Goal: Task Accomplishment & Management: Use online tool/utility

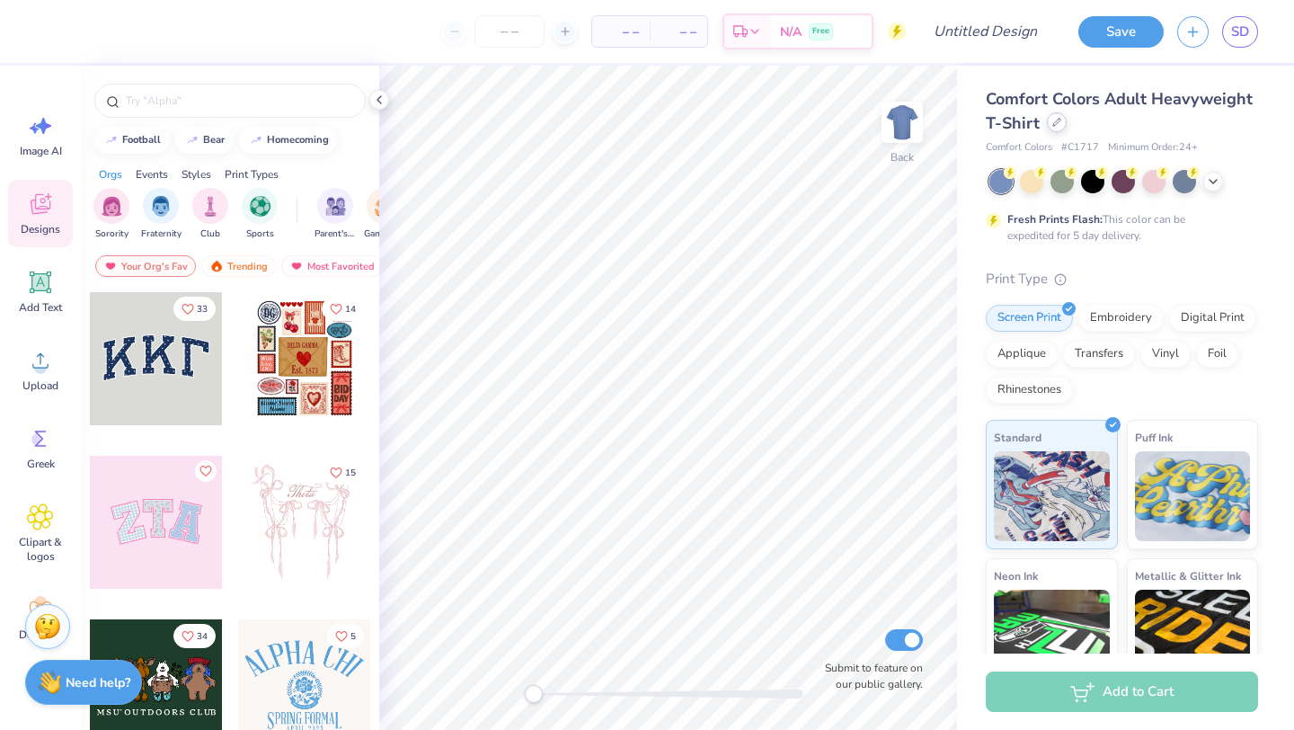
click at [1054, 128] on div at bounding box center [1057, 122] width 20 height 20
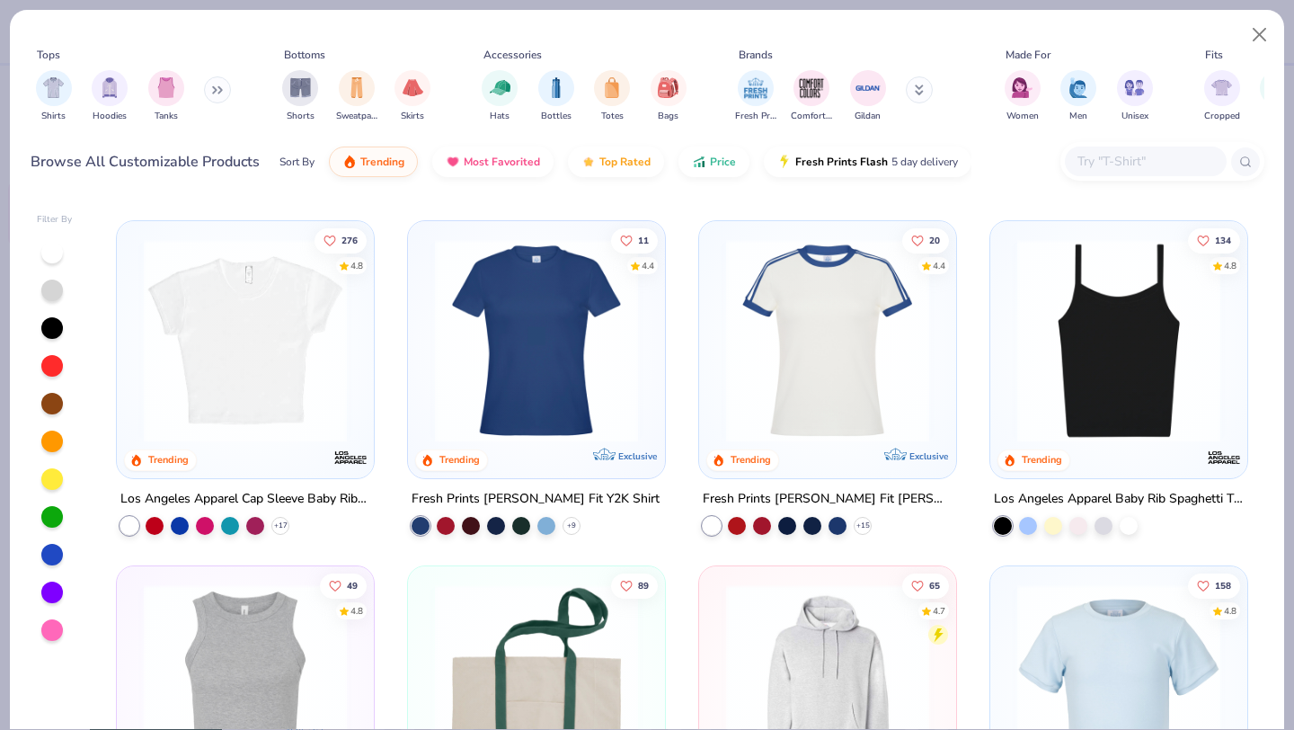
scroll to position [2057, 0]
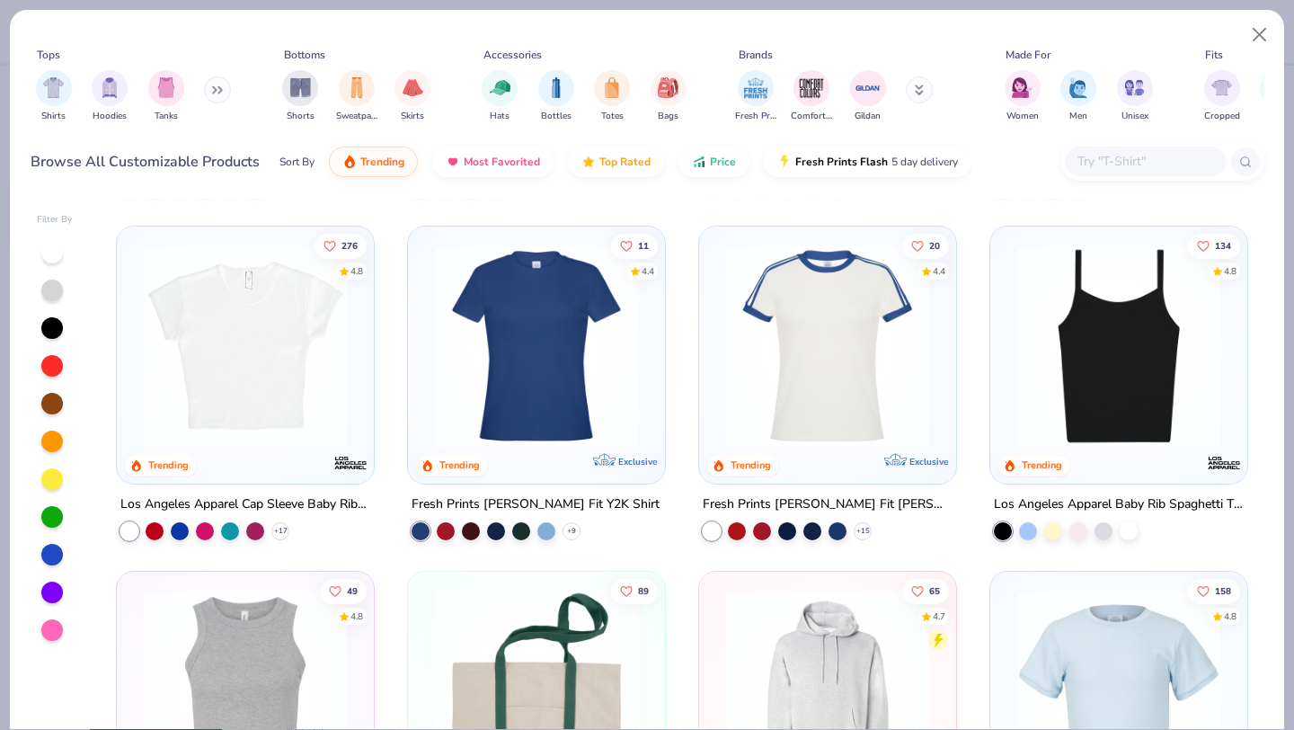
click at [1101, 358] on img at bounding box center [1118, 344] width 221 height 203
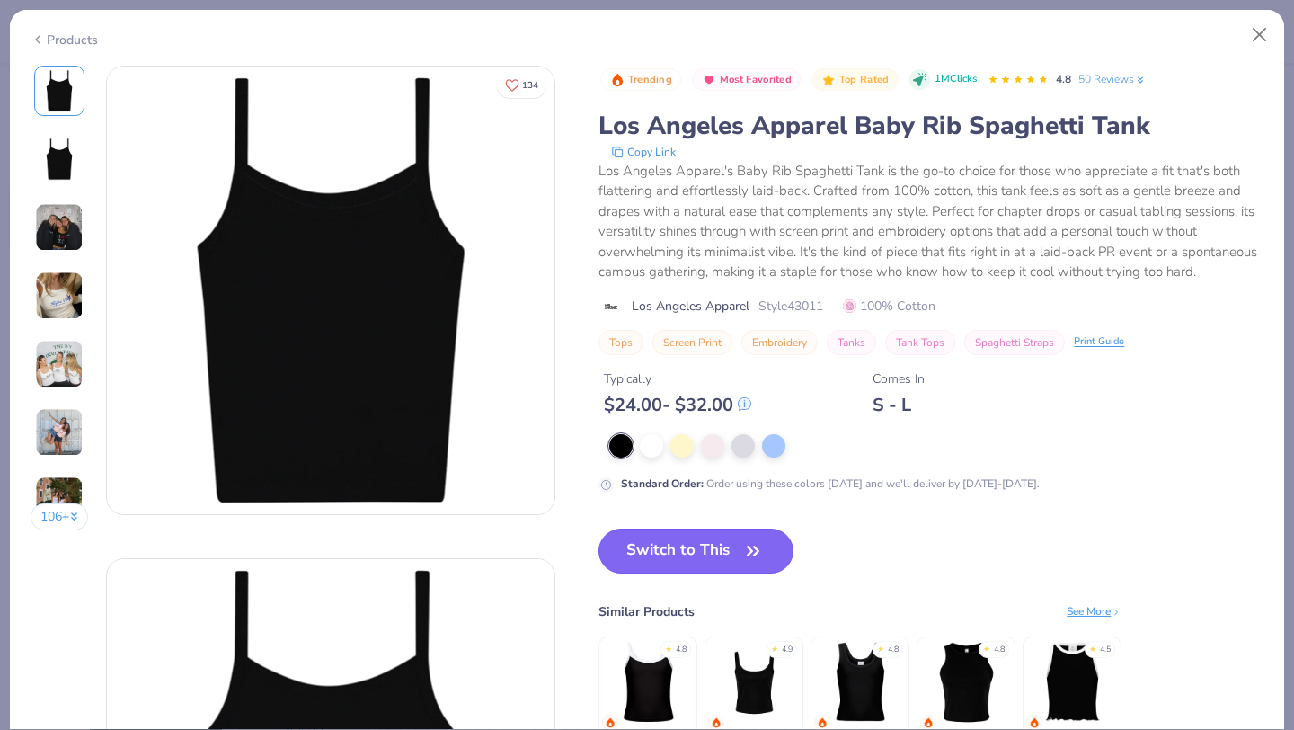
click at [701, 550] on button "Switch to This" at bounding box center [695, 550] width 195 height 45
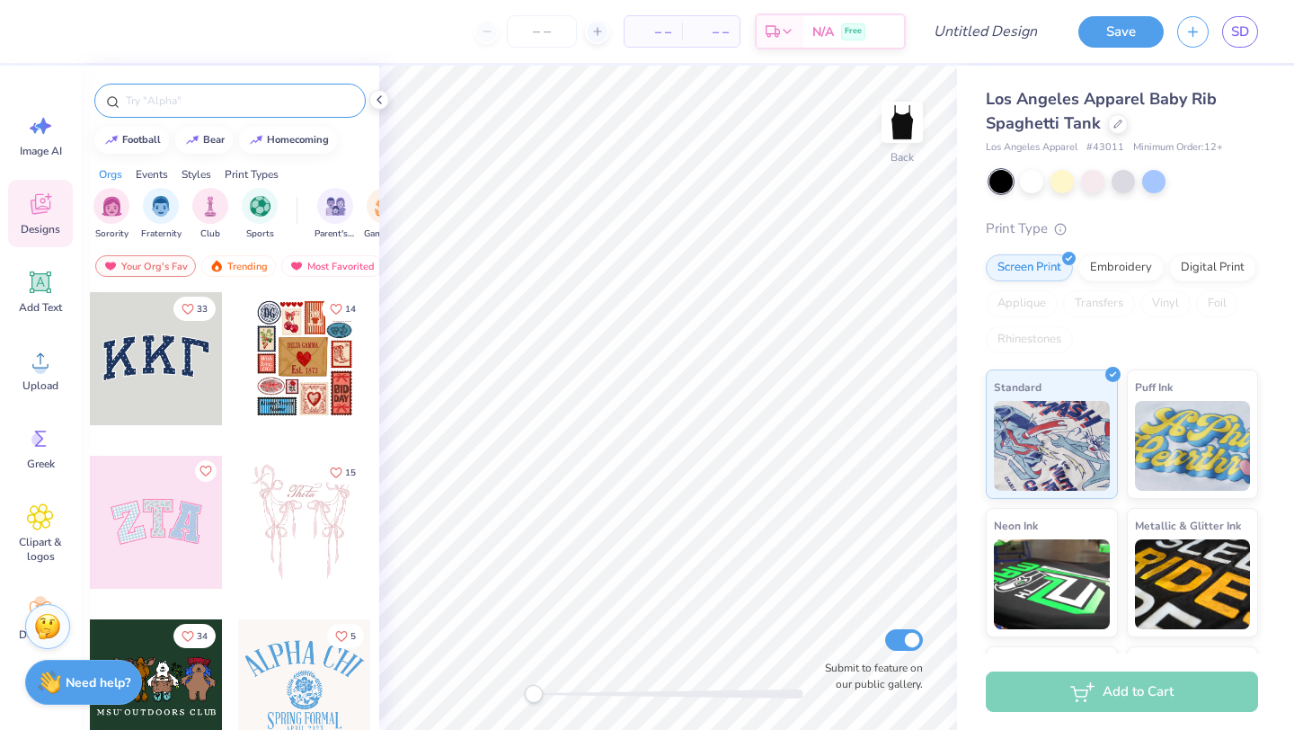
click at [216, 102] on input "text" at bounding box center [239, 101] width 230 height 18
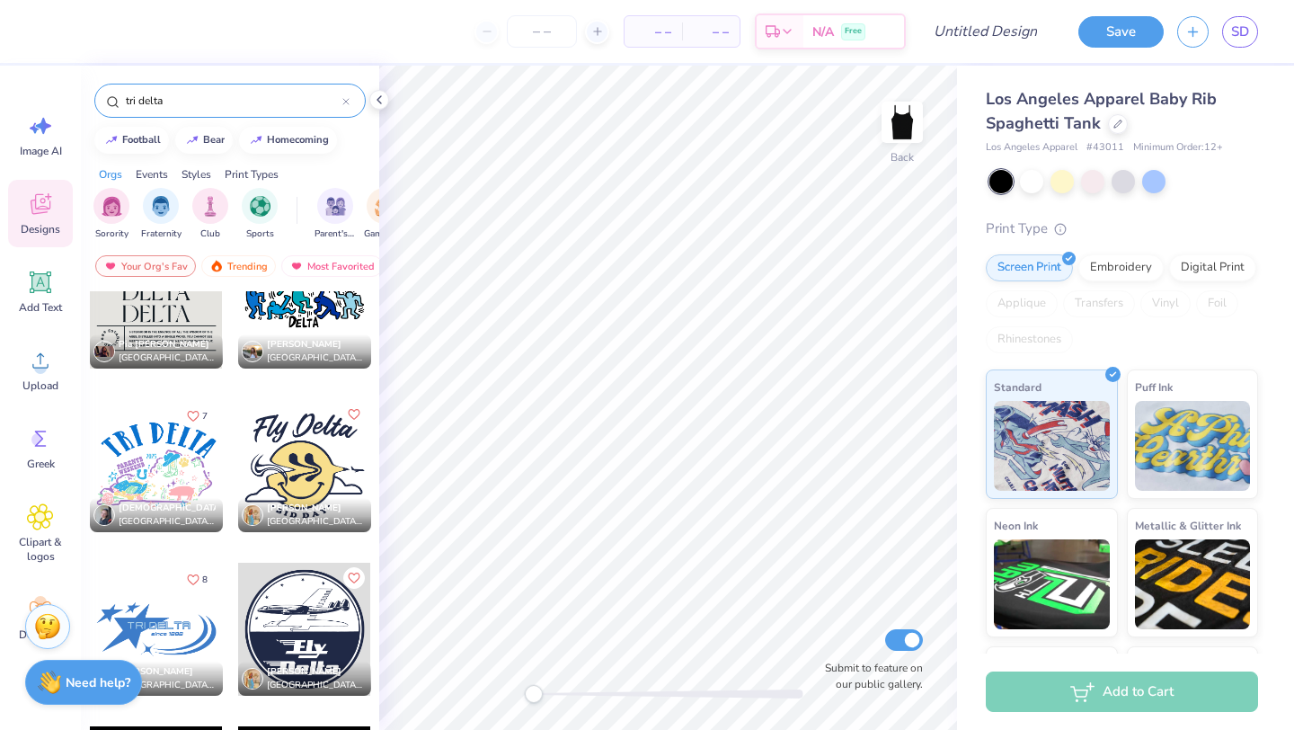
scroll to position [9059, 0]
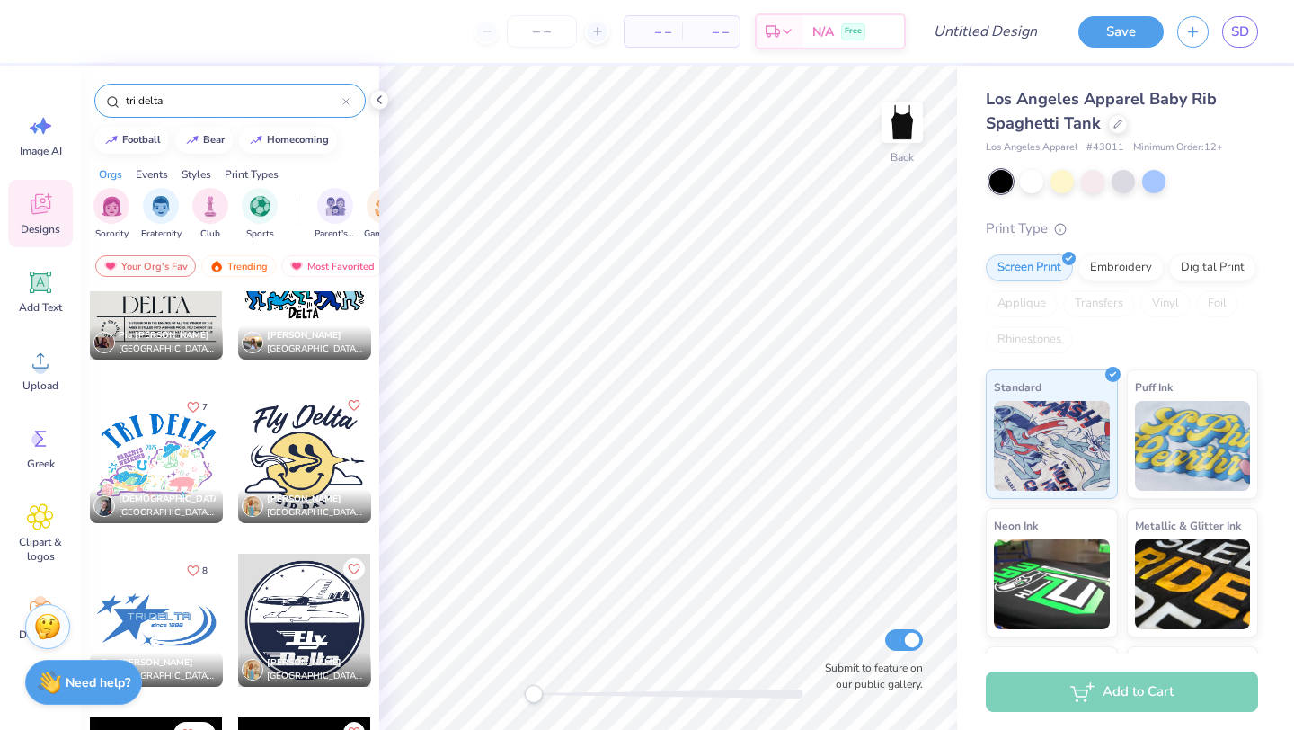
type input "tri delta"
click at [180, 630] on div at bounding box center [156, 619] width 133 height 133
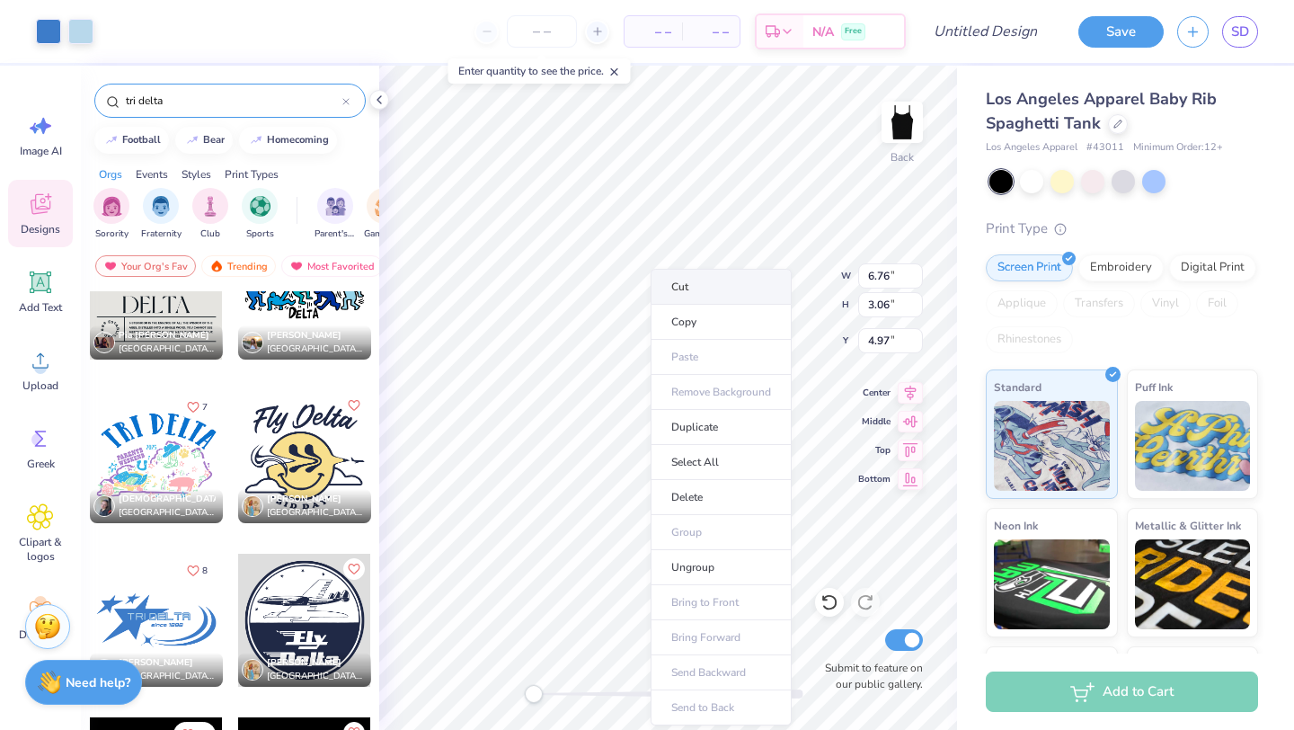
click at [712, 291] on li "Cut" at bounding box center [720, 287] width 141 height 36
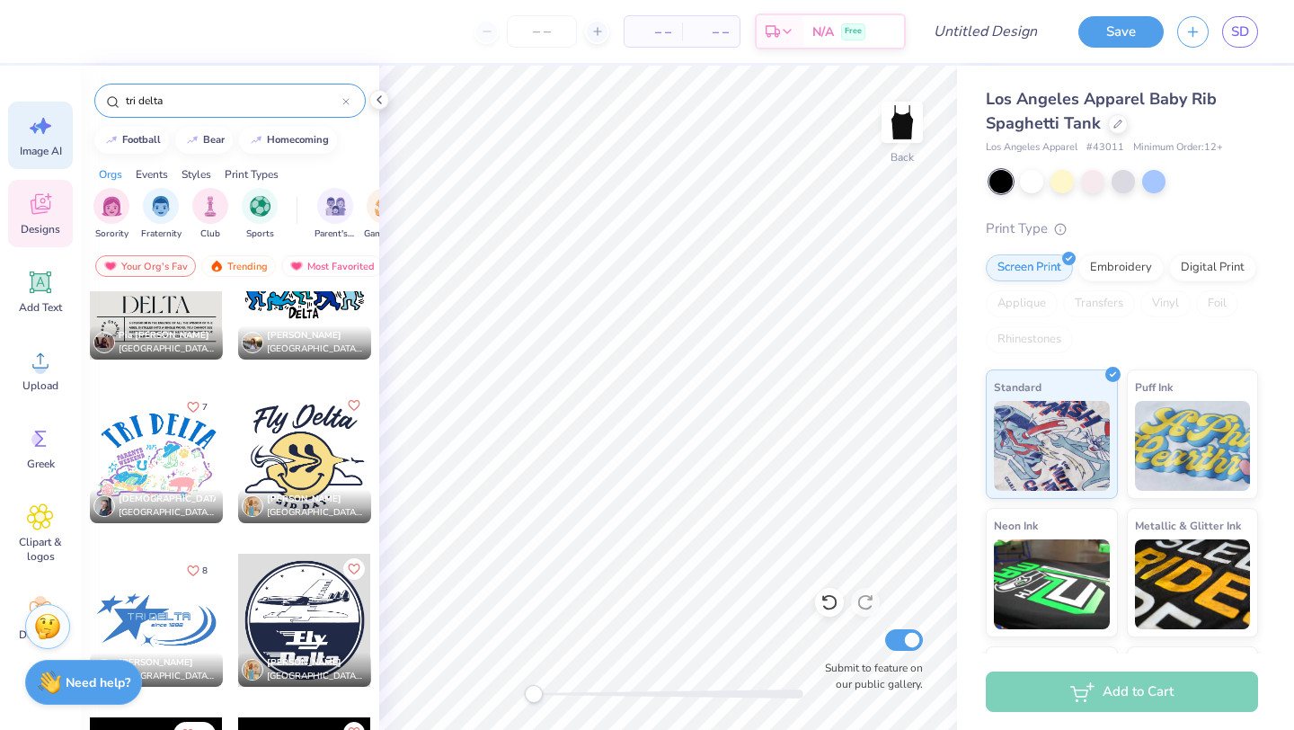
click at [46, 133] on icon at bounding box center [40, 125] width 27 height 27
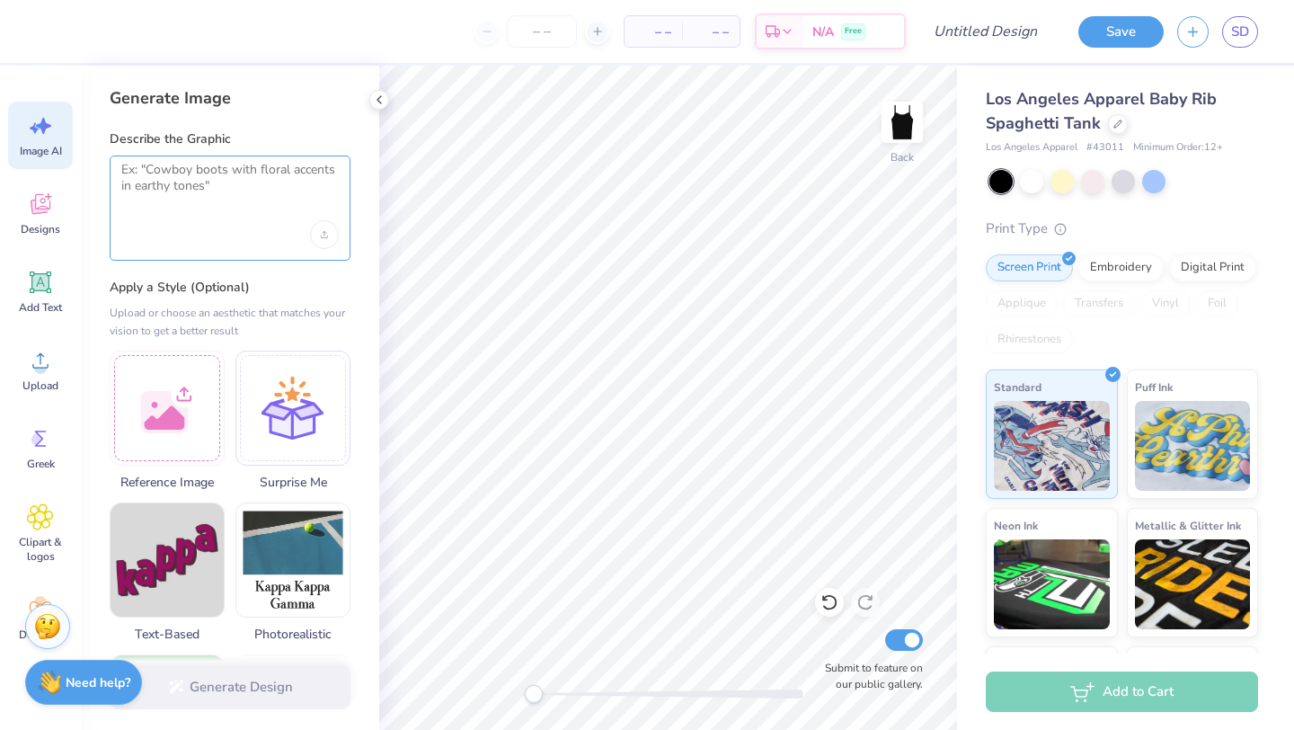
click at [176, 167] on textarea at bounding box center [229, 184] width 217 height 45
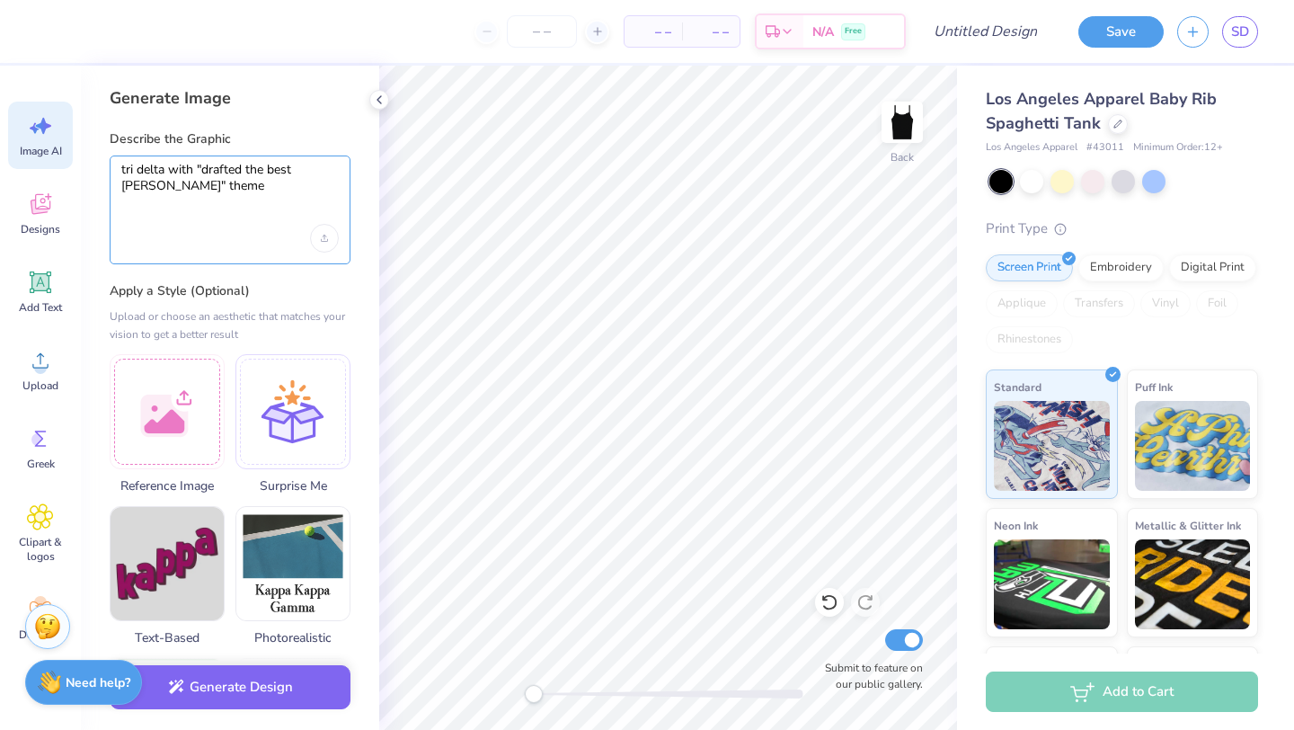
click at [182, 185] on textarea "tri delta with "drafted the best littles" theme" at bounding box center [229, 186] width 217 height 49
type textarea "tri delta with "drafted the best littles" theme"
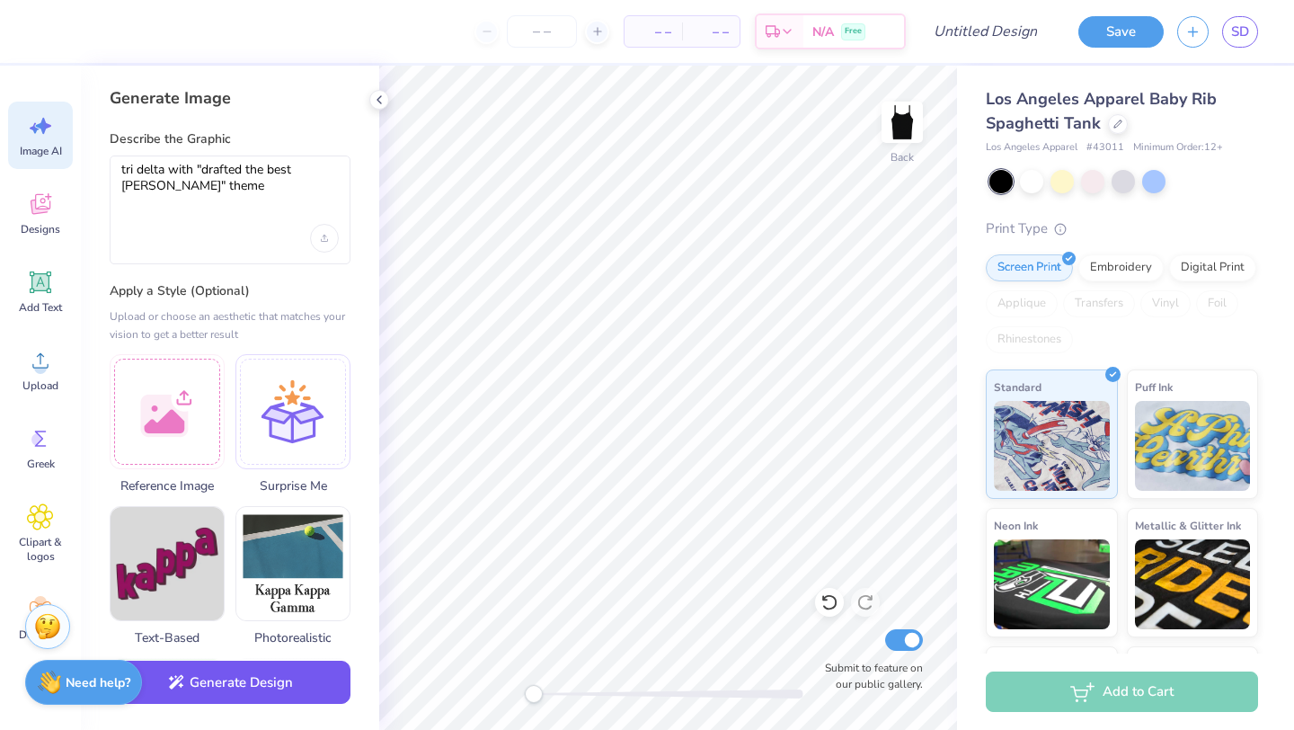
click at [239, 692] on button "Generate Design" at bounding box center [230, 682] width 241 height 44
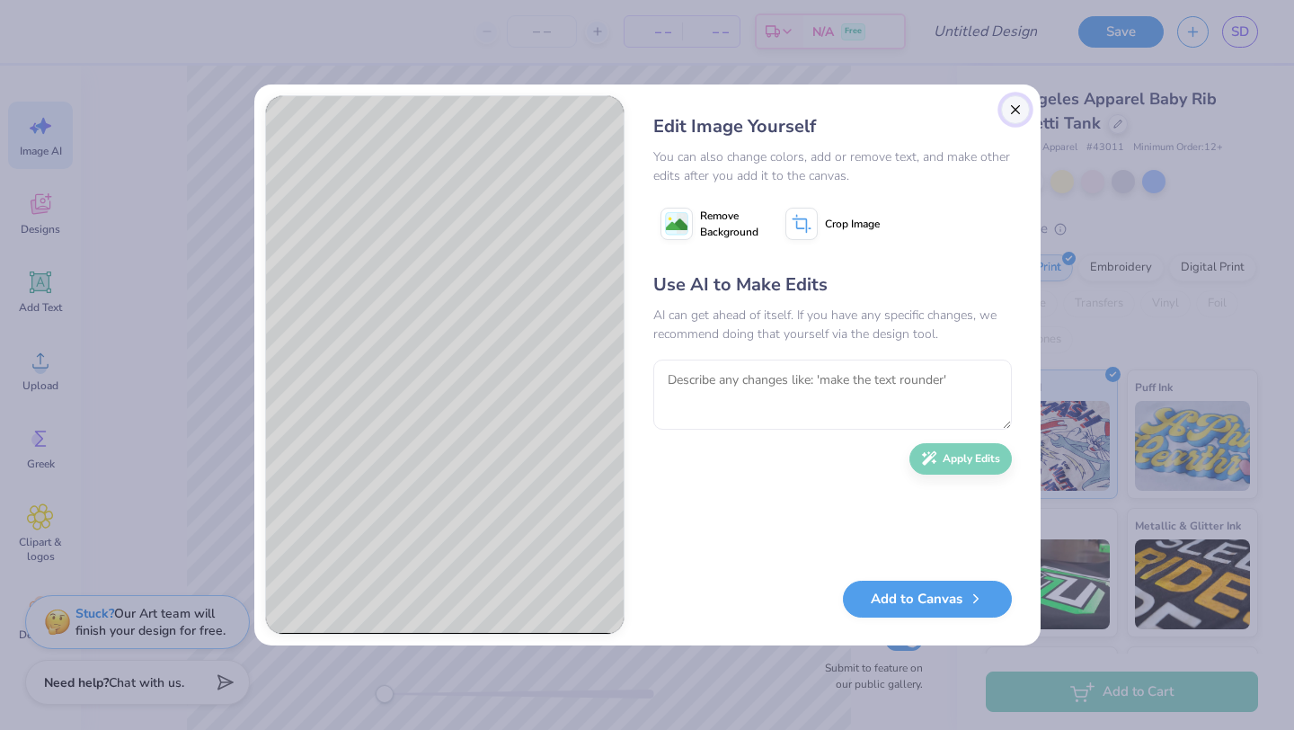
click at [1014, 111] on button "Close" at bounding box center [1015, 109] width 29 height 29
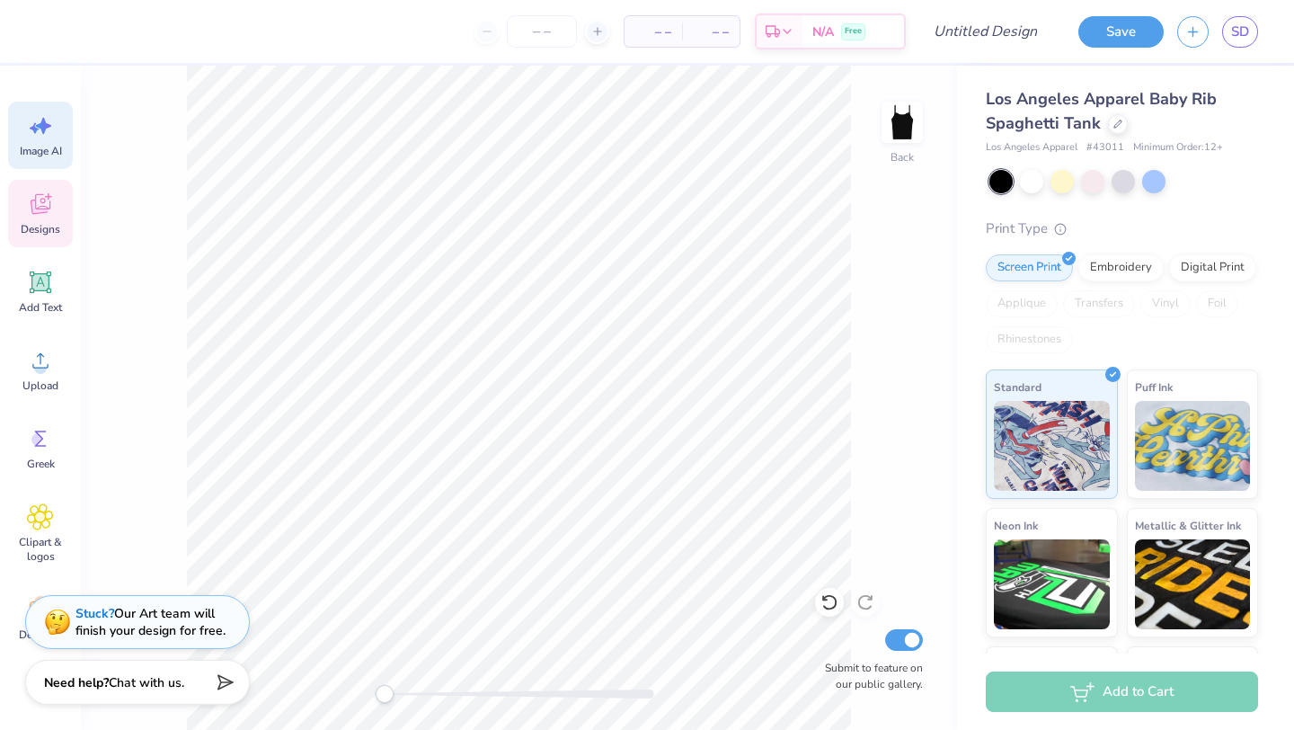
click at [54, 213] on div "Designs" at bounding box center [40, 213] width 65 height 67
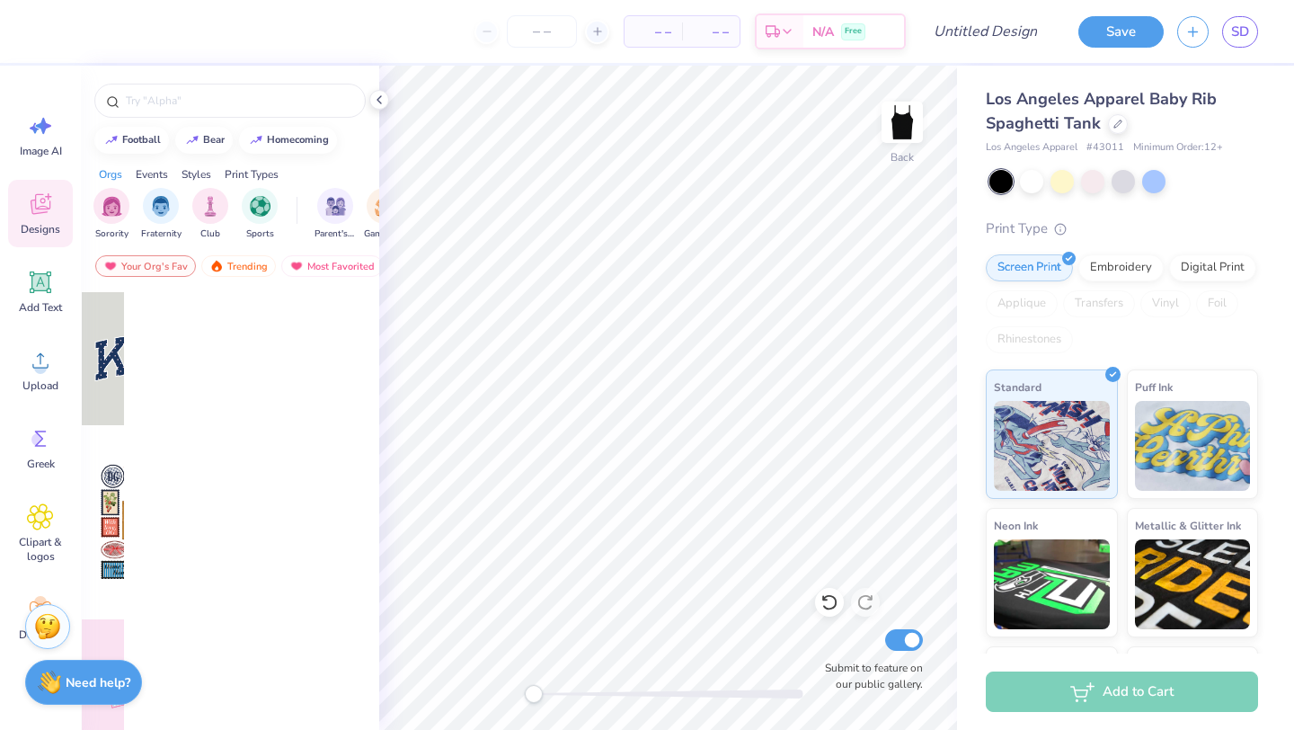
scroll to position [0, 0]
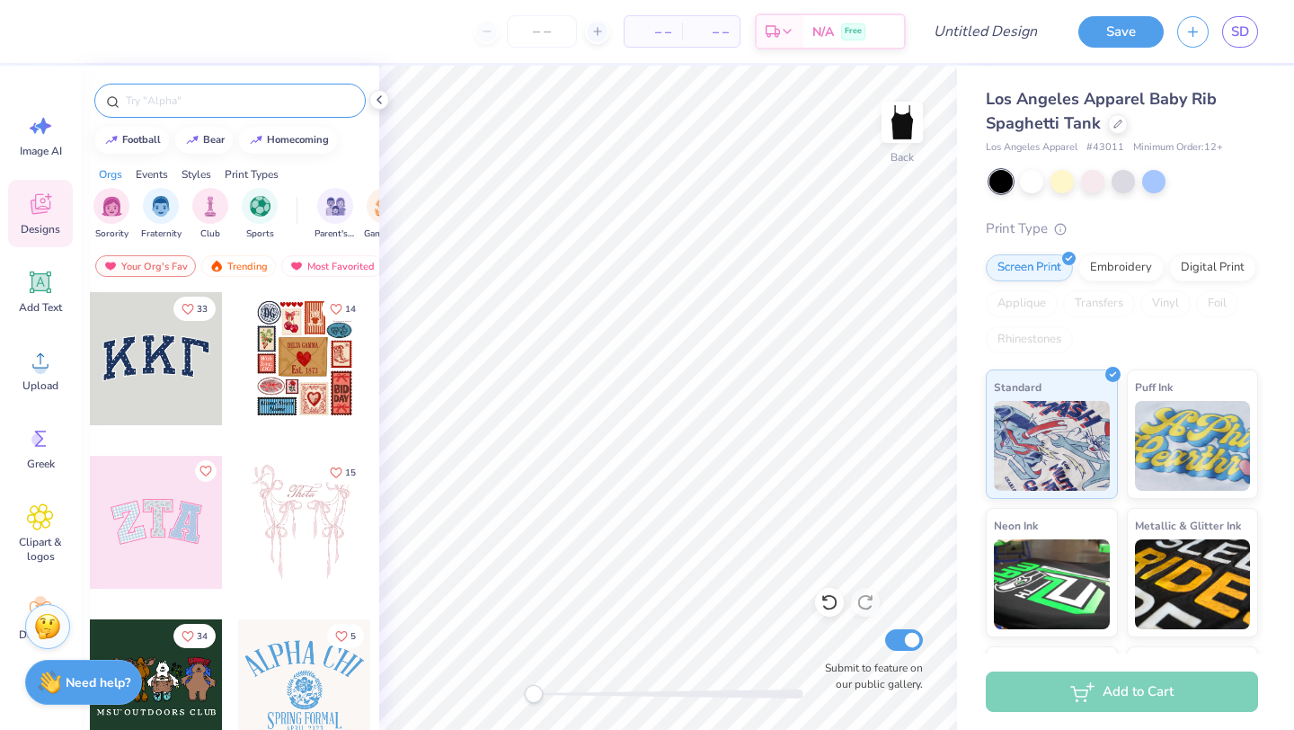
click at [219, 102] on input "text" at bounding box center [239, 101] width 230 height 18
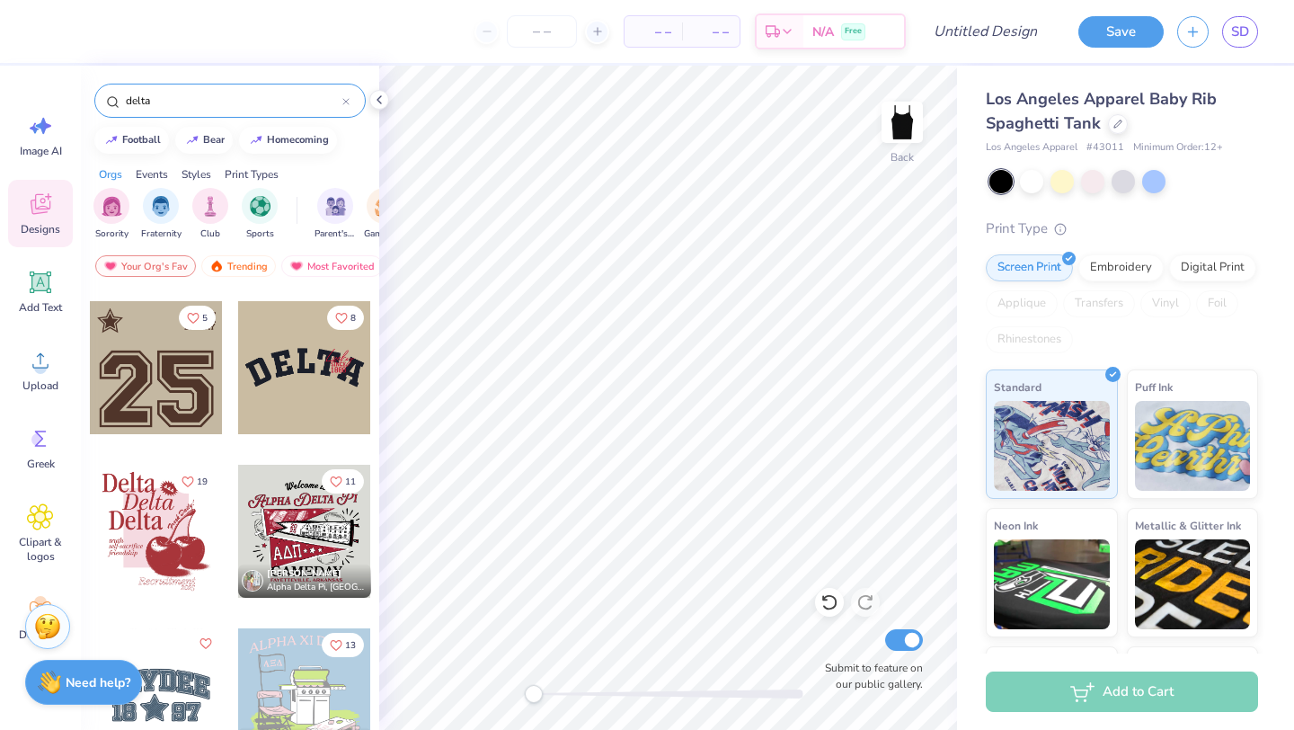
scroll to position [321, 0]
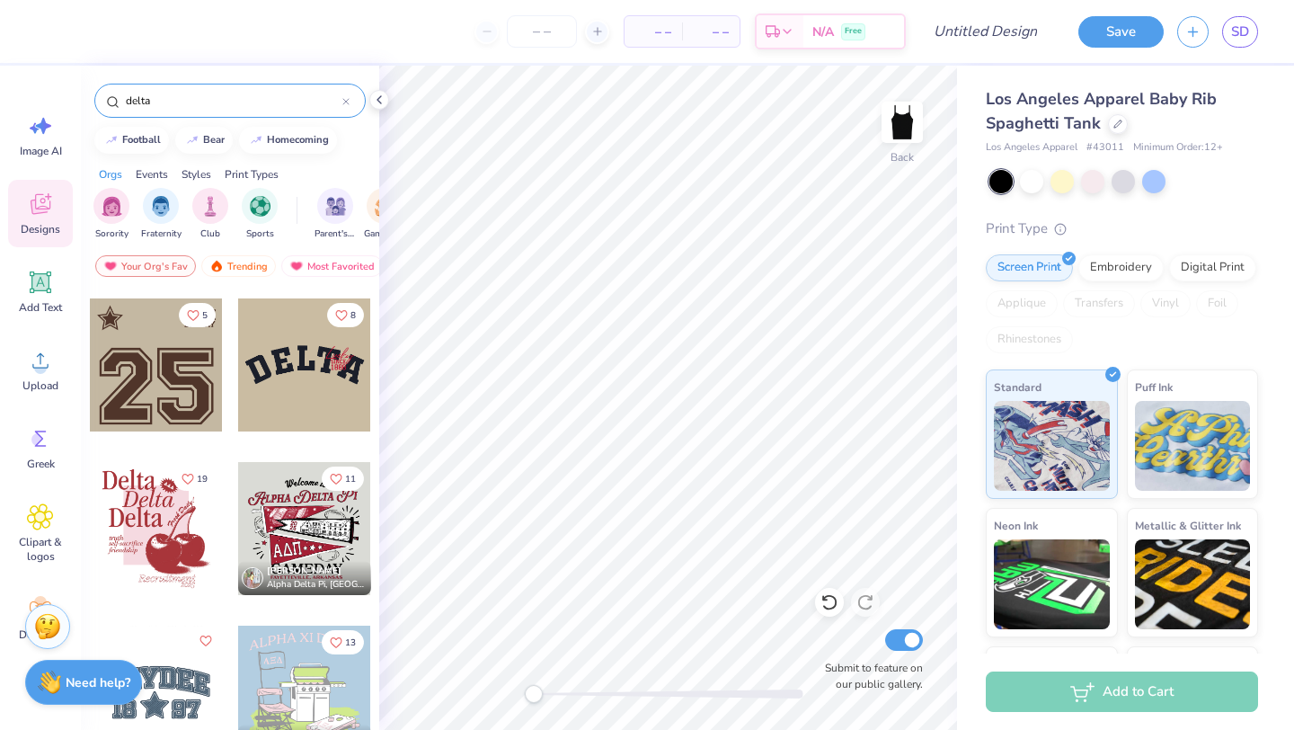
type input "delta"
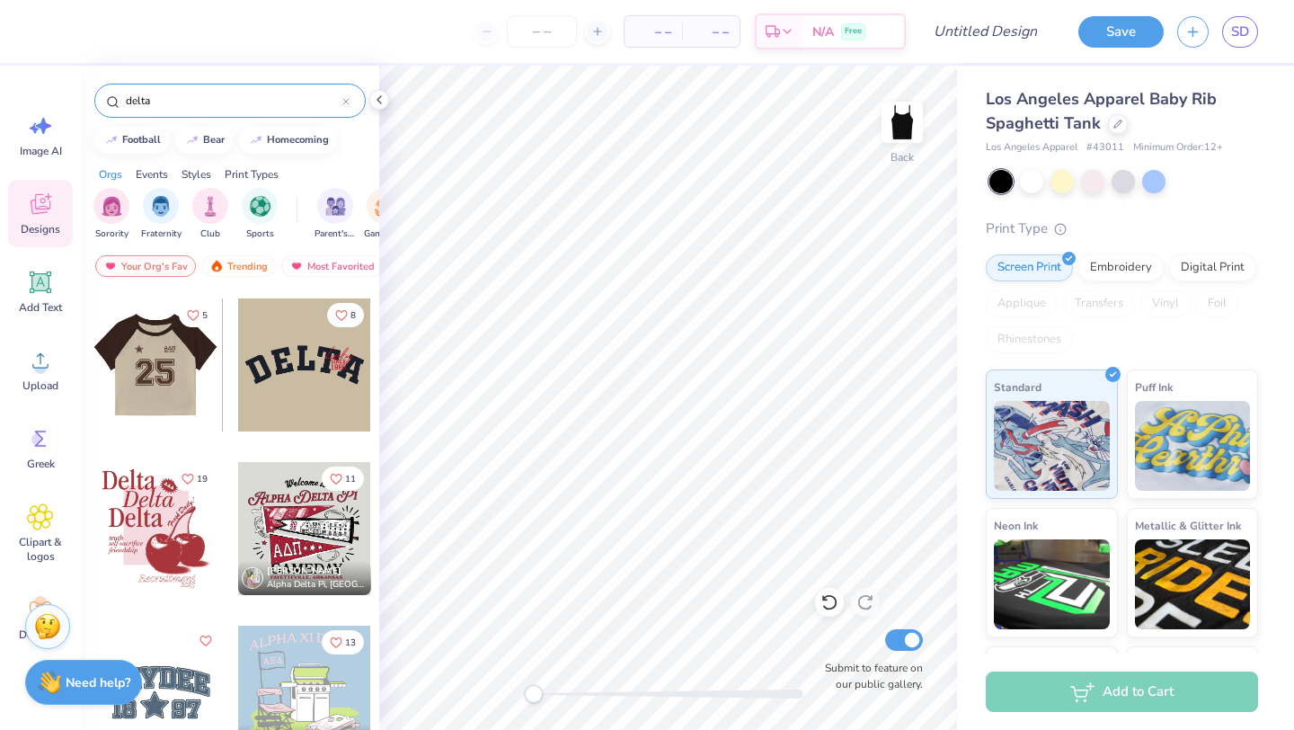
click at [90, 388] on div at bounding box center [23, 364] width 133 height 133
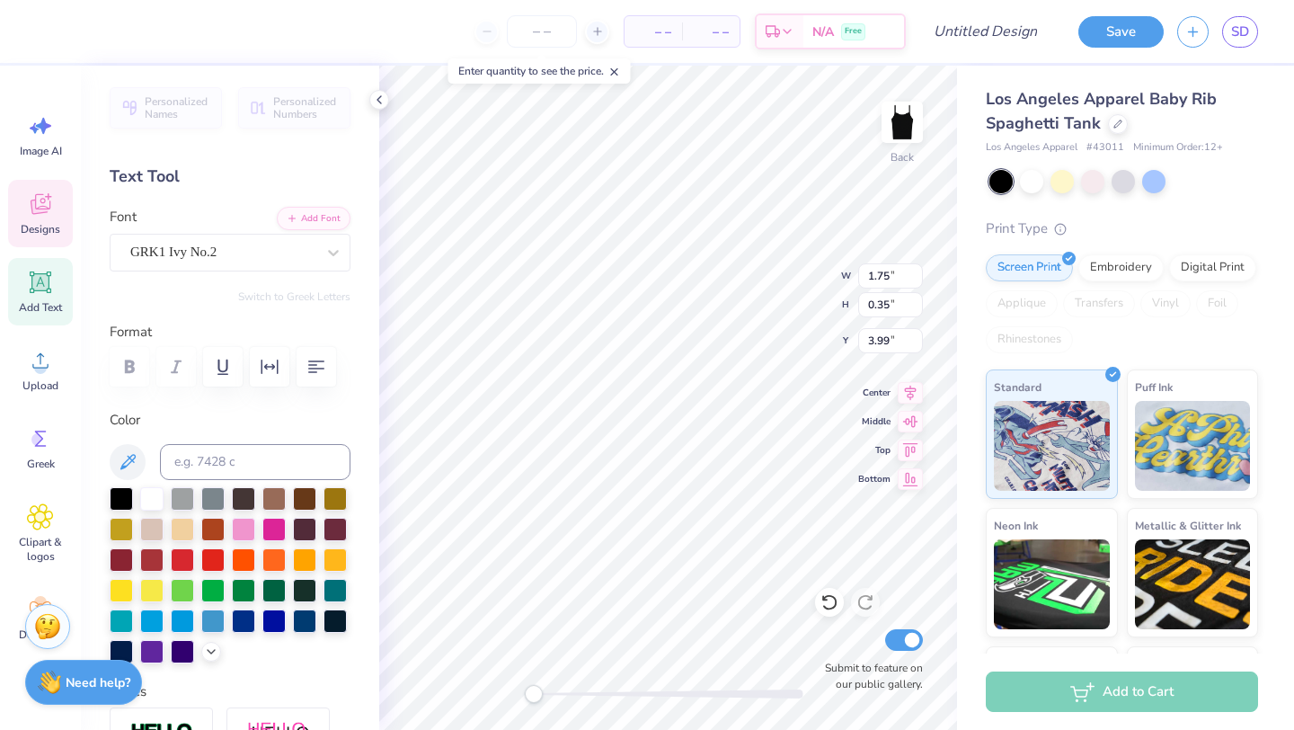
type input "1.83"
type input "0.61"
type input "3.33"
click at [44, 226] on span "Designs" at bounding box center [41, 229] width 40 height 14
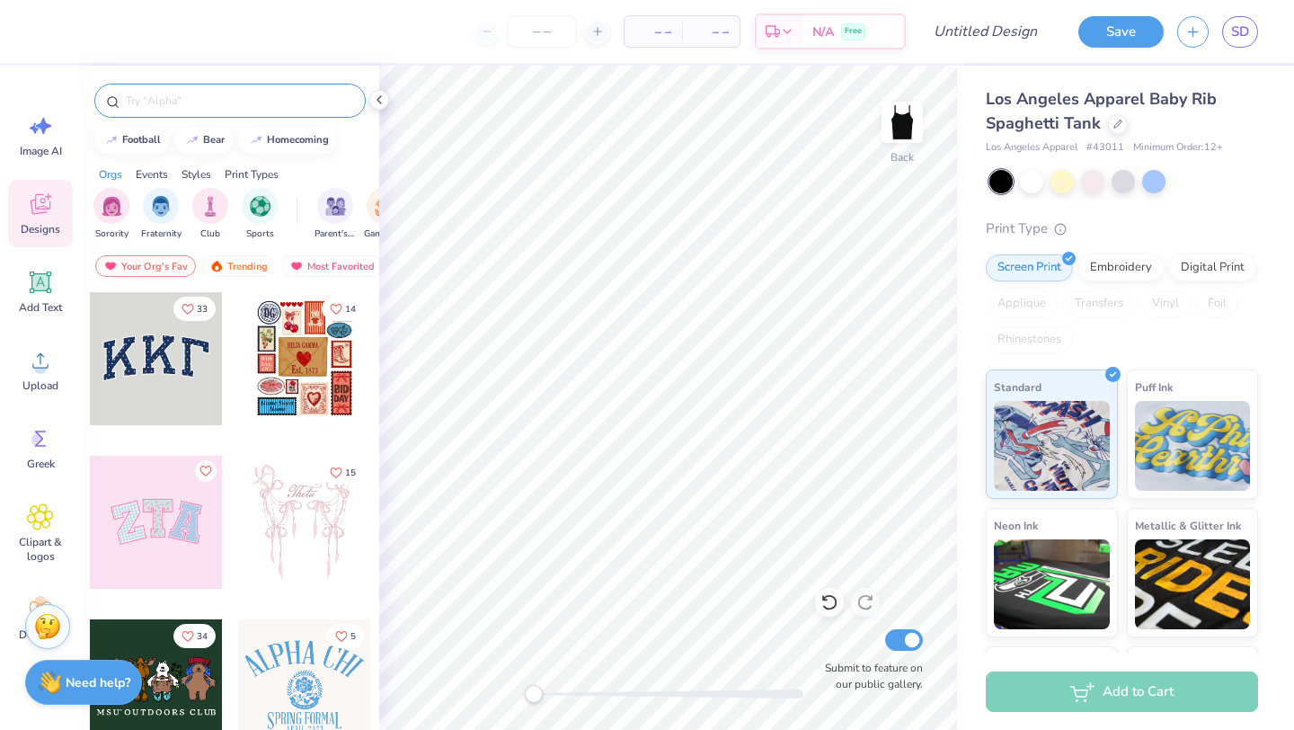
click at [164, 98] on input "text" at bounding box center [239, 101] width 230 height 18
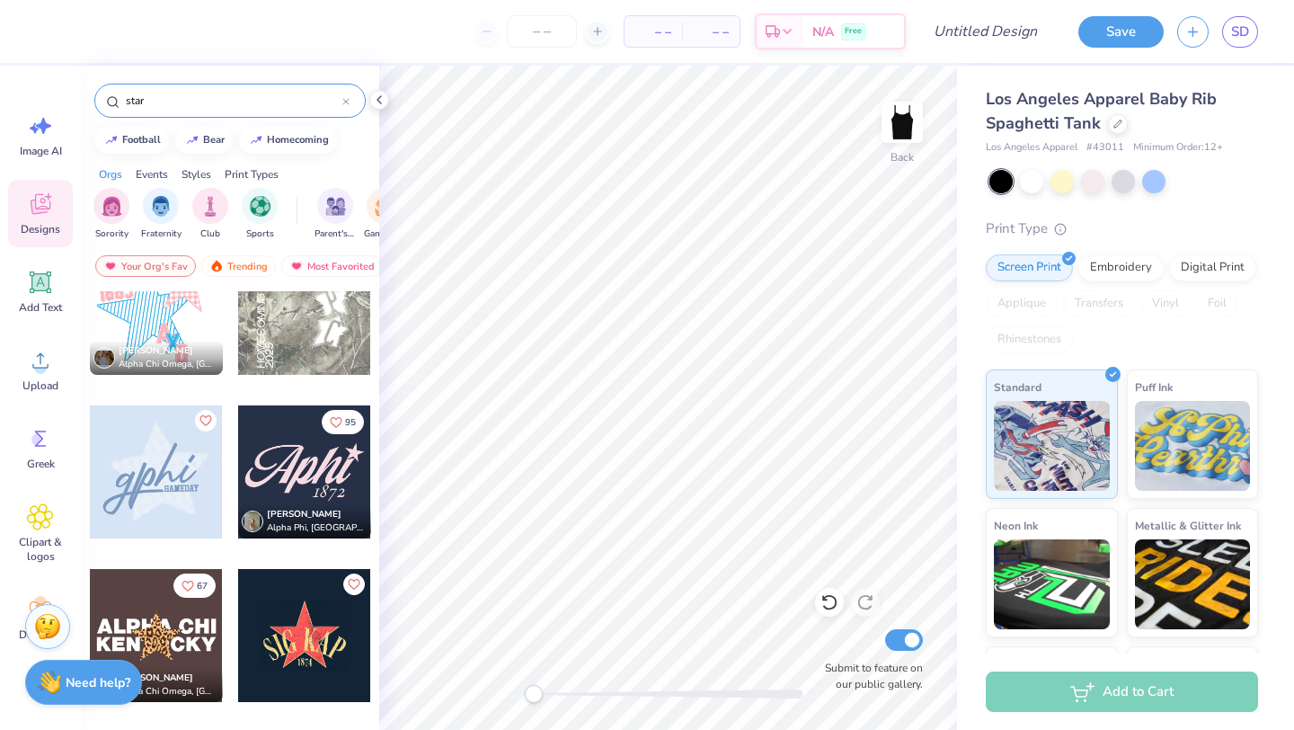
scroll to position [869, 0]
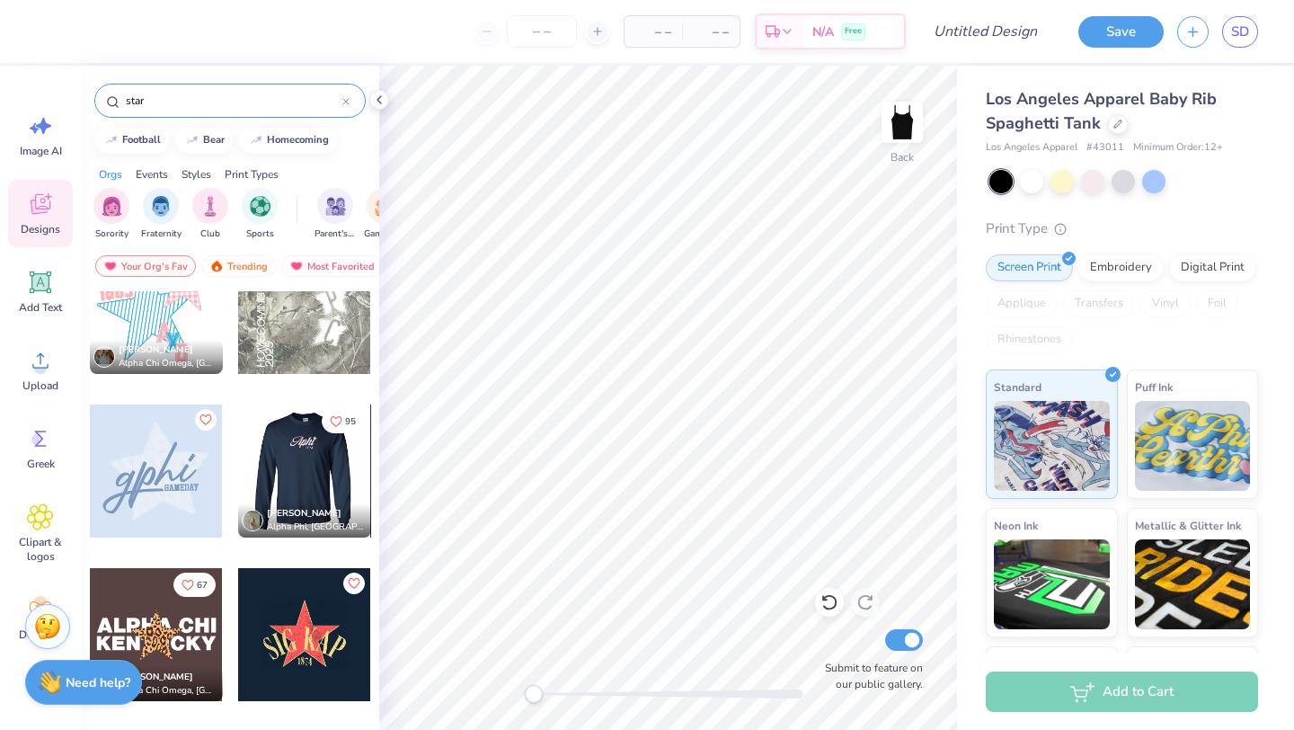
type input "star"
click at [311, 470] on div at bounding box center [304, 470] width 399 height 133
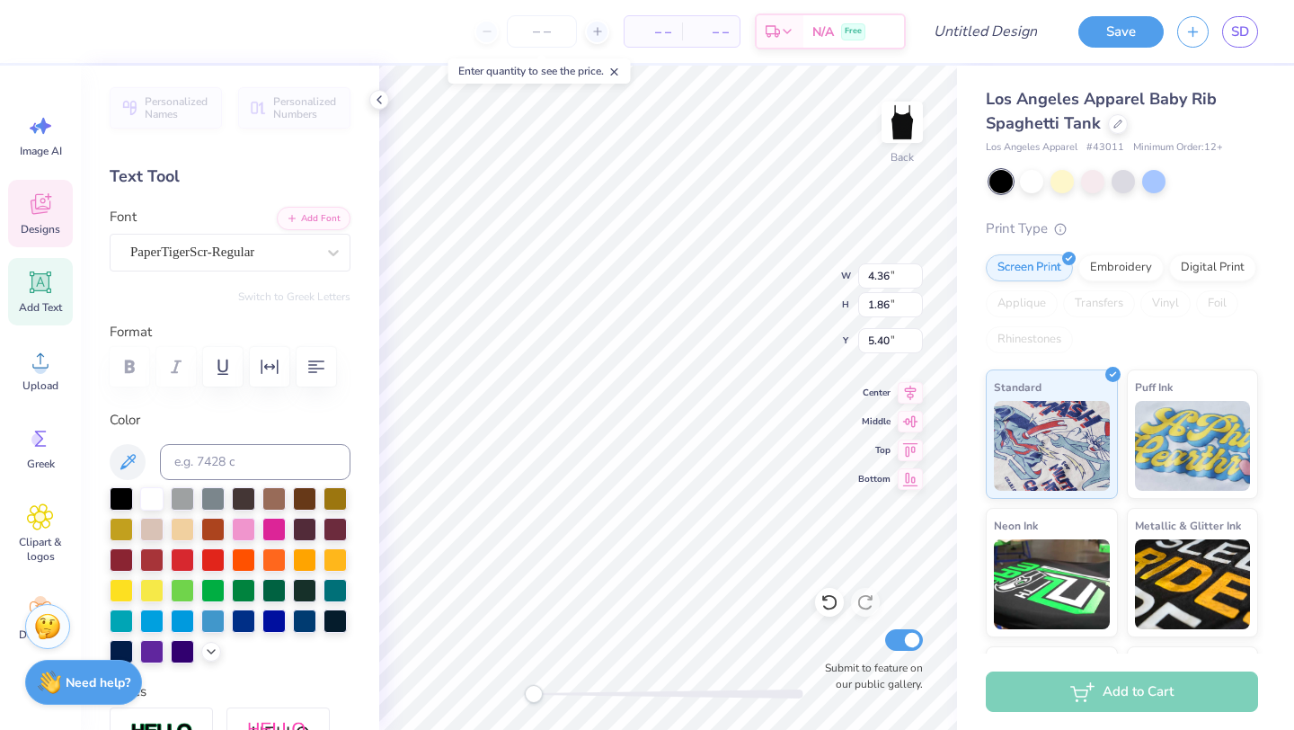
scroll to position [0, 1]
type textarea "Tri Delta"
type input "1.25"
type input "0.65"
type input "7.00"
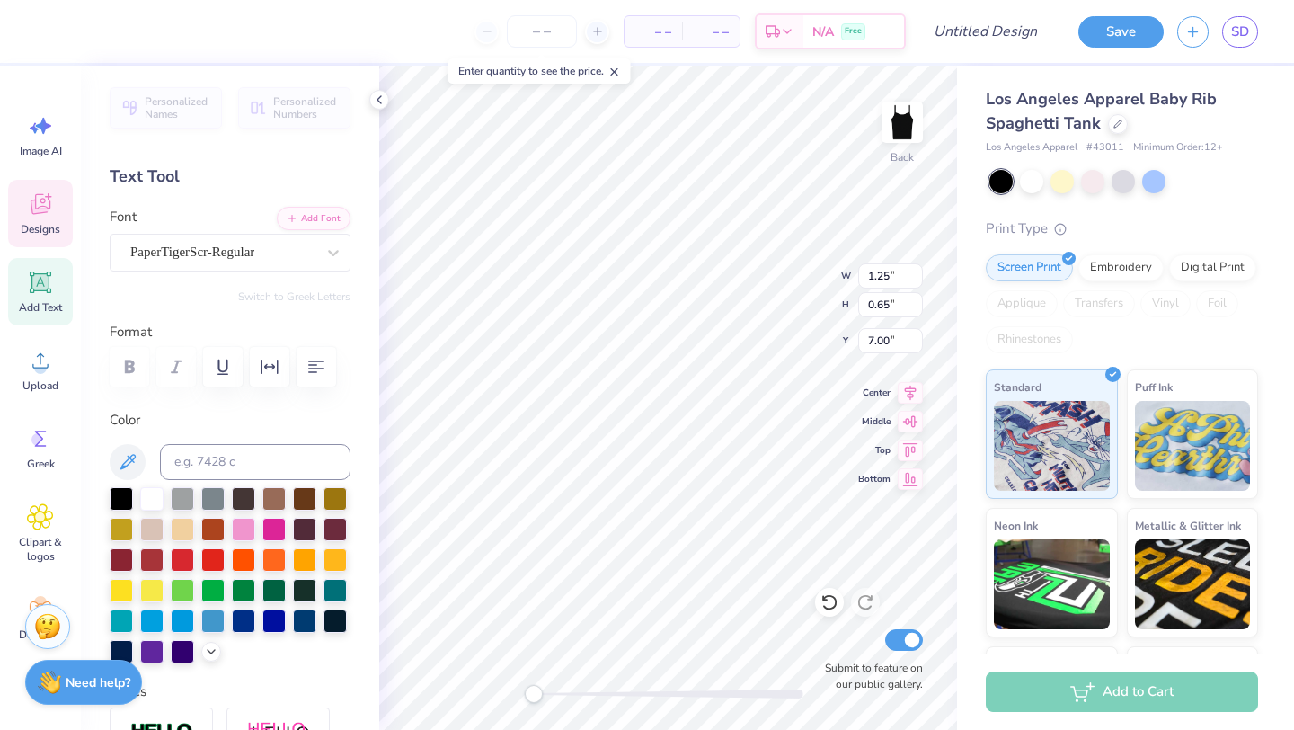
type input "7.25"
type input "1.69"
type input "5.89"
type input "0.73"
type input "0.72"
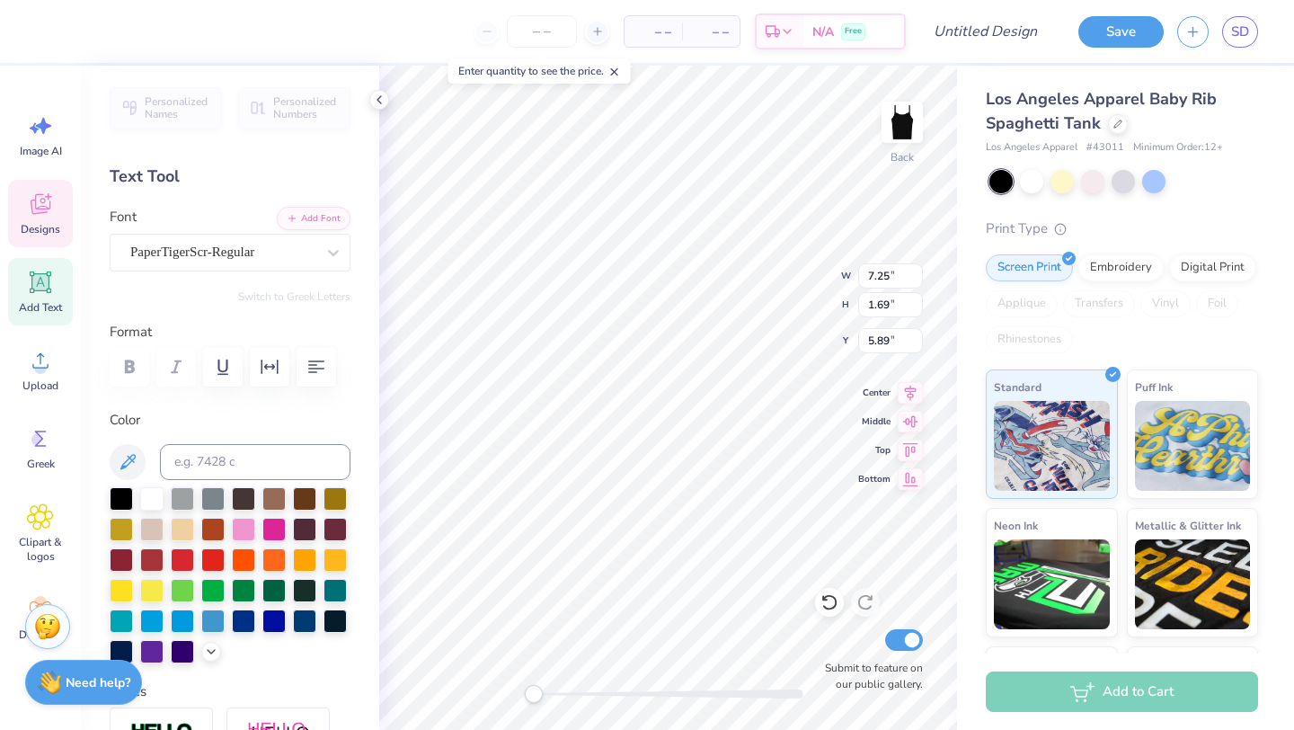
type input "5.35"
type input "1.25"
type input "0.65"
type input "7.00"
type textarea "1888"
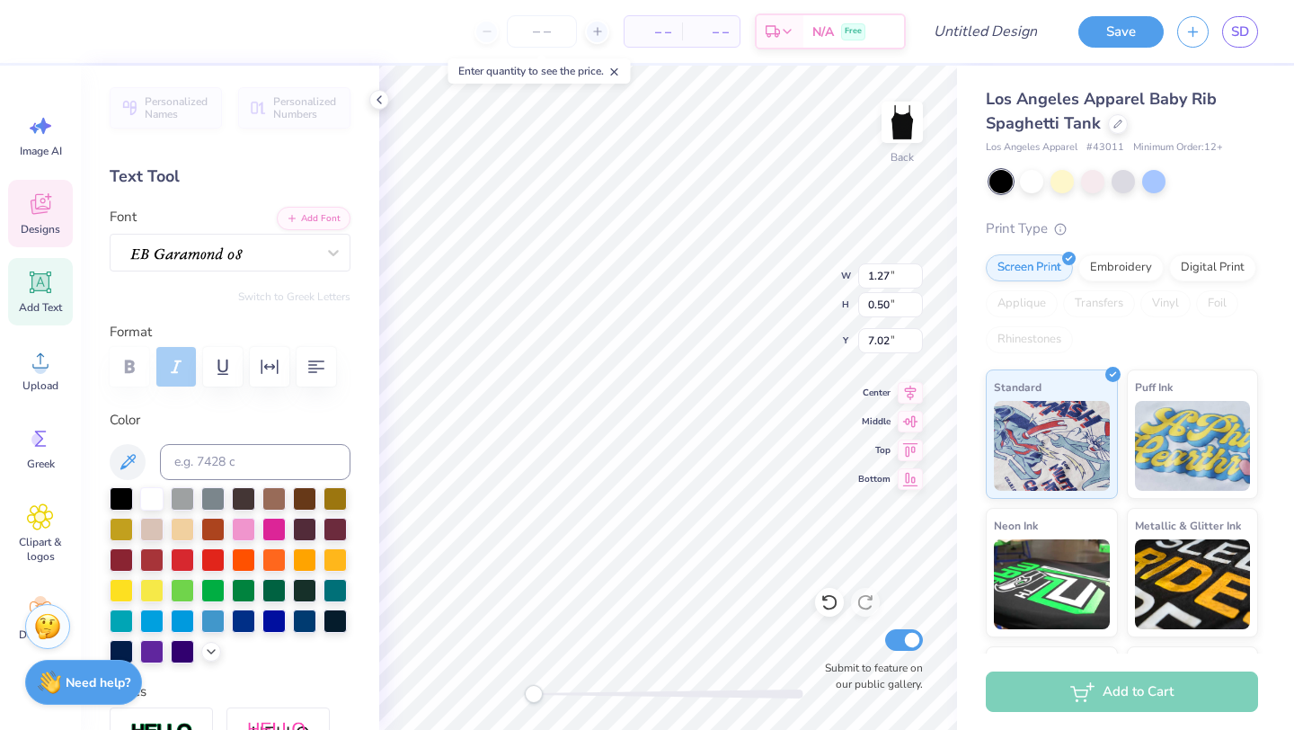
type input "0.73"
type input "0.72"
type input "2.02"
type input "1.27"
type input "0.50"
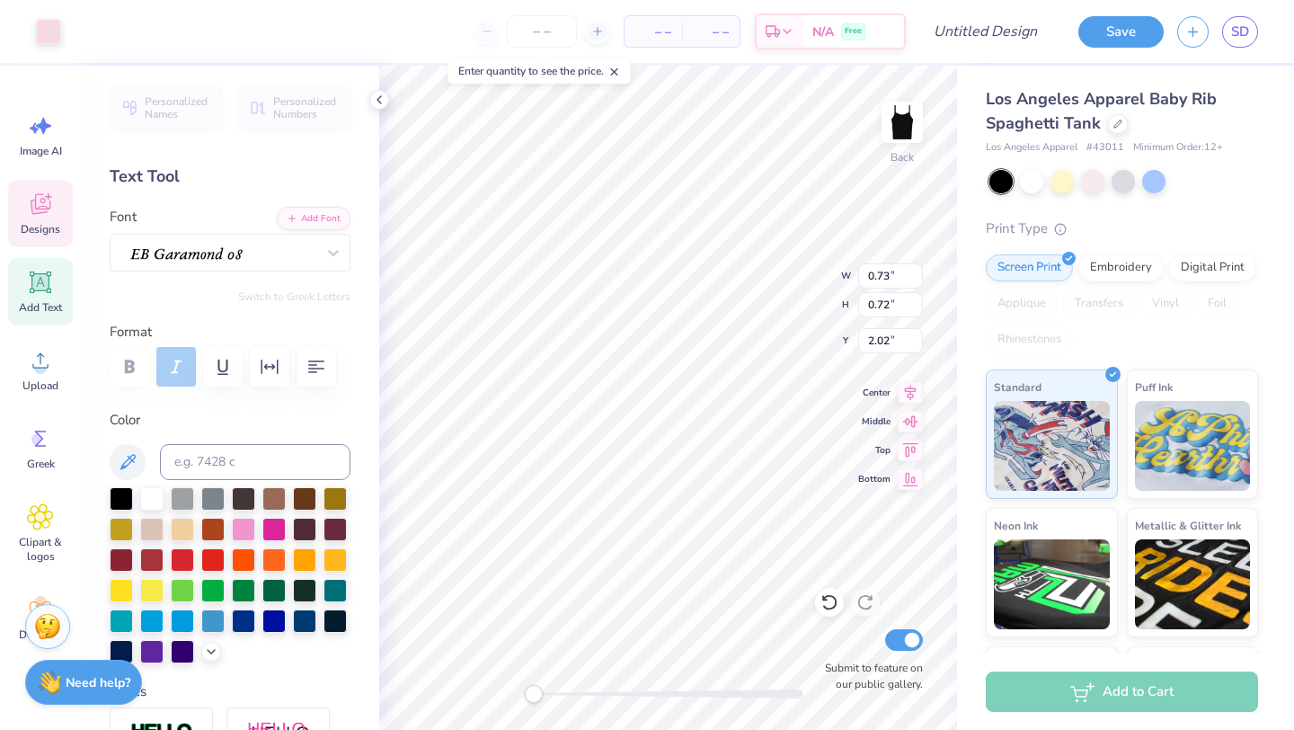
type input "4.65"
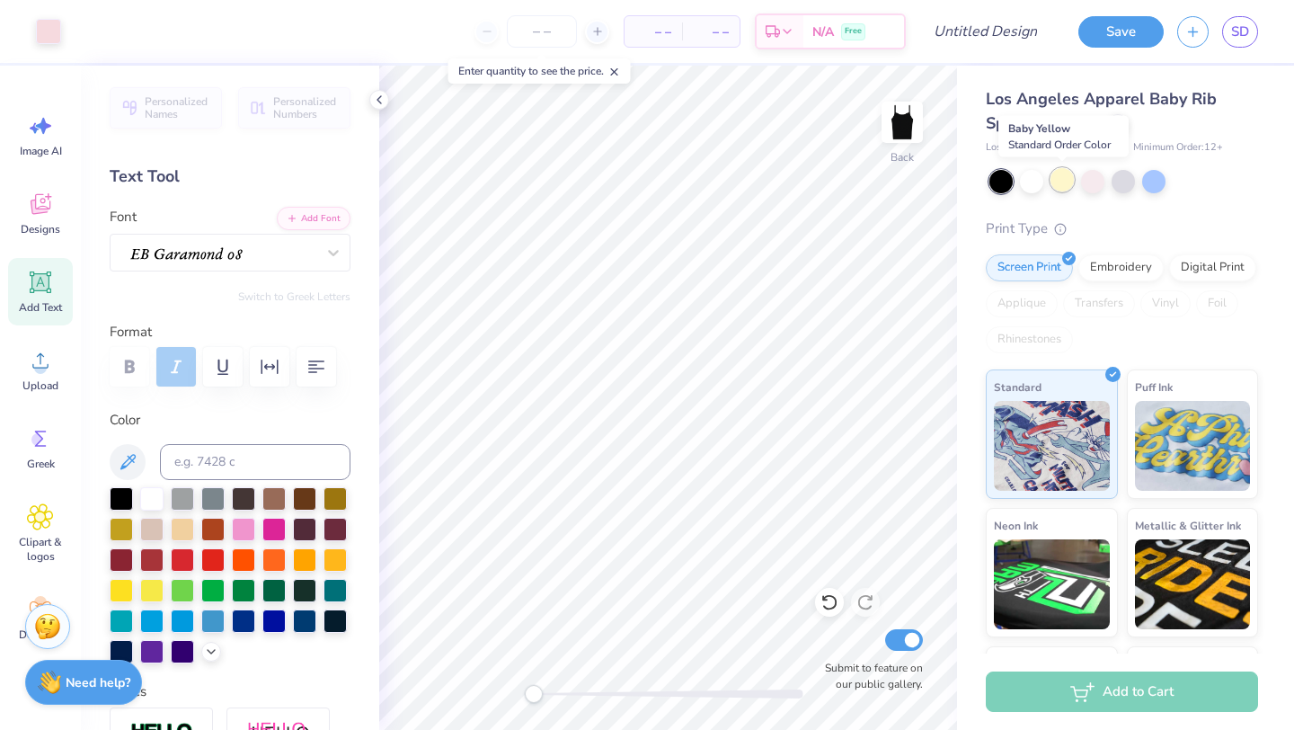
click at [1062, 181] on div at bounding box center [1061, 179] width 23 height 23
click at [1030, 178] on div at bounding box center [1031, 179] width 23 height 23
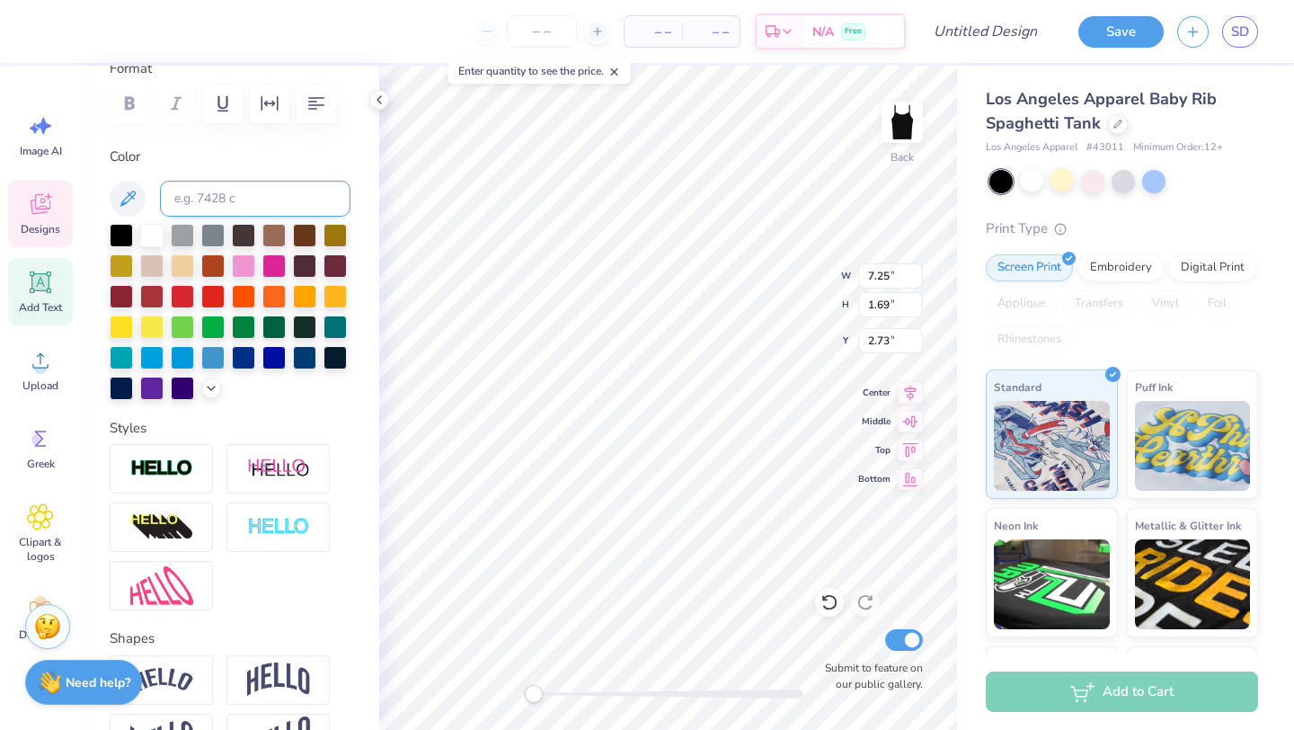
scroll to position [266, 0]
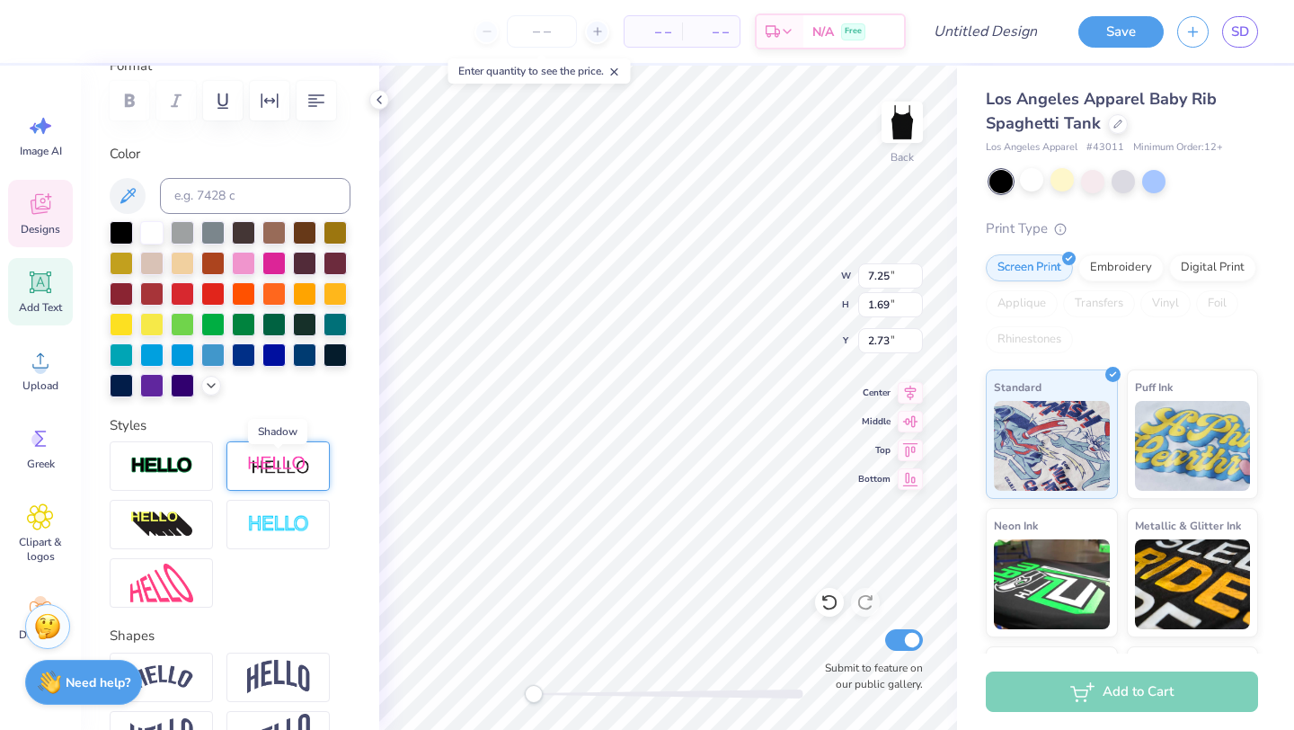
click at [275, 462] on img at bounding box center [278, 466] width 63 height 22
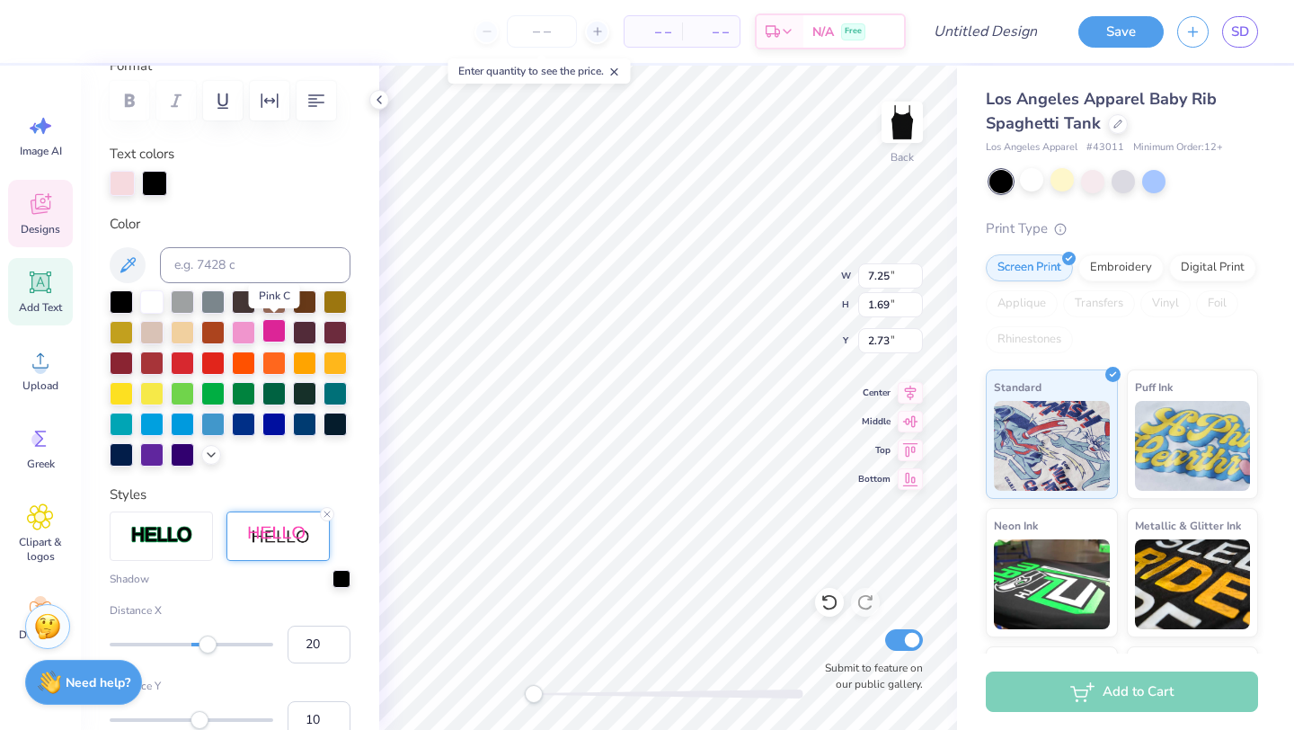
click at [279, 332] on div at bounding box center [273, 330] width 23 height 23
click at [235, 325] on div at bounding box center [243, 330] width 23 height 23
click at [827, 603] on icon at bounding box center [829, 602] width 18 height 18
type input "8.70"
type input "1.95"
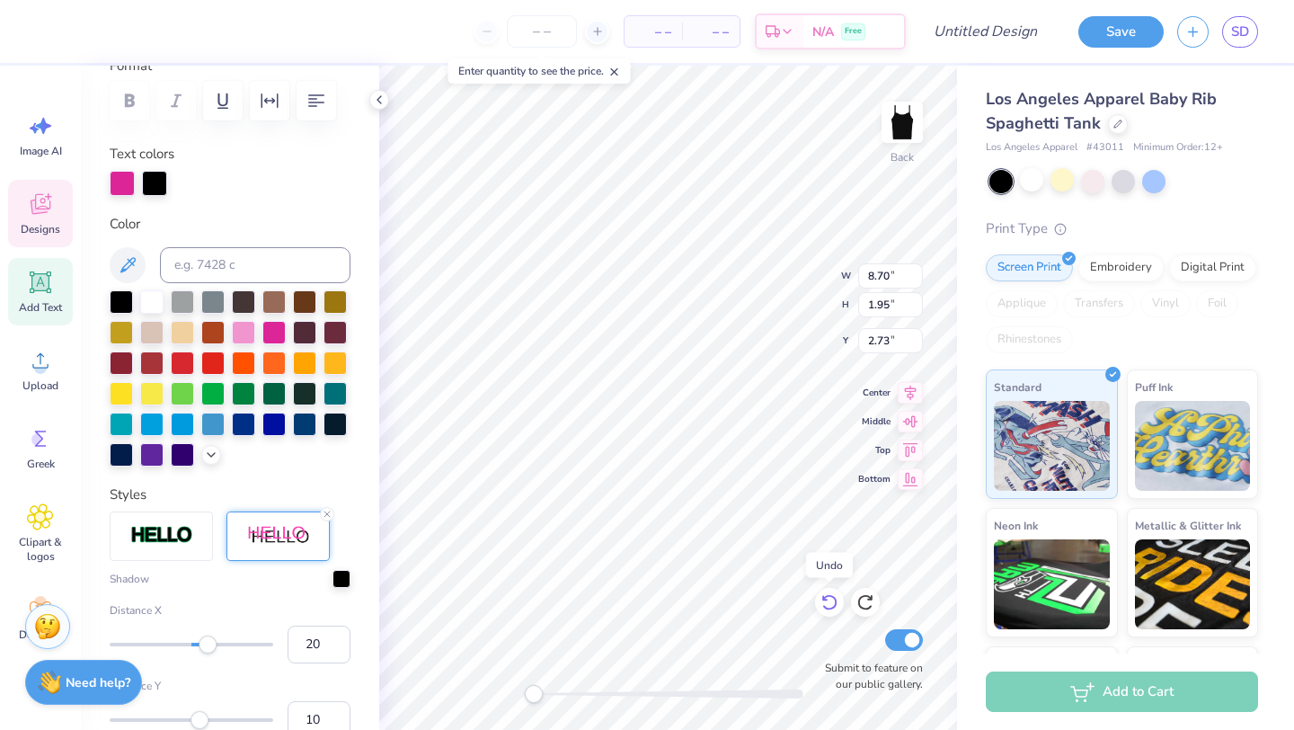
click at [827, 603] on icon at bounding box center [829, 602] width 18 height 18
click at [158, 174] on div at bounding box center [154, 181] width 25 height 25
click at [243, 331] on div at bounding box center [243, 330] width 23 height 23
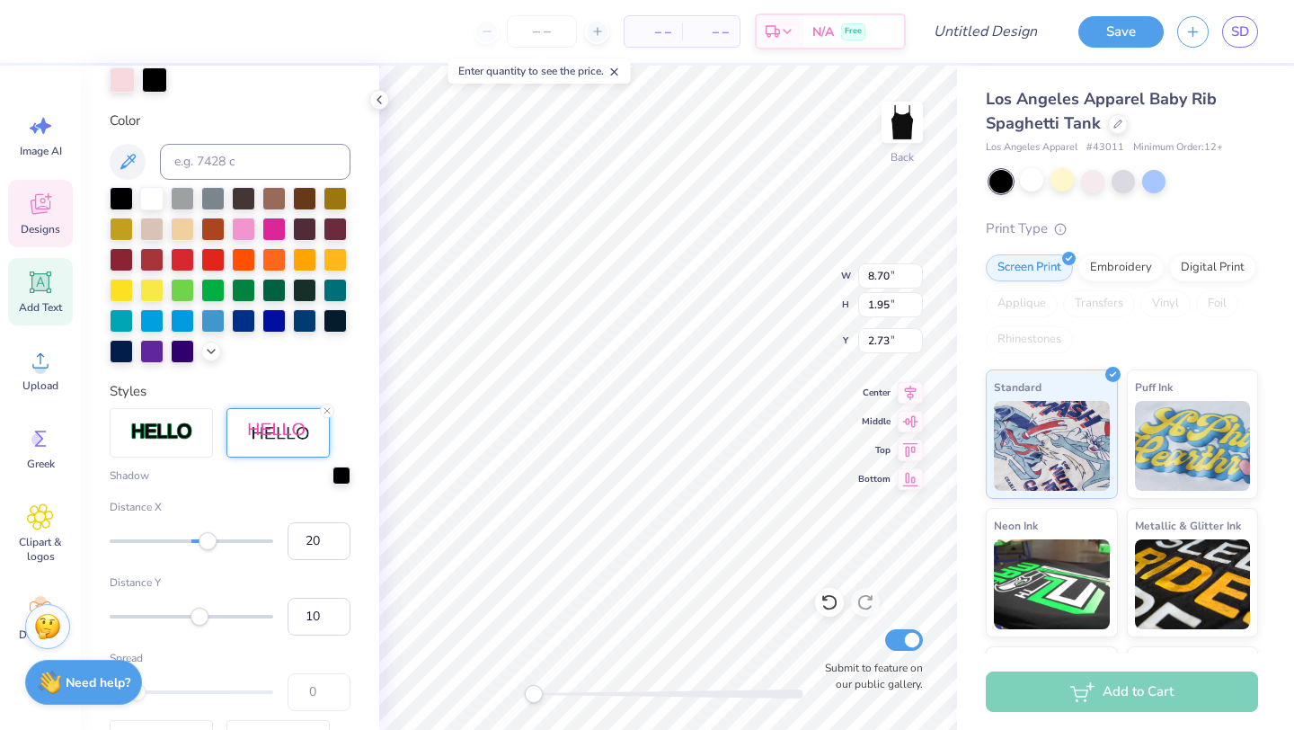
scroll to position [371, 0]
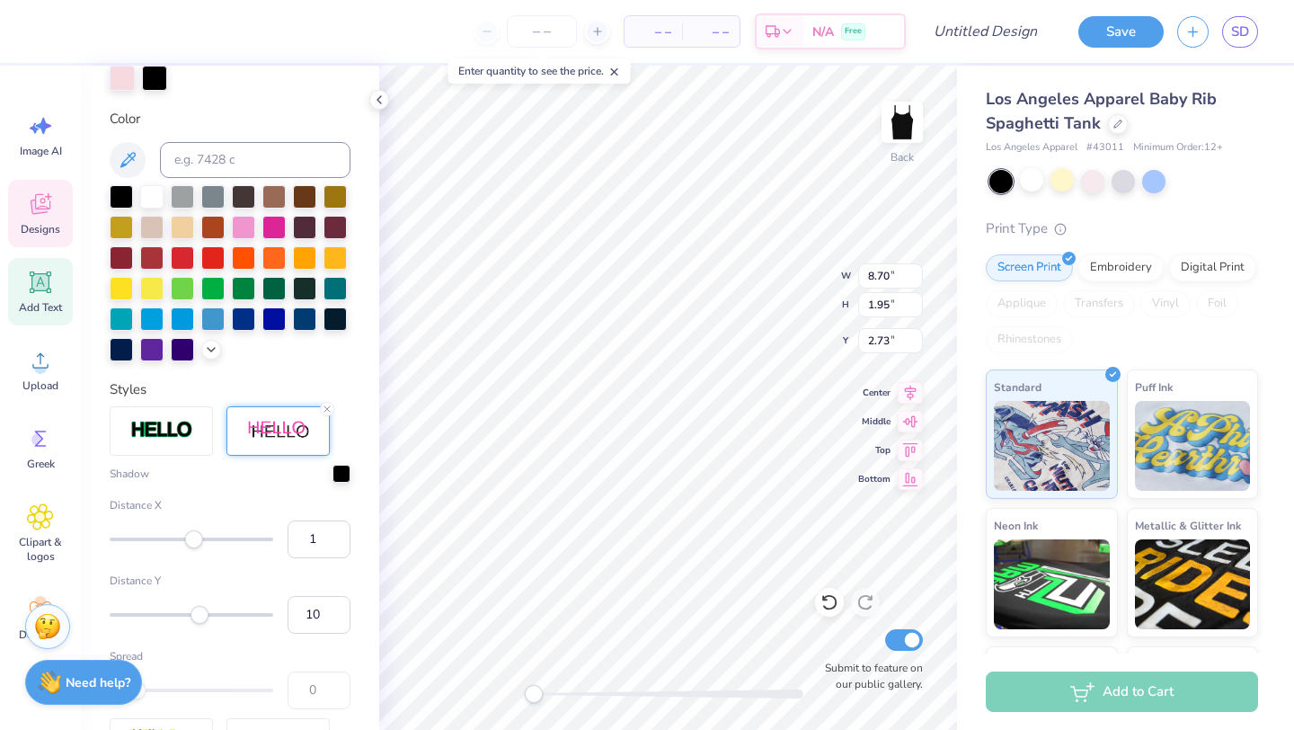
type input "0"
drag, startPoint x: 214, startPoint y: 541, endPoint x: 192, endPoint y: 543, distance: 21.6
click at [191, 544] on div "Accessibility label" at bounding box center [191, 539] width 18 height 18
type input "10"
click at [199, 542] on div "Accessibility label" at bounding box center [199, 539] width 18 height 18
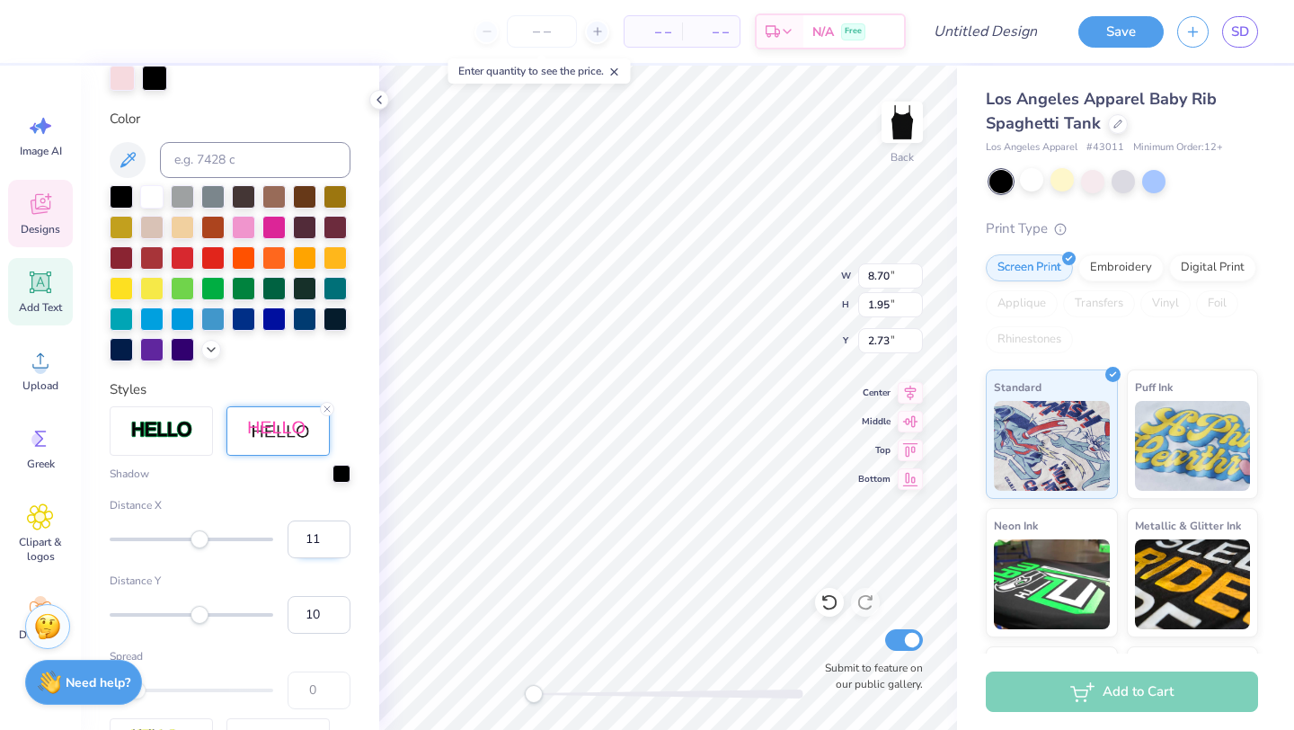
click at [332, 536] on input "11" at bounding box center [319, 539] width 63 height 38
click at [332, 536] on input "12" at bounding box center [319, 539] width 63 height 38
click at [332, 536] on input "13" at bounding box center [319, 539] width 63 height 38
click at [332, 536] on input "14" at bounding box center [319, 539] width 63 height 38
type input "51"
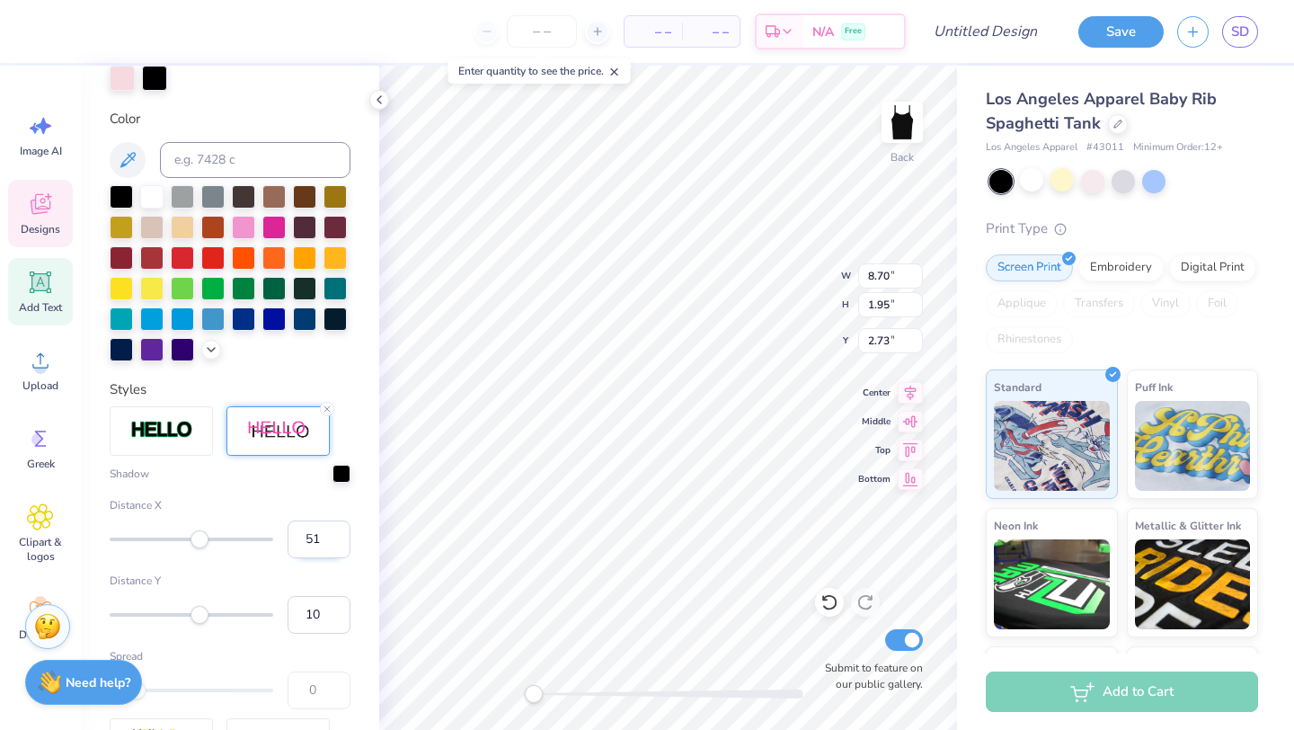
click at [332, 536] on input "51" at bounding box center [319, 539] width 63 height 38
click at [220, 534] on div at bounding box center [192, 539] width 164 height 18
click at [154, 78] on div at bounding box center [154, 76] width 25 height 25
click at [278, 228] on div at bounding box center [273, 225] width 23 height 23
click at [241, 224] on div at bounding box center [243, 225] width 23 height 23
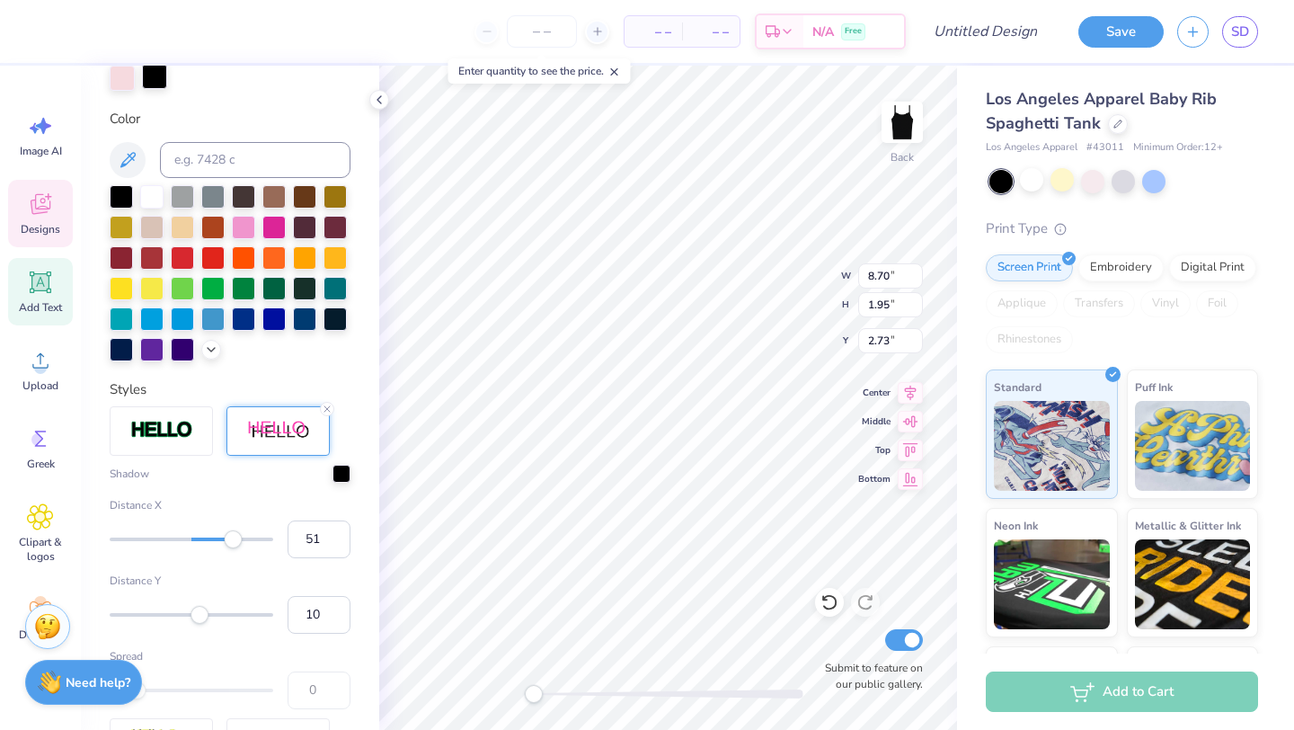
click at [158, 82] on div at bounding box center [154, 76] width 25 height 25
click at [240, 226] on div at bounding box center [243, 225] width 23 height 23
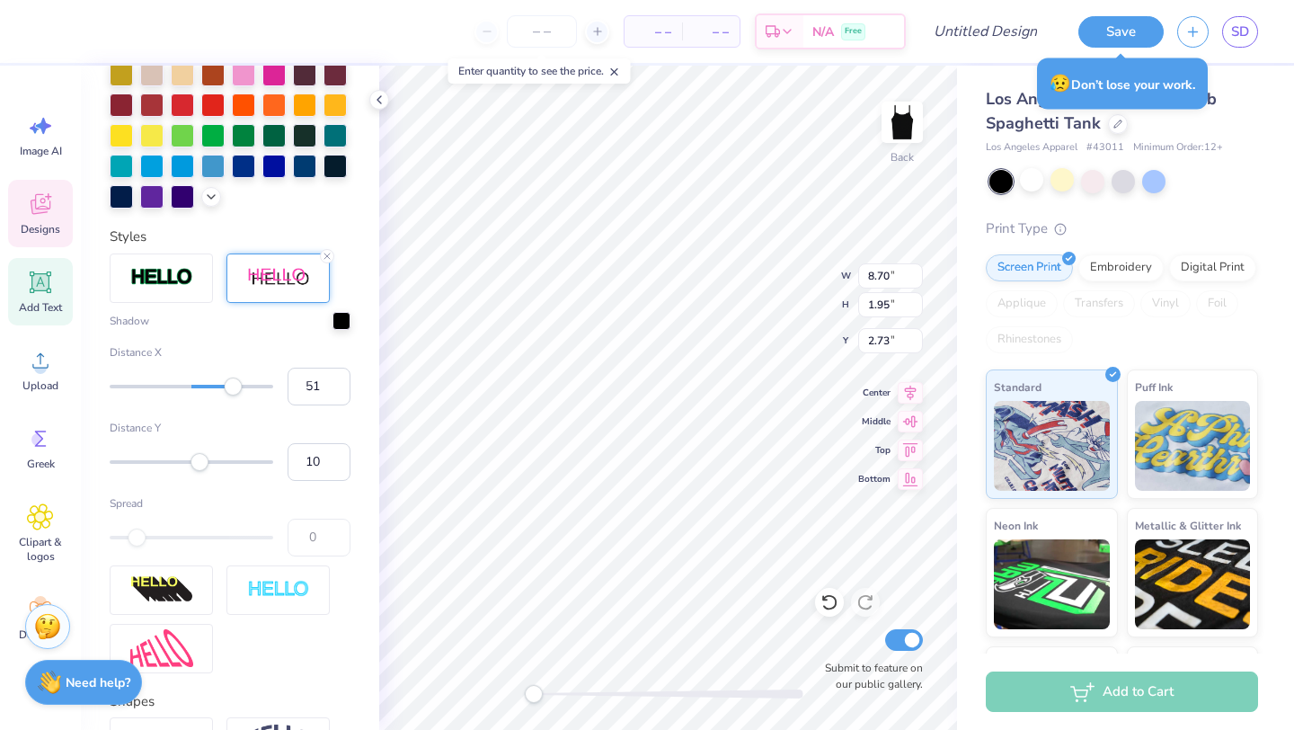
scroll to position [504, 0]
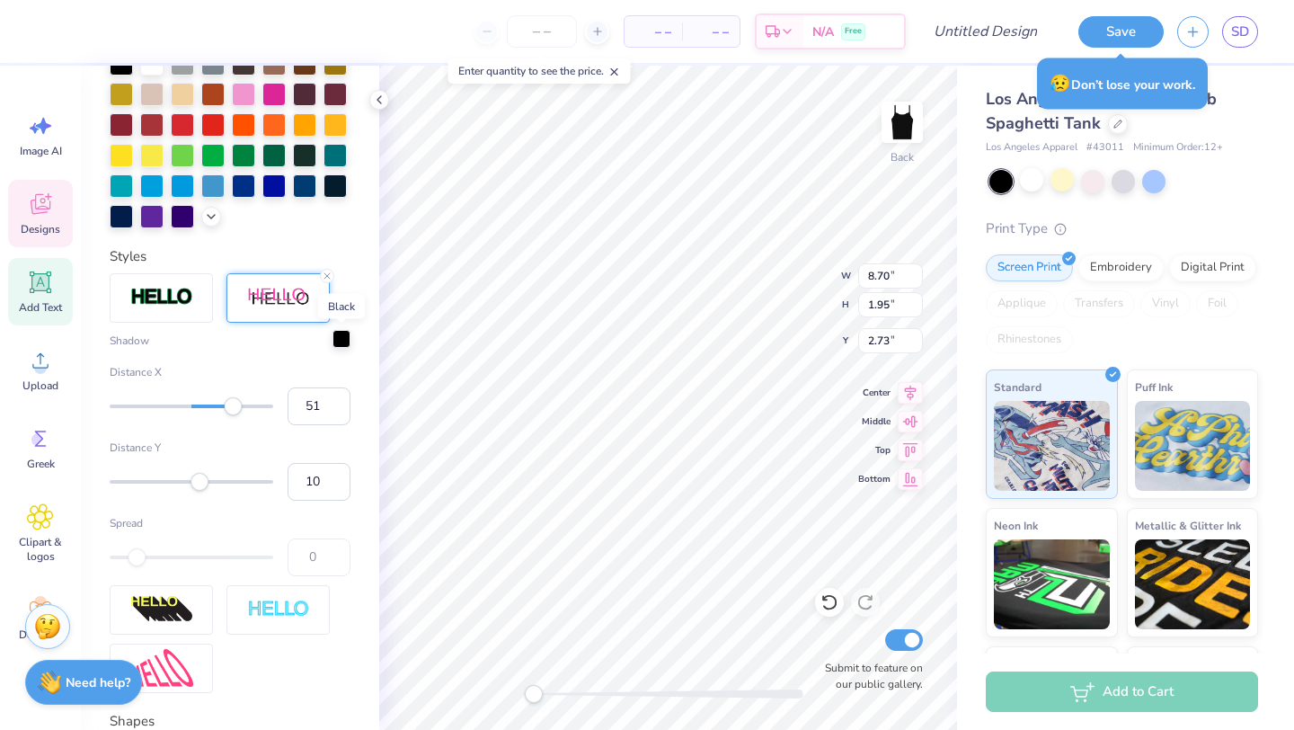
click at [338, 344] on div at bounding box center [341, 339] width 18 height 18
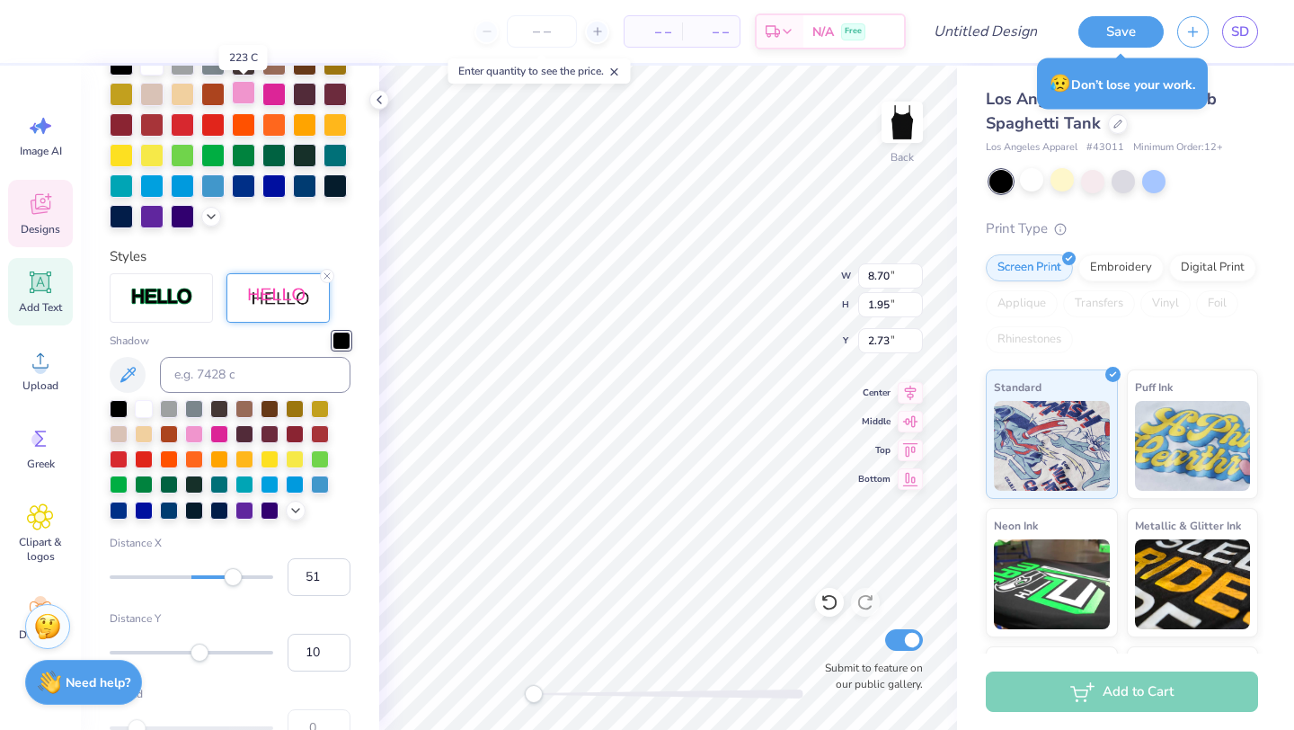
click at [237, 91] on div at bounding box center [243, 92] width 23 height 23
click at [240, 96] on div at bounding box center [243, 92] width 23 height 23
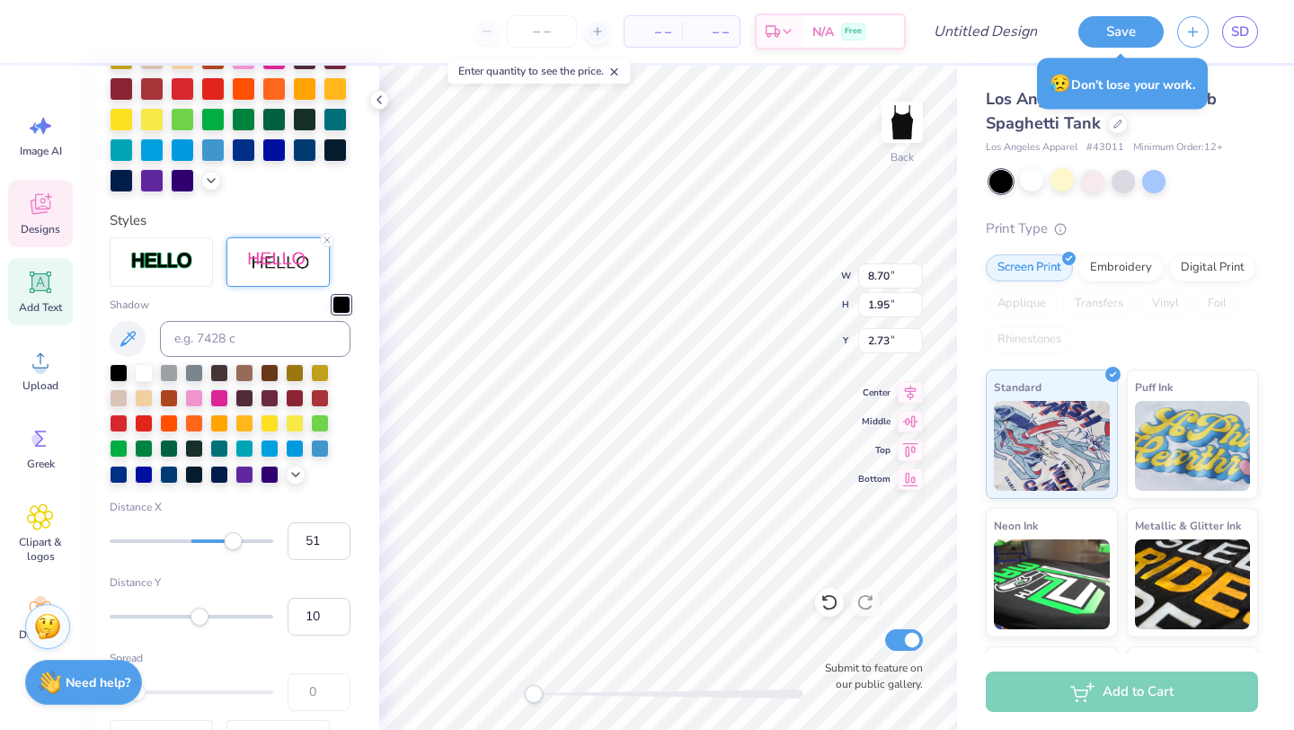
scroll to position [575, 0]
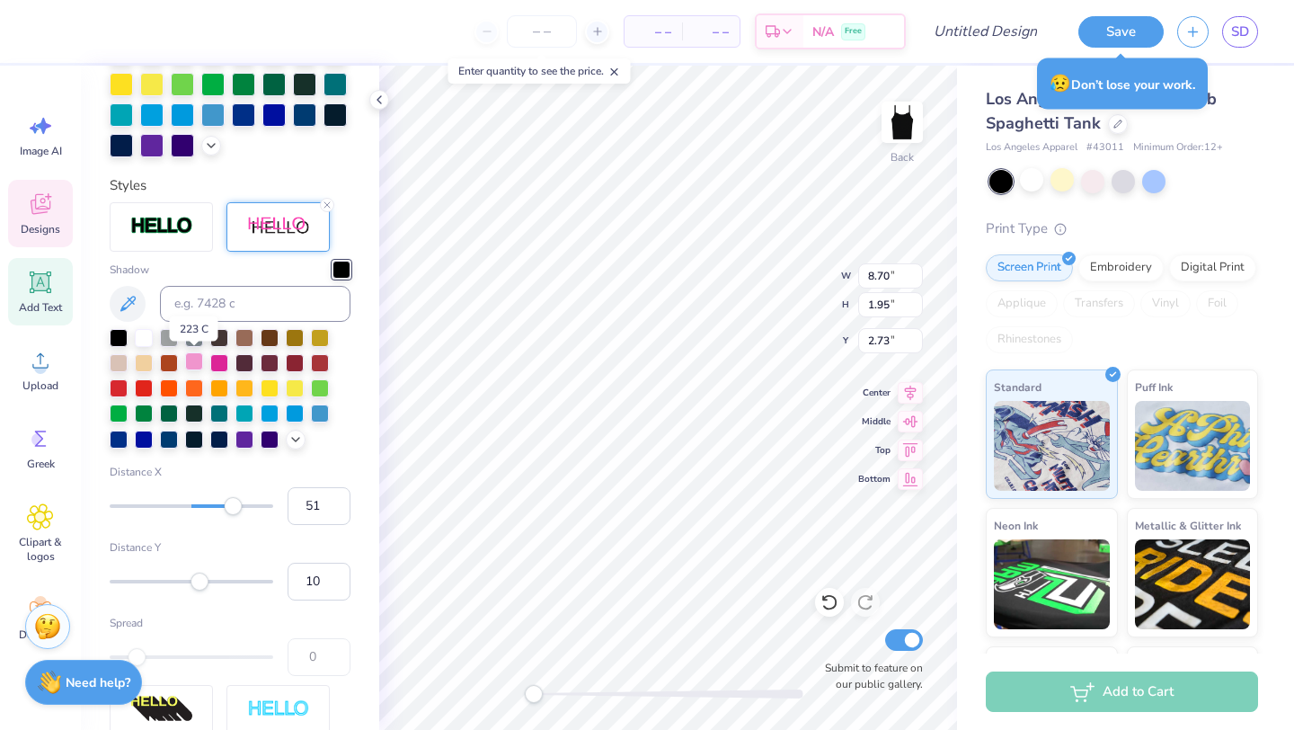
click at [193, 362] on div at bounding box center [194, 361] width 18 height 18
click at [337, 272] on div at bounding box center [341, 270] width 18 height 18
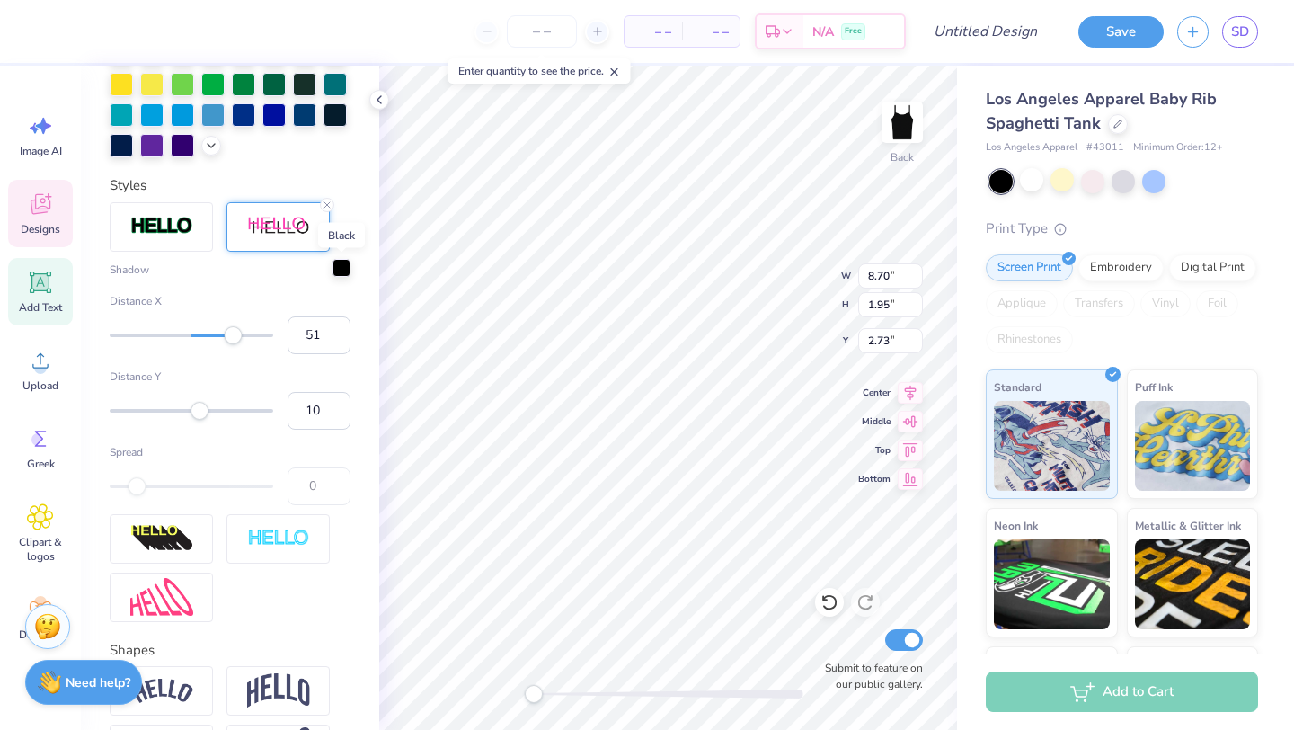
click at [340, 271] on div at bounding box center [341, 268] width 18 height 18
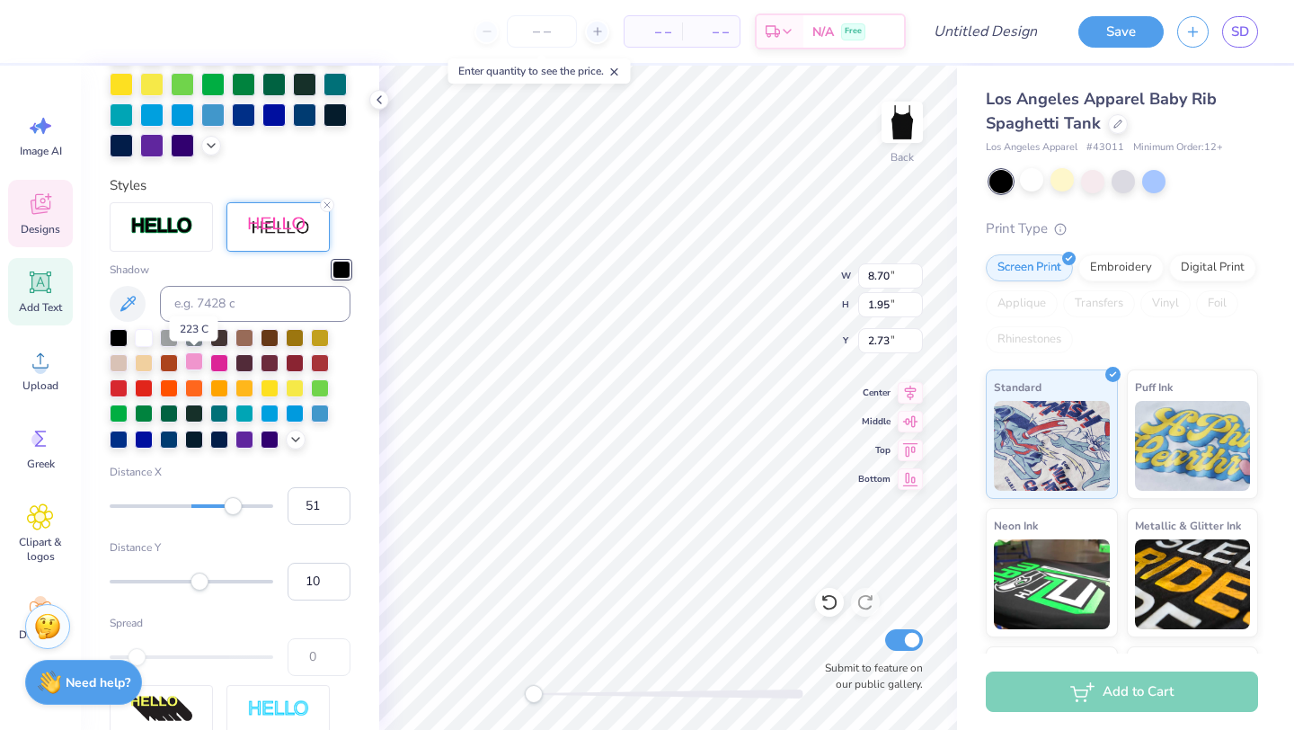
click at [196, 357] on div at bounding box center [194, 361] width 18 height 18
type input "21"
drag, startPoint x: 235, startPoint y: 504, endPoint x: 210, endPoint y: 505, distance: 25.2
click at [210, 507] on div "Accessibility label" at bounding box center [208, 506] width 18 height 18
click at [1037, 175] on div at bounding box center [1031, 179] width 23 height 23
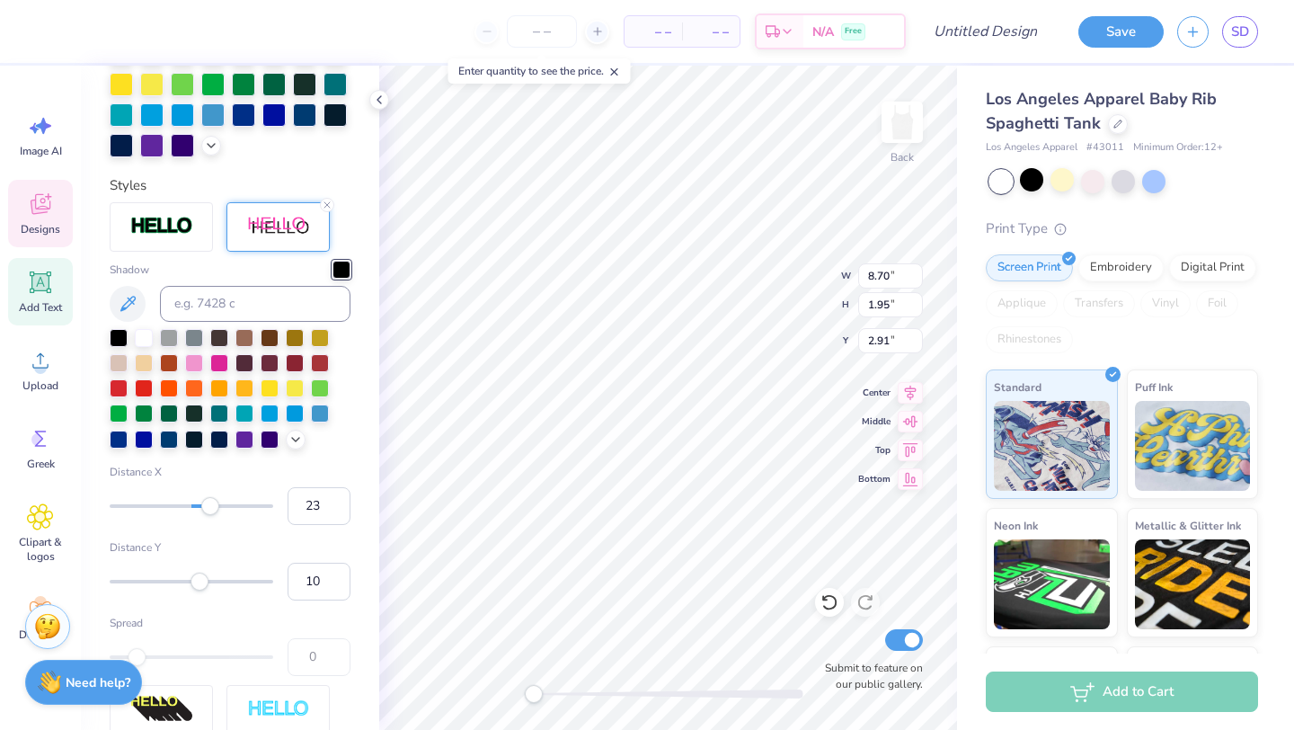
type input "7.28"
type input "1.59"
type input "2.91"
click at [312, 508] on input "23" at bounding box center [319, 506] width 63 height 38
click at [315, 502] on input "23" at bounding box center [319, 506] width 63 height 38
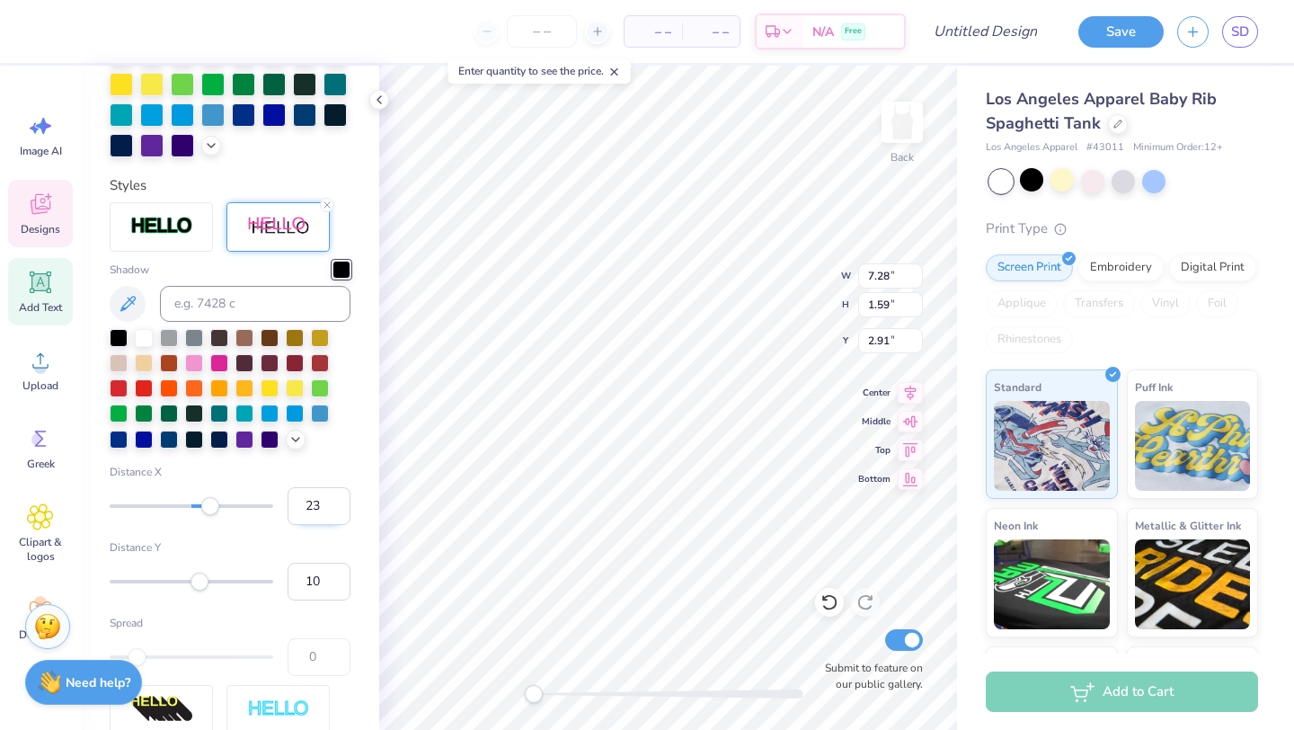
click at [322, 503] on input "23" at bounding box center [319, 506] width 63 height 38
type input "2"
type input "5"
click at [260, 526] on div "Shadow Distance X 5 Distance Y 10 Spread 0" at bounding box center [230, 468] width 241 height 415
click at [340, 588] on input "9" at bounding box center [319, 581] width 63 height 38
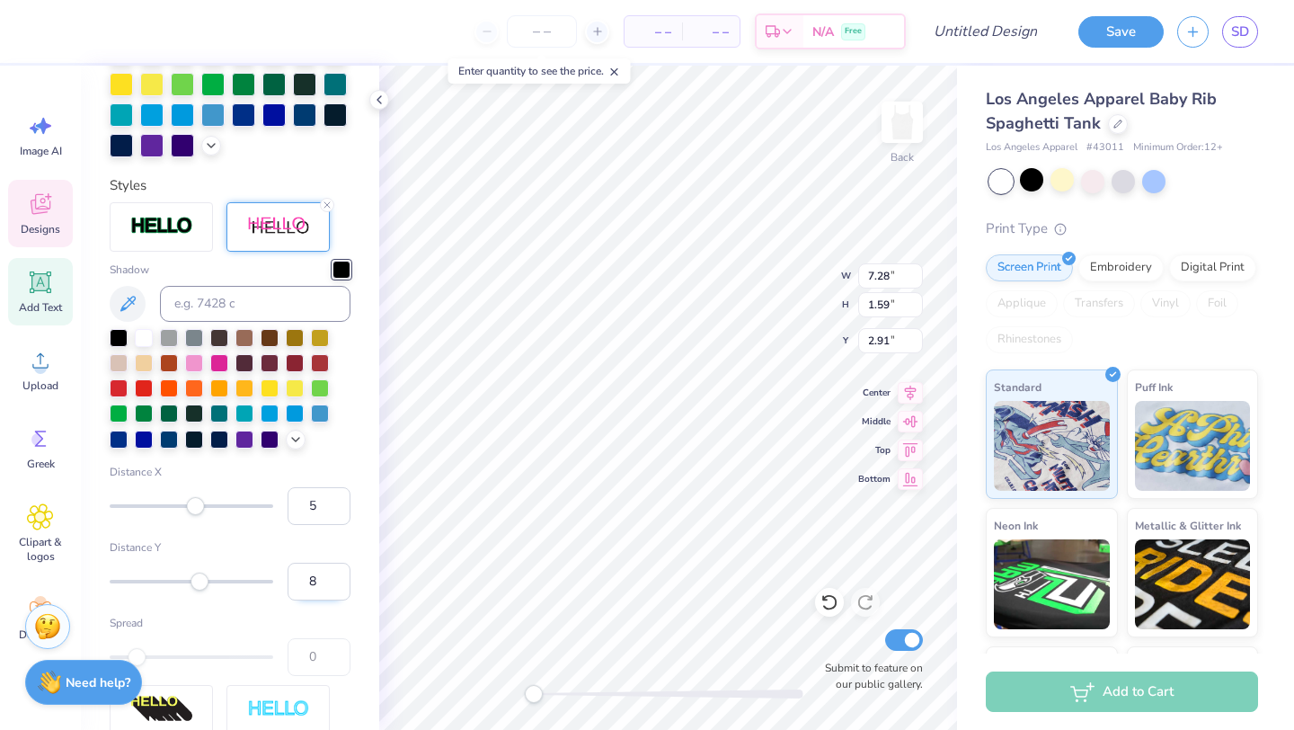
click at [340, 589] on input "8" at bounding box center [319, 581] width 63 height 38
click at [340, 589] on input "7" at bounding box center [319, 581] width 63 height 38
click at [340, 589] on input "6" at bounding box center [319, 581] width 63 height 38
click at [339, 588] on input "5" at bounding box center [319, 581] width 63 height 38
type input "4"
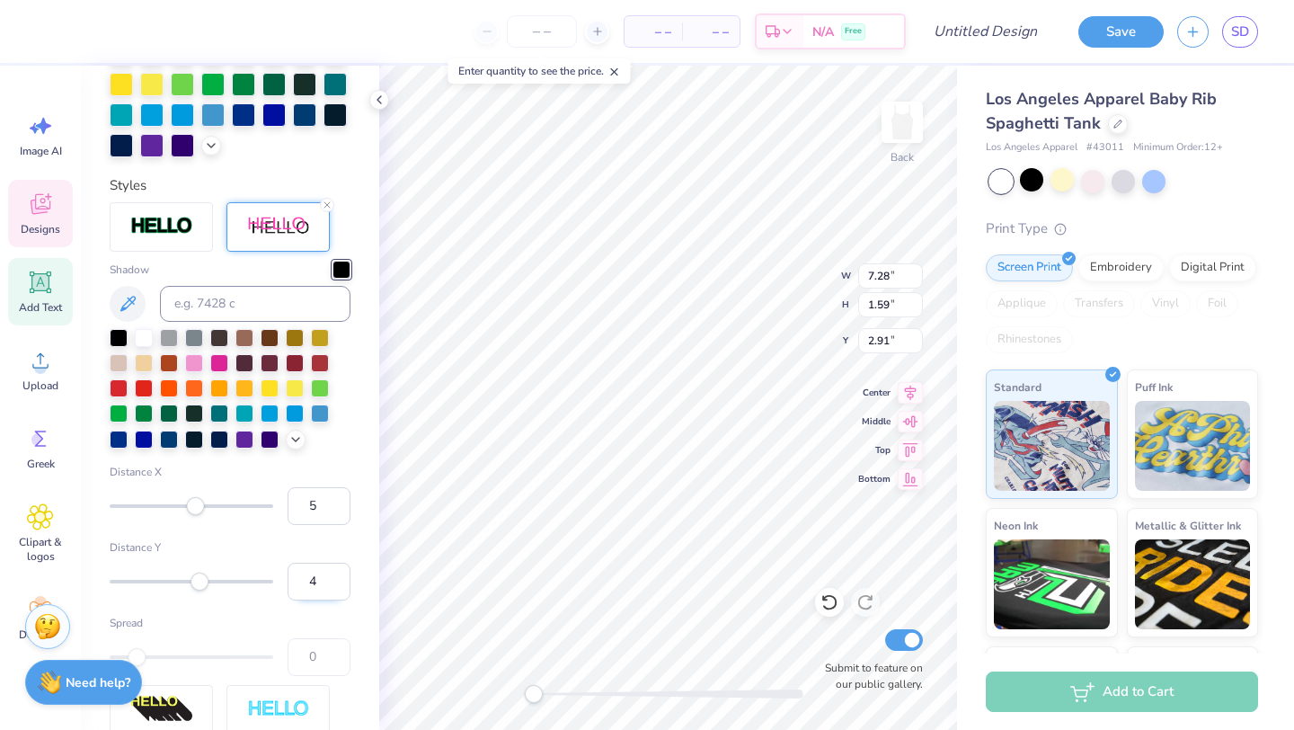
click at [339, 588] on input "4" at bounding box center [319, 581] width 63 height 38
click at [279, 544] on label "Distance Y" at bounding box center [230, 547] width 241 height 16
click at [314, 504] on input "5" at bounding box center [319, 506] width 63 height 38
click at [336, 508] on input "4" at bounding box center [319, 506] width 63 height 38
click at [336, 508] on input "3" at bounding box center [319, 506] width 63 height 38
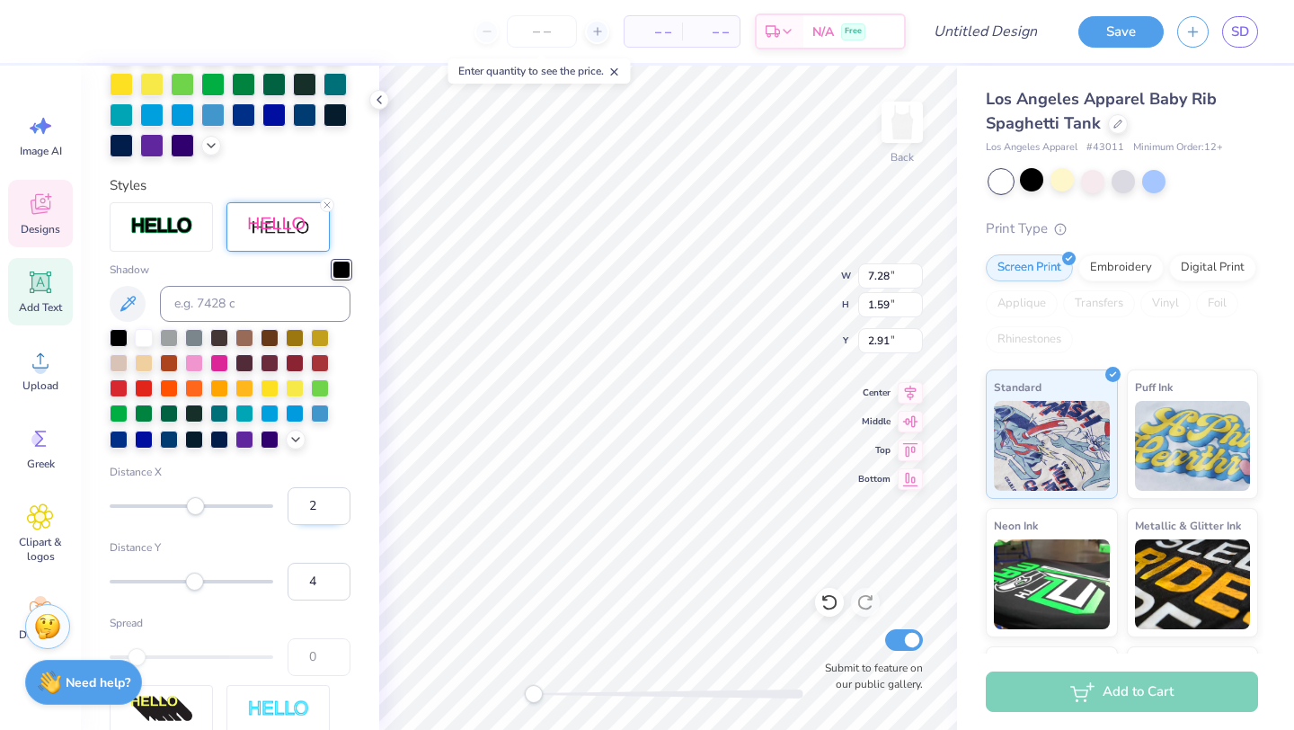
type input "2"
click at [336, 508] on input "2" at bounding box center [319, 506] width 63 height 38
click at [314, 539] on label "Distance Y" at bounding box center [230, 547] width 241 height 16
click at [314, 562] on input "4" at bounding box center [319, 581] width 63 height 38
type input "3"
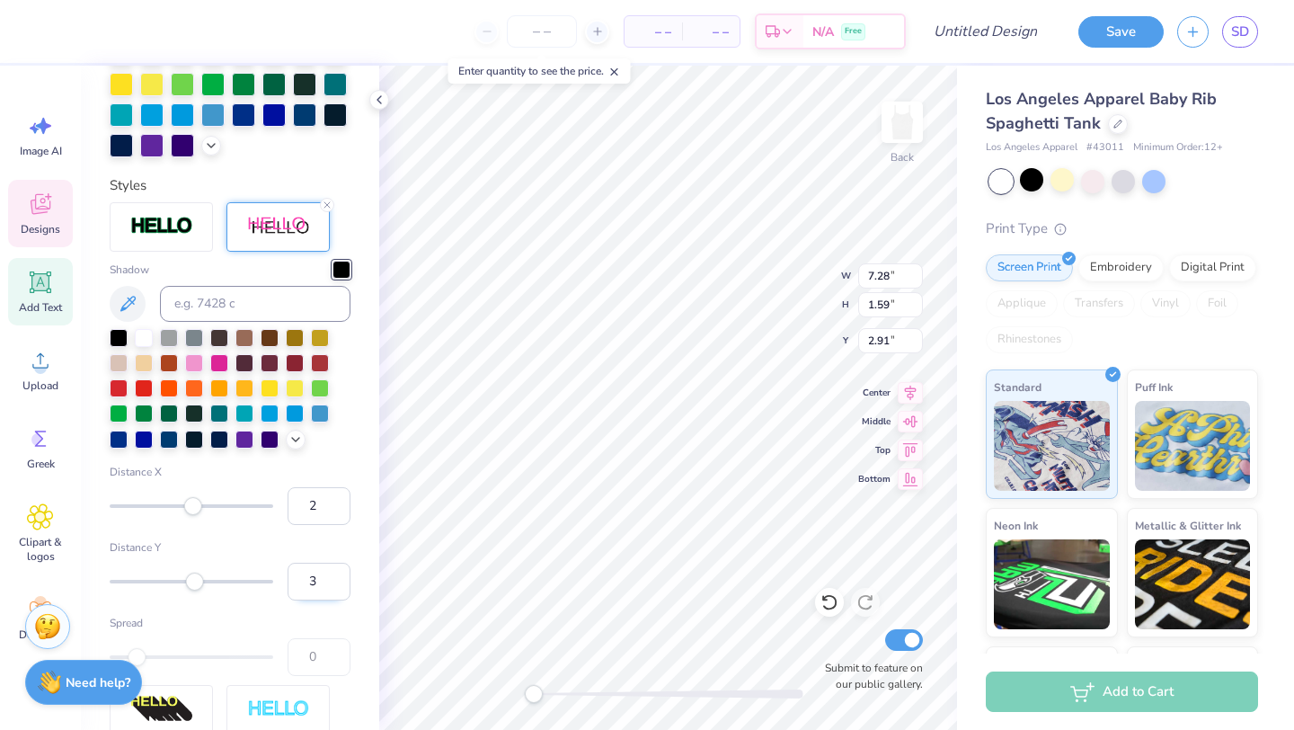
click at [336, 588] on input "3" at bounding box center [319, 581] width 63 height 38
click at [323, 607] on div "Shadow Distance X 2 Distance Y 3 Spread 0" at bounding box center [230, 468] width 241 height 415
type input "3"
click at [334, 500] on input "3" at bounding box center [319, 506] width 63 height 38
click at [325, 544] on label "Distance Y" at bounding box center [230, 547] width 241 height 16
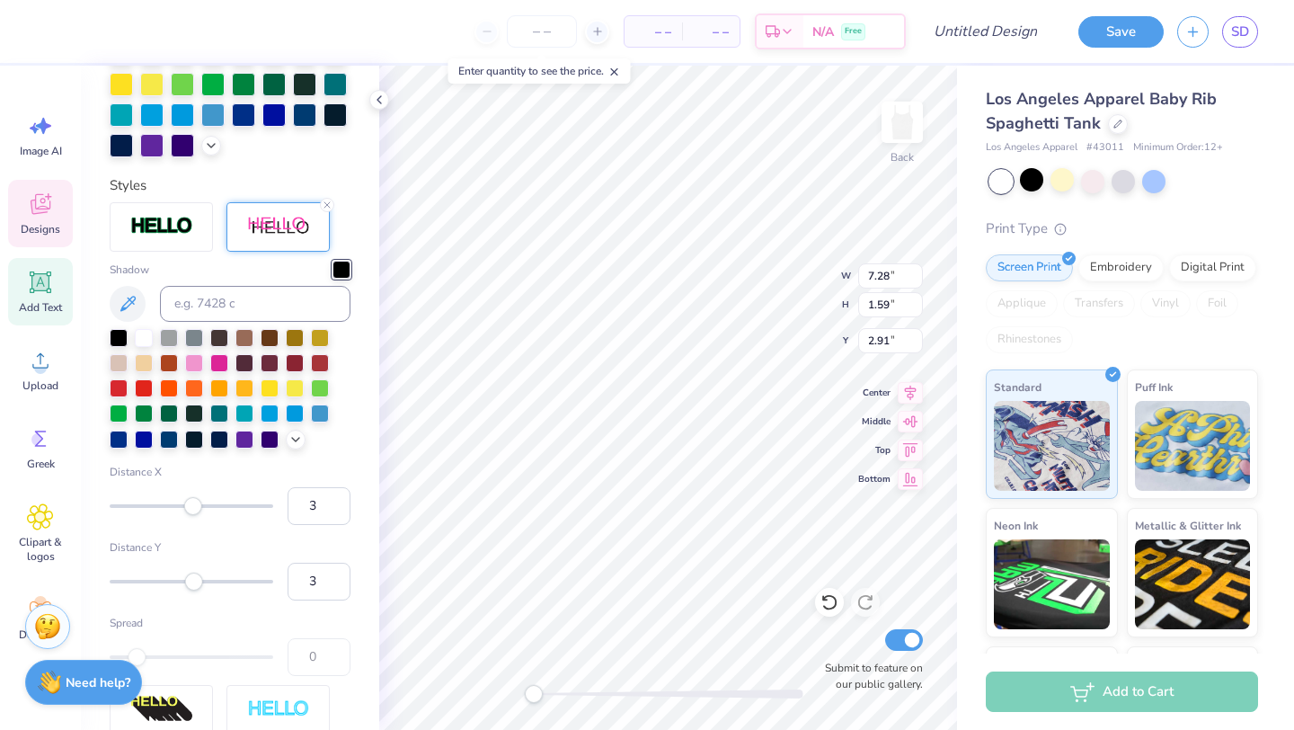
click at [325, 562] on input "3" at bounding box center [319, 581] width 63 height 38
click at [336, 588] on input "2" at bounding box center [319, 581] width 63 height 38
click at [336, 574] on input "3" at bounding box center [319, 581] width 63 height 38
type input "4"
click at [336, 574] on input "4" at bounding box center [319, 581] width 63 height 38
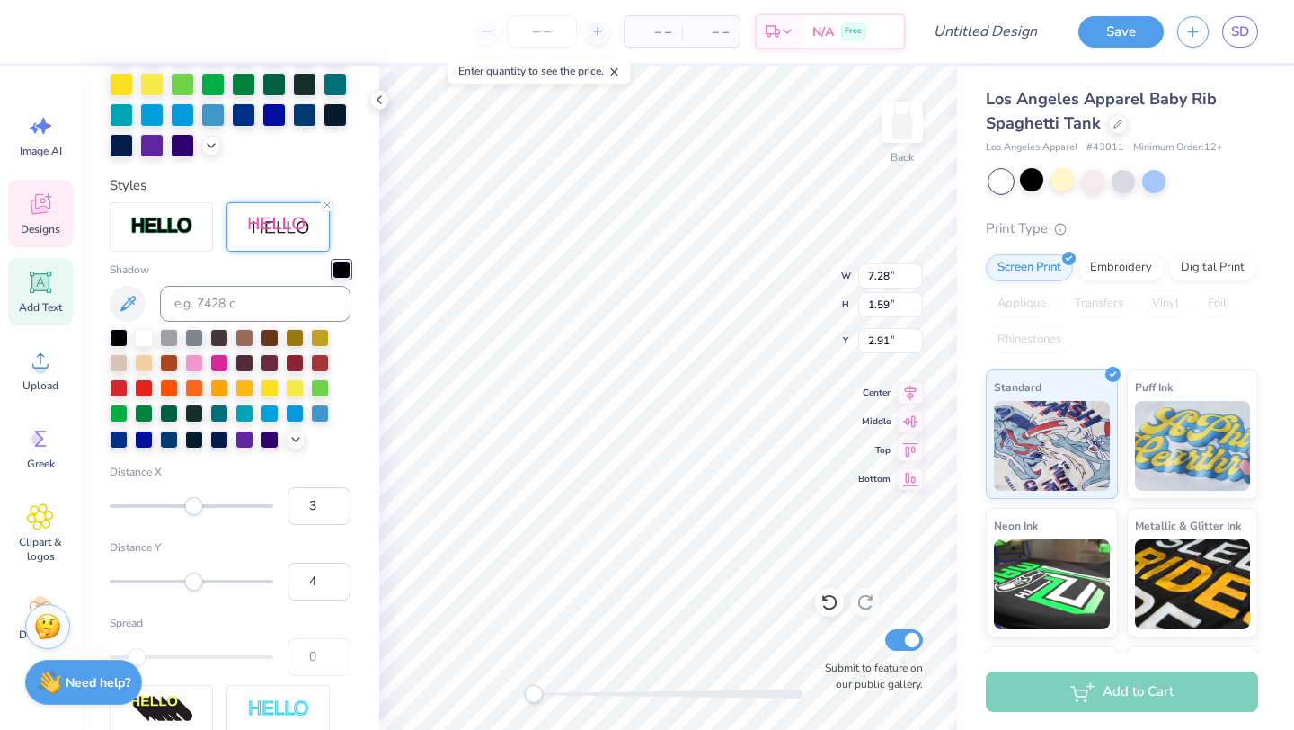
click at [331, 615] on label "Spread" at bounding box center [230, 623] width 241 height 16
click at [333, 577] on input "5" at bounding box center [319, 581] width 63 height 38
type input "6"
click at [333, 577] on input "6" at bounding box center [319, 581] width 63 height 38
click at [323, 623] on label "Spread" at bounding box center [230, 623] width 241 height 16
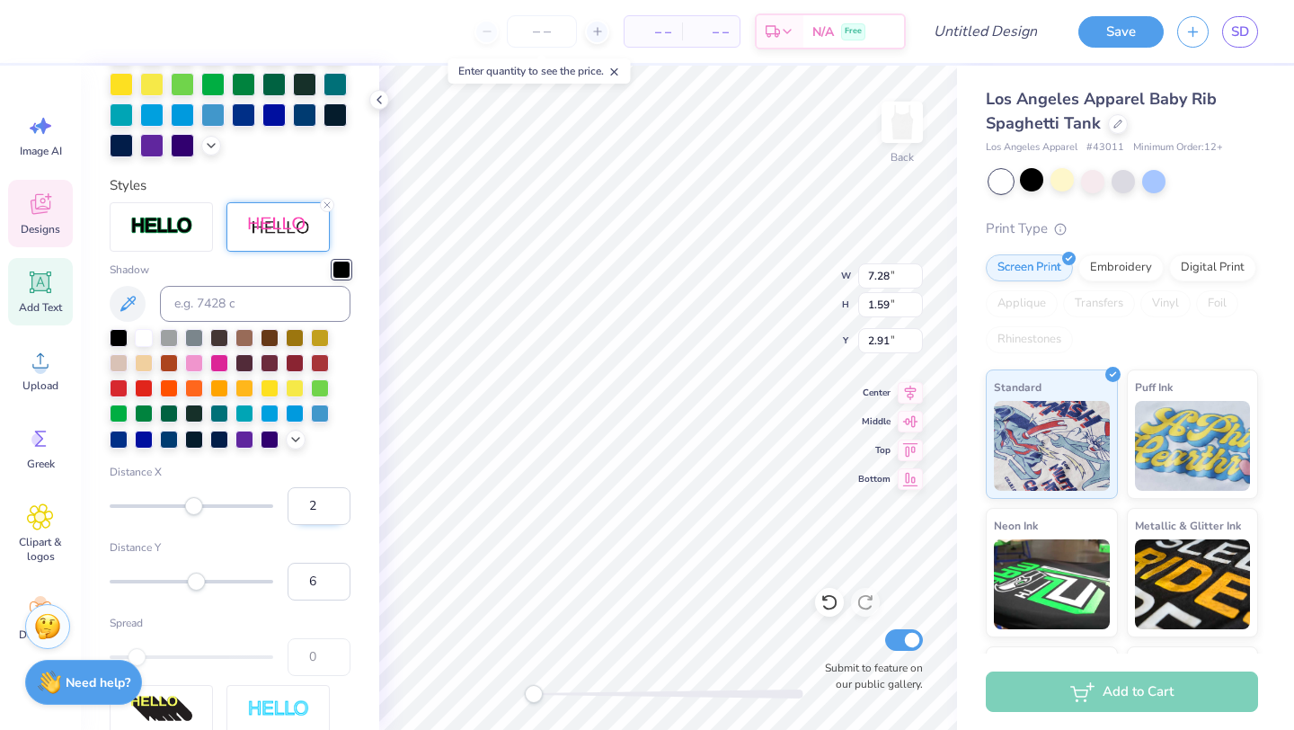
click at [339, 513] on input "2" at bounding box center [319, 506] width 63 height 38
type input "1"
click at [340, 513] on input "1" at bounding box center [319, 506] width 63 height 38
click at [326, 550] on label "Distance Y" at bounding box center [230, 547] width 241 height 16
click at [326, 562] on input "6" at bounding box center [319, 581] width 63 height 38
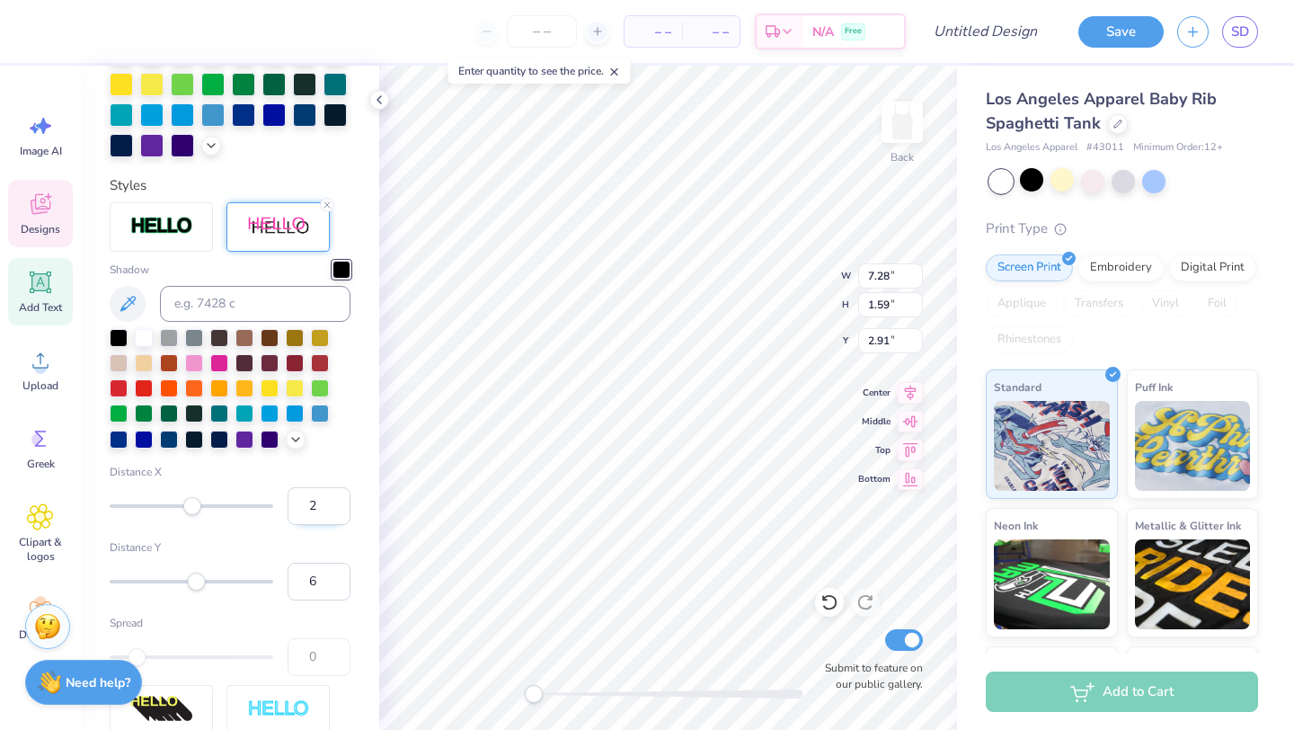
type input "2"
click at [336, 500] on input "2" at bounding box center [319, 506] width 63 height 38
click at [332, 550] on label "Distance Y" at bounding box center [230, 547] width 241 height 16
click at [332, 562] on input "6" at bounding box center [319, 581] width 63 height 38
type input "5"
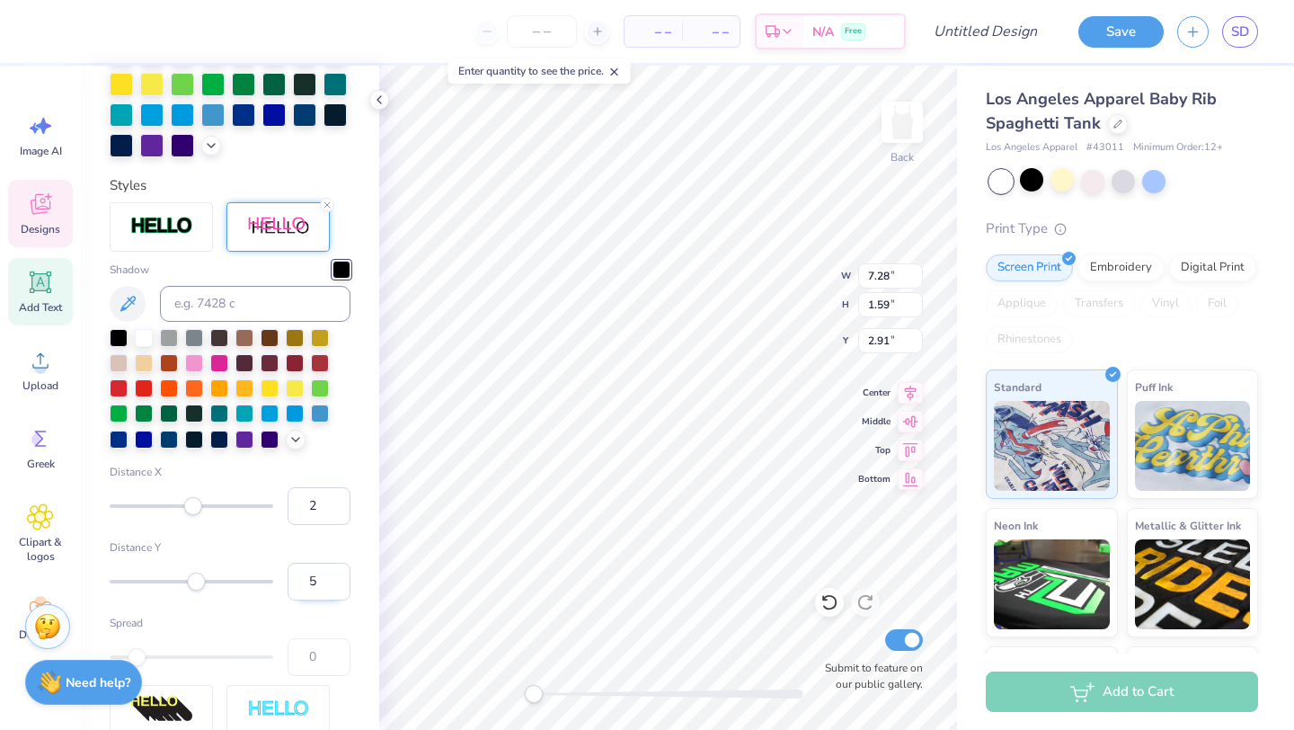
click at [337, 585] on input "5" at bounding box center [319, 581] width 63 height 38
click at [332, 616] on label "Spread" at bounding box center [230, 623] width 241 height 16
click at [196, 363] on div at bounding box center [194, 361] width 18 height 18
type input "3"
click at [337, 500] on input "3" at bounding box center [319, 506] width 63 height 38
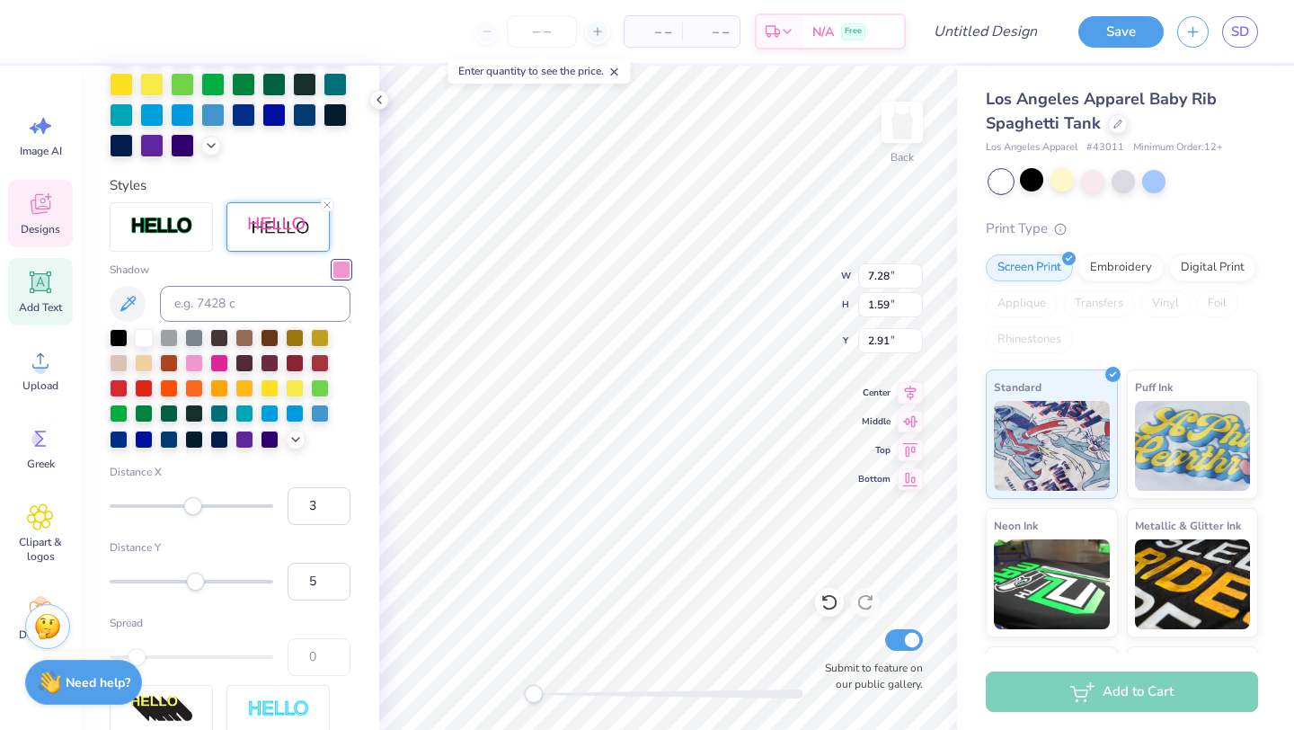
click at [342, 536] on div "Shadow Distance X 3 Distance Y 5 Spread 0" at bounding box center [230, 468] width 241 height 415
click at [334, 509] on input "2" at bounding box center [319, 506] width 63 height 38
type input "1"
click at [334, 509] on input "1" at bounding box center [319, 506] width 63 height 38
click at [330, 544] on label "Distance Y" at bounding box center [230, 547] width 241 height 16
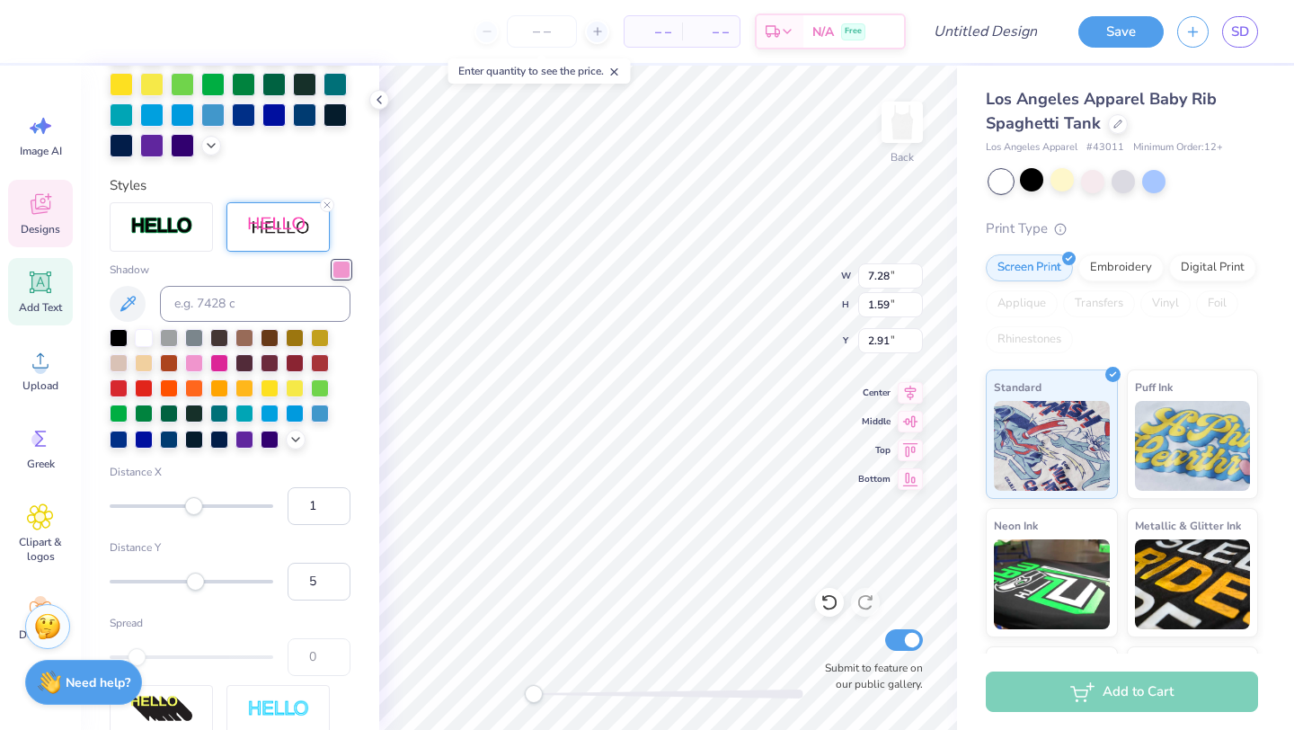
click at [330, 562] on input "5" at bounding box center [319, 581] width 63 height 38
click at [335, 585] on input "4" at bounding box center [319, 581] width 63 height 38
type input "3"
click at [335, 586] on input "3" at bounding box center [319, 581] width 63 height 38
click at [324, 615] on label "Spread" at bounding box center [230, 623] width 241 height 16
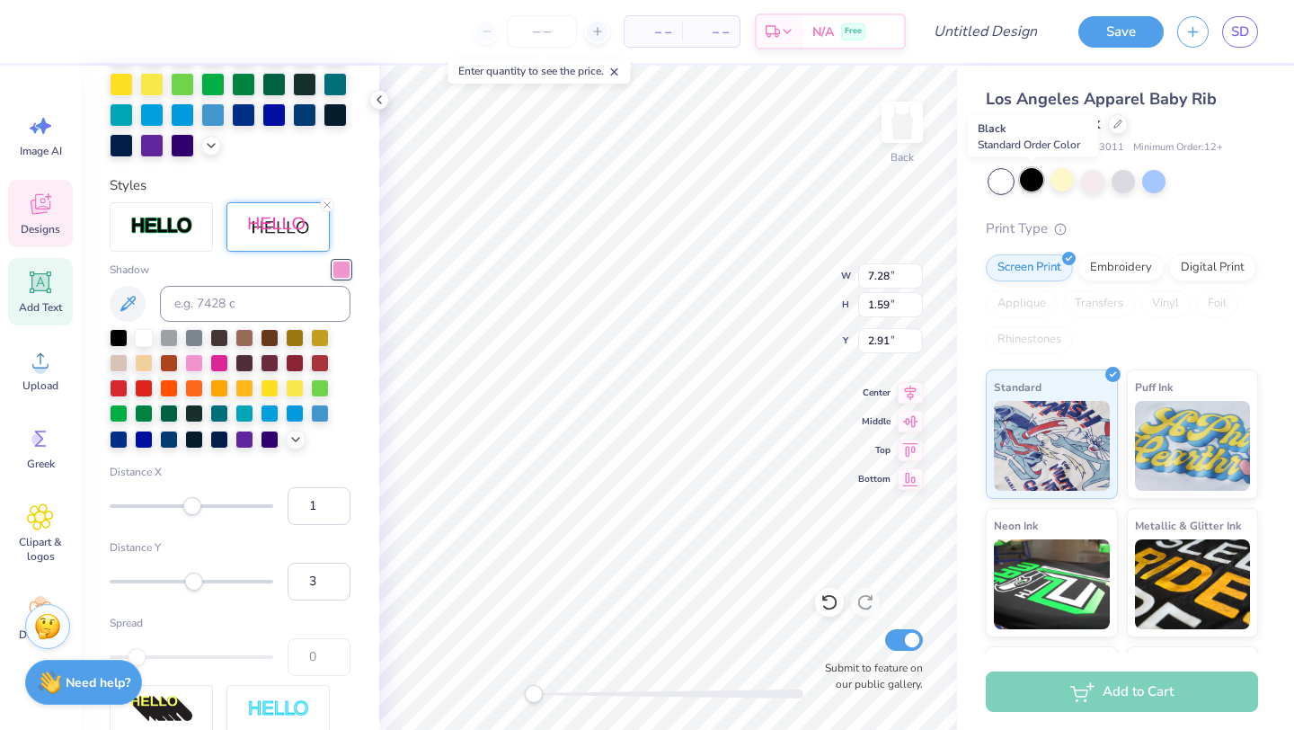
click at [1034, 177] on div at bounding box center [1031, 179] width 23 height 23
type input "8.20"
type input "1.98"
type input "2.32"
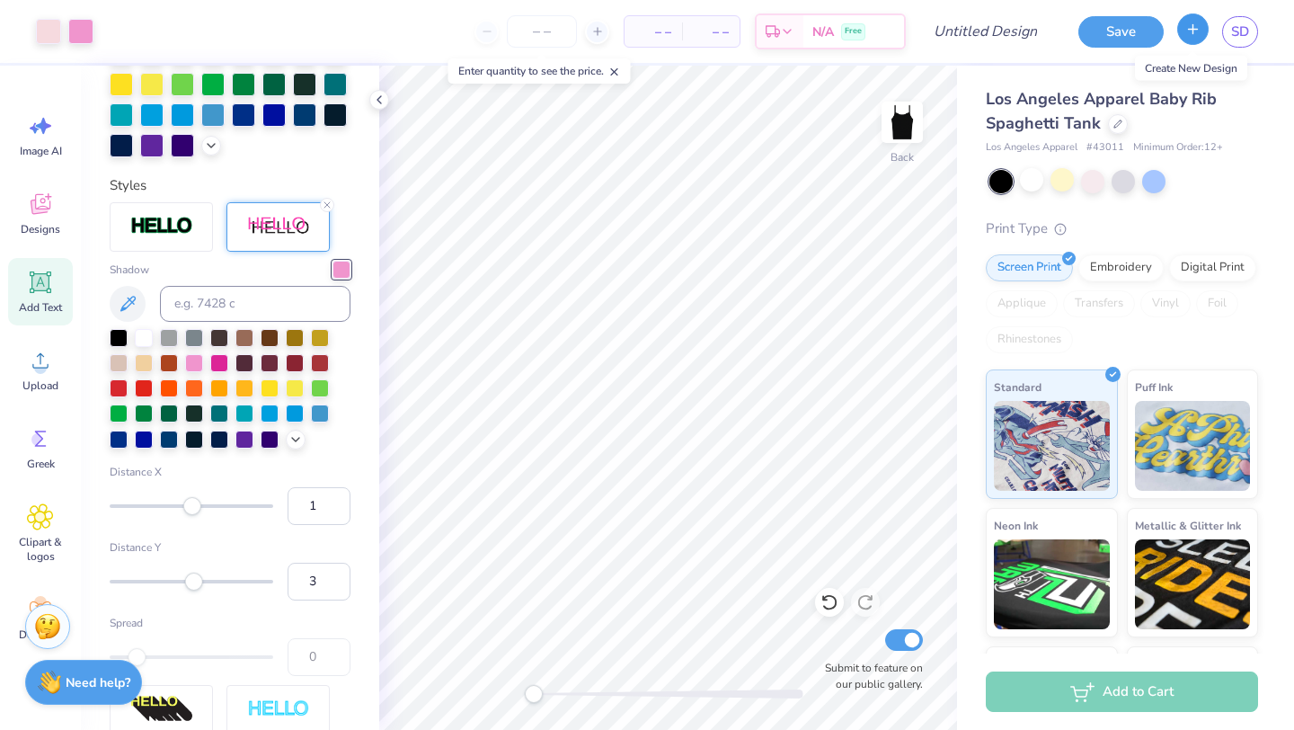
click at [1193, 40] on button "button" at bounding box center [1192, 28] width 31 height 31
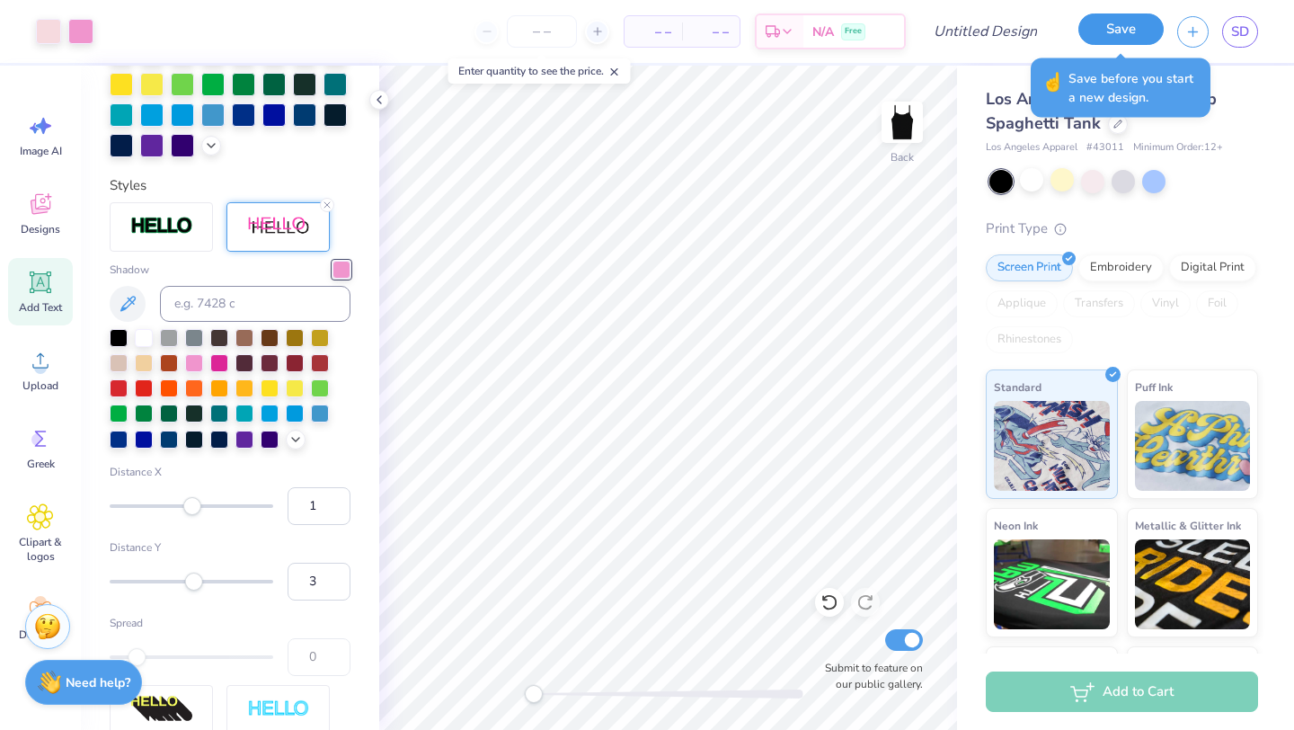
click at [1117, 21] on button "Save" at bounding box center [1120, 28] width 85 height 31
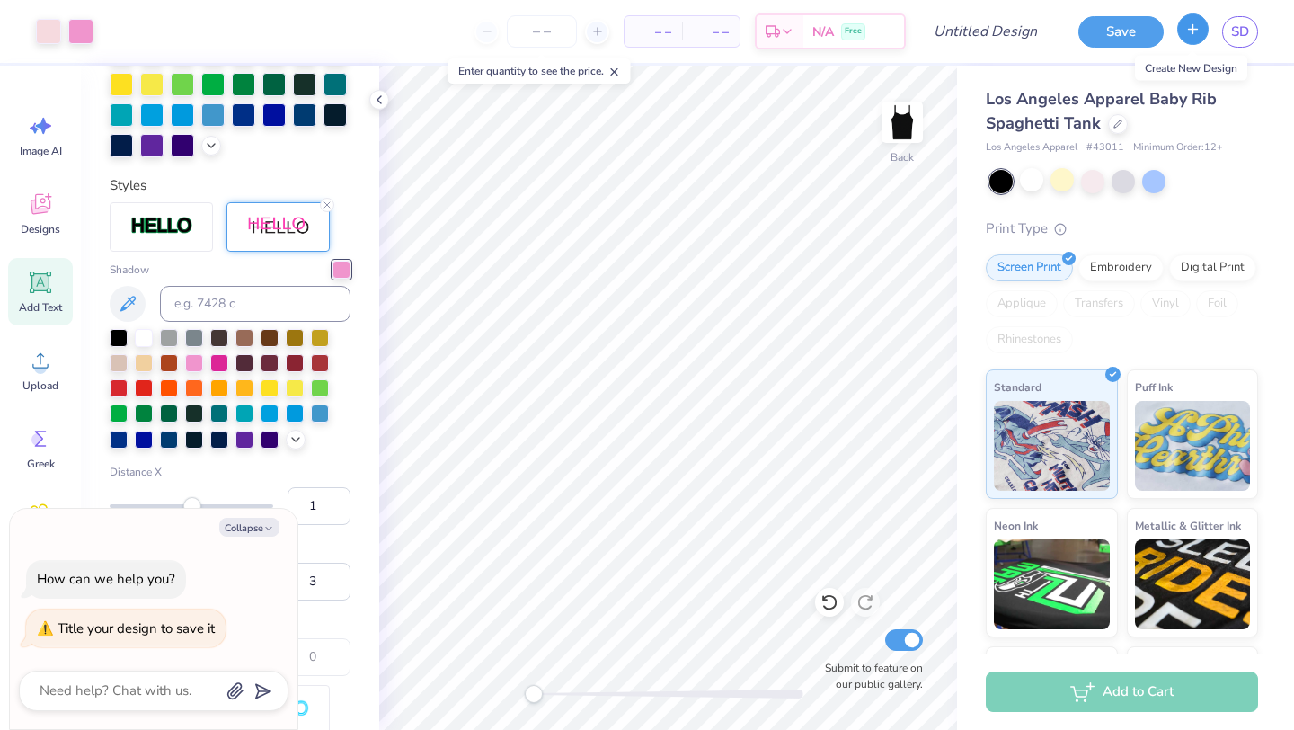
click at [1193, 33] on line "button" at bounding box center [1193, 28] width 0 height 9
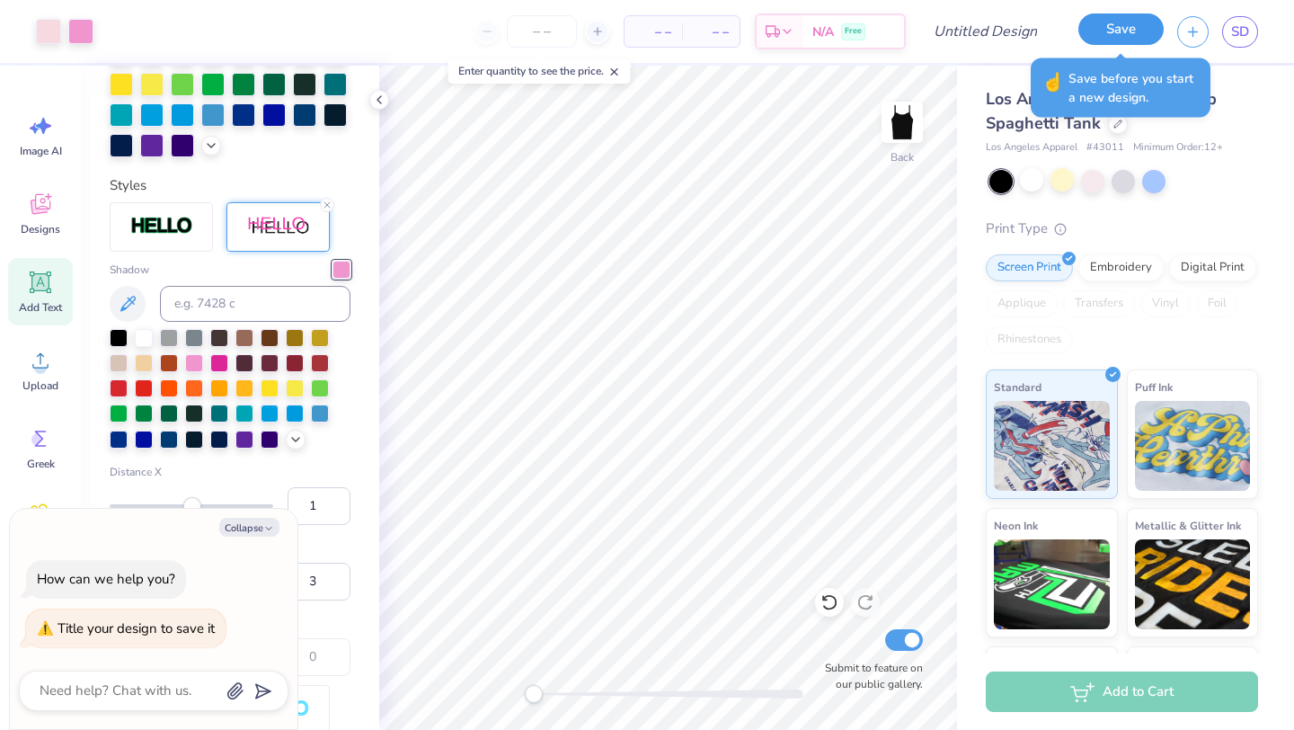
click at [1144, 27] on button "Save" at bounding box center [1120, 28] width 85 height 31
type textarea "x"
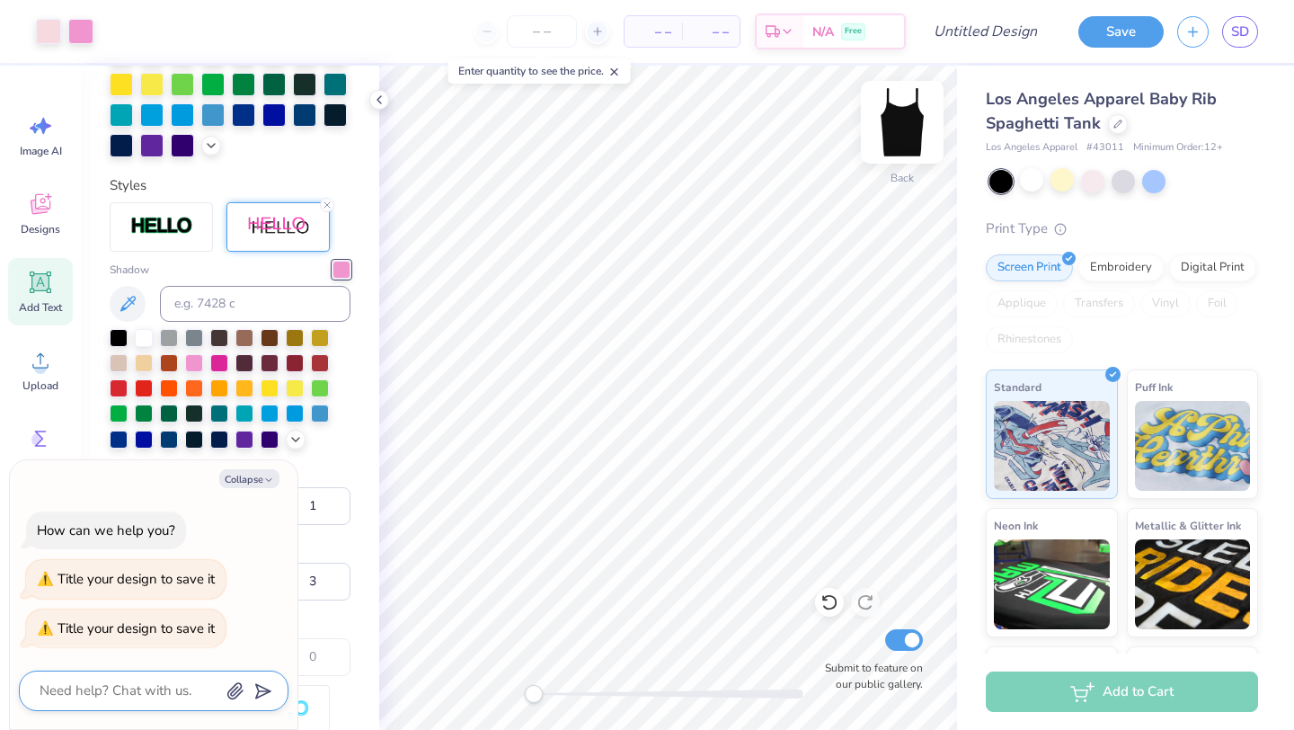
type textarea "i"
type textarea "x"
type textarea "id"
type textarea "x"
type textarea "idk"
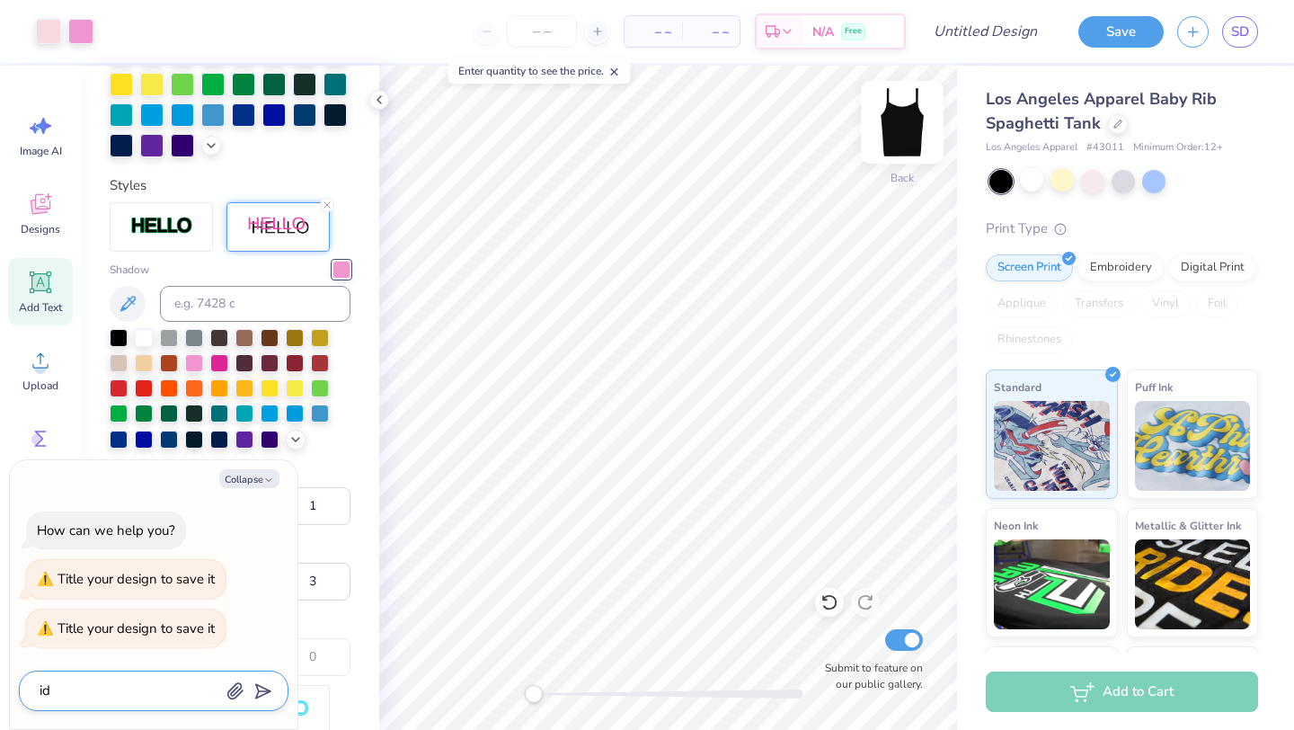
type textarea "x"
type textarea "idk"
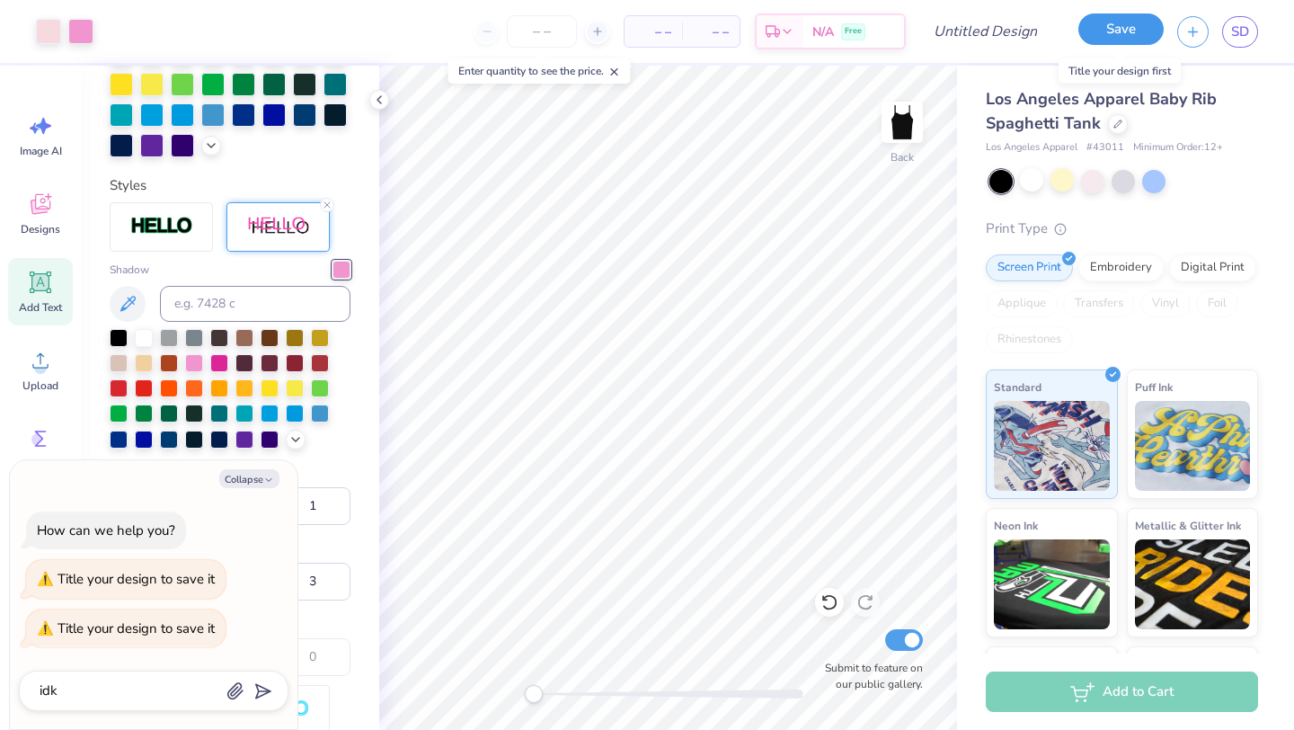
click at [1115, 23] on button "Save" at bounding box center [1120, 28] width 85 height 31
type textarea "x"
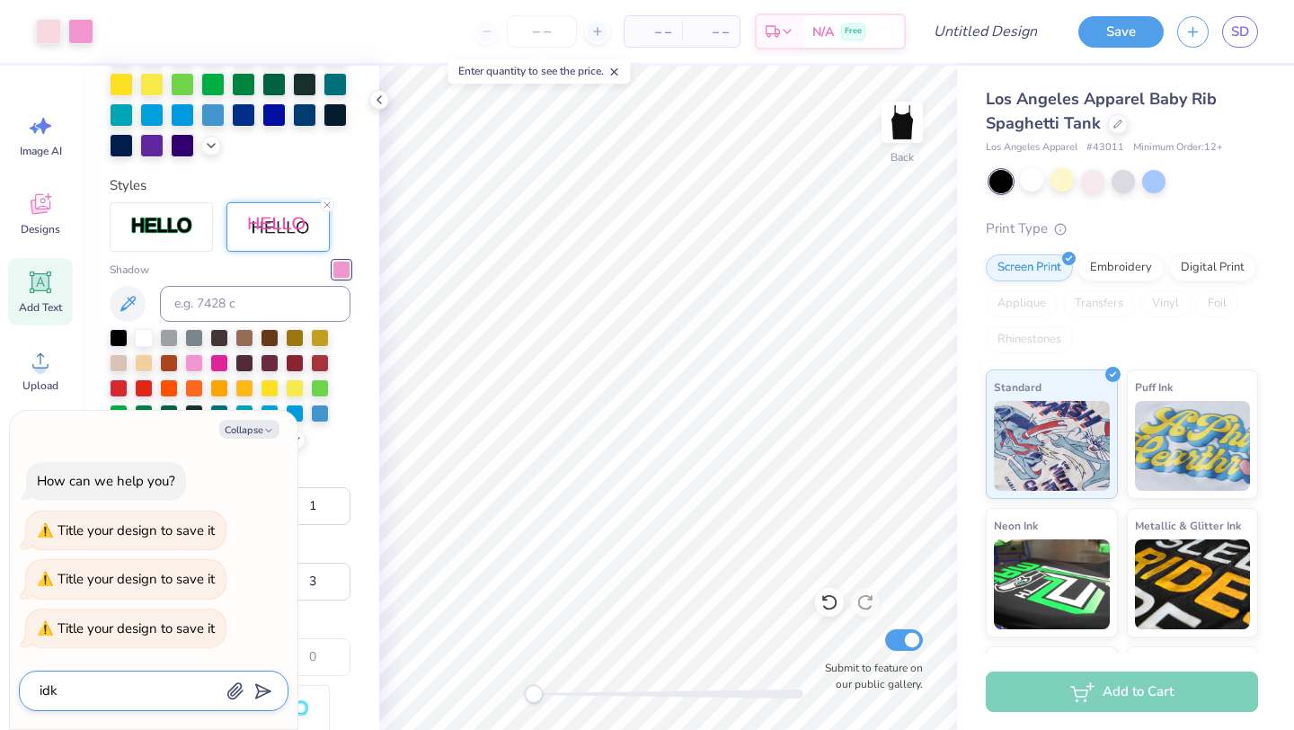
type textarea "id"
type textarea "x"
type textarea "i"
type textarea "x"
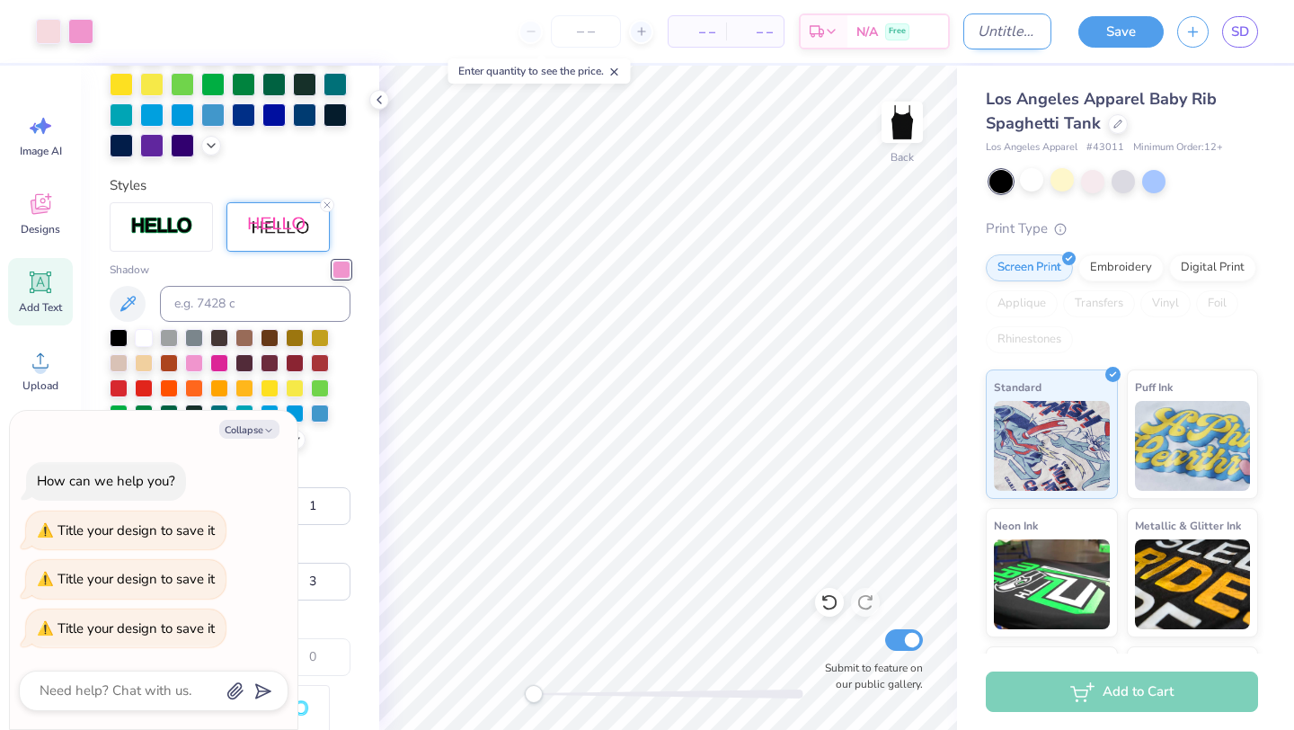
type textarea "x"
click at [992, 38] on input "Design Title" at bounding box center [1007, 31] width 88 height 36
type input "i"
type textarea "x"
type input "id"
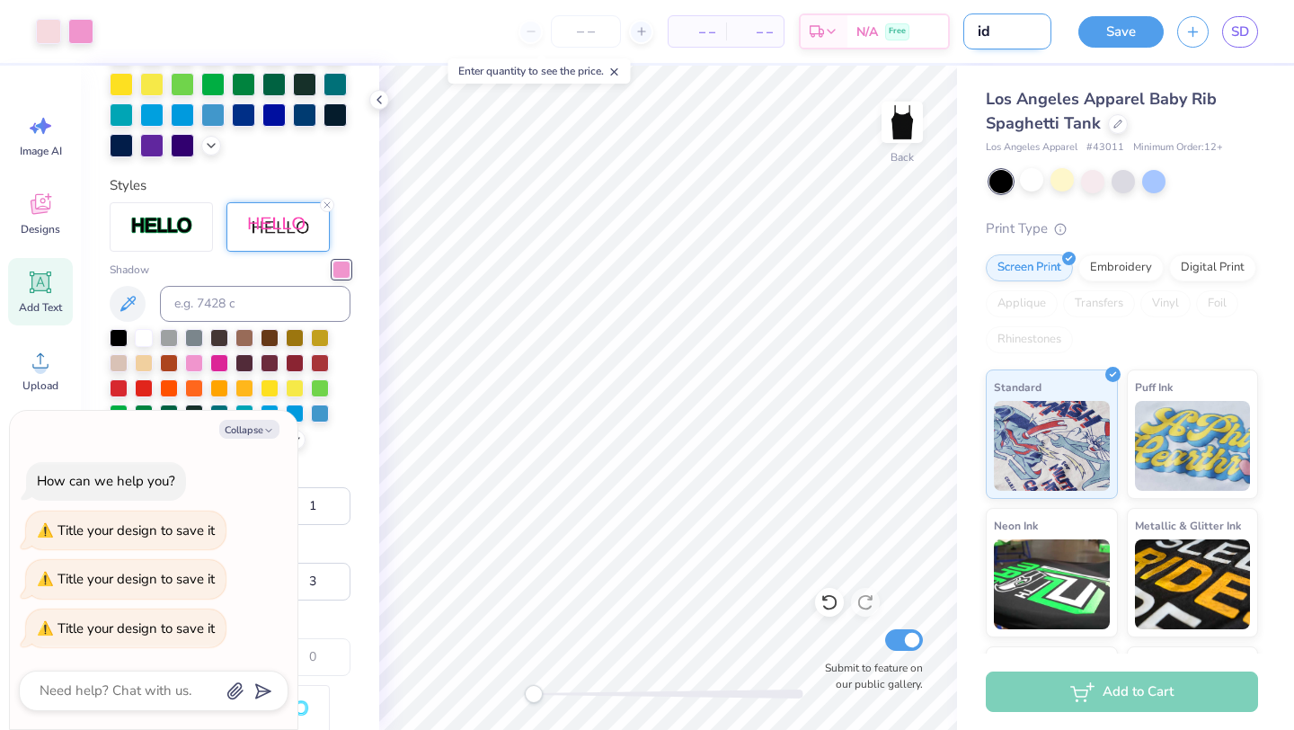
type textarea "x"
type input "idk"
type textarea "x"
type input "idk"
click at [1140, 31] on button "Save" at bounding box center [1120, 28] width 85 height 31
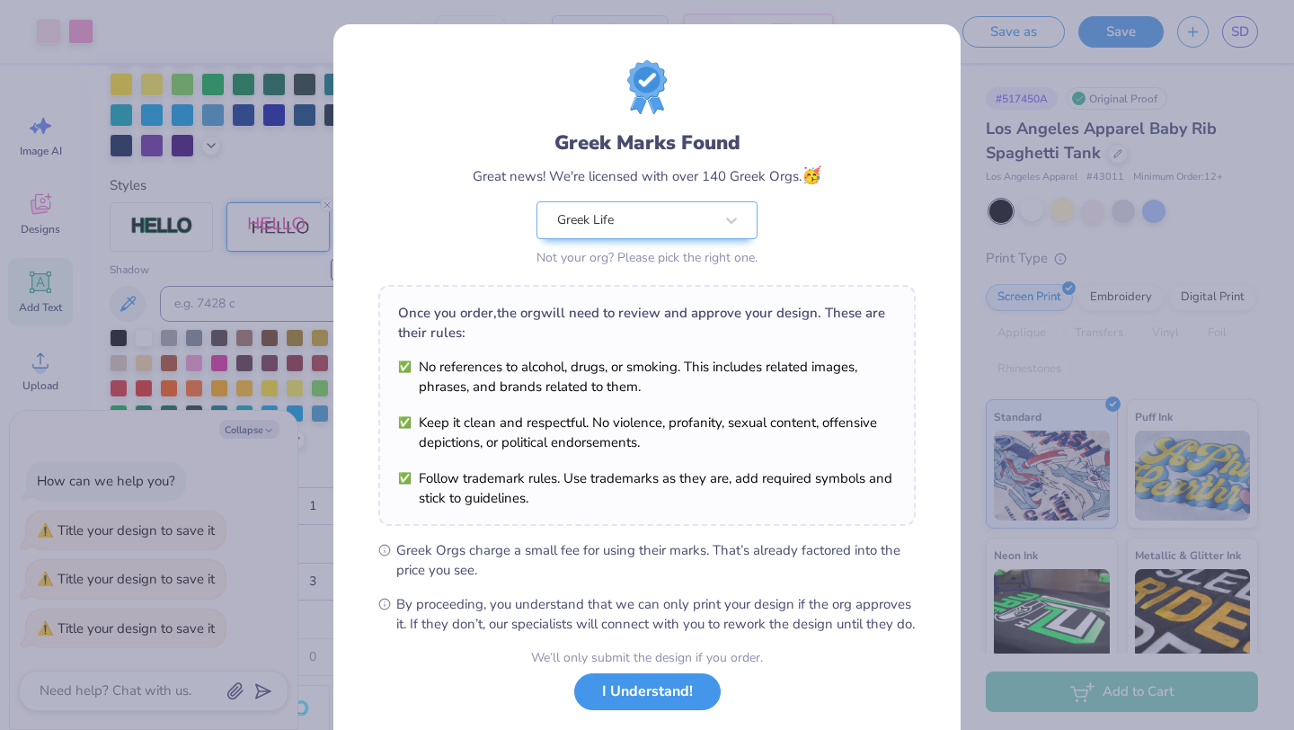
click at [646, 707] on button "I Understand!" at bounding box center [647, 691] width 146 height 37
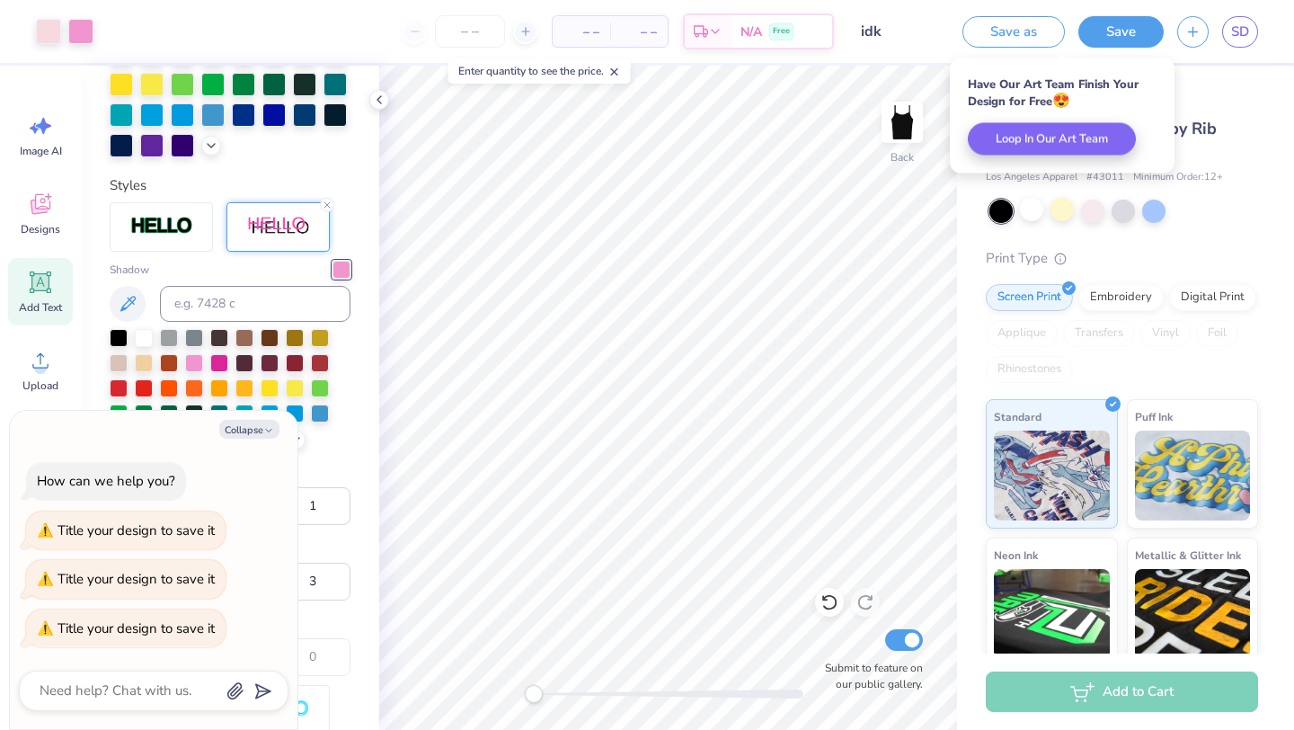
type textarea "x"
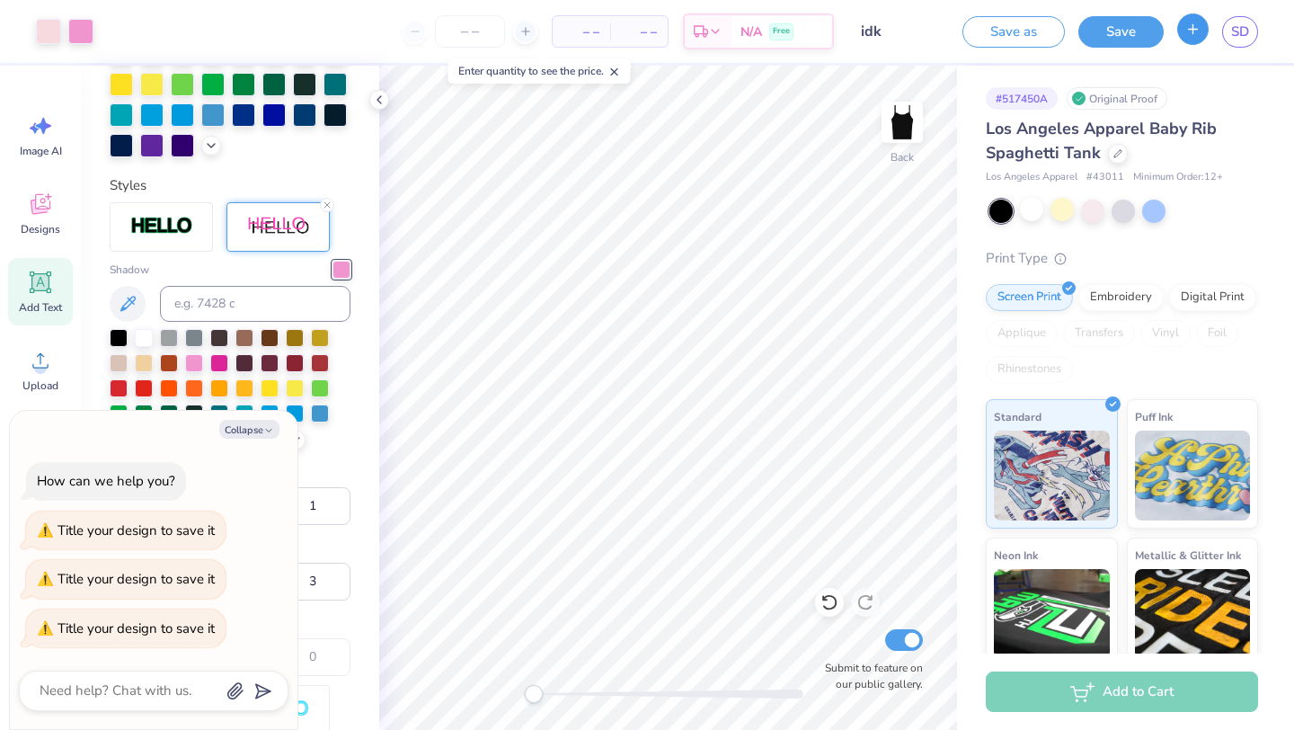
click at [1187, 34] on icon "button" at bounding box center [1192, 29] width 15 height 15
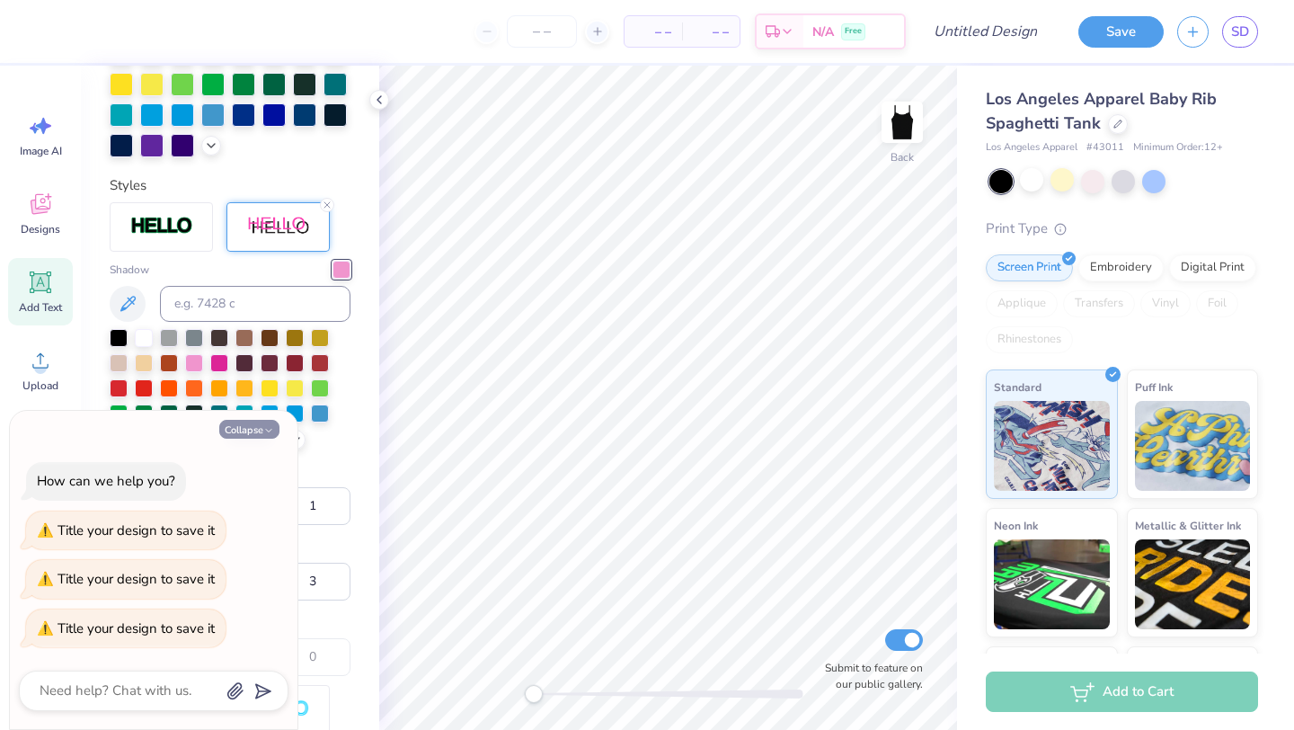
click at [261, 426] on button "Collapse" at bounding box center [249, 429] width 60 height 19
type textarea "x"
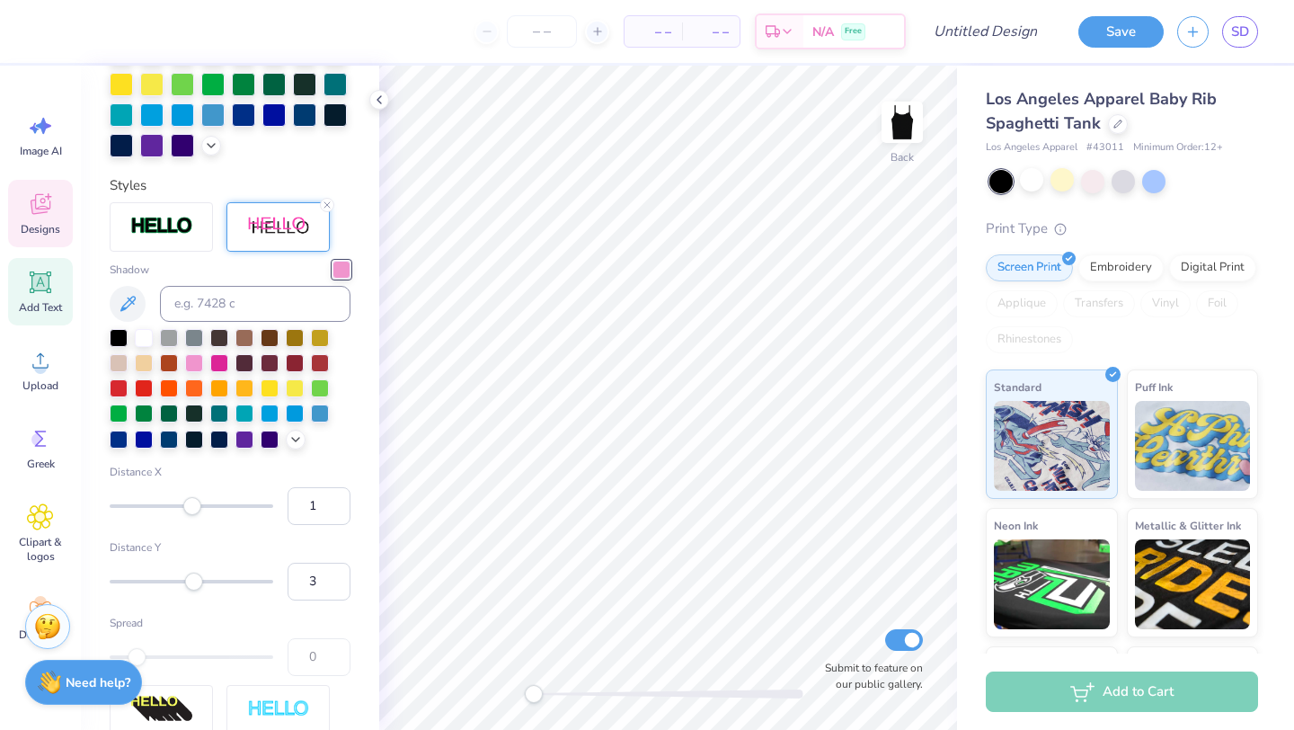
click at [32, 204] on icon at bounding box center [39, 206] width 17 height 14
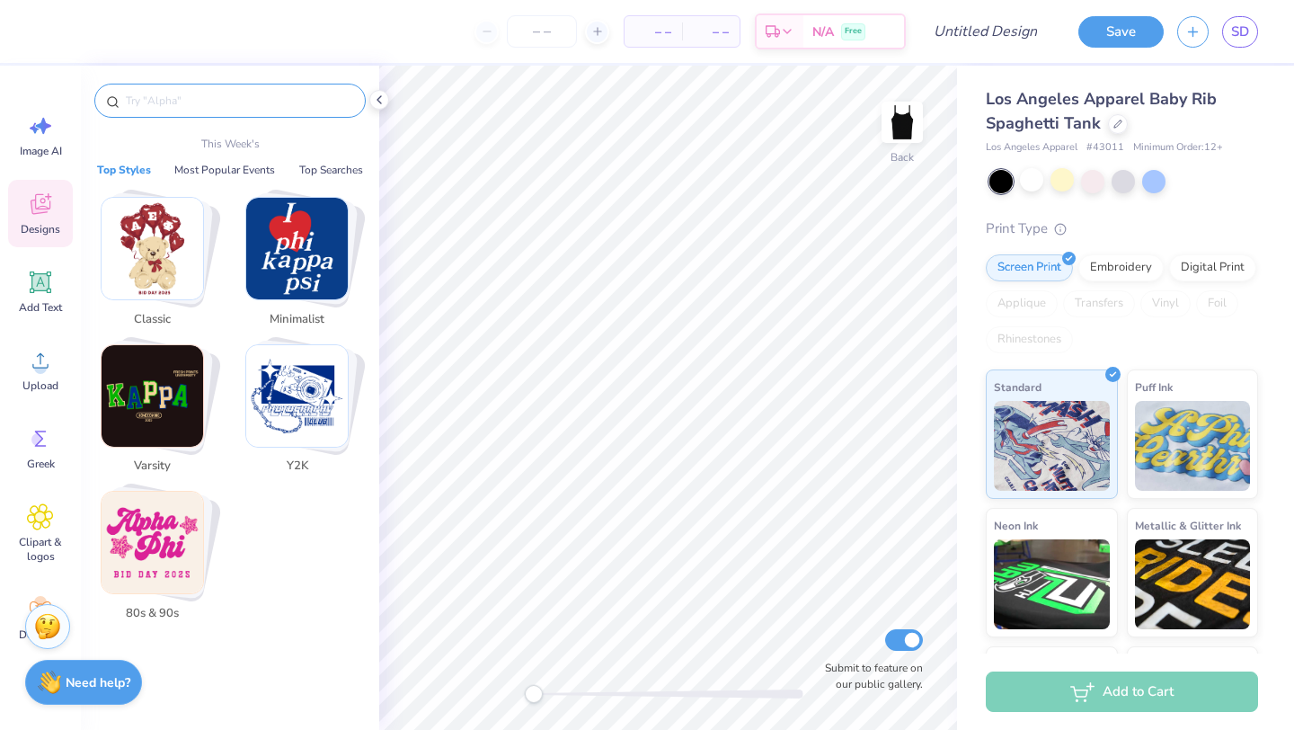
click at [217, 103] on input "text" at bounding box center [239, 101] width 230 height 18
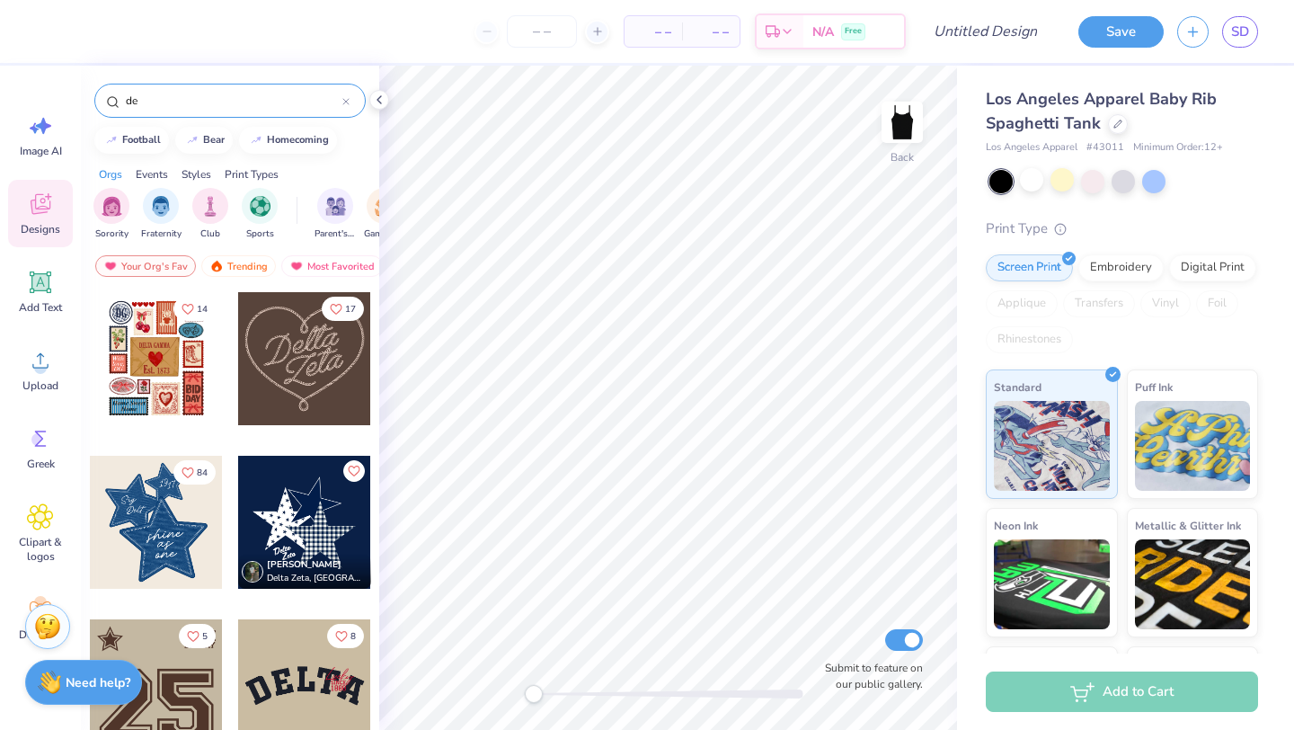
type input "d"
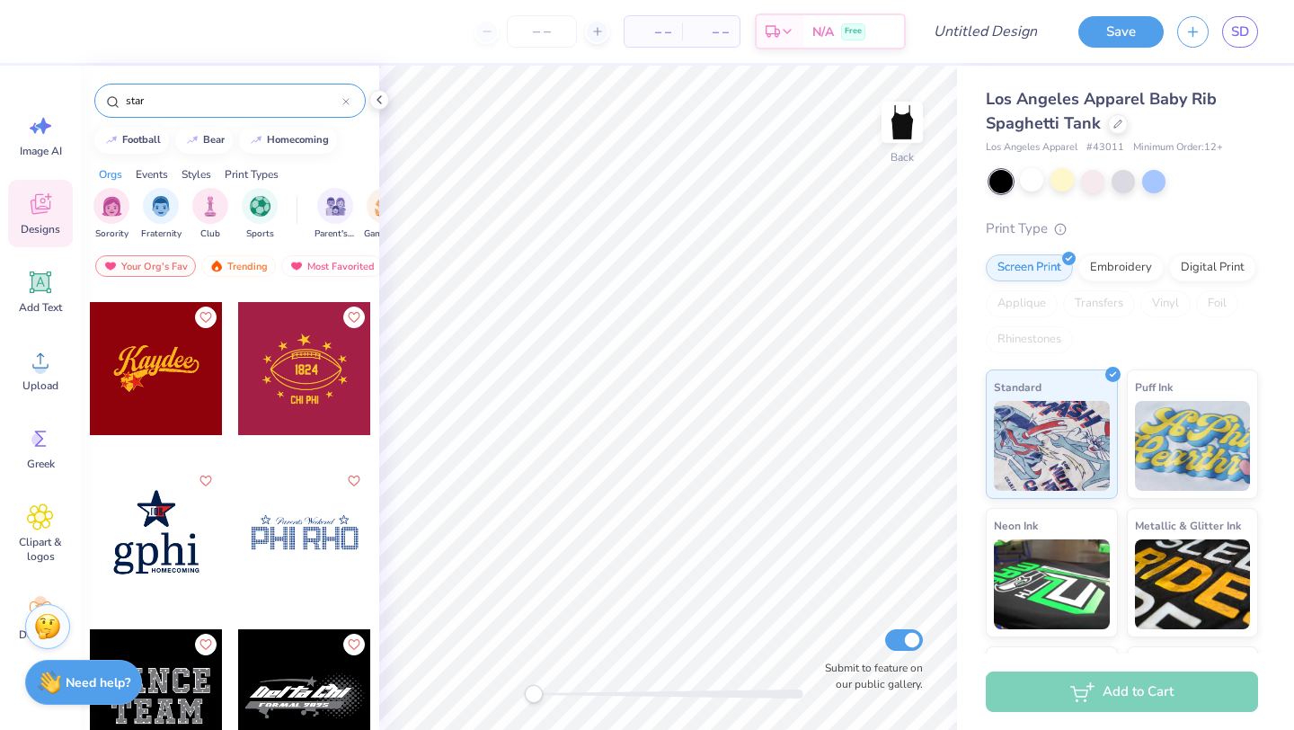
scroll to position [2771, 0]
type input "star"
click at [184, 392] on div at bounding box center [156, 367] width 133 height 133
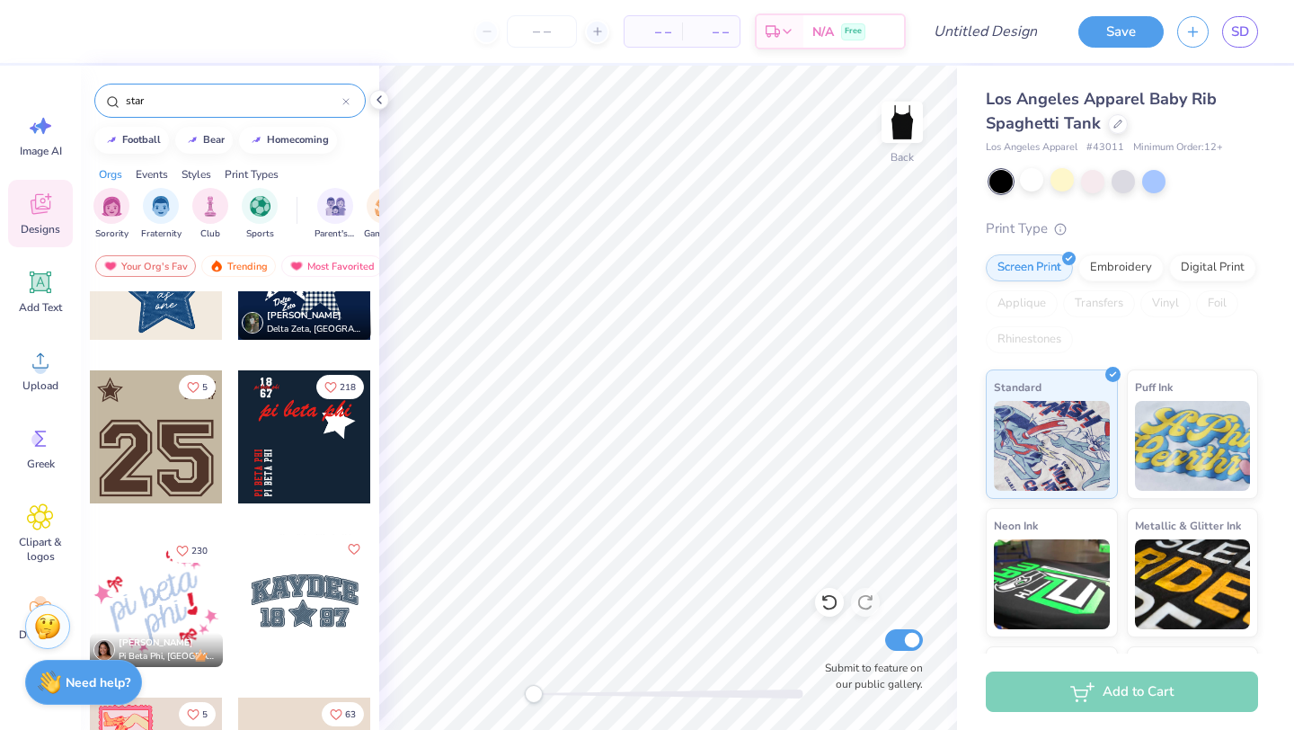
scroll to position [238, 0]
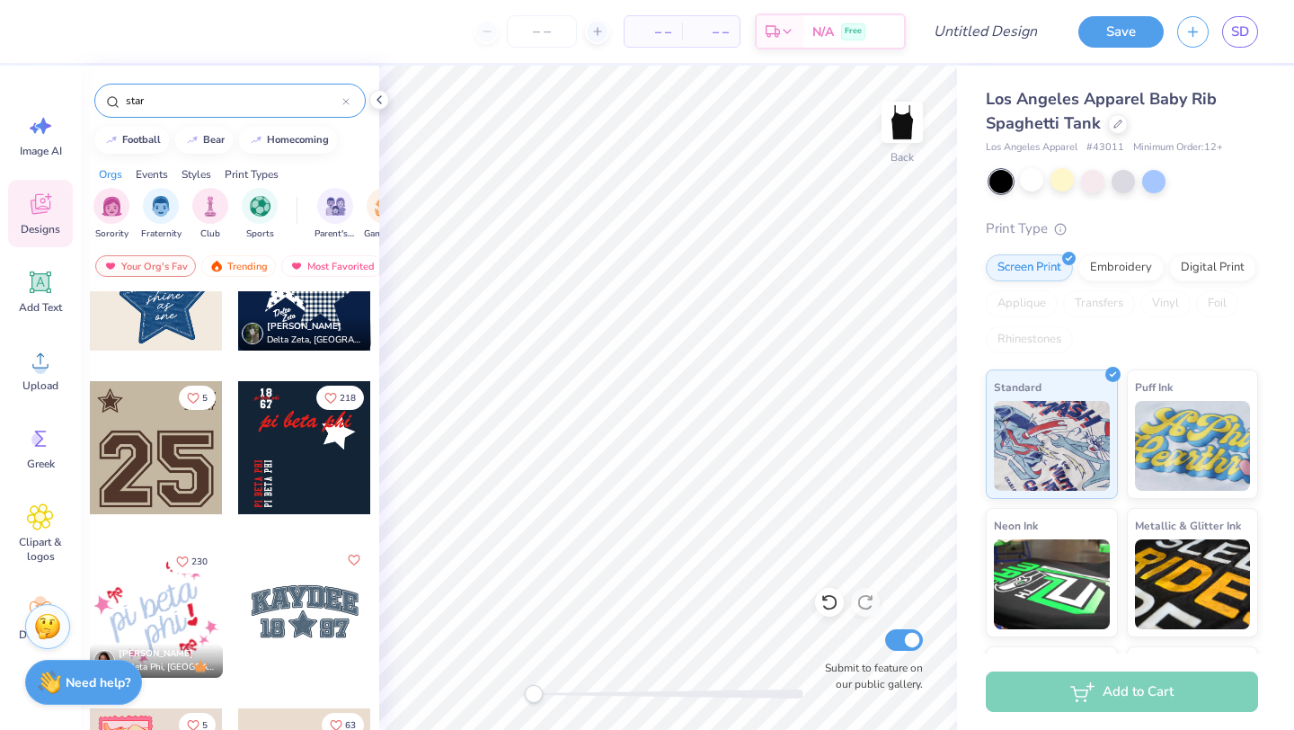
click at [289, 450] on div at bounding box center [304, 447] width 133 height 133
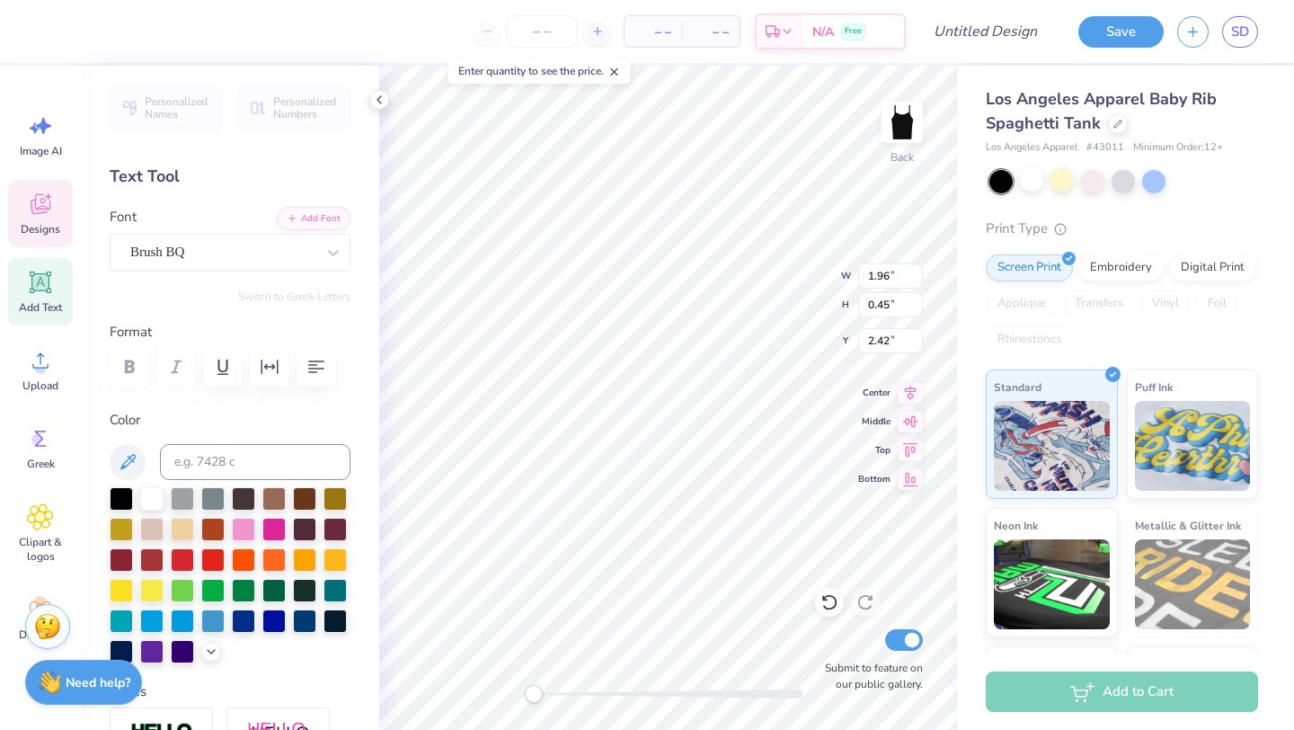
scroll to position [0, 0]
type textarea "p"
type textarea "d"
type textarea "tri delta"
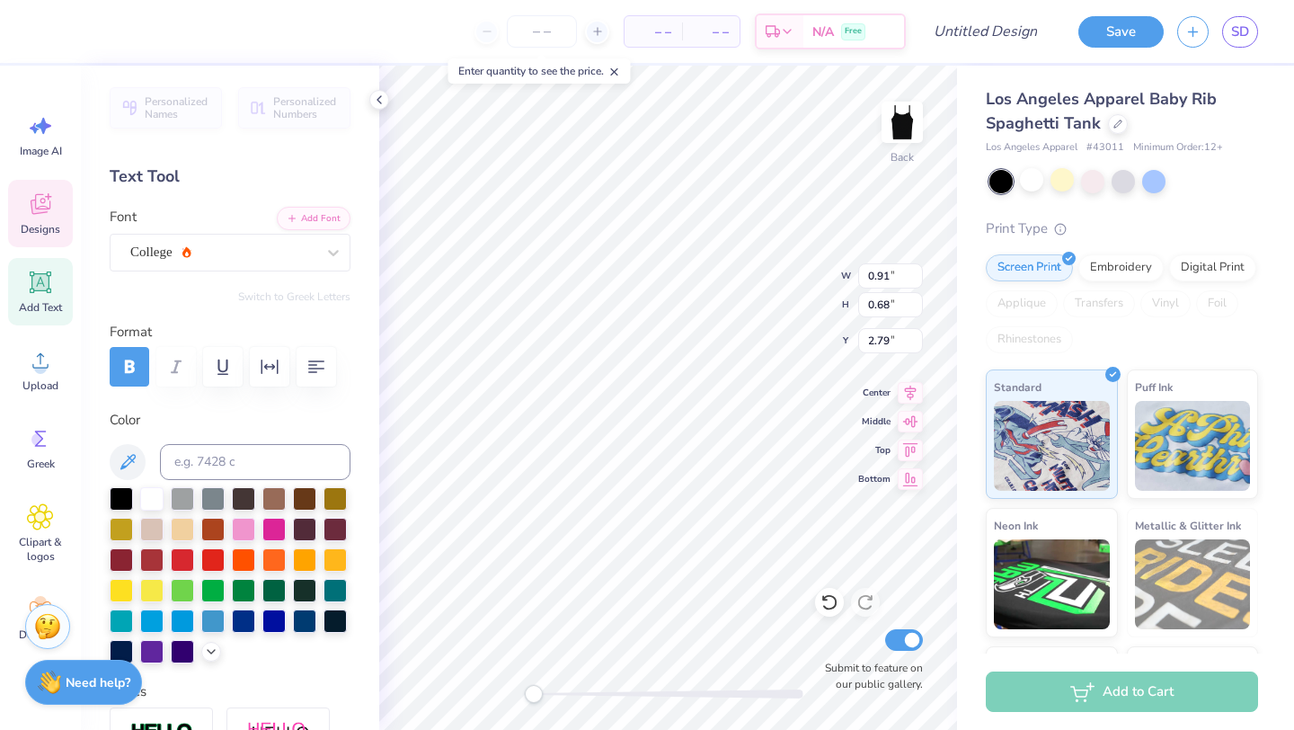
type input "0.91"
type input "0.68"
type input "2.79"
type textarea "88"
type input "7.18"
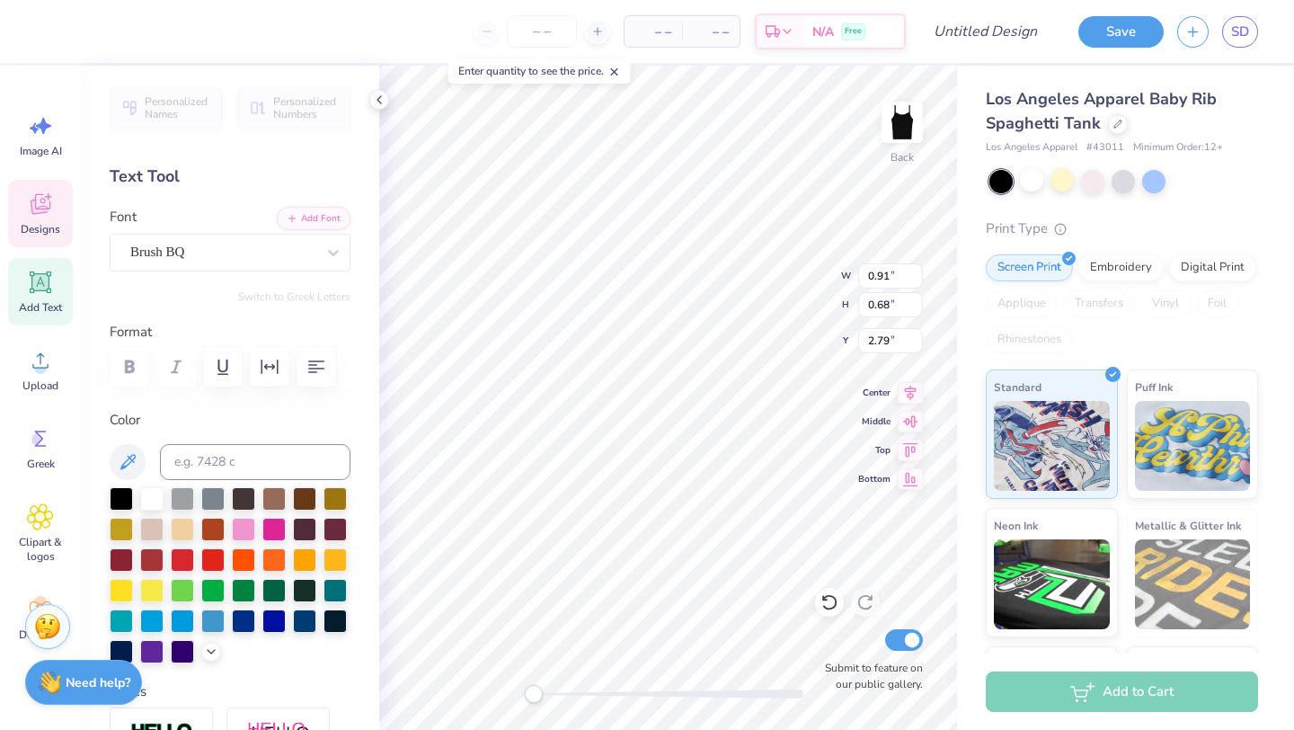
type input "1.66"
type input "3.63"
type textarea "p"
type textarea "tri delta"
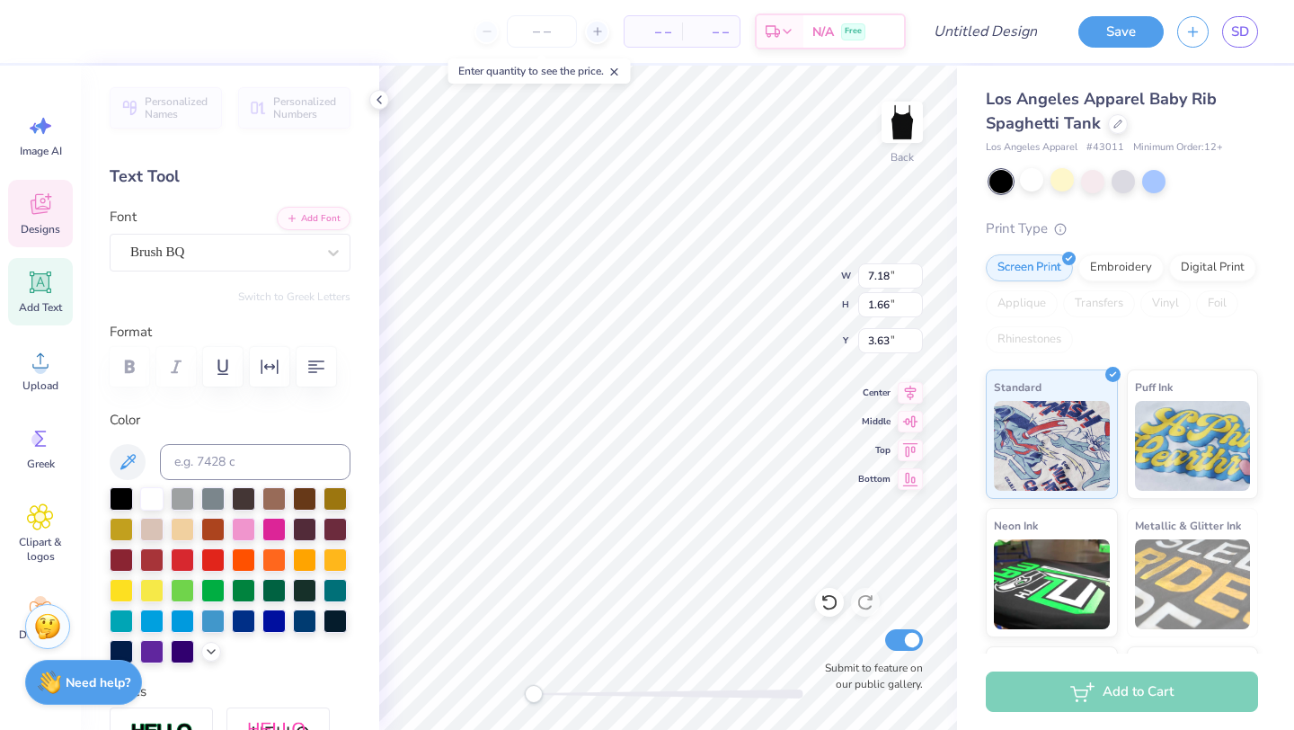
scroll to position [0, 1]
type input "0.58"
type input "3.64"
type input "7.47"
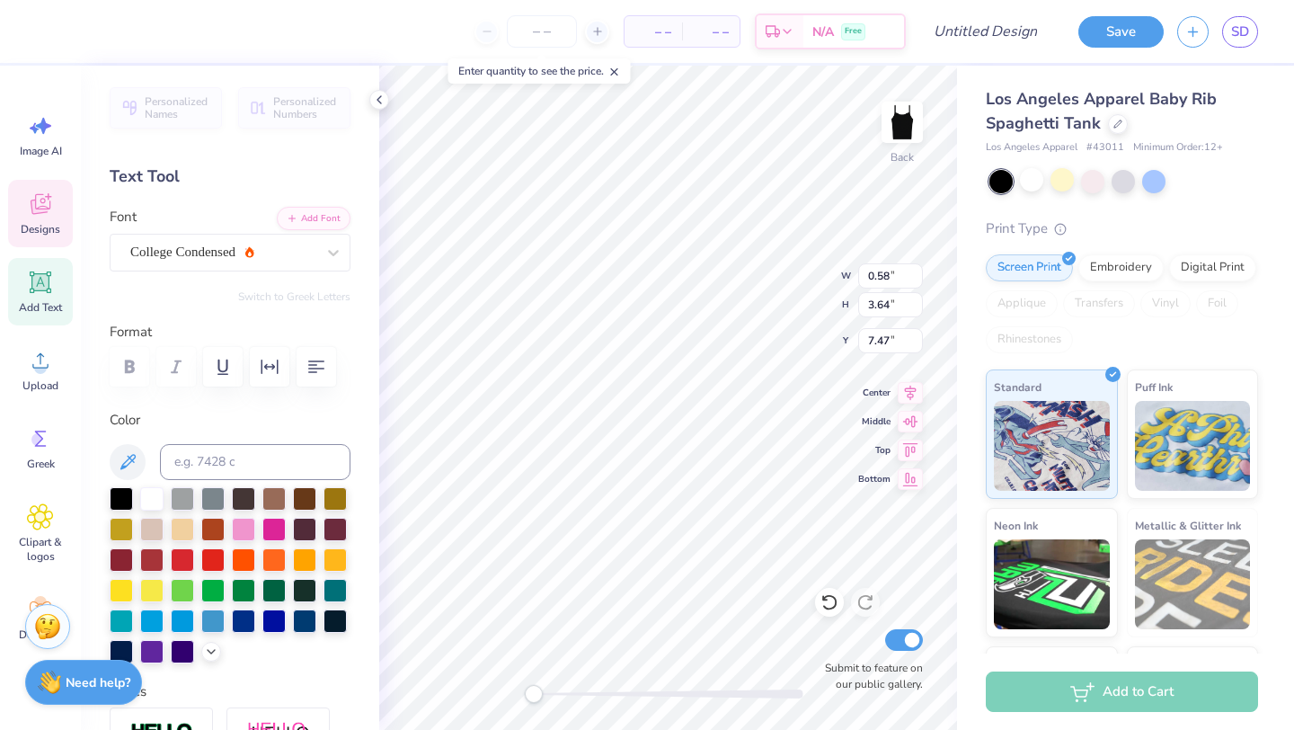
type textarea "B"
type textarea "delta delta delta"
type textarea "P"
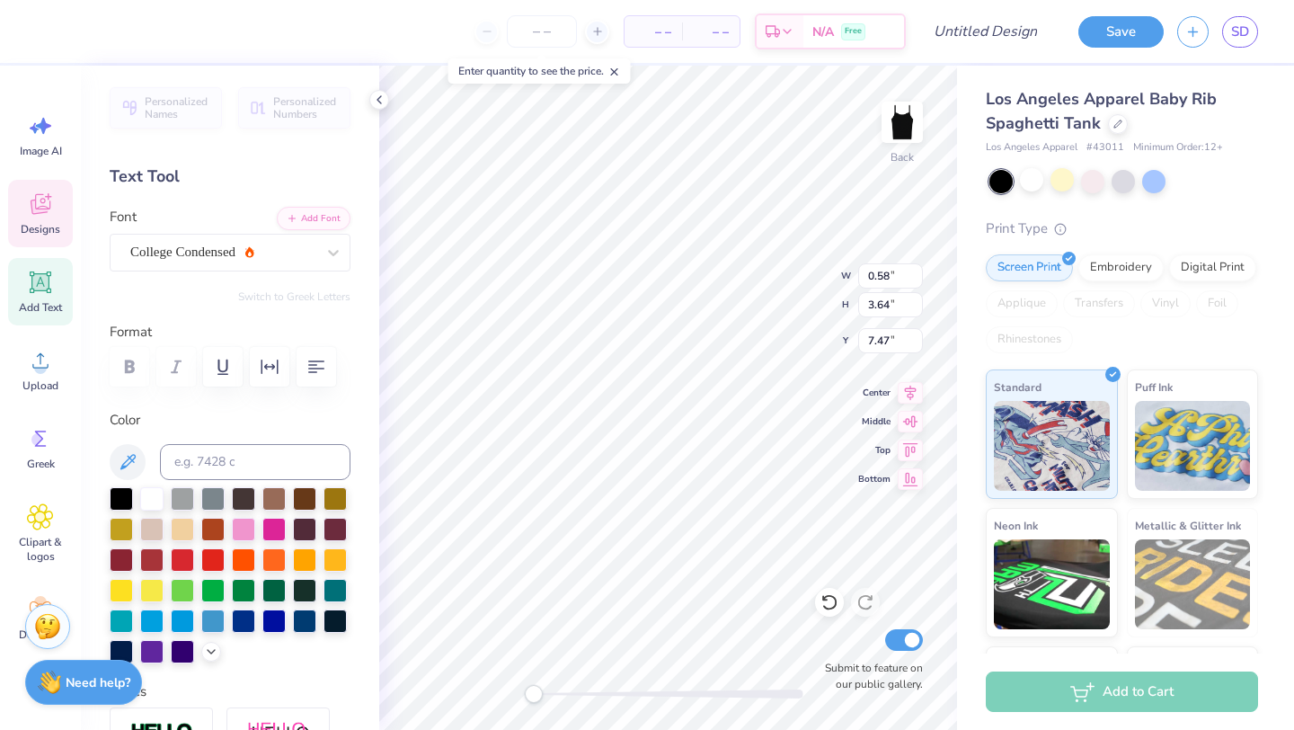
scroll to position [0, 4]
type textarea "delta delta delt"
click at [242, 528] on div at bounding box center [243, 527] width 23 height 23
click at [271, 528] on div at bounding box center [273, 527] width 23 height 23
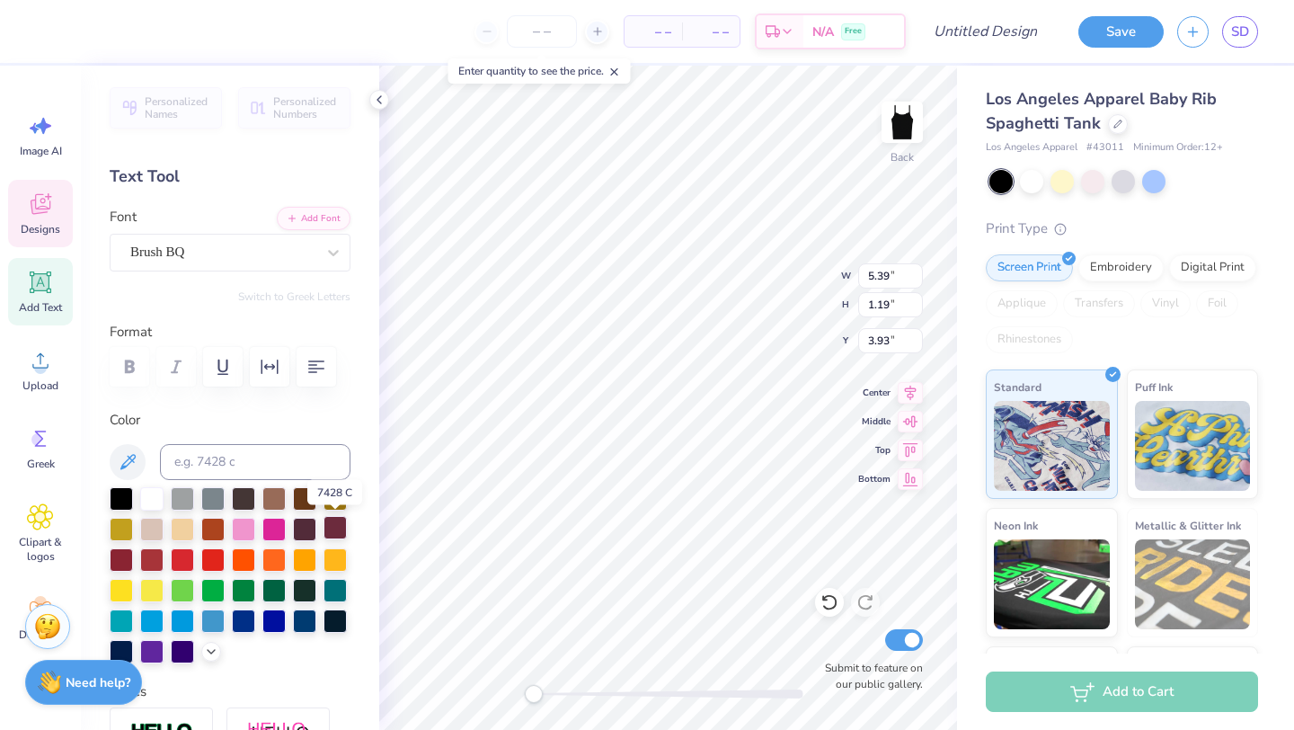
click at [342, 531] on div at bounding box center [334, 527] width 23 height 23
click at [339, 586] on div at bounding box center [334, 588] width 23 height 23
click at [270, 622] on div at bounding box center [273, 618] width 23 height 23
click at [247, 622] on div at bounding box center [243, 618] width 23 height 23
click at [211, 558] on div at bounding box center [212, 557] width 23 height 23
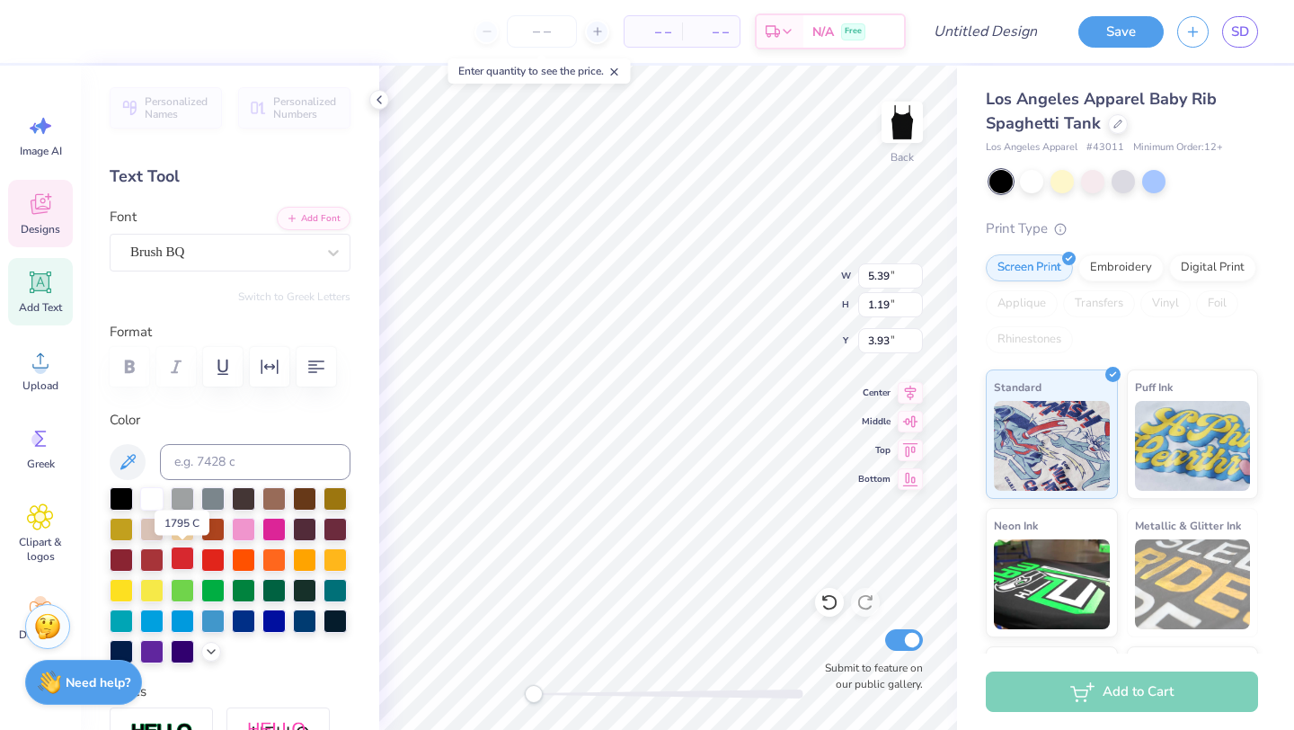
click at [182, 559] on div at bounding box center [182, 557] width 23 height 23
click at [152, 562] on div at bounding box center [151, 557] width 23 height 23
click at [210, 559] on div at bounding box center [212, 557] width 23 height 23
click at [301, 593] on div at bounding box center [304, 588] width 23 height 23
click at [242, 532] on div at bounding box center [243, 527] width 23 height 23
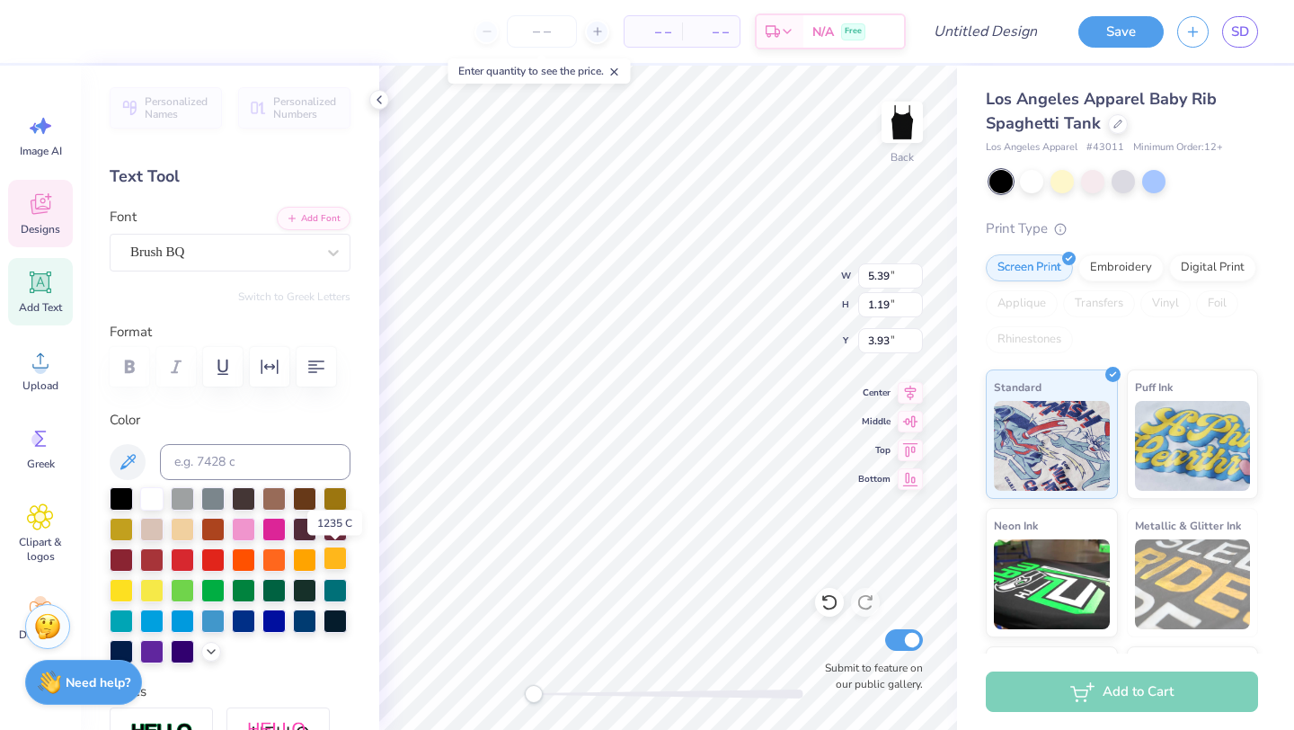
click at [341, 565] on div at bounding box center [334, 557] width 23 height 23
click at [216, 560] on div at bounding box center [212, 557] width 23 height 23
click at [1095, 181] on div at bounding box center [1092, 179] width 23 height 23
type input "4.00"
click at [1153, 184] on div at bounding box center [1153, 179] width 23 height 23
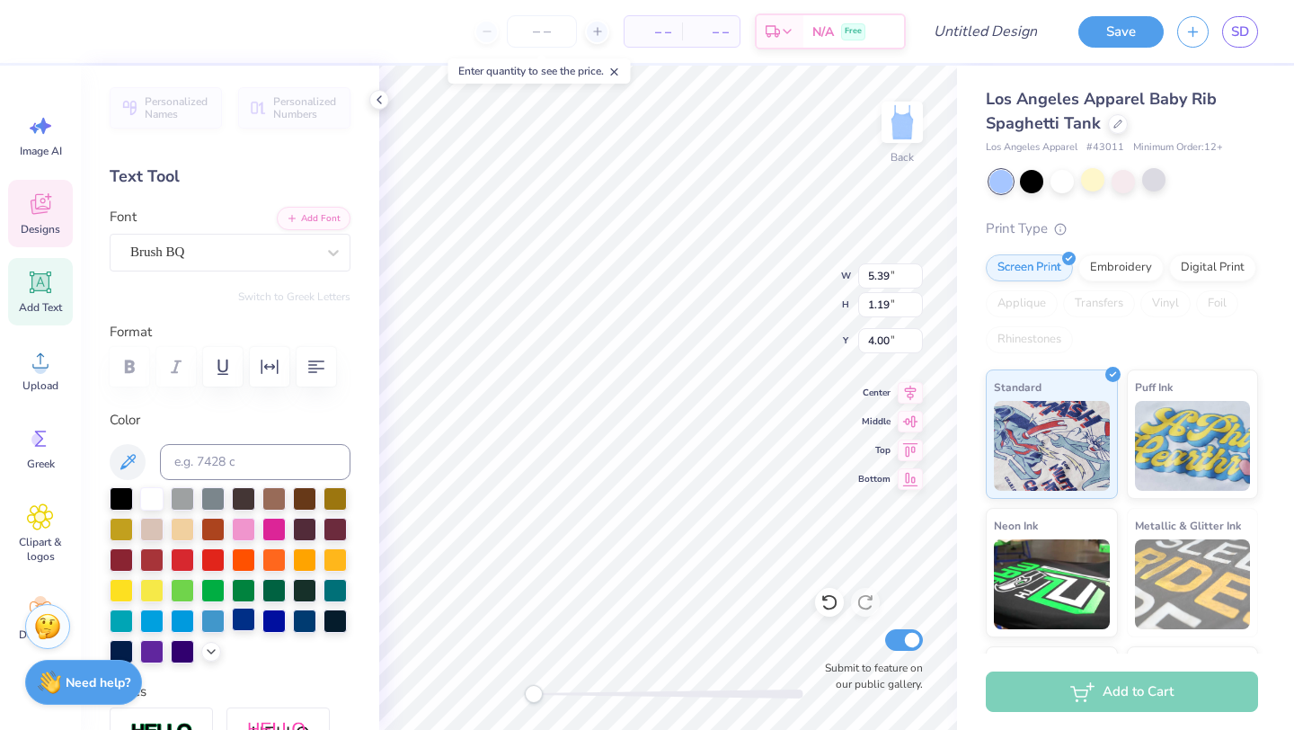
click at [240, 625] on div at bounding box center [243, 618] width 23 height 23
click at [272, 528] on div at bounding box center [273, 527] width 23 height 23
click at [241, 530] on div at bounding box center [243, 527] width 23 height 23
click at [212, 557] on div at bounding box center [212, 557] width 23 height 23
click at [1036, 181] on div at bounding box center [1031, 179] width 23 height 23
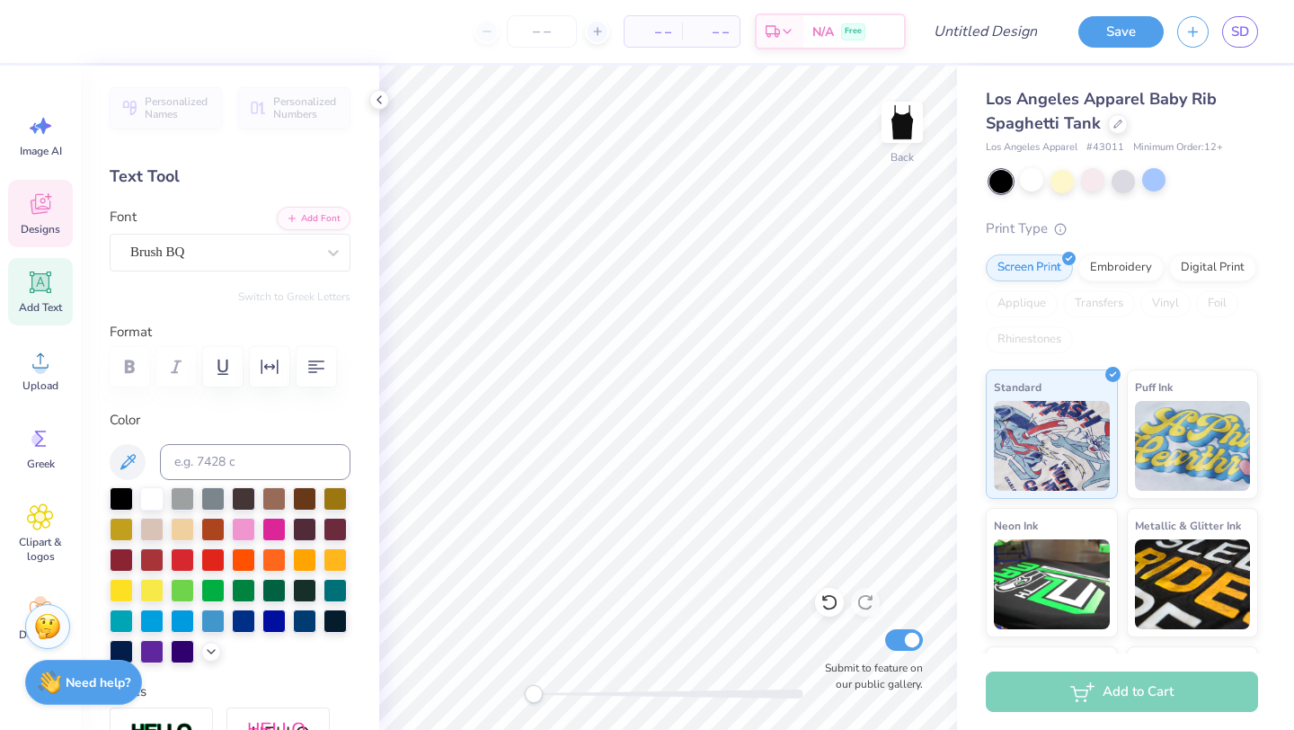
click at [40, 217] on div "Designs" at bounding box center [40, 213] width 65 height 67
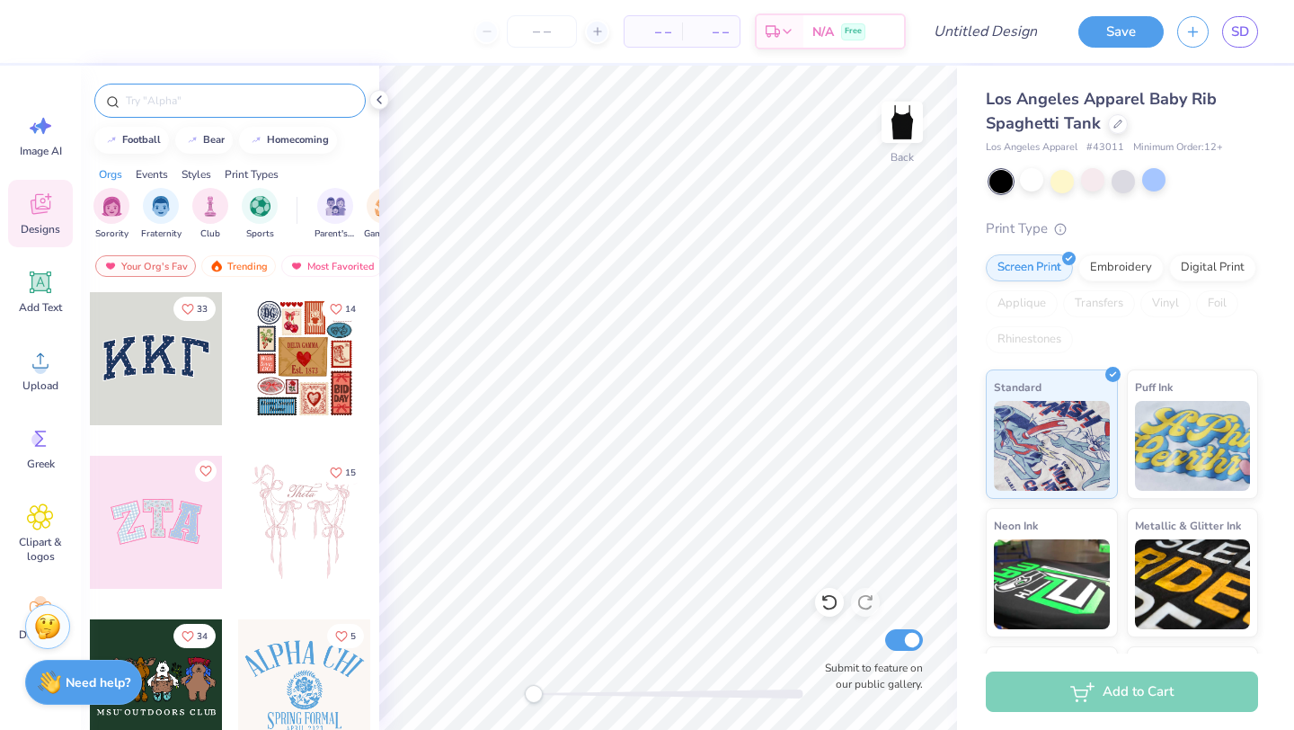
click at [203, 100] on input "text" at bounding box center [239, 101] width 230 height 18
type input "star"
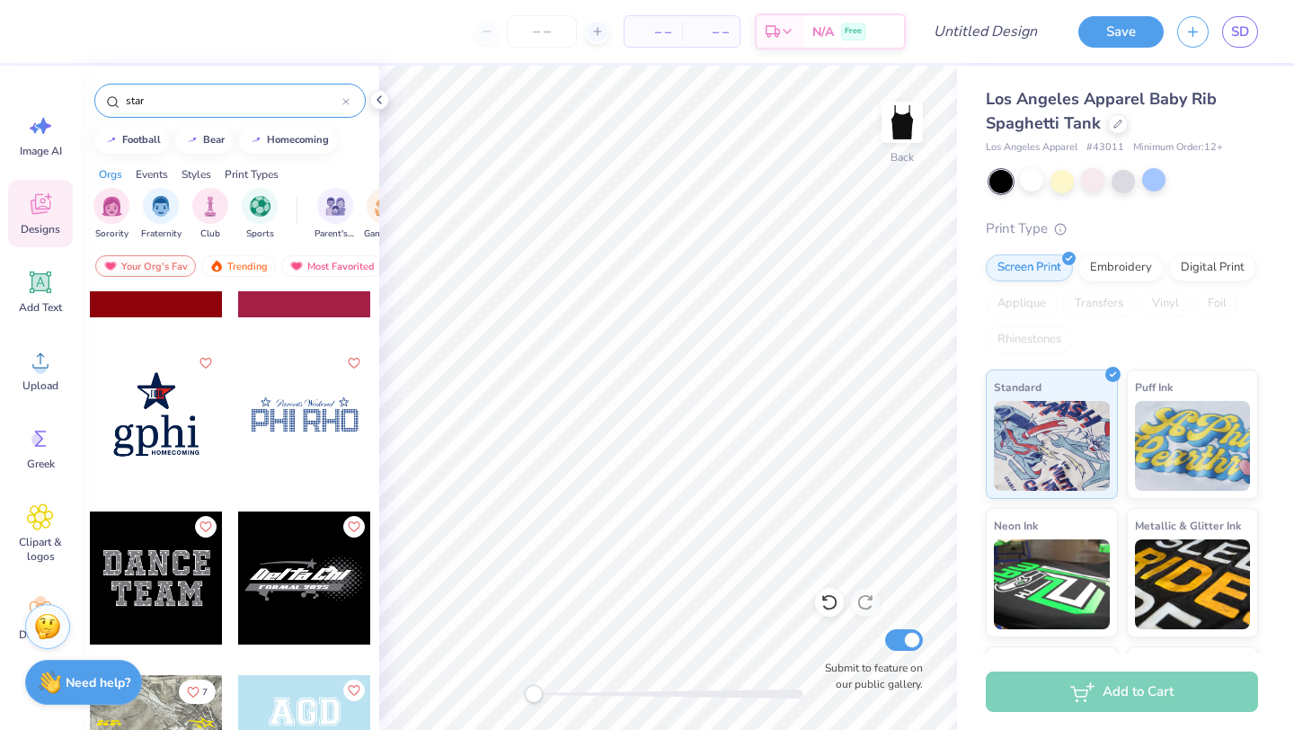
scroll to position [2889, 0]
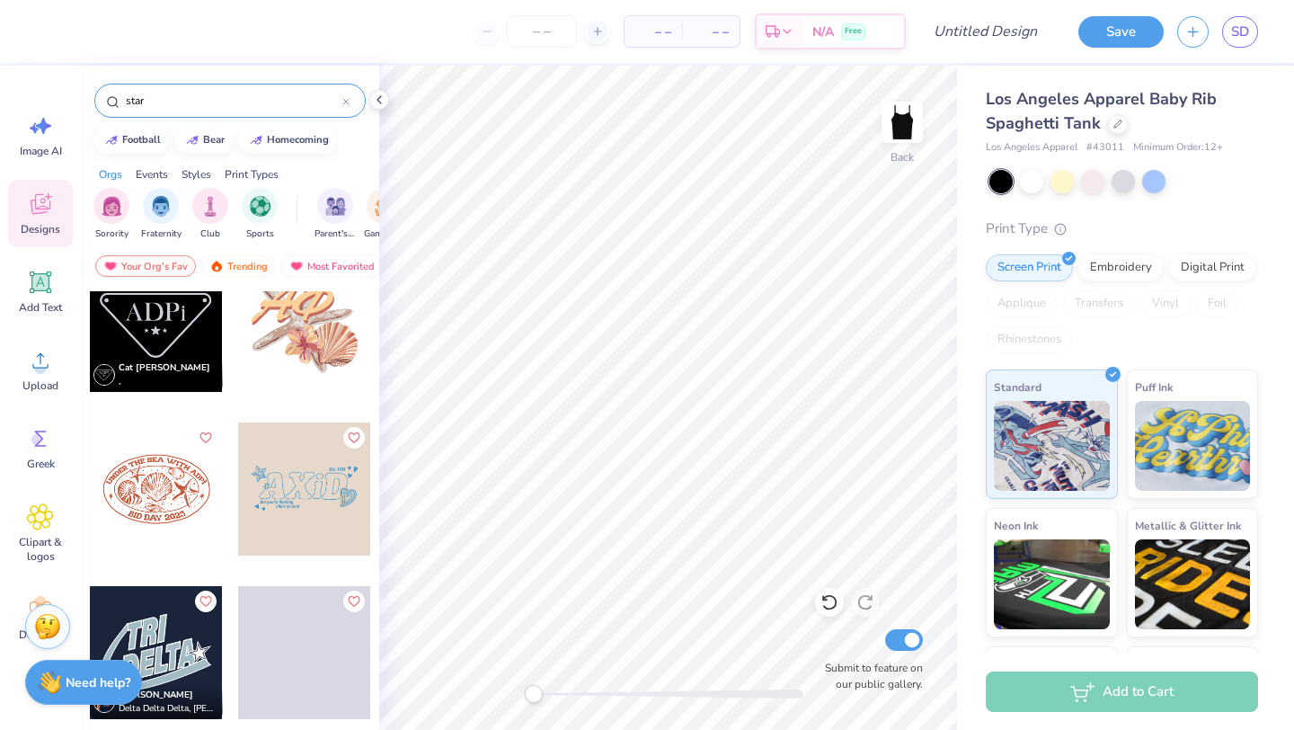
scroll to position [7606, 0]
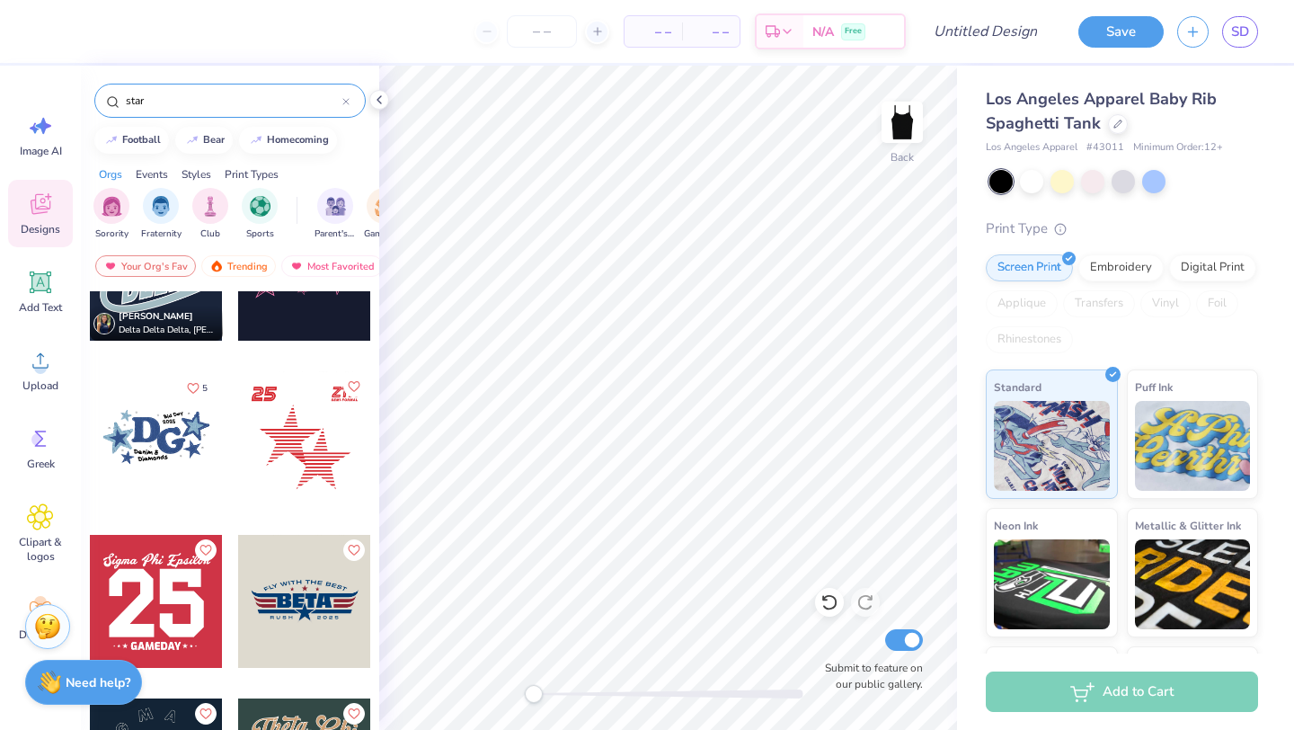
type input "star"
click at [317, 418] on div at bounding box center [304, 437] width 133 height 133
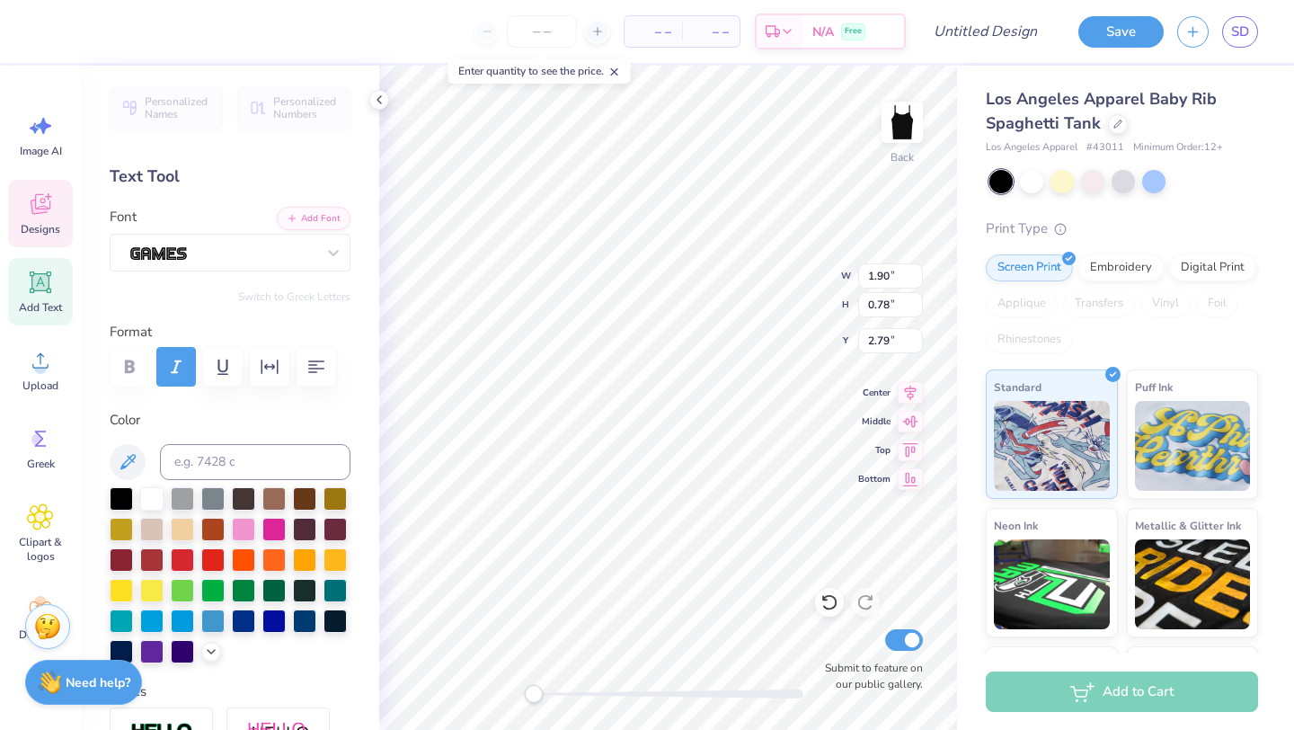
type input "1.90"
type input "0.78"
type textarea "TRI DELTA"
click at [325, 353] on button "button" at bounding box center [316, 367] width 40 height 40
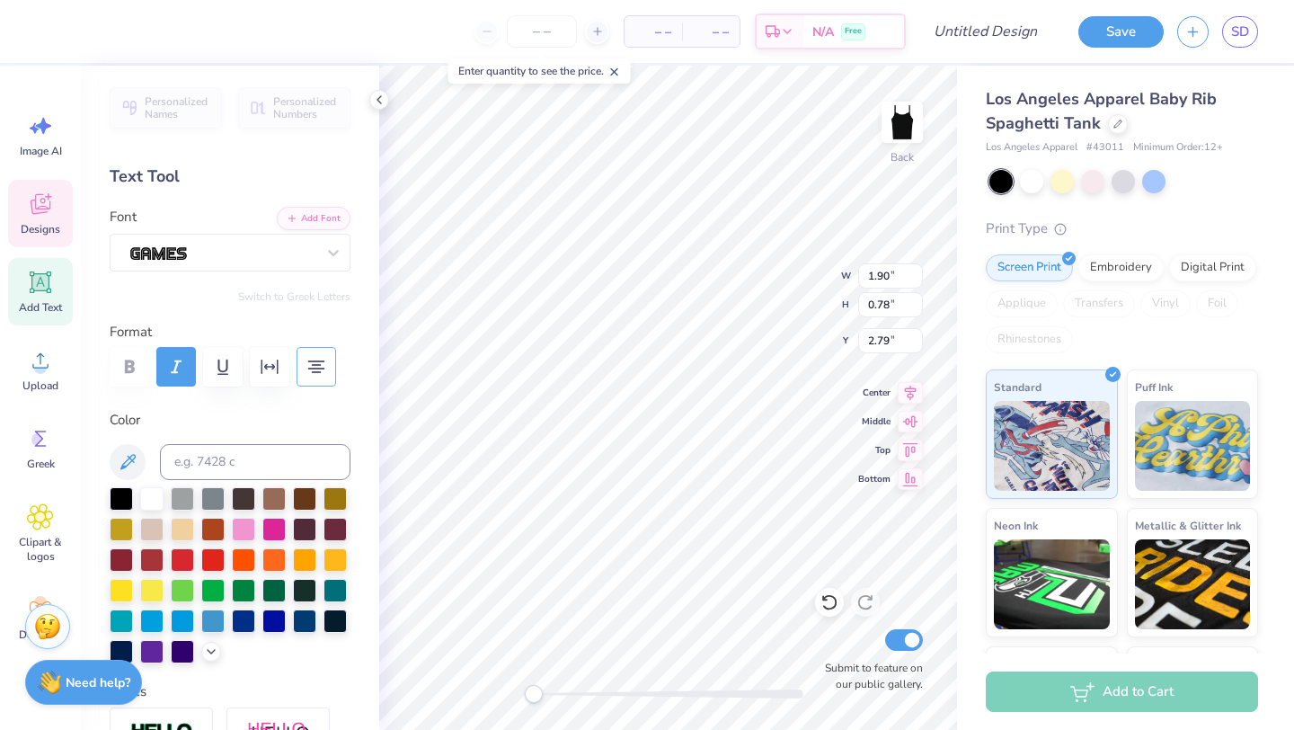
click at [314, 367] on icon "button" at bounding box center [316, 366] width 17 height 13
click at [825, 604] on icon at bounding box center [829, 602] width 18 height 18
click at [836, 601] on icon at bounding box center [829, 602] width 18 height 18
type textarea "tri del"
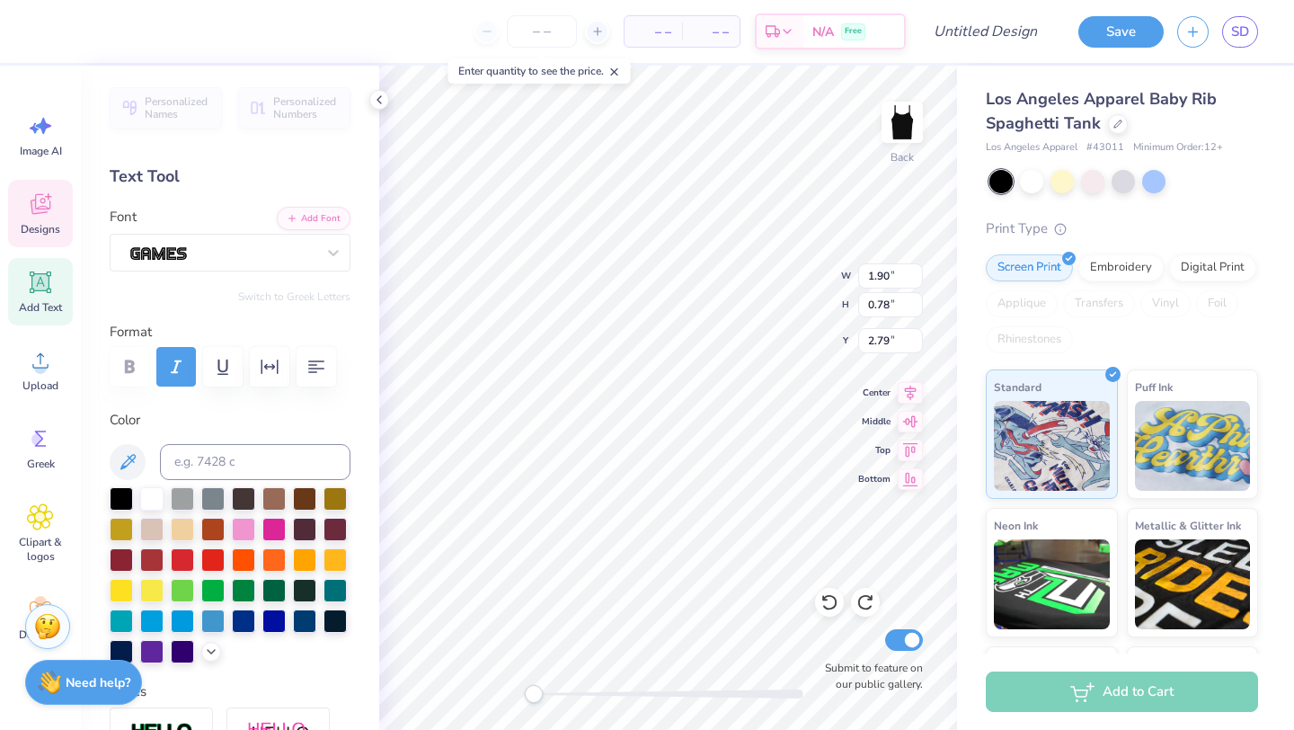
scroll to position [0, 1]
type textarea "tri delta"
type input "1.91"
type input "0.18"
type input "3.66"
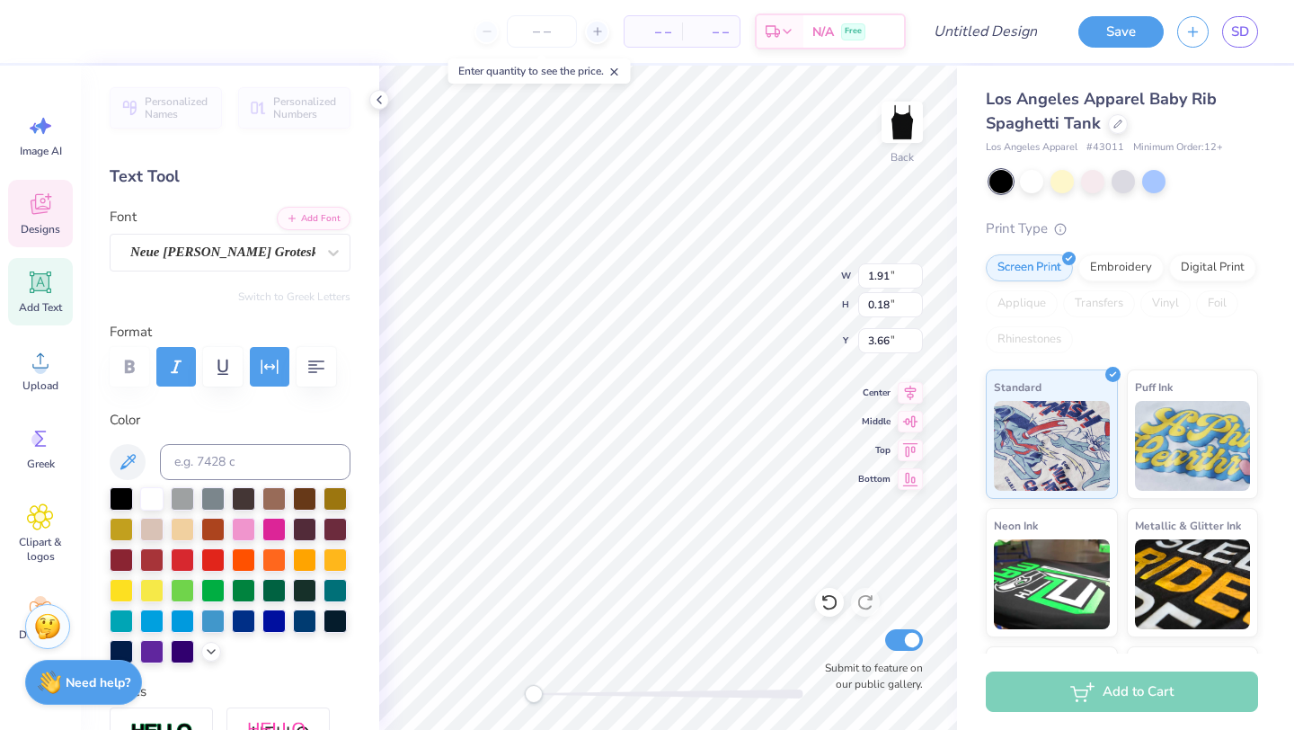
scroll to position [0, 0]
type textarea "S"
type textarea "d"
type textarea "since 1888"
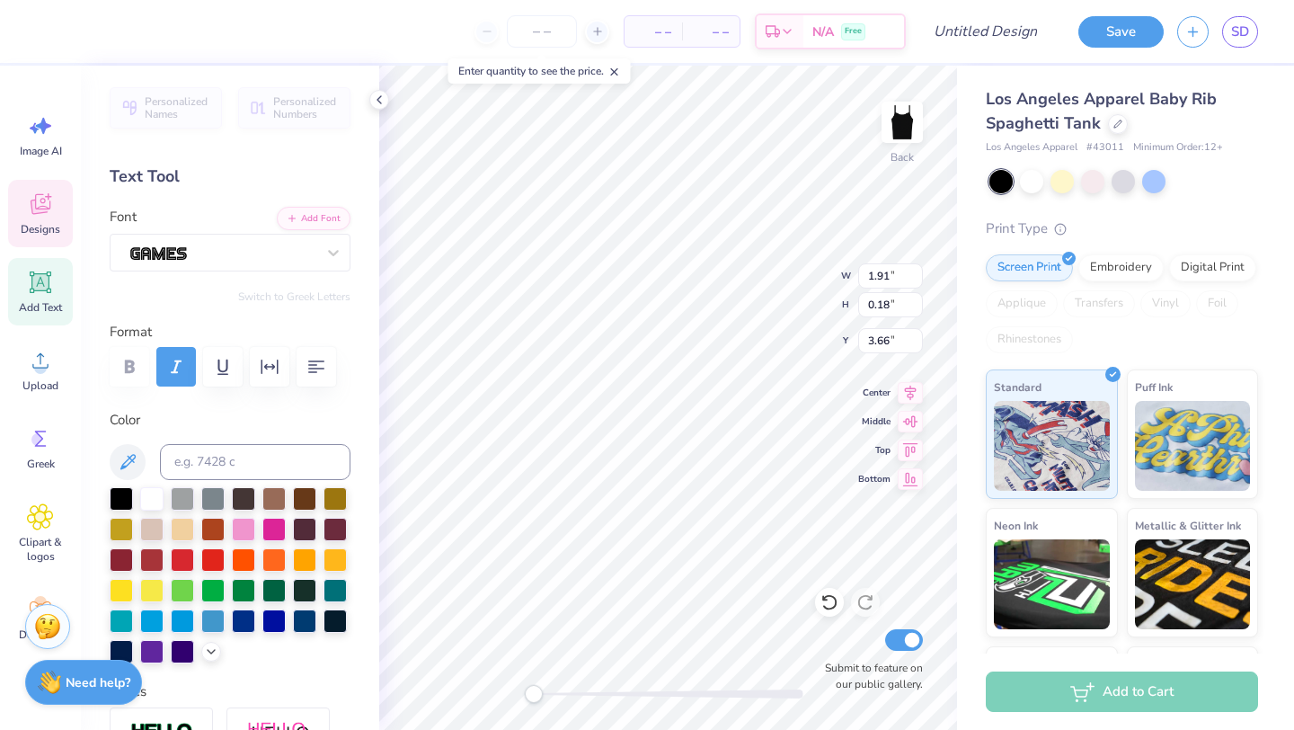
type input "1.84"
type input "1.05"
type input "2.79"
click at [252, 252] on div at bounding box center [222, 252] width 189 height 28
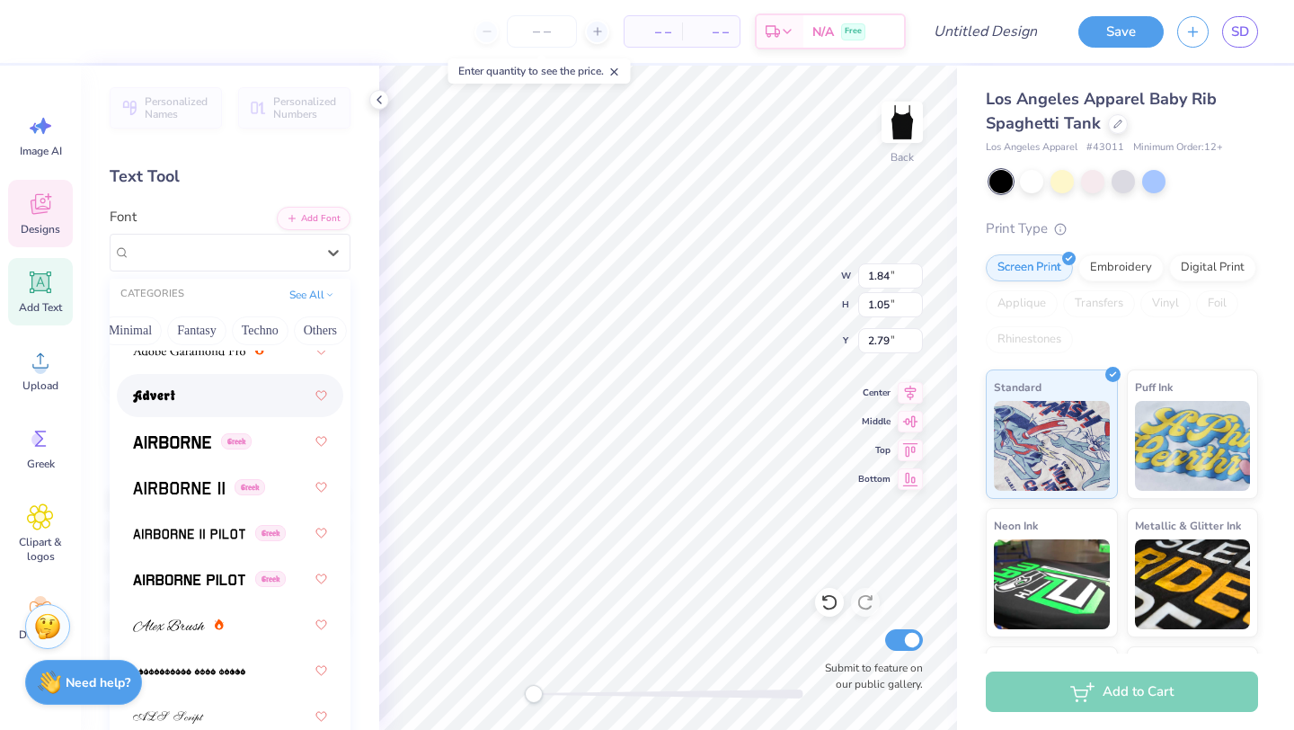
scroll to position [571, 0]
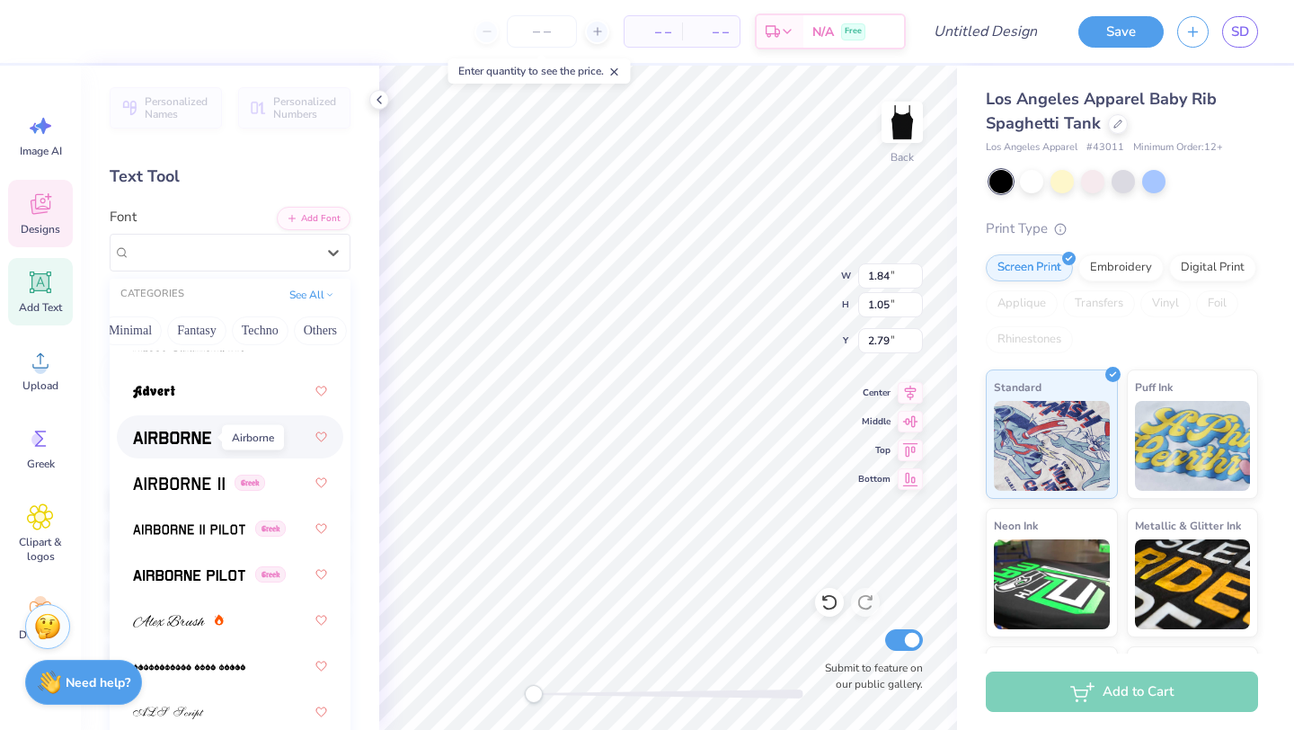
click at [190, 433] on img at bounding box center [172, 437] width 78 height 13
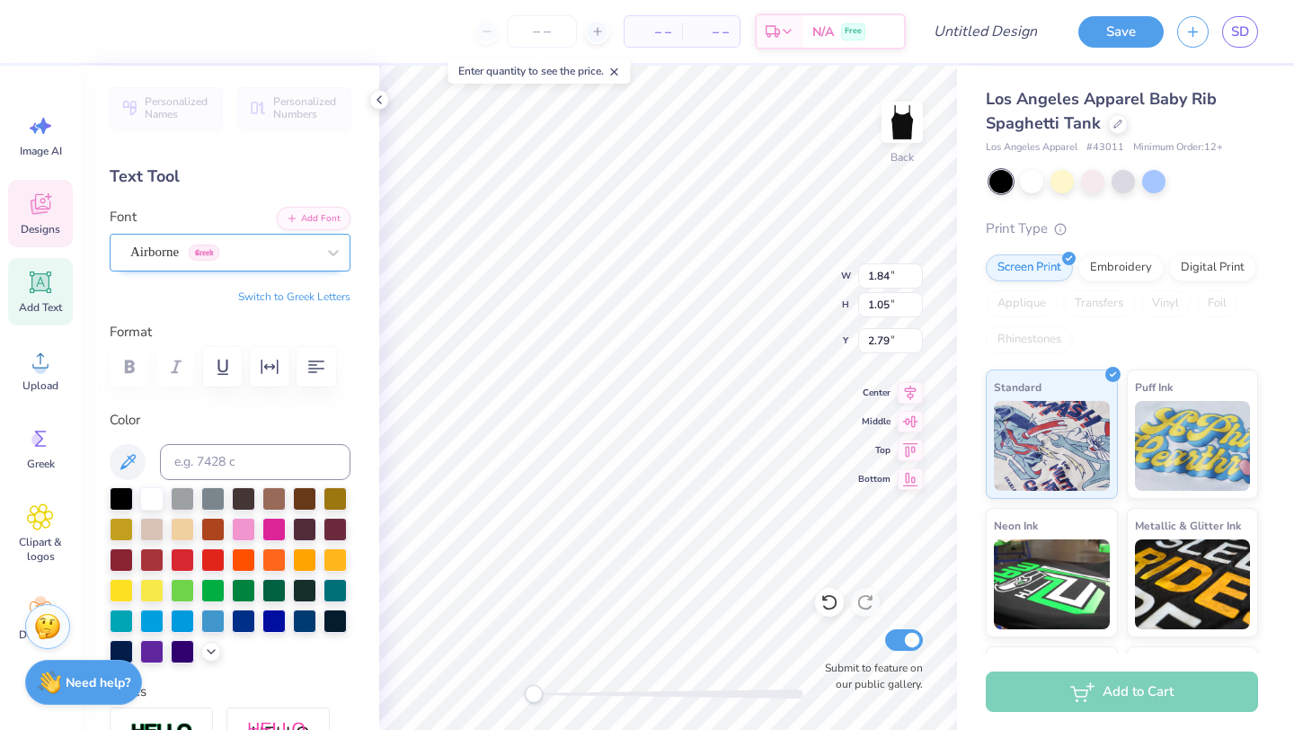
click at [306, 250] on div "Airborne Greek" at bounding box center [222, 252] width 189 height 28
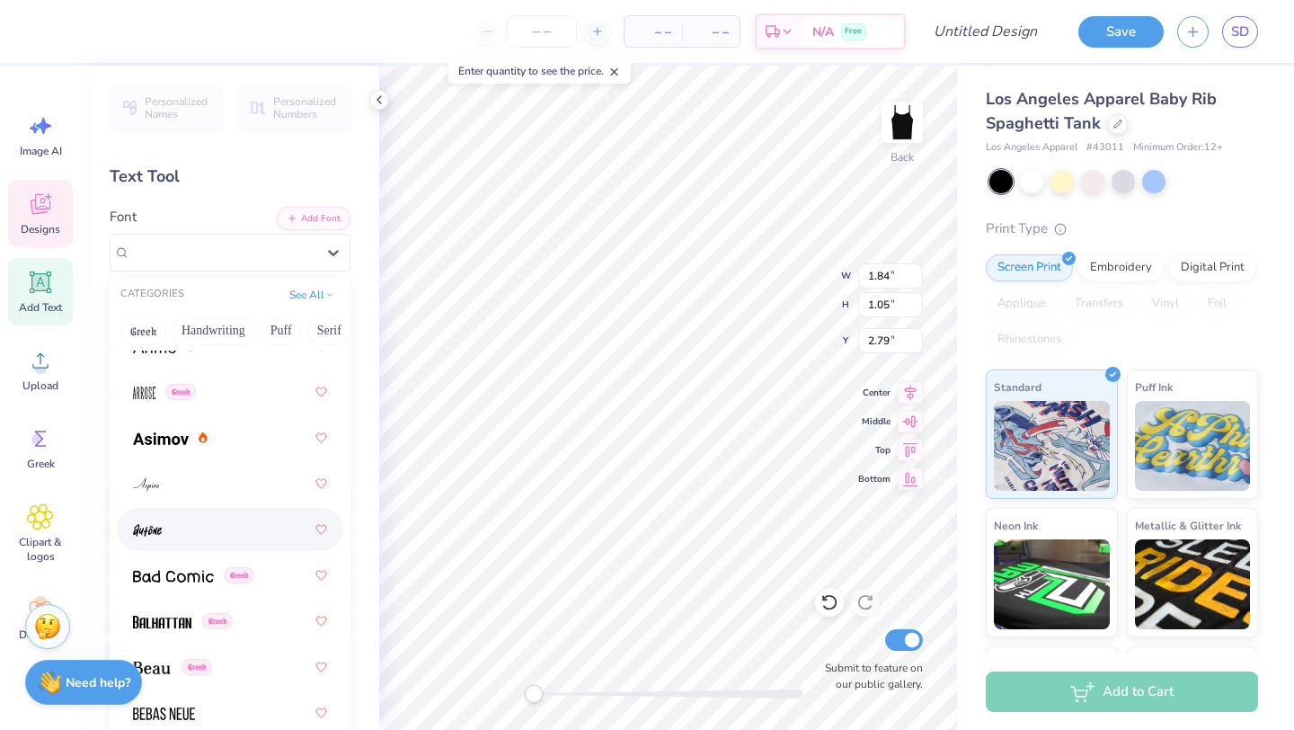
scroll to position [1092, 0]
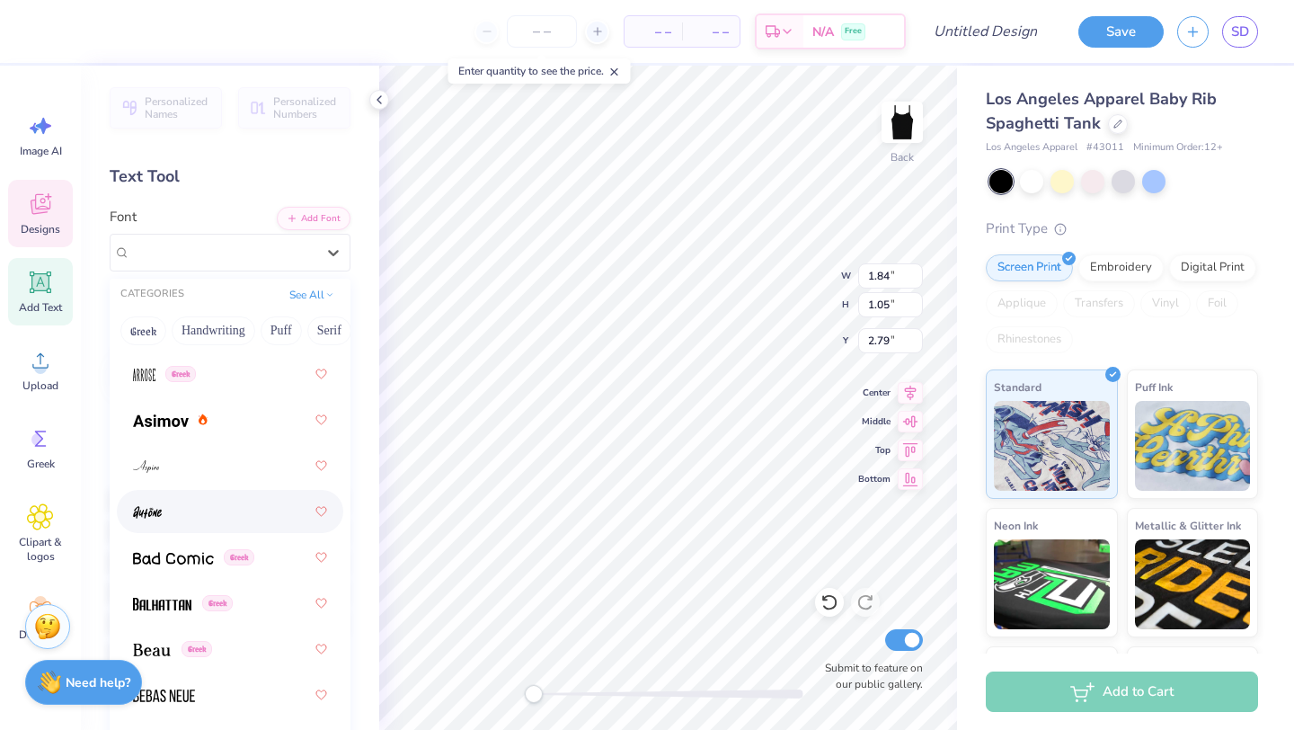
click at [187, 513] on div at bounding box center [230, 511] width 194 height 32
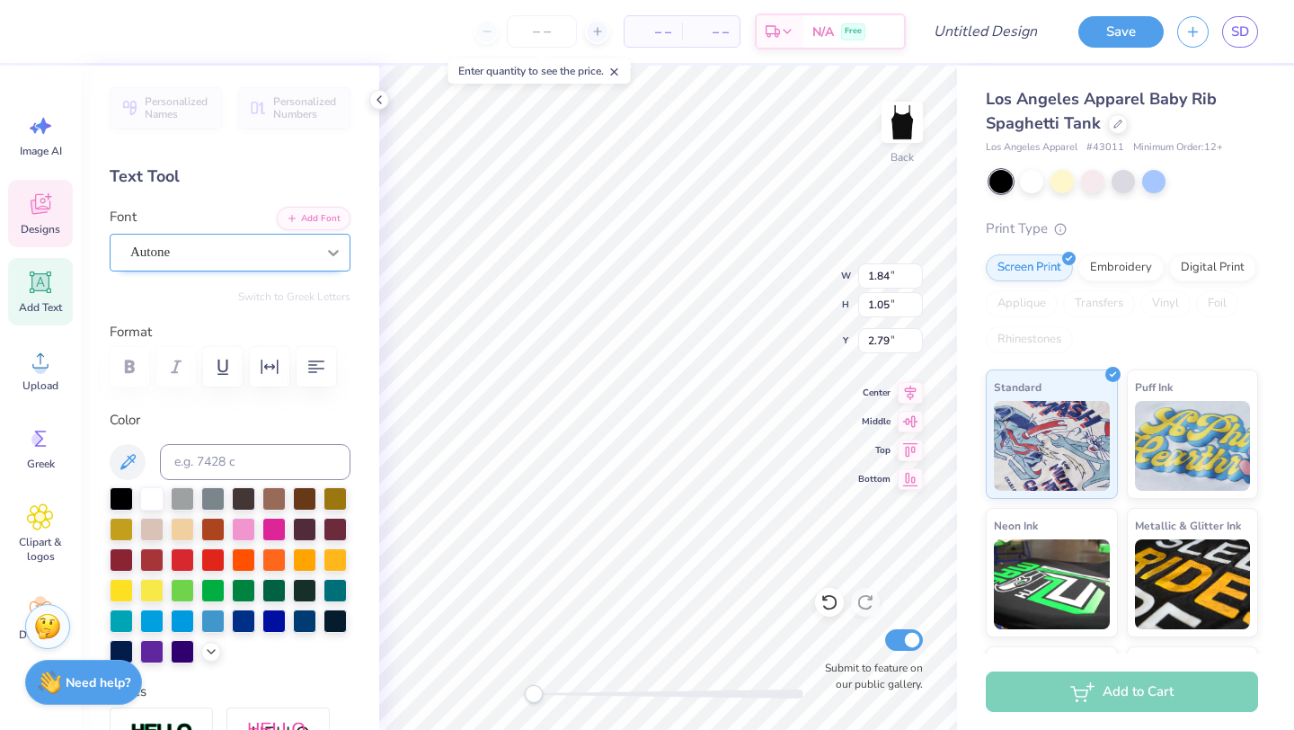
click at [322, 246] on div at bounding box center [333, 252] width 32 height 32
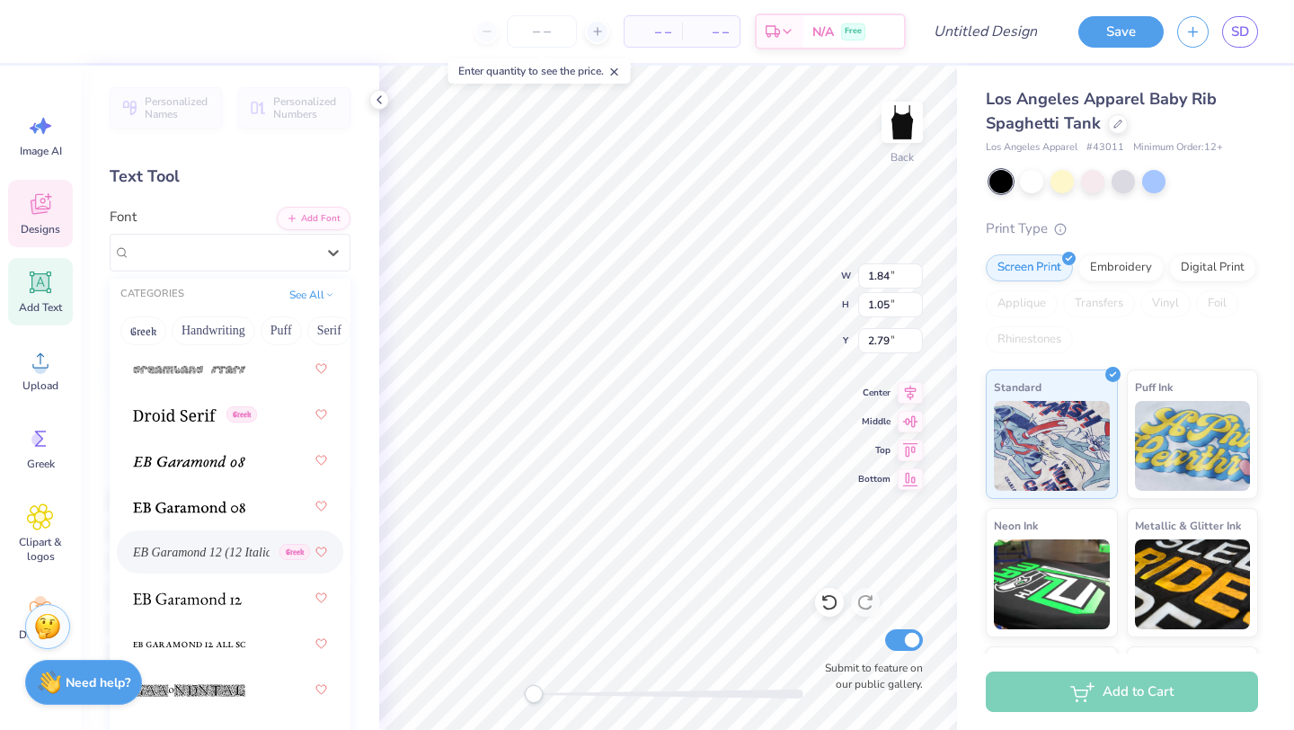
scroll to position [4667, 0]
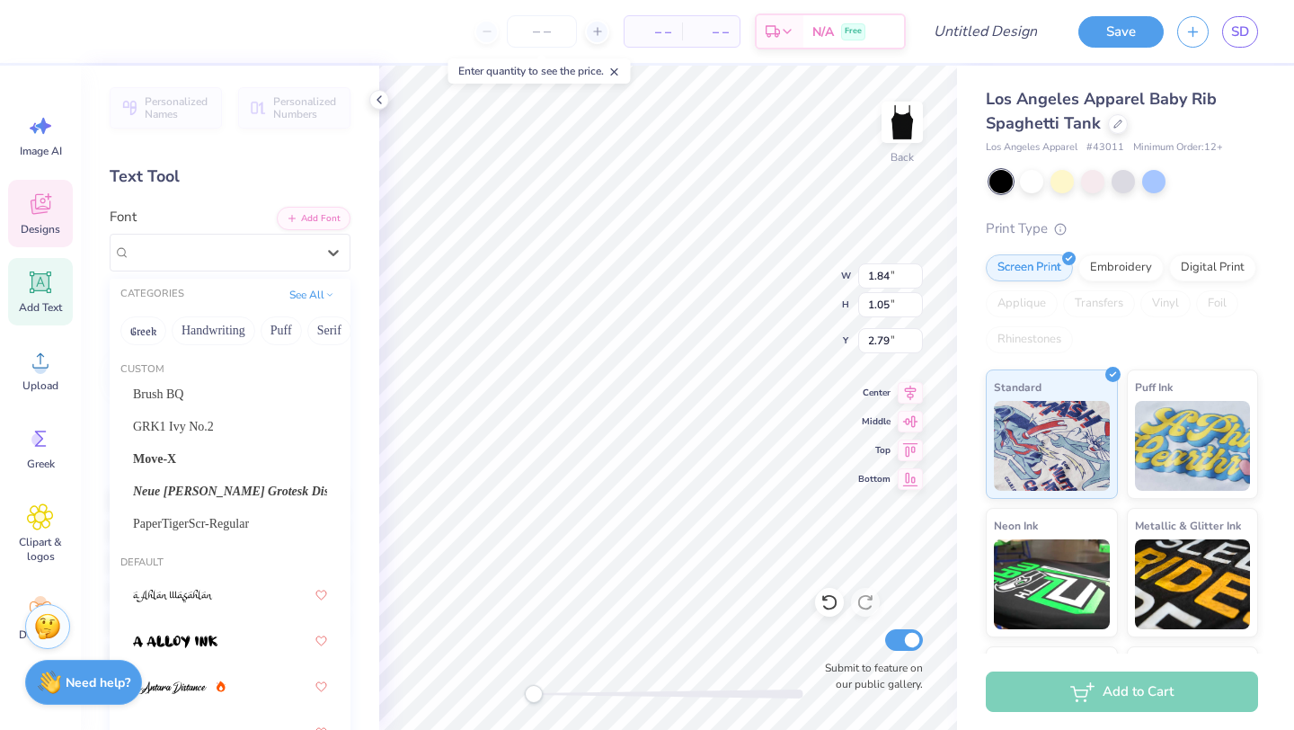
scroll to position [4658, 0]
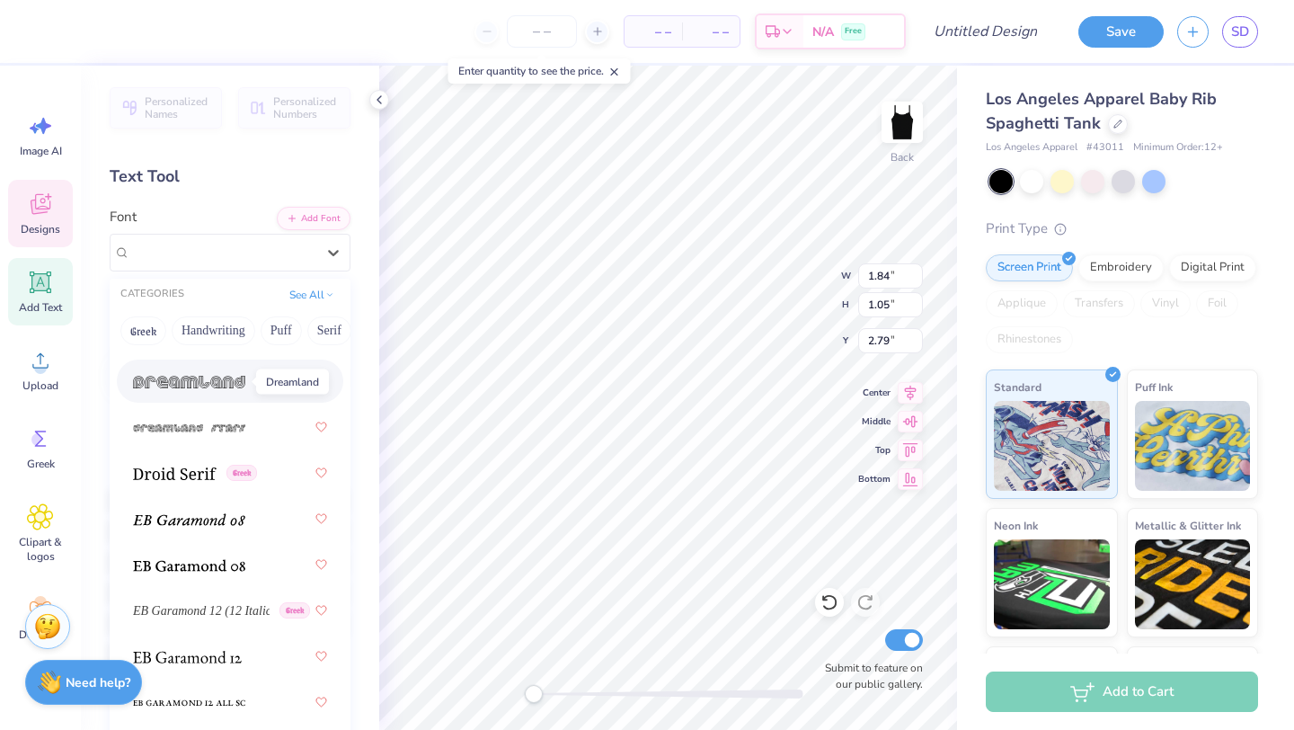
click at [243, 388] on img at bounding box center [189, 382] width 112 height 13
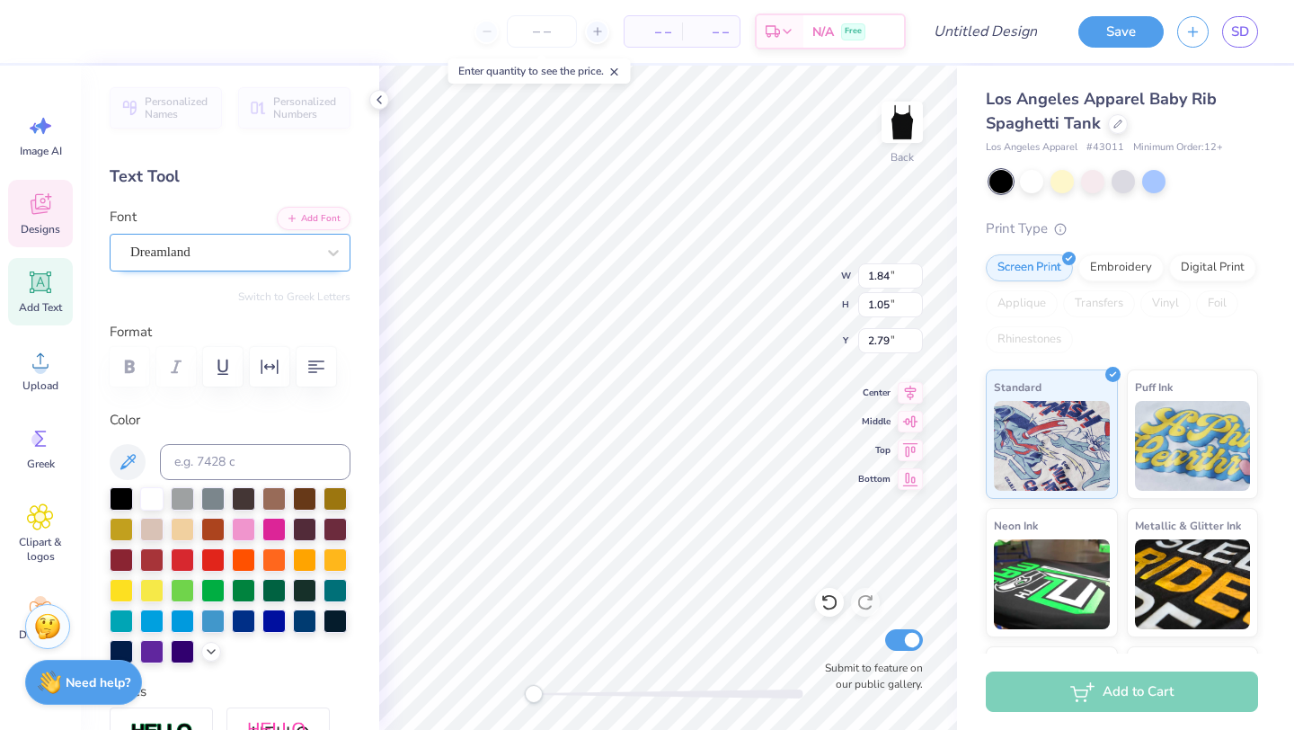
click at [289, 247] on div "Dreamland" at bounding box center [222, 252] width 189 height 28
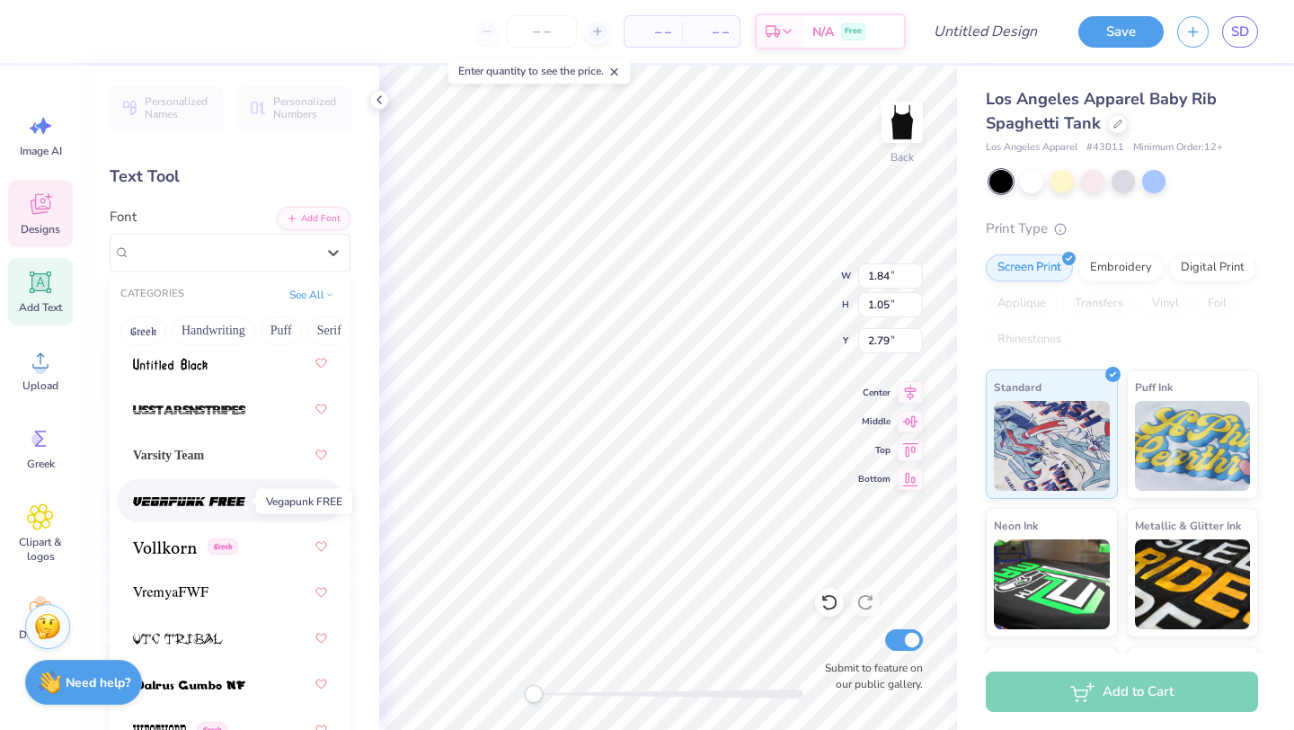
scroll to position [13758, 0]
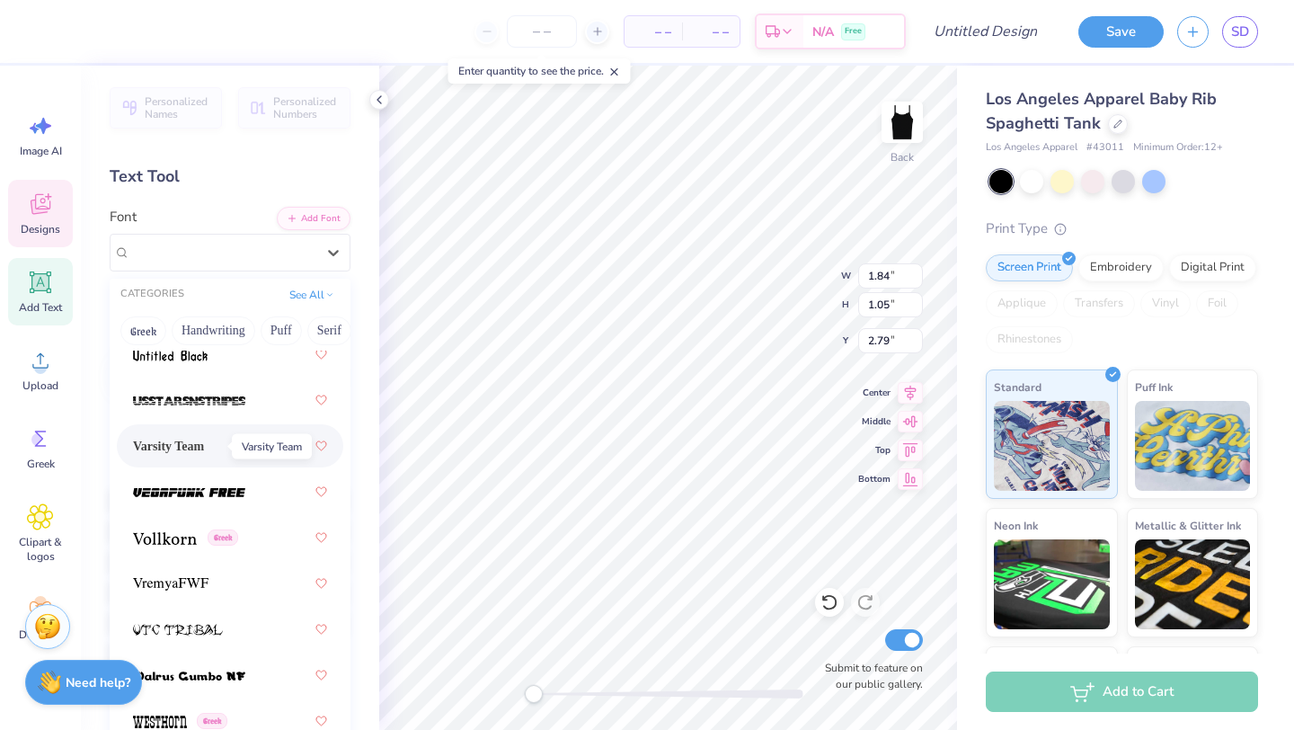
click at [204, 446] on span "Varsity Team" at bounding box center [168, 446] width 71 height 19
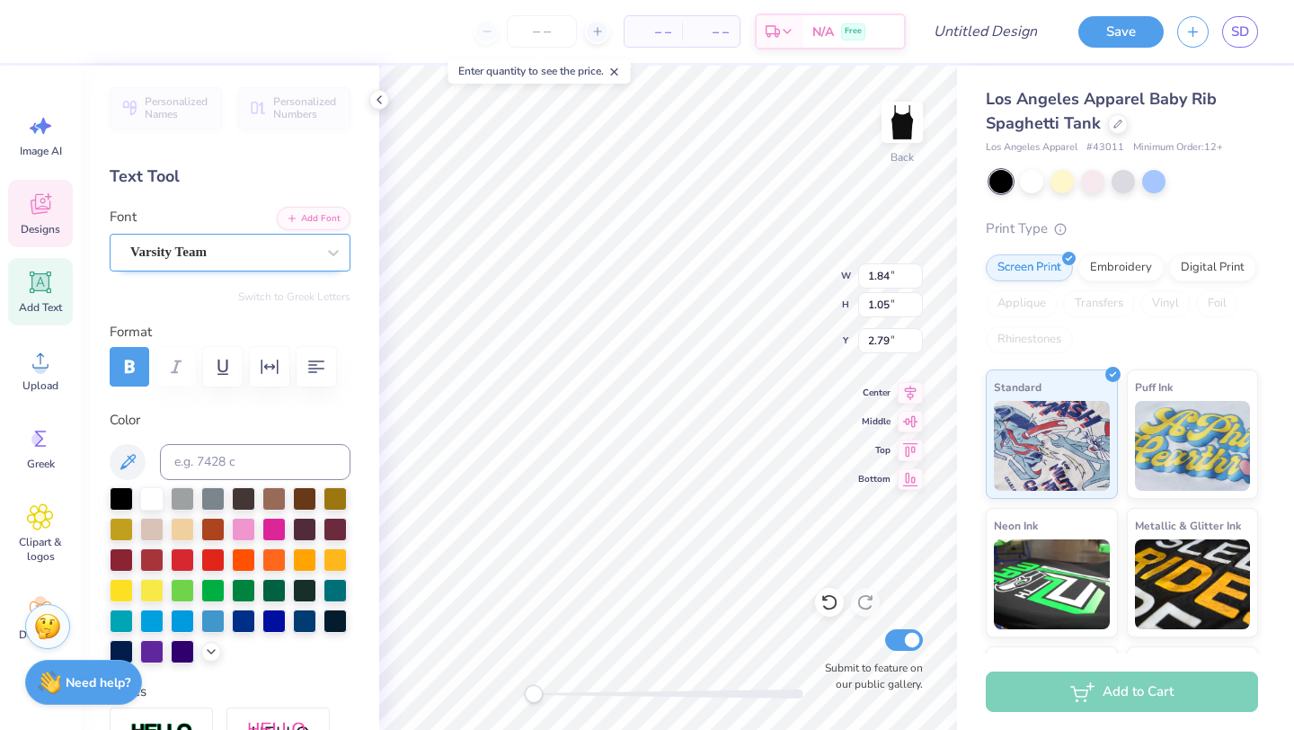
click at [229, 254] on div "Varsity Team" at bounding box center [222, 252] width 189 height 28
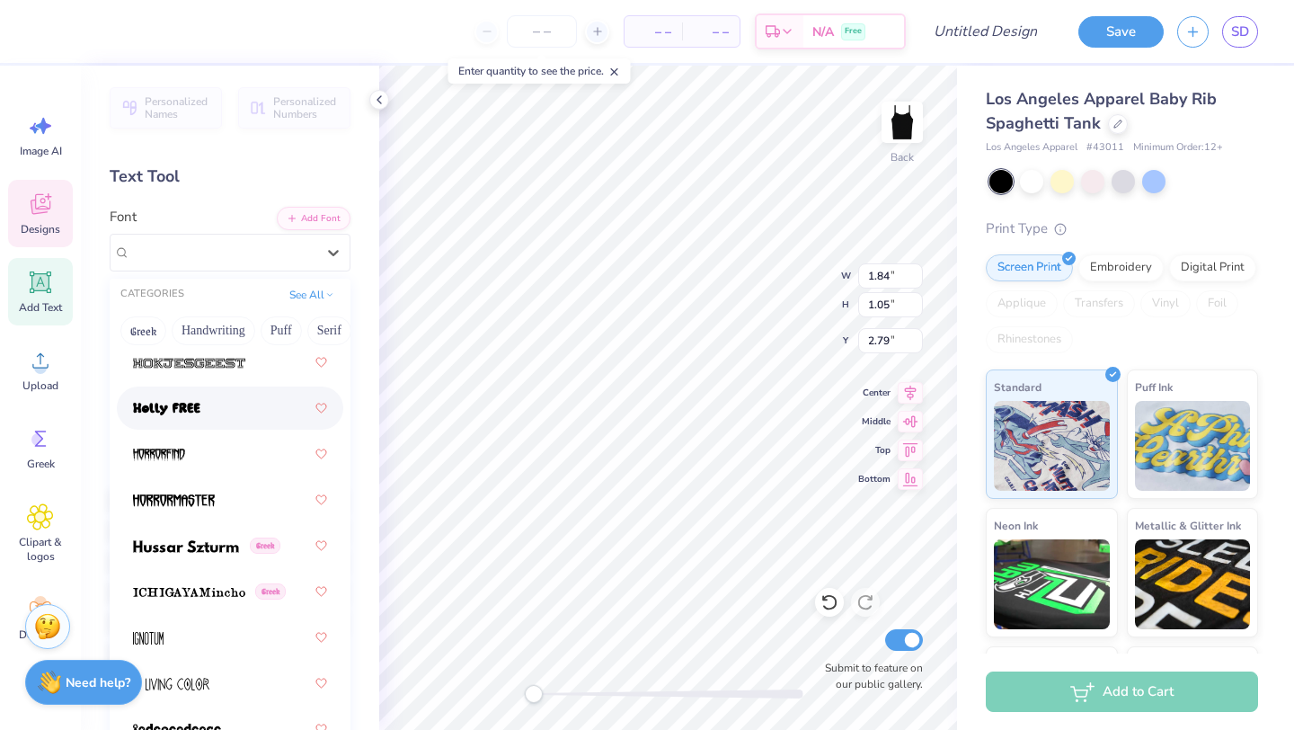
scroll to position [6729, 0]
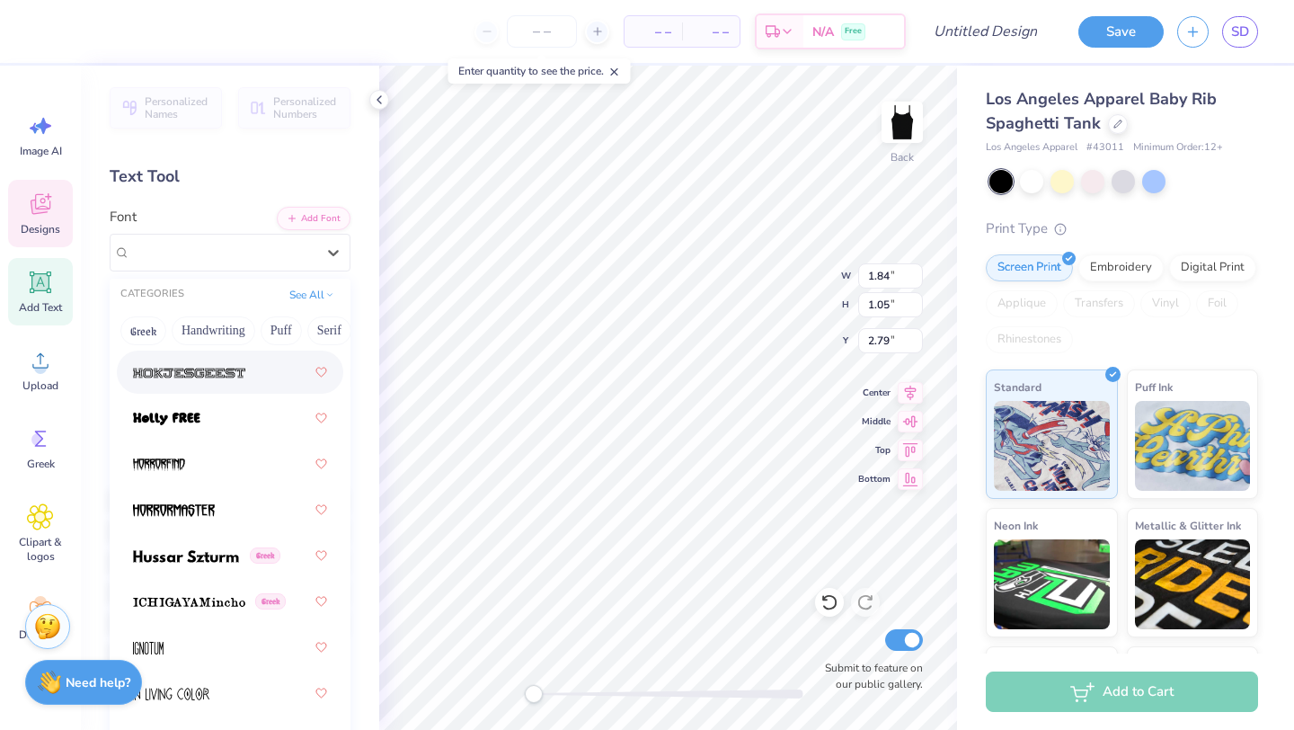
click at [250, 377] on div at bounding box center [230, 372] width 194 height 32
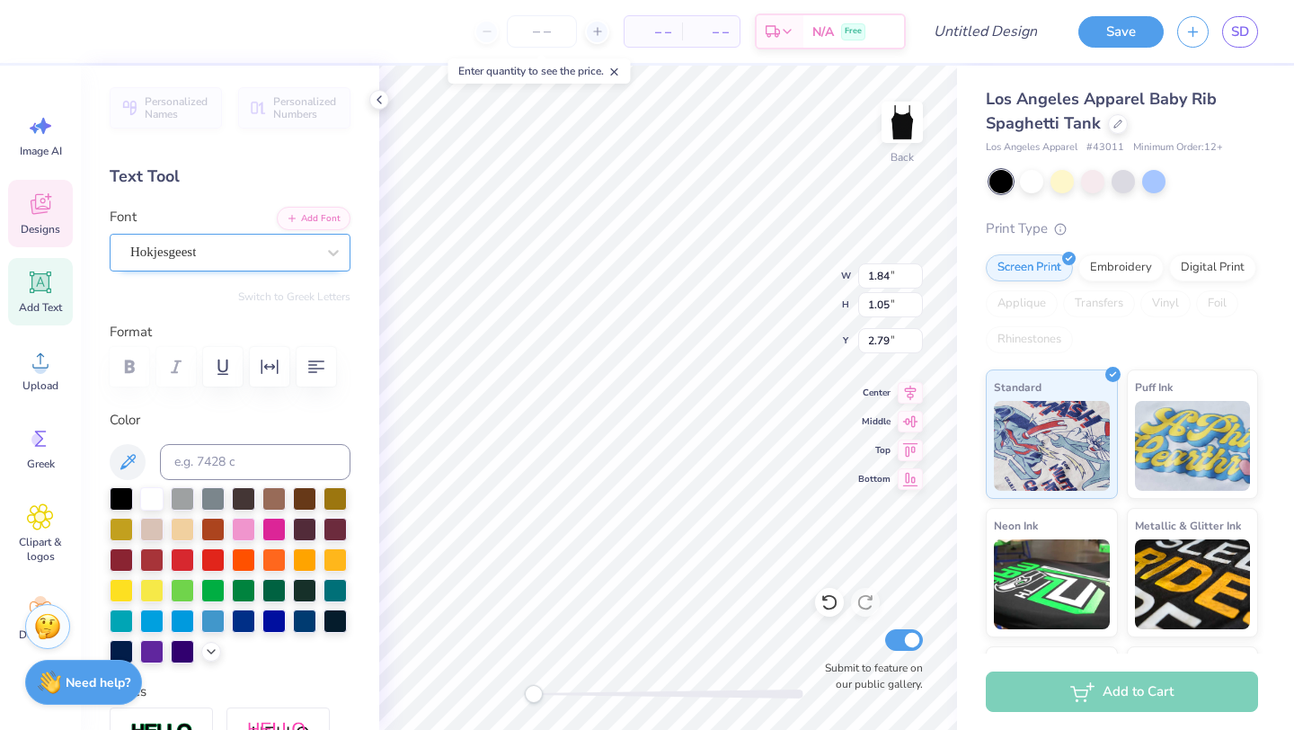
click at [279, 251] on div "Hokjesgeest" at bounding box center [222, 252] width 189 height 28
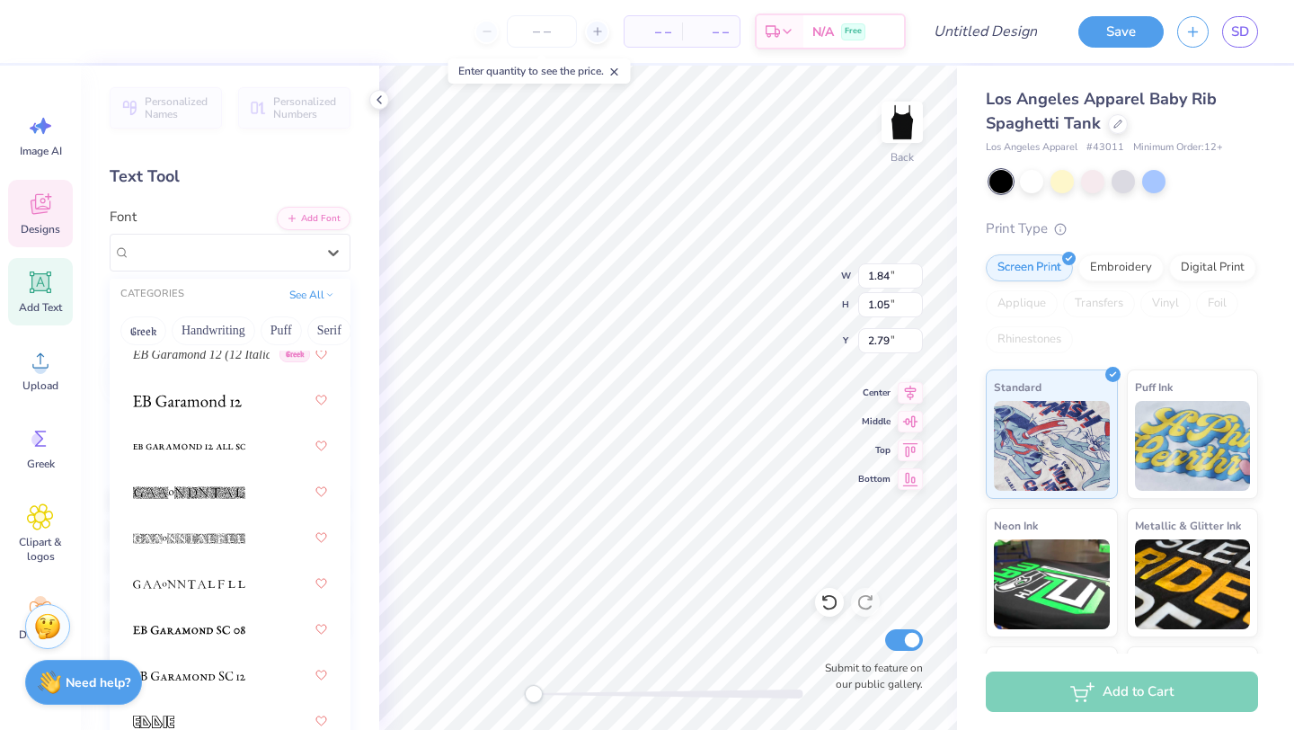
scroll to position [5372, 0]
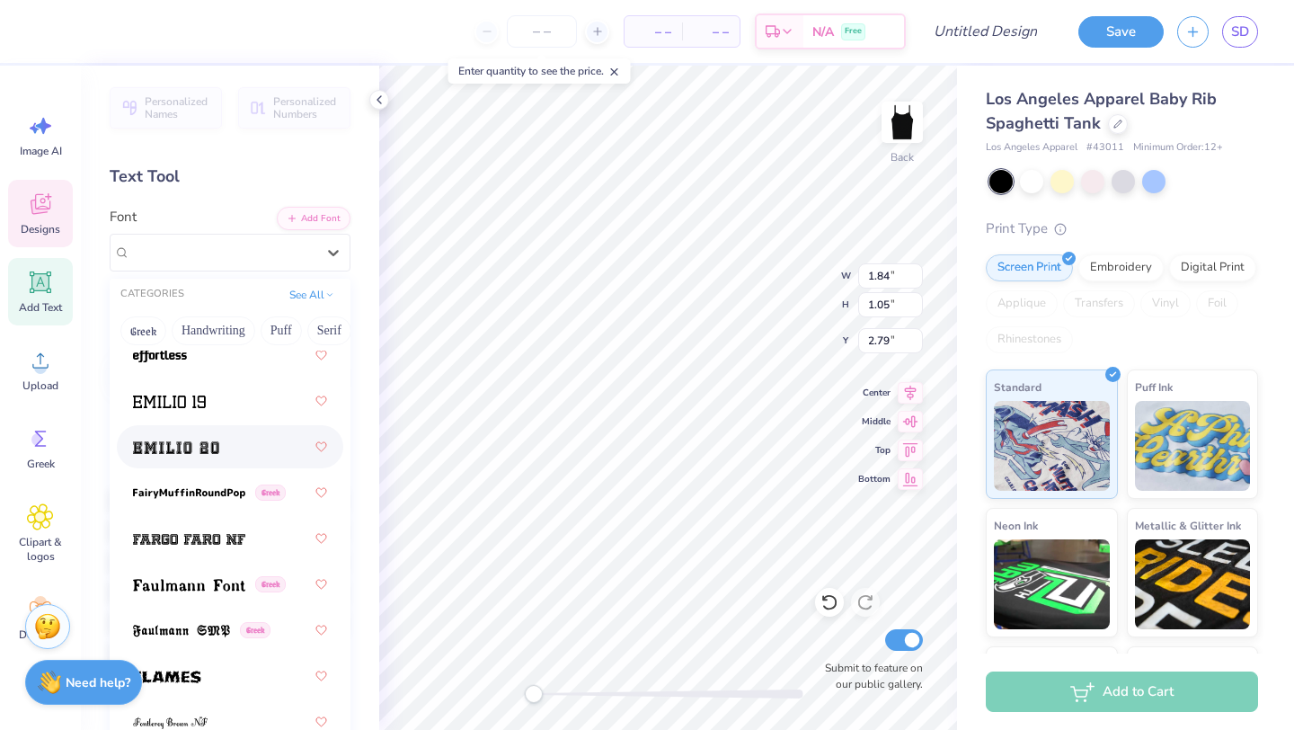
click at [208, 441] on img at bounding box center [176, 447] width 86 height 13
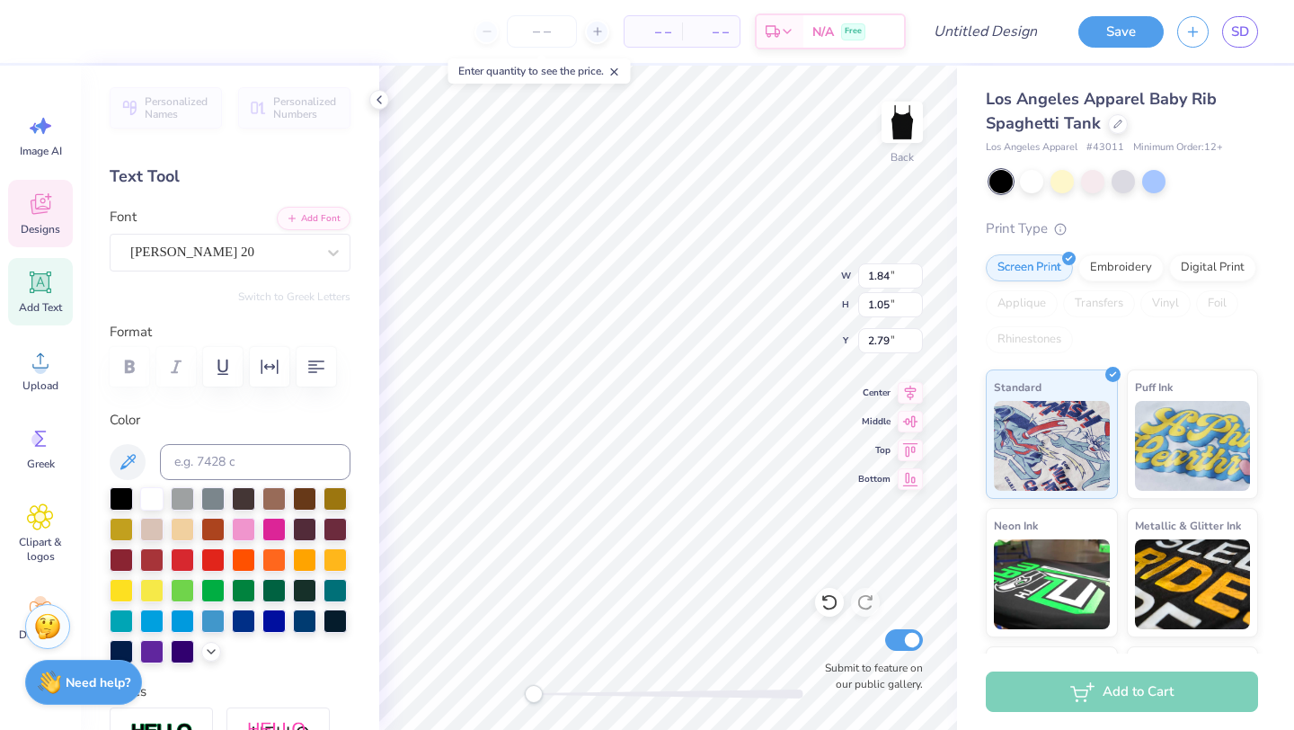
type input "4.82"
type input "0.78"
click at [224, 260] on div at bounding box center [222, 252] width 189 height 28
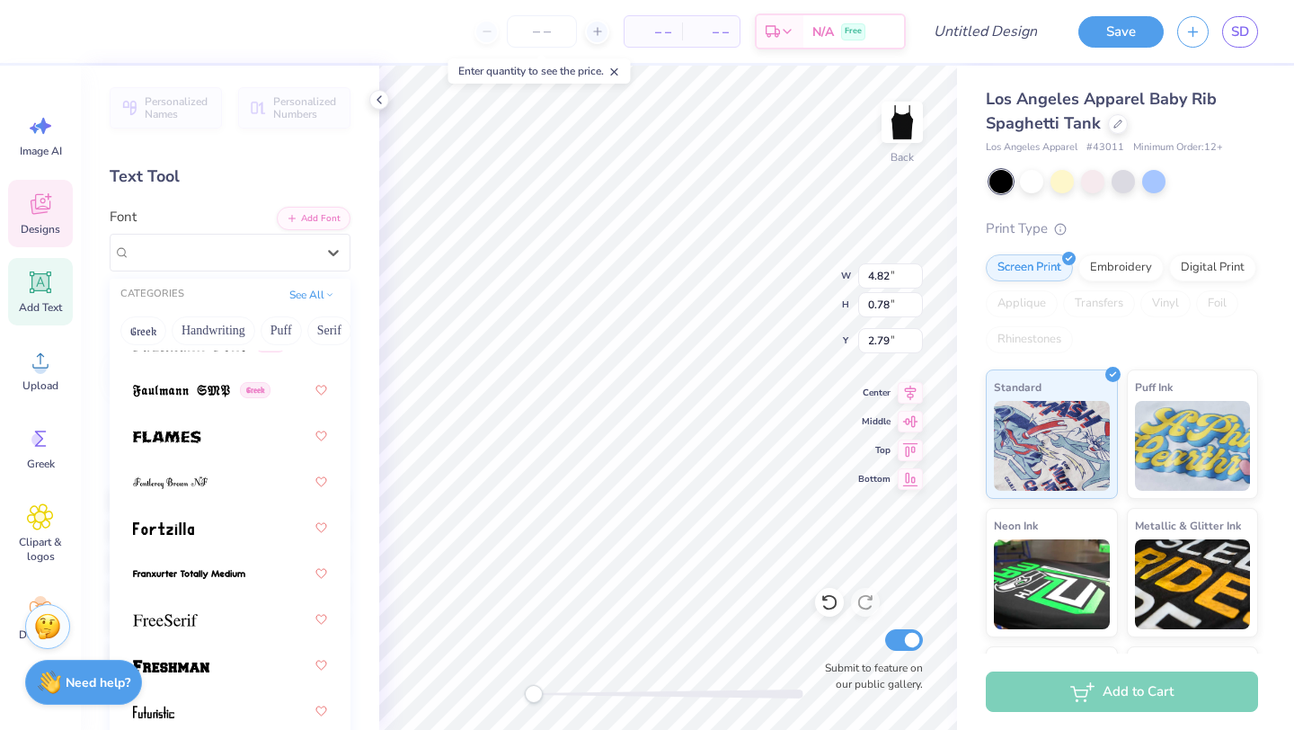
scroll to position [6153, 0]
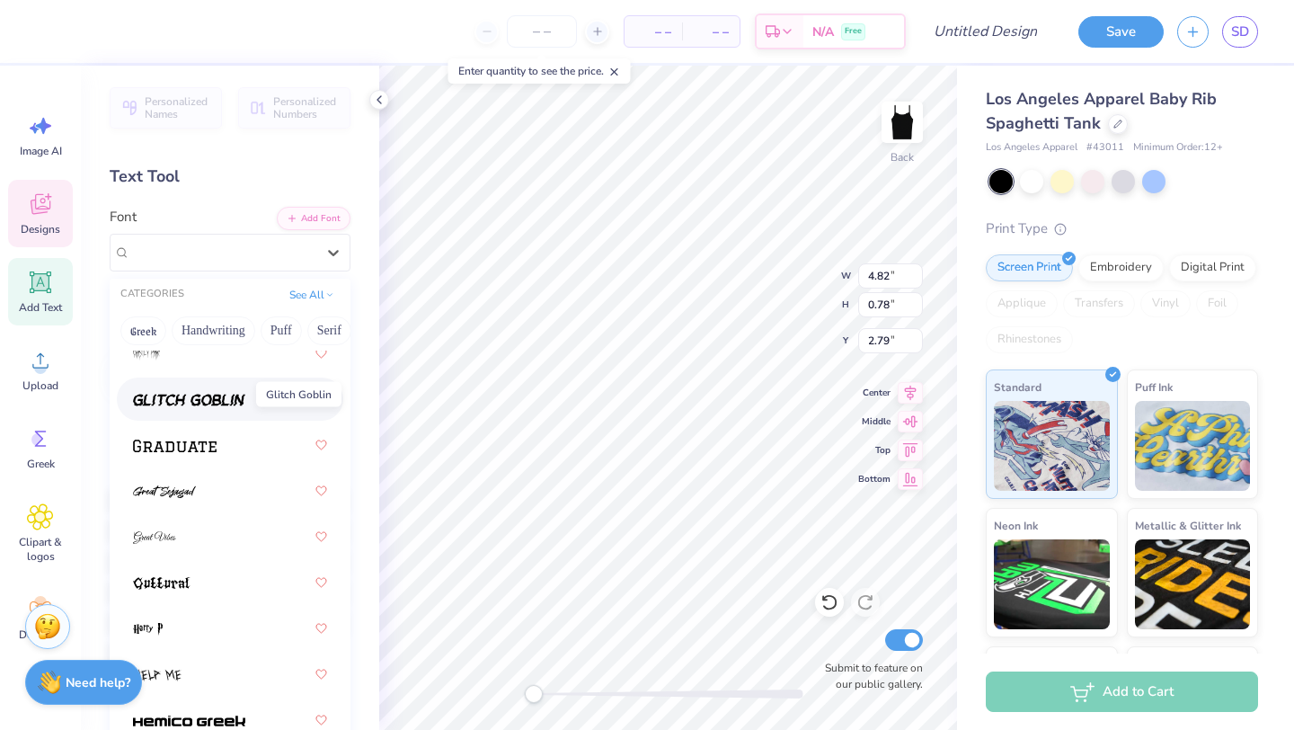
click at [219, 398] on img at bounding box center [189, 400] width 112 height 13
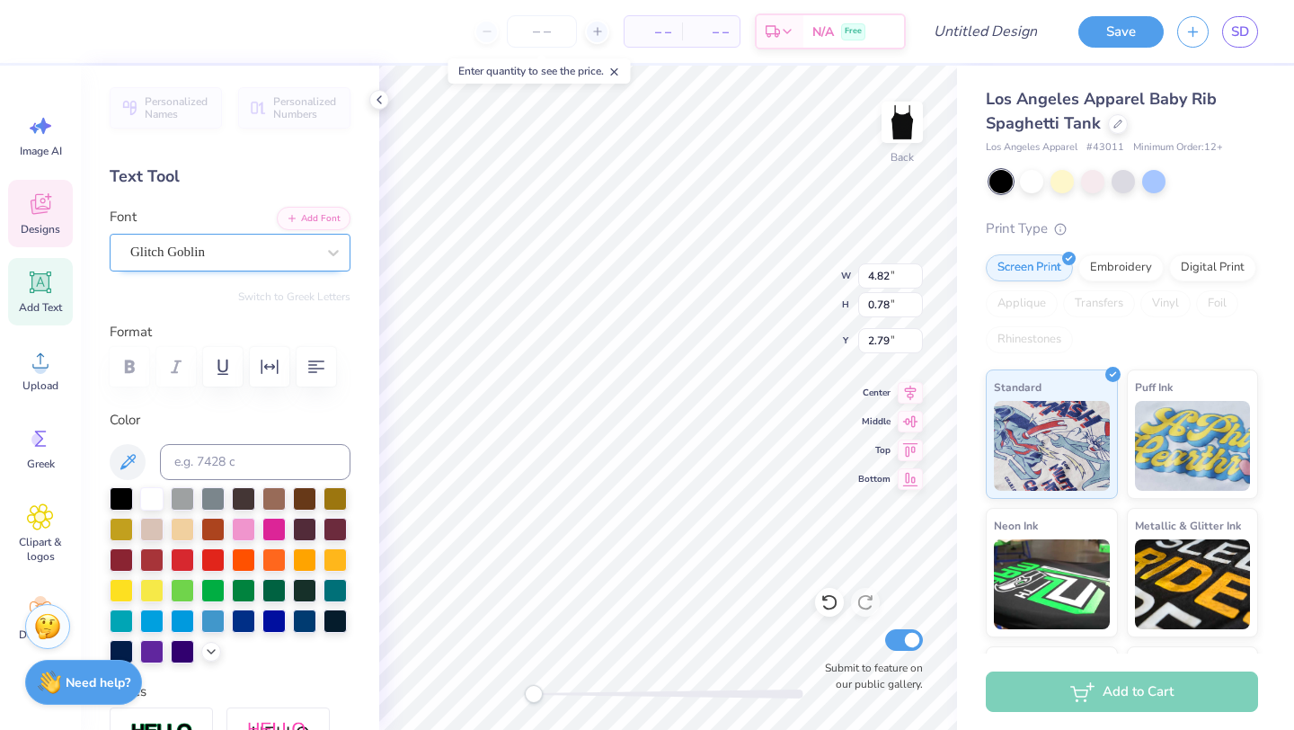
click at [271, 252] on div "Glitch Goblin" at bounding box center [222, 252] width 189 height 28
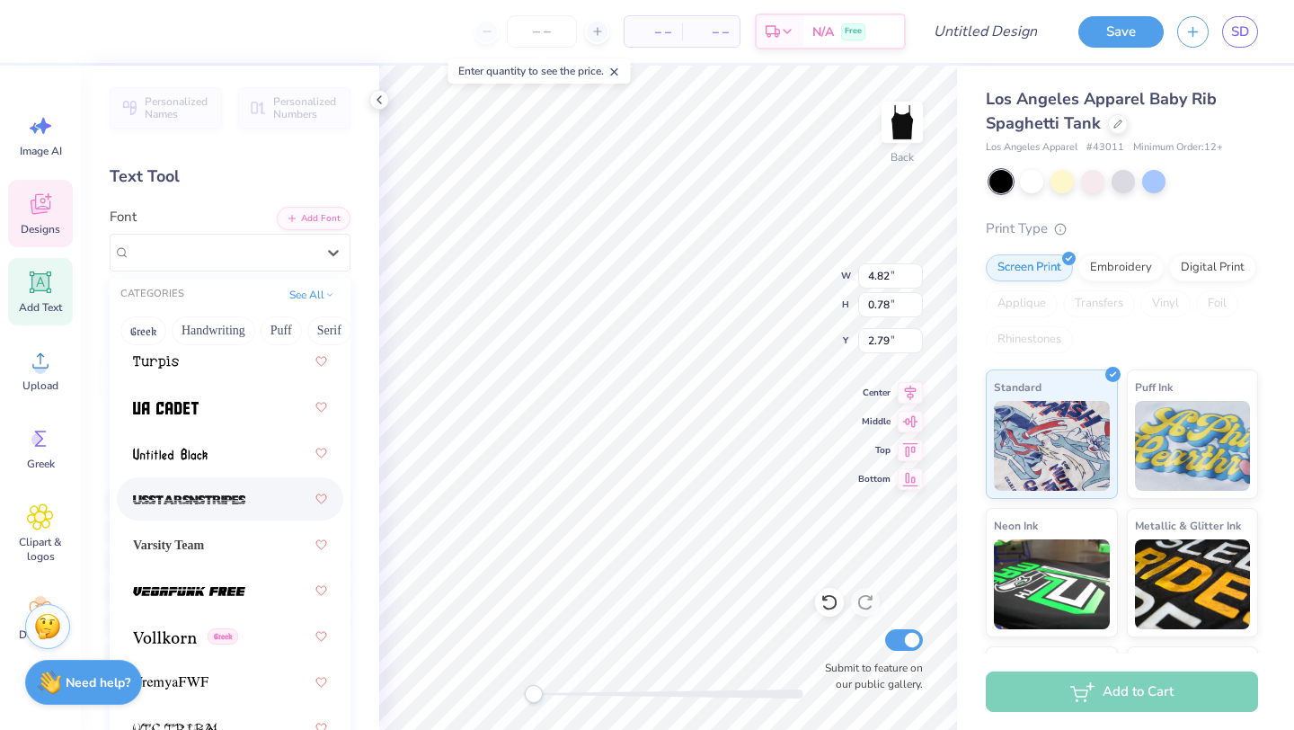
scroll to position [13660, 0]
click at [245, 494] on div at bounding box center [230, 498] width 194 height 32
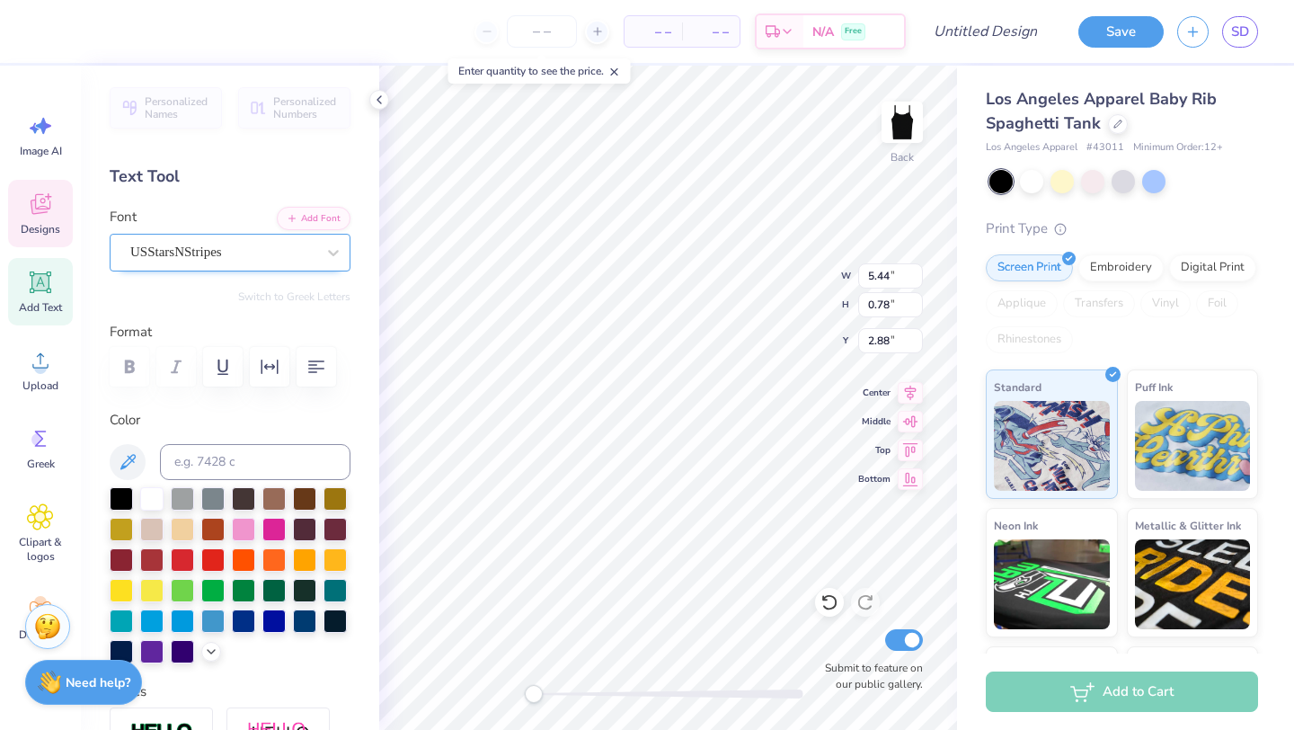
click at [215, 247] on div "USStarsNStripes" at bounding box center [222, 252] width 189 height 28
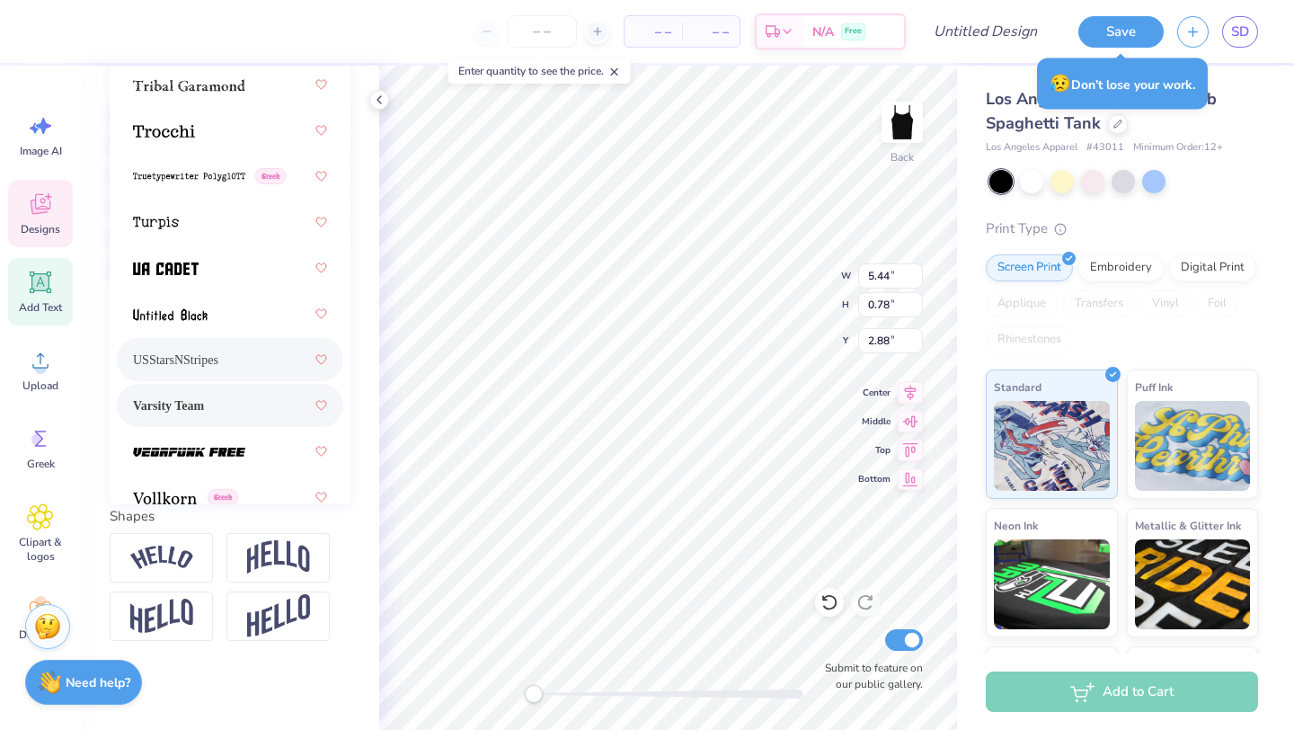
scroll to position [13409, 0]
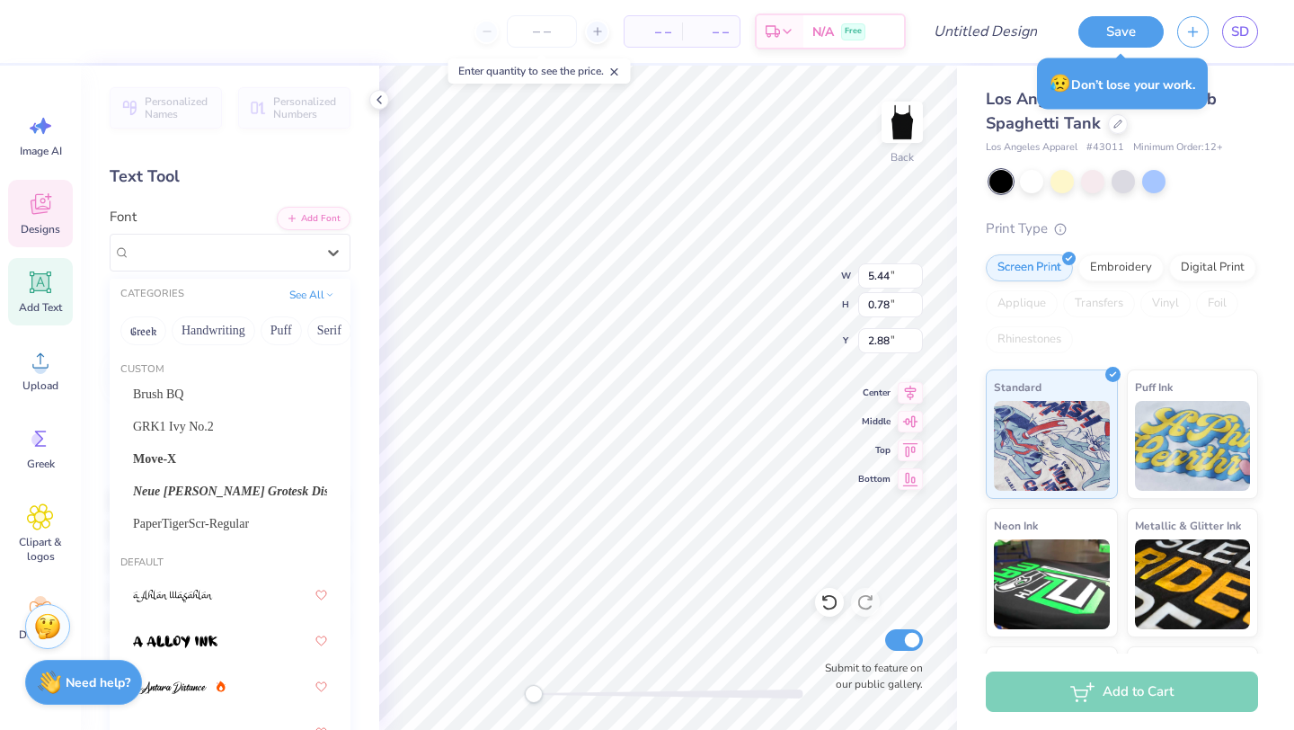
scroll to position [13409, 0]
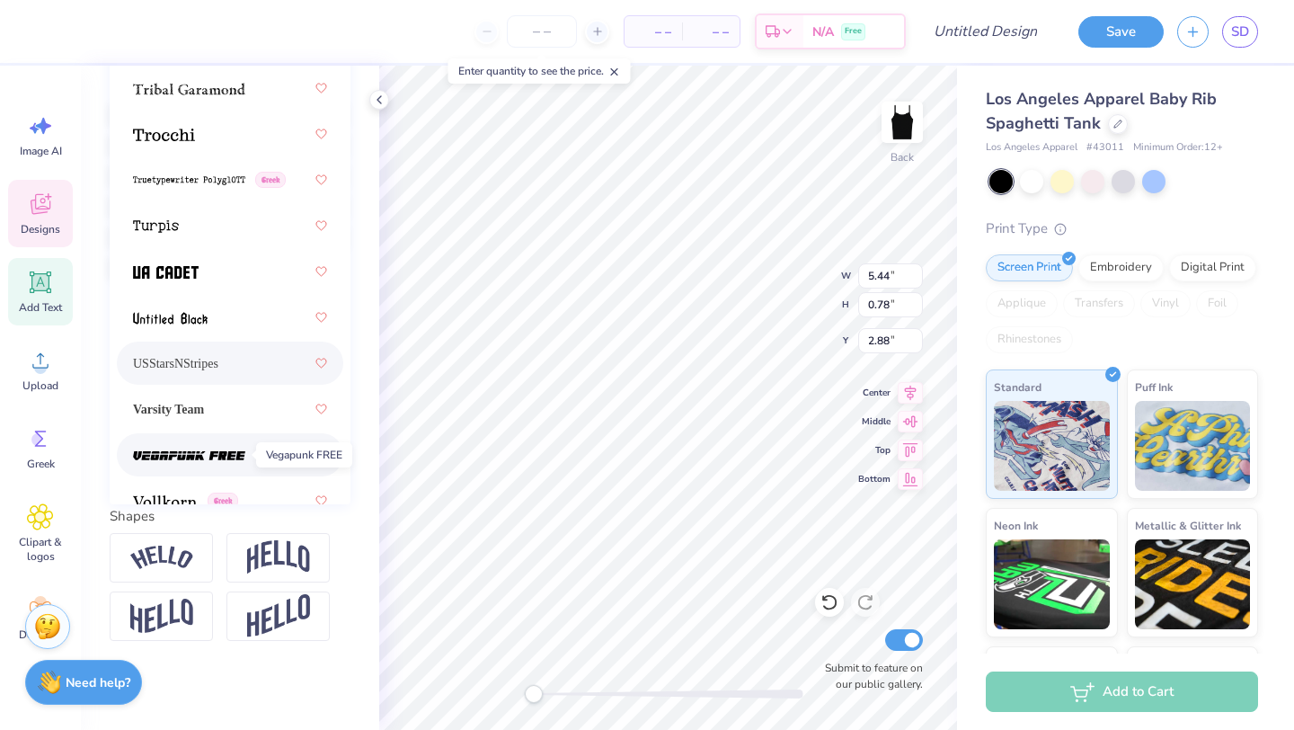
click at [225, 458] on img at bounding box center [189, 455] width 112 height 13
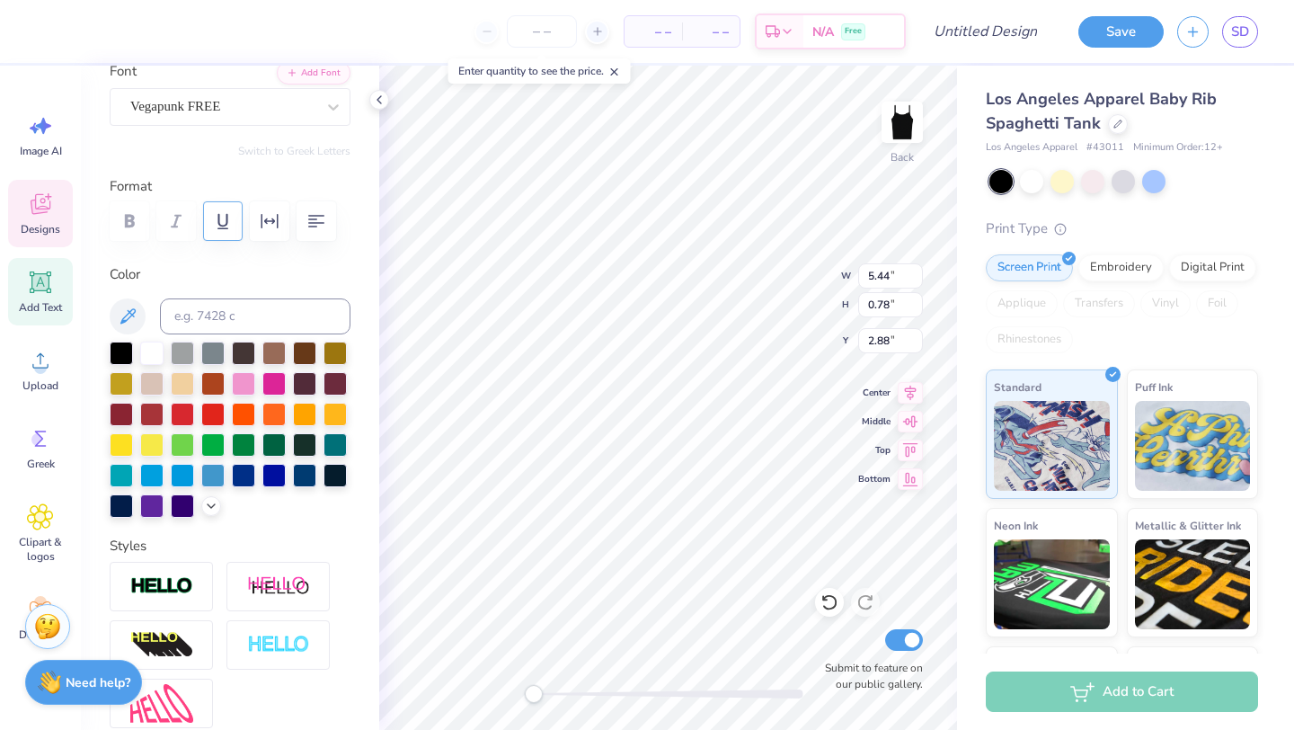
scroll to position [83, 0]
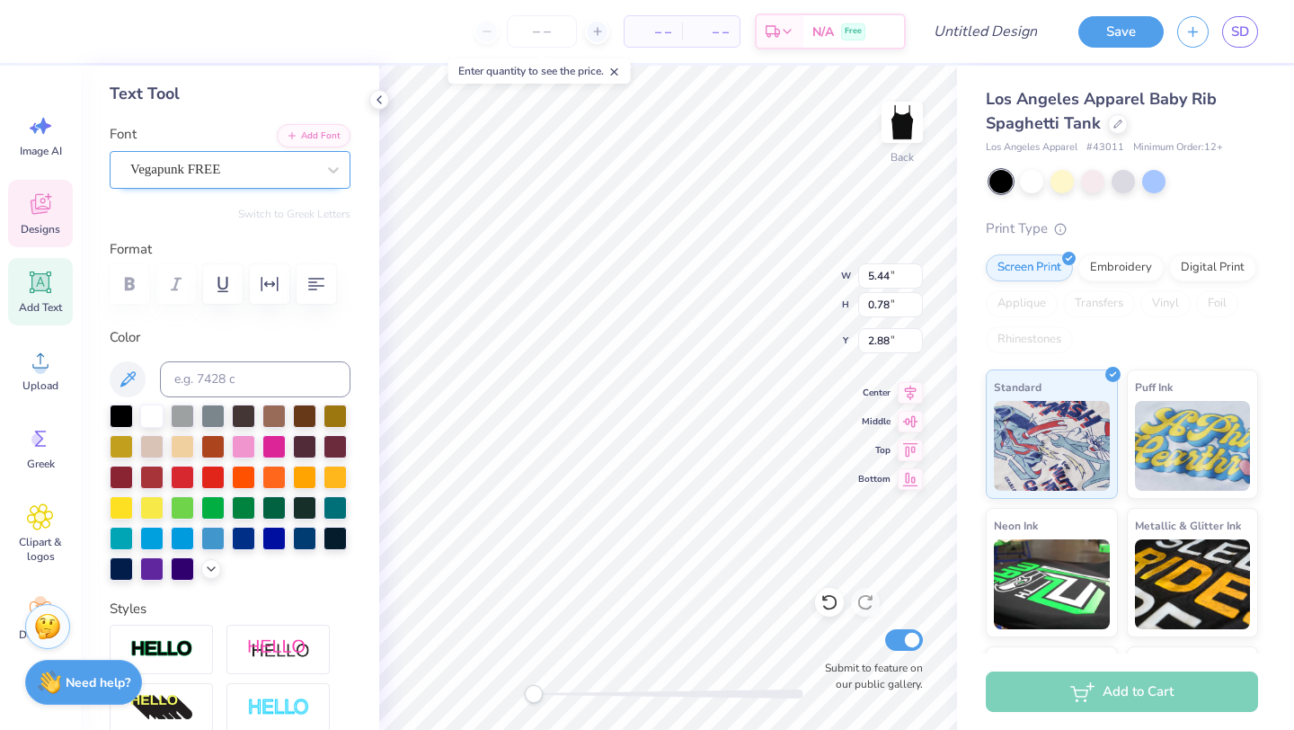
click at [234, 176] on div "Vegapunk FREE" at bounding box center [222, 169] width 189 height 28
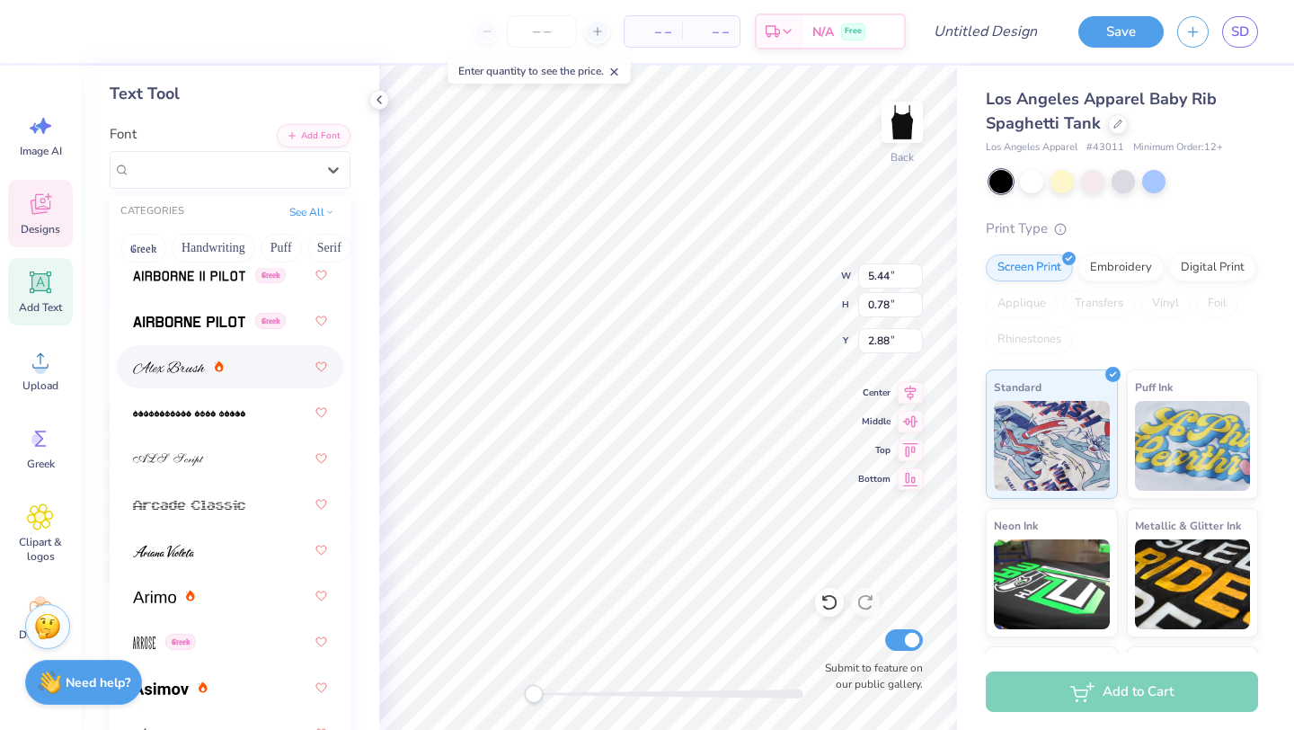
scroll to position [750, 0]
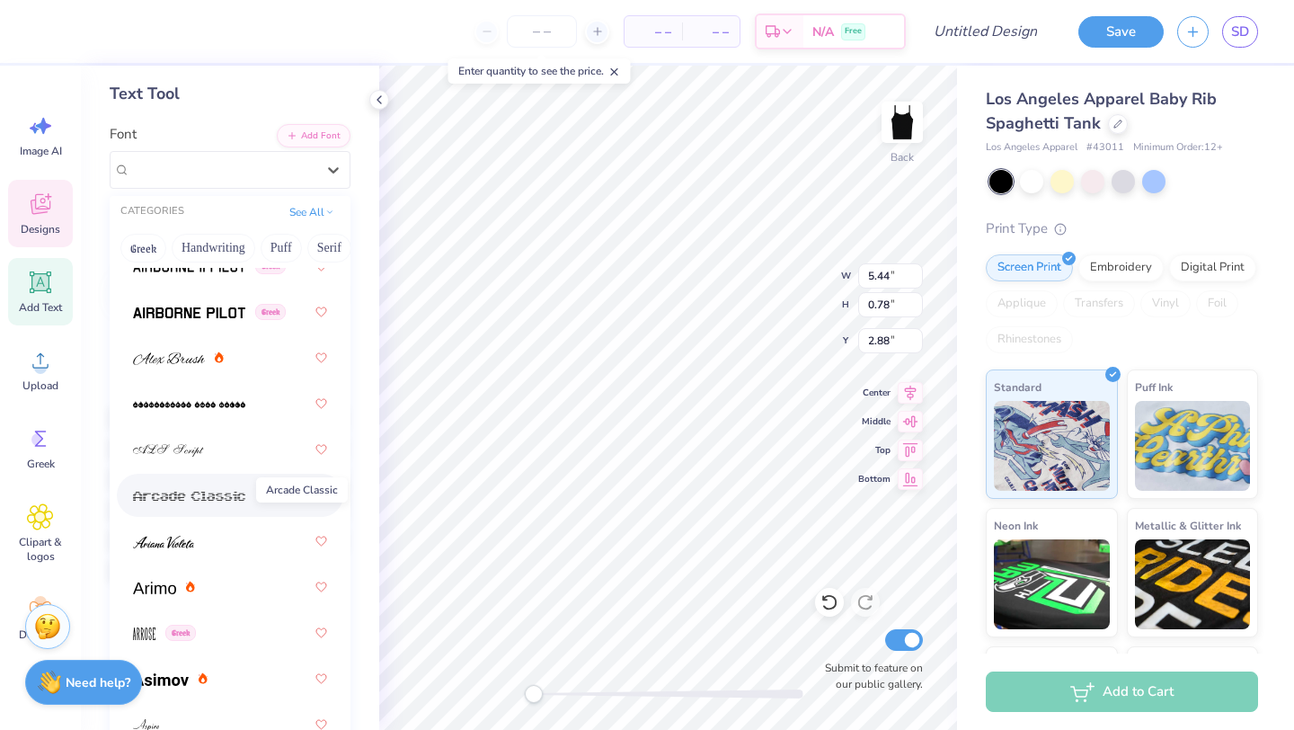
click at [224, 500] on img at bounding box center [189, 496] width 112 height 13
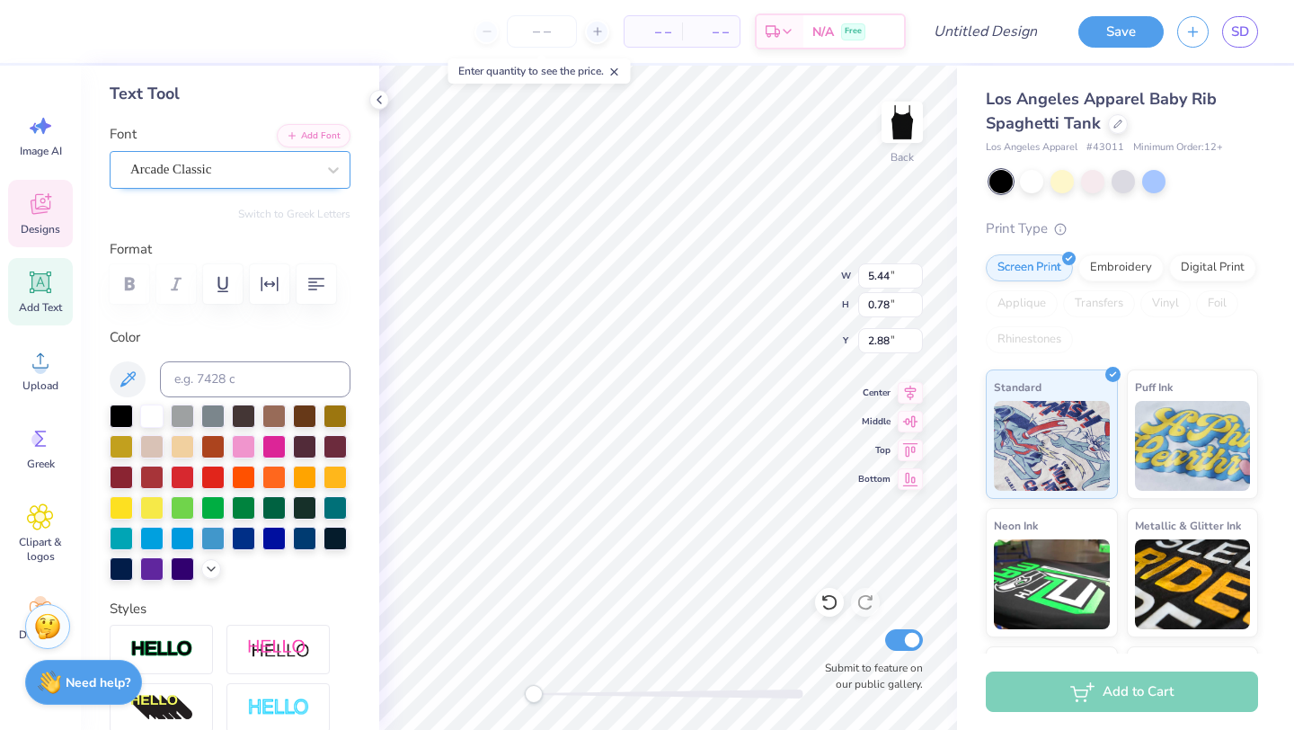
click at [247, 177] on div "Arcade Classic" at bounding box center [222, 169] width 189 height 28
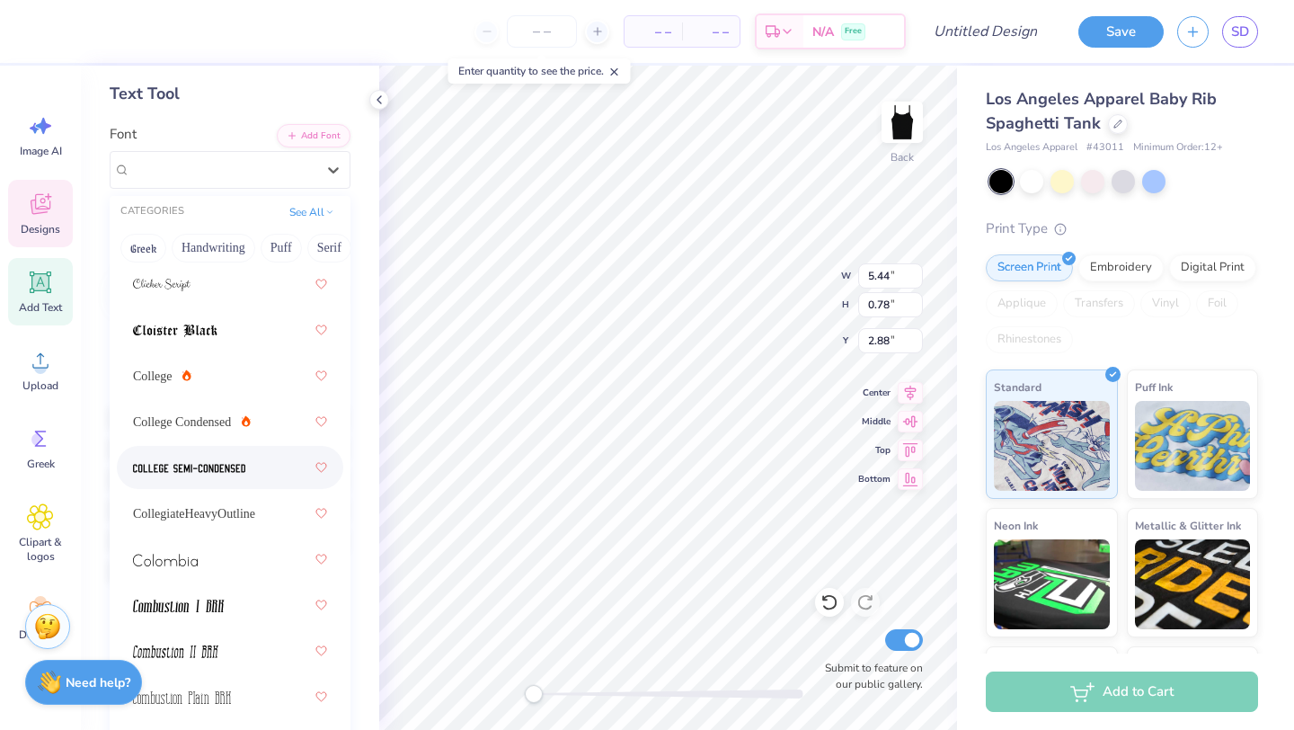
scroll to position [3432, 0]
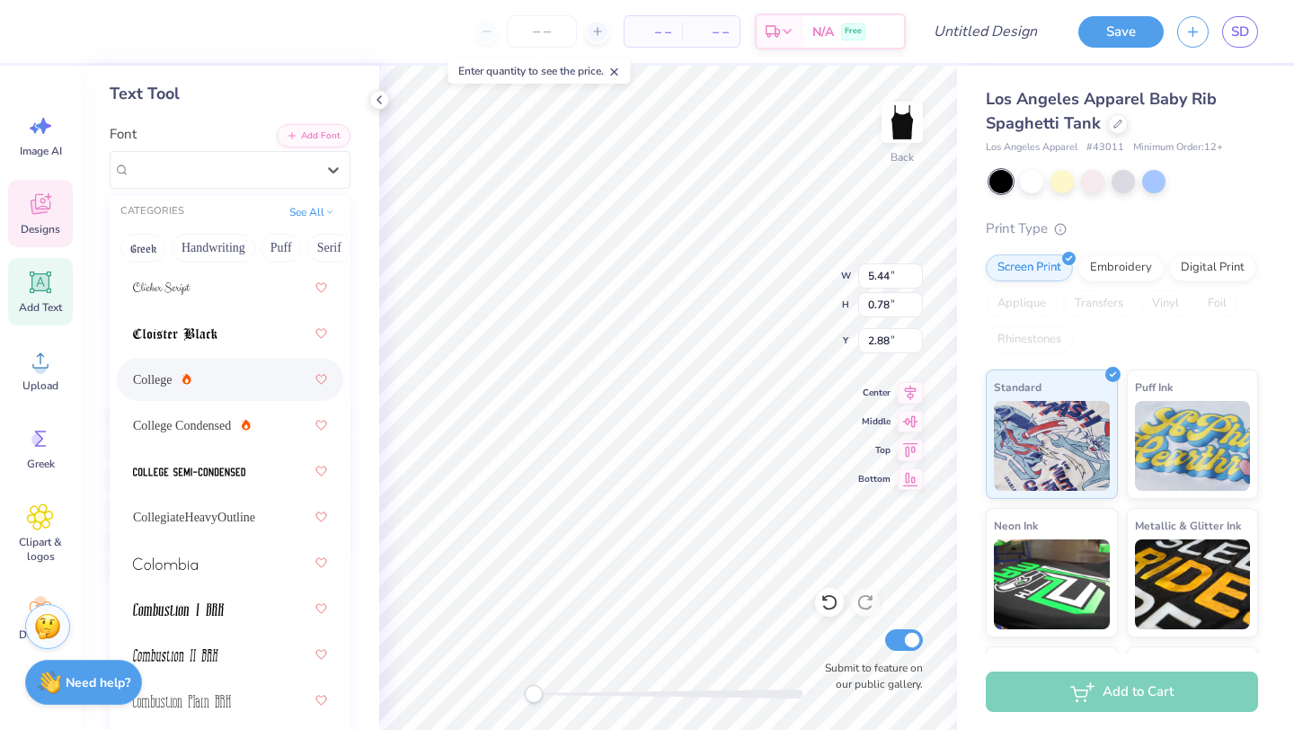
click at [173, 375] on span "College" at bounding box center [153, 379] width 40 height 19
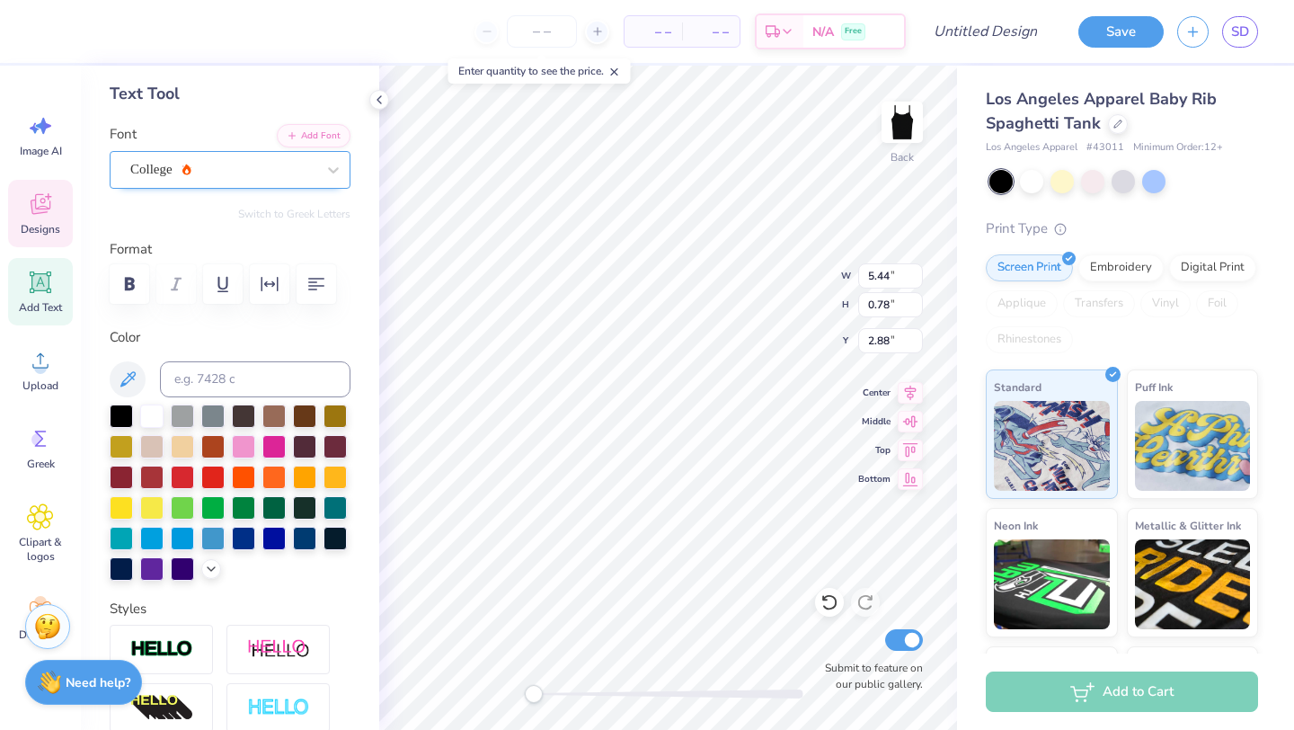
click at [202, 164] on div "College" at bounding box center [222, 169] width 189 height 28
click at [148, 412] on div at bounding box center [151, 414] width 23 height 23
click at [154, 411] on div at bounding box center [151, 414] width 23 height 23
click at [155, 412] on div at bounding box center [151, 414] width 23 height 23
click at [154, 414] on div at bounding box center [151, 414] width 23 height 23
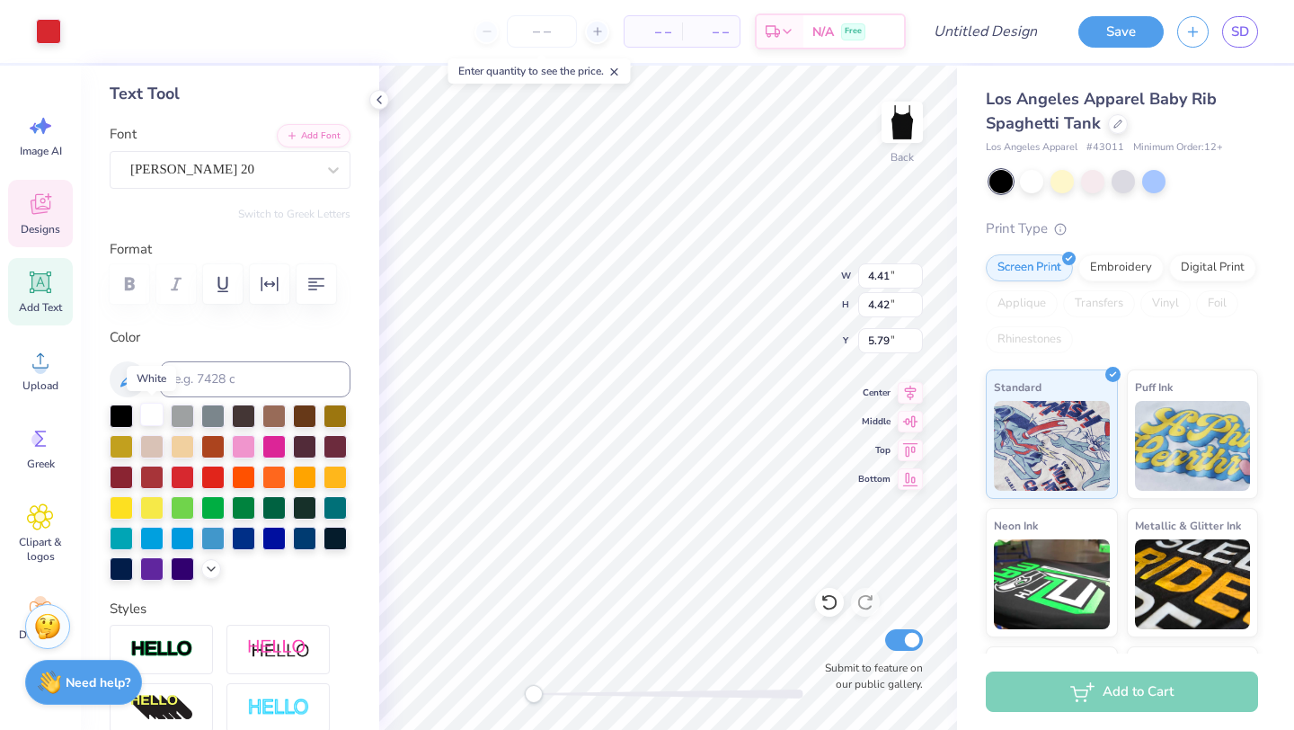
click at [154, 414] on div at bounding box center [151, 414] width 23 height 23
type input "4.09"
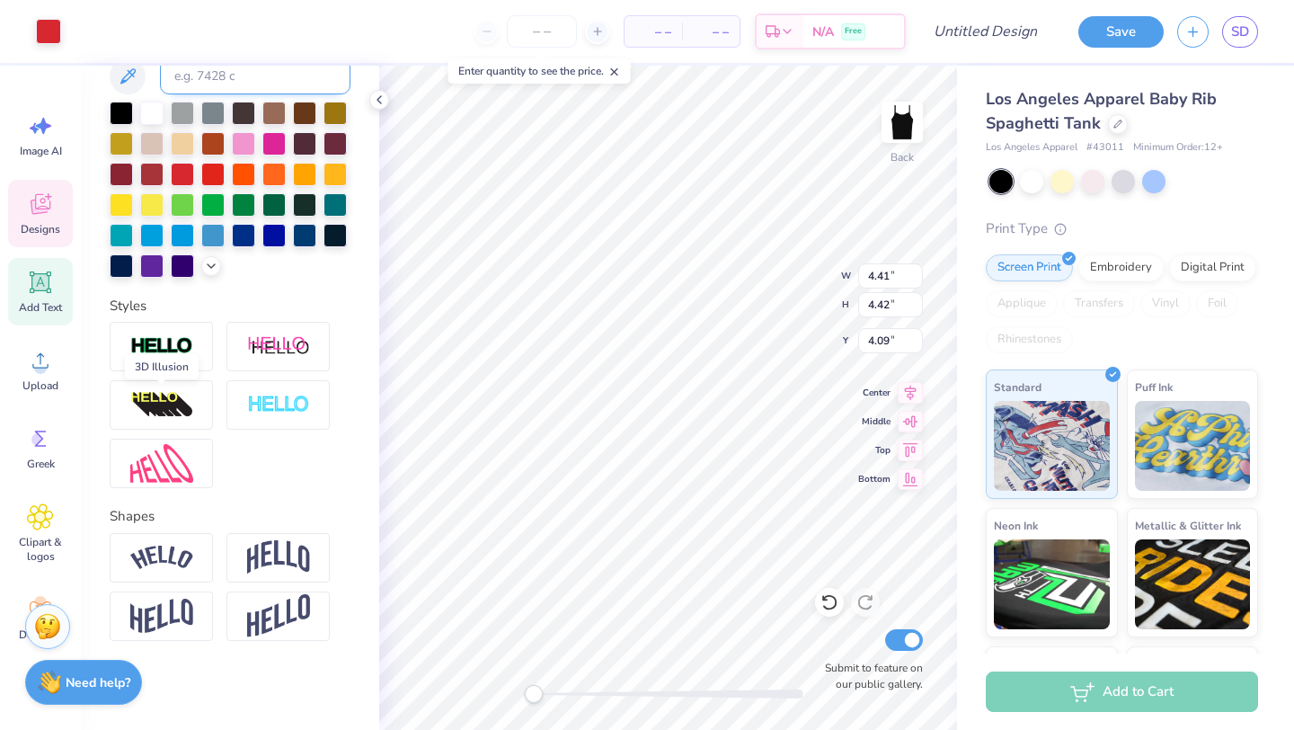
scroll to position [0, 0]
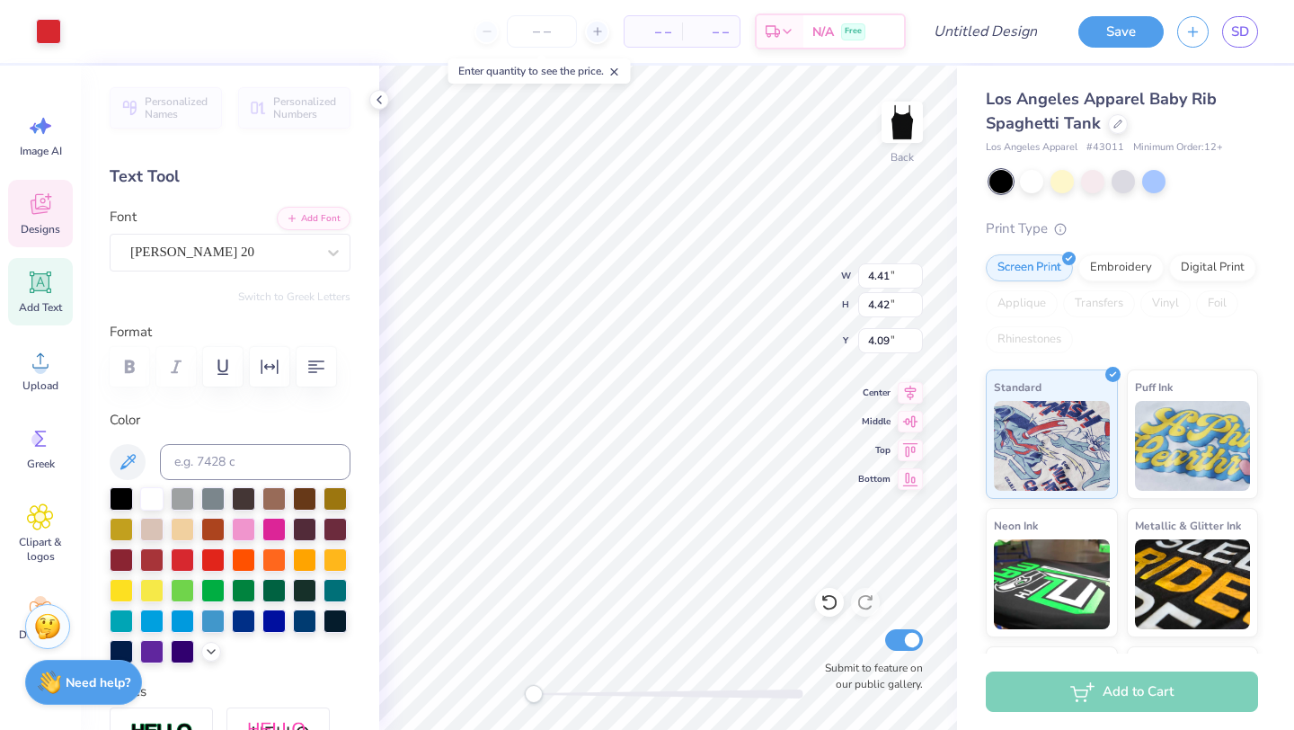
type input "3.52"
type input "0.63"
type input "2.96"
click at [155, 500] on div at bounding box center [151, 496] width 23 height 23
click at [155, 497] on div at bounding box center [151, 496] width 23 height 23
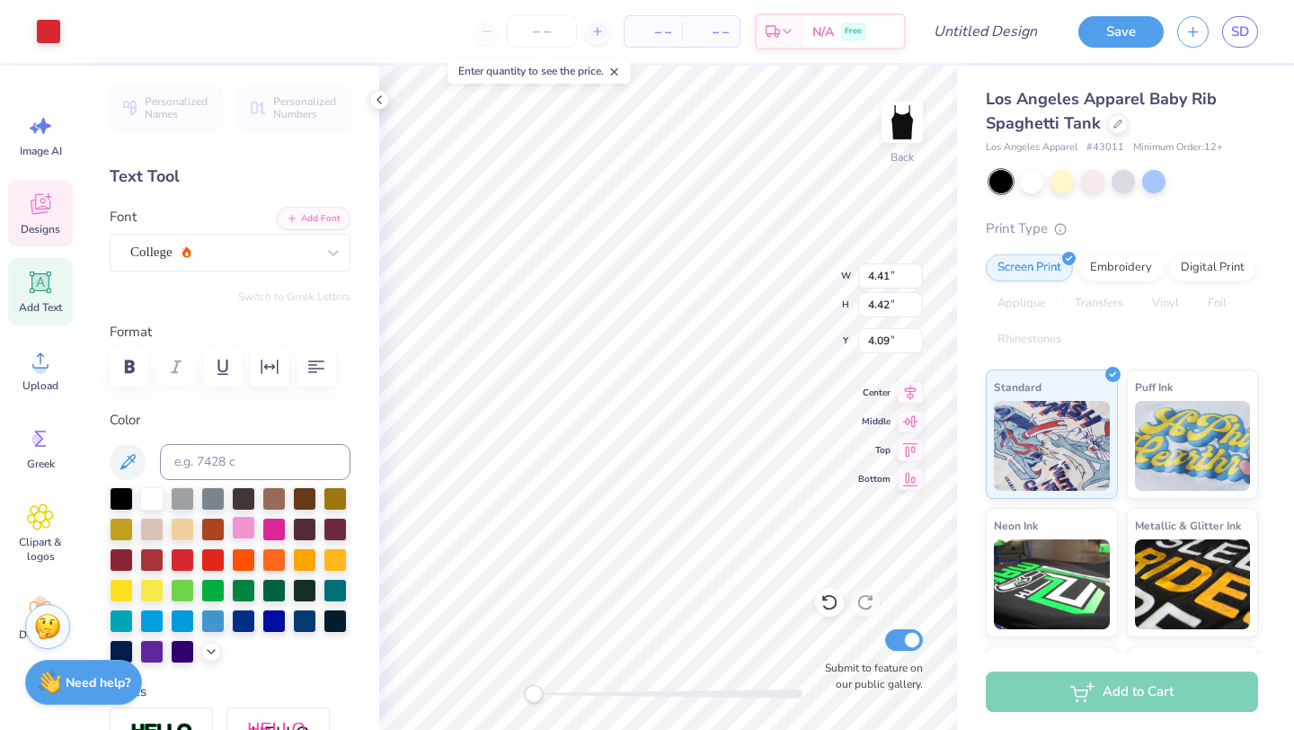
click at [240, 522] on div at bounding box center [243, 527] width 23 height 23
type input "3.73"
type input "0.66"
type input "2.92"
click at [149, 499] on div at bounding box center [151, 496] width 23 height 23
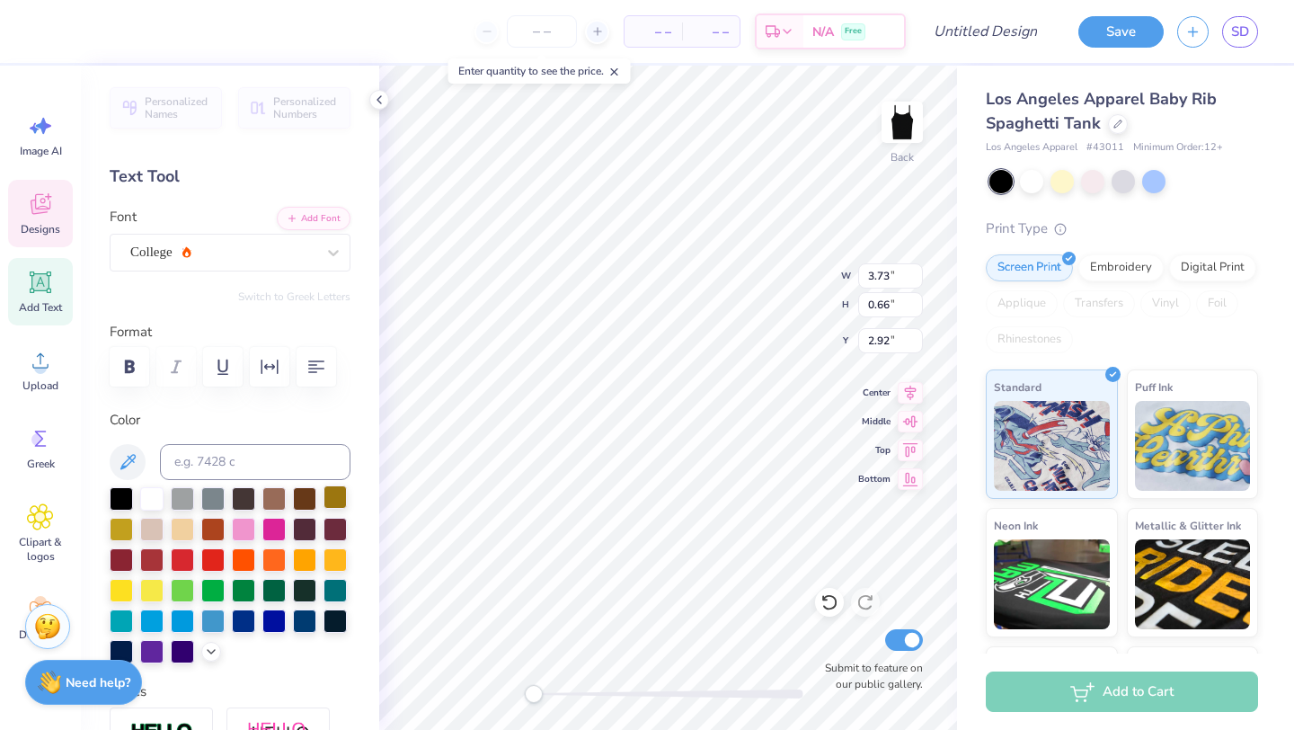
type input "4.41"
type input "4.42"
click at [142, 501] on div at bounding box center [151, 496] width 23 height 23
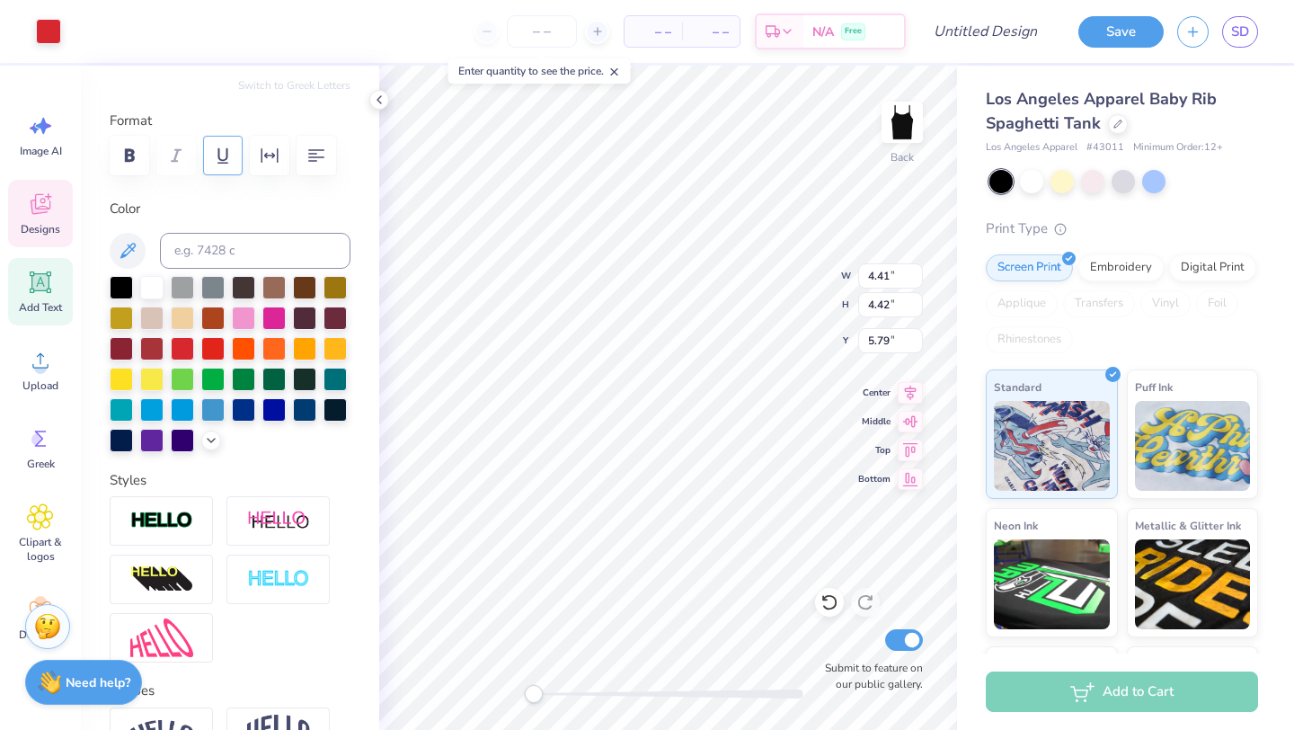
scroll to position [385, 0]
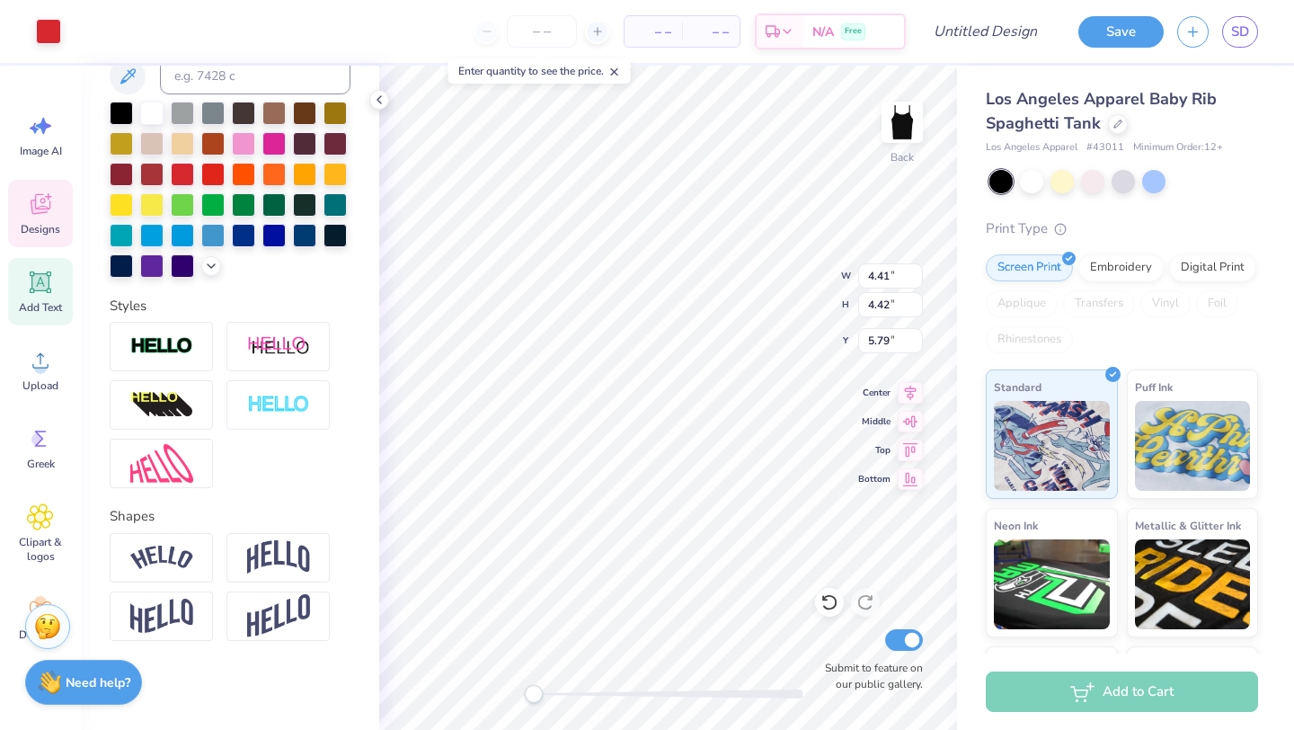
type input "4.09"
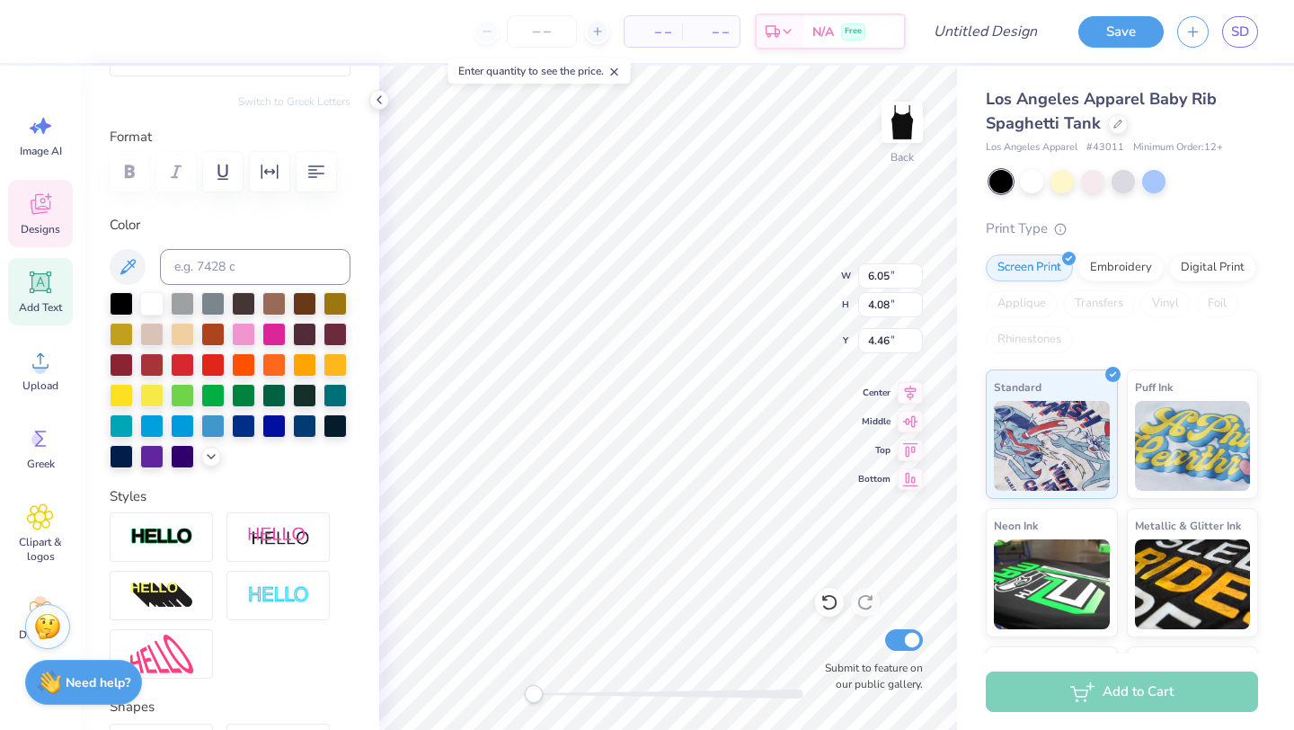
scroll to position [0, 0]
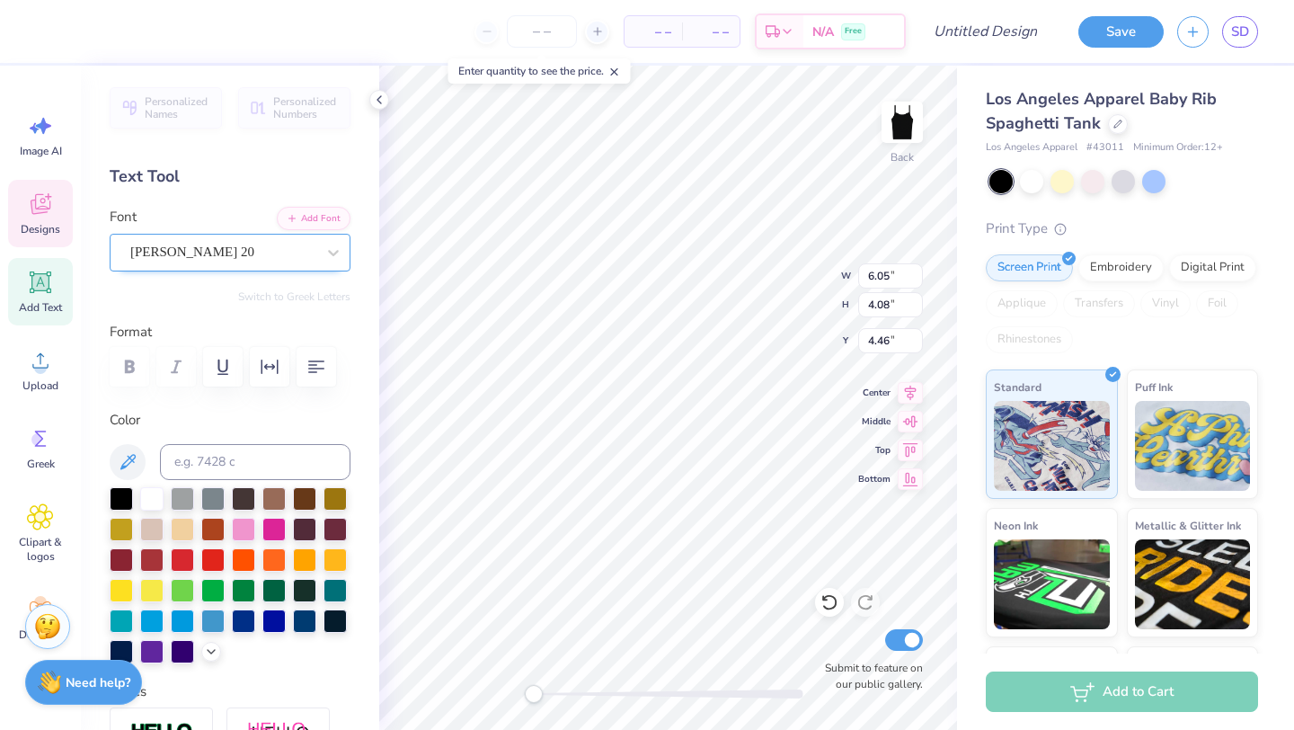
click at [192, 251] on div "[PERSON_NAME] 20" at bounding box center [222, 252] width 189 height 28
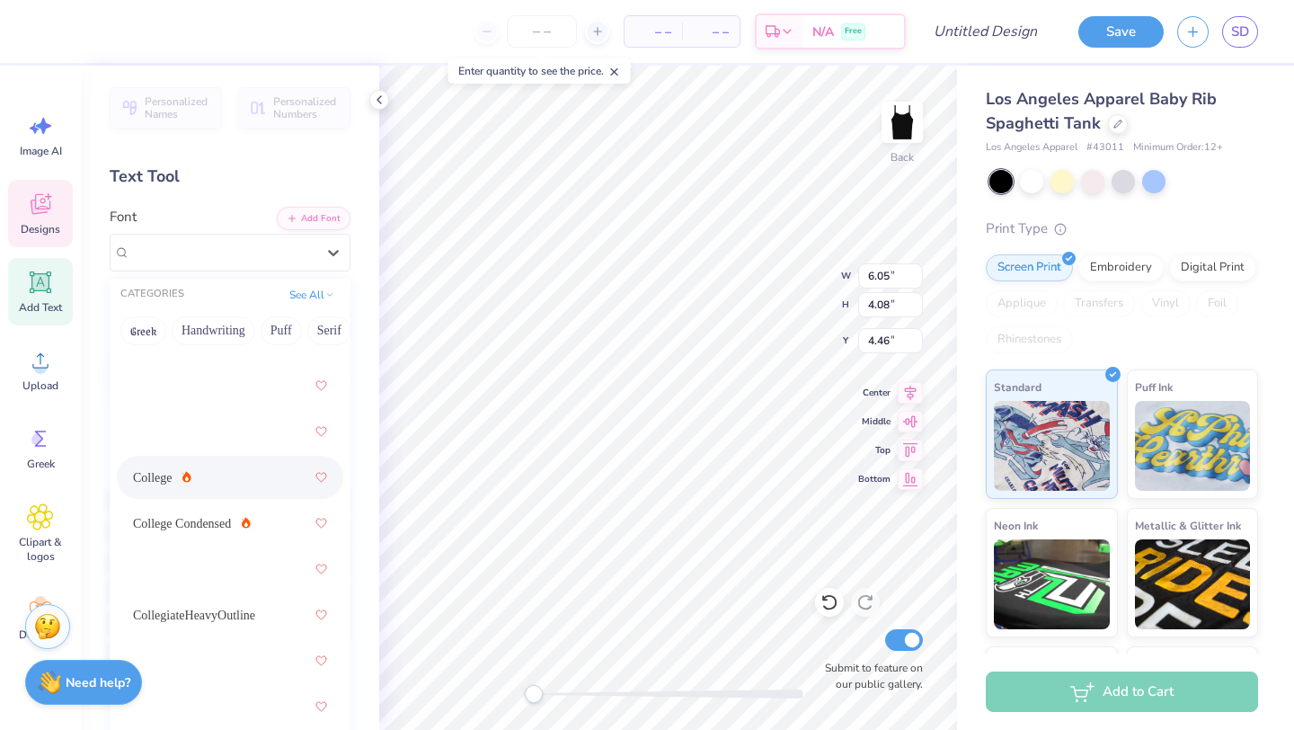
scroll to position [3424, 0]
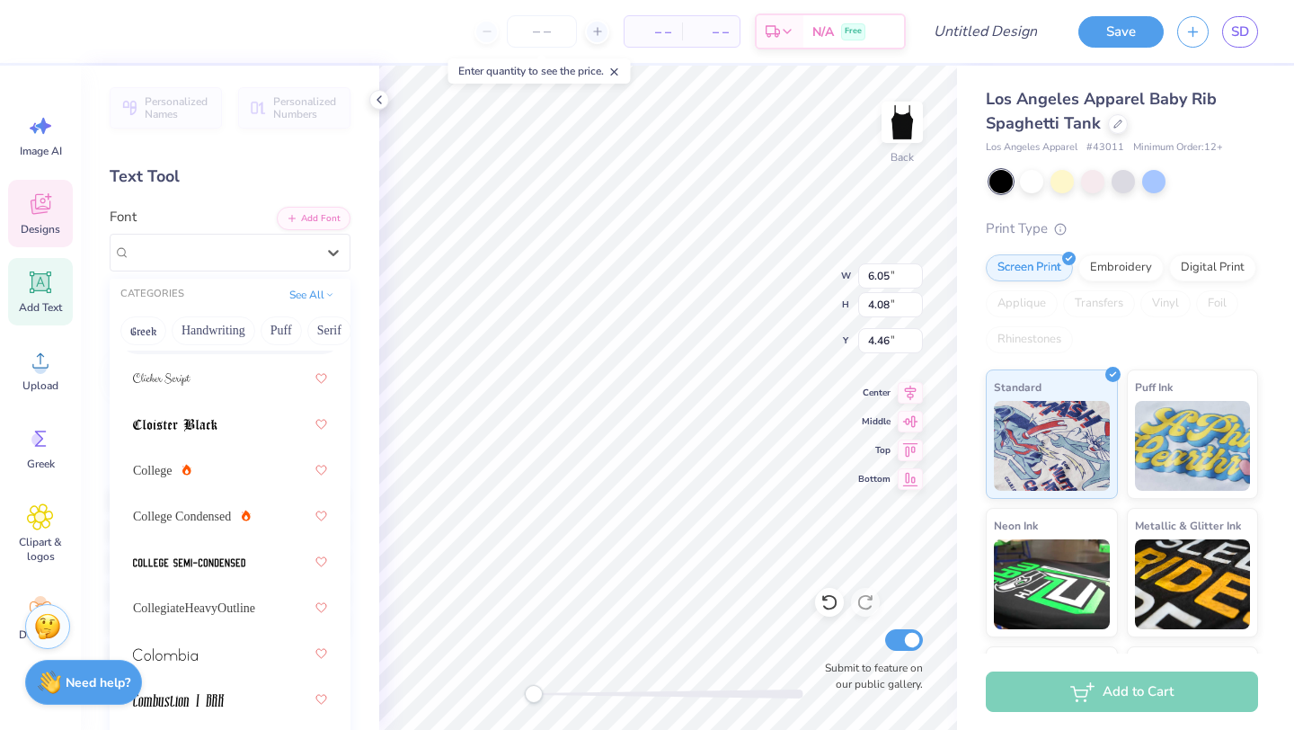
type input "3.73"
type input "0.66"
type input "2.92"
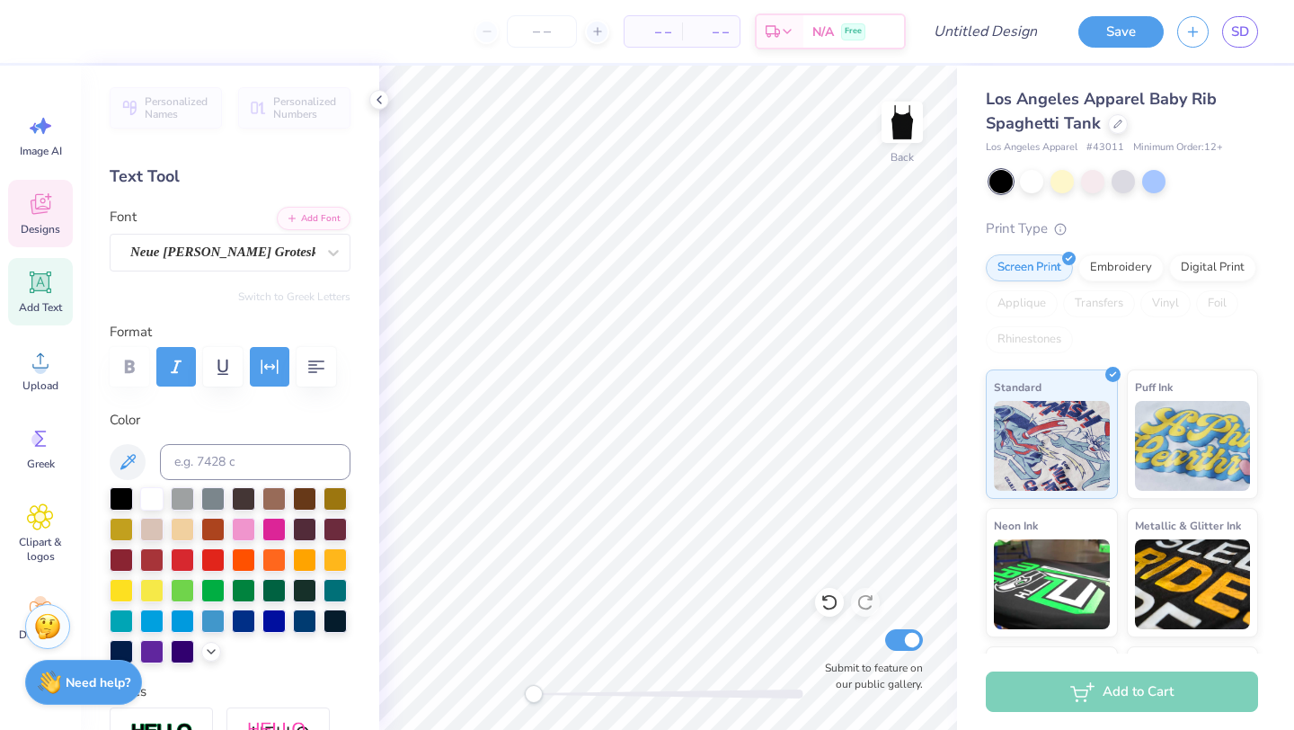
click at [42, 209] on icon at bounding box center [39, 206] width 17 height 14
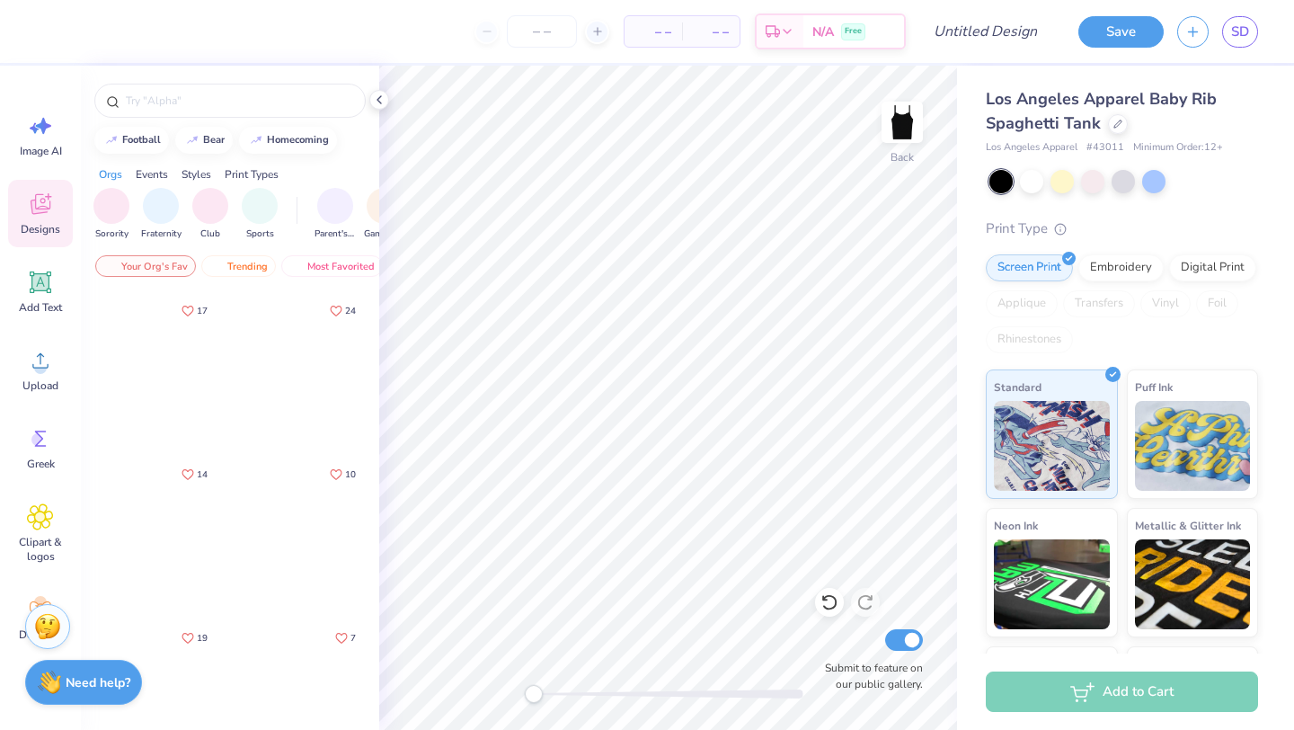
scroll to position [660, 0]
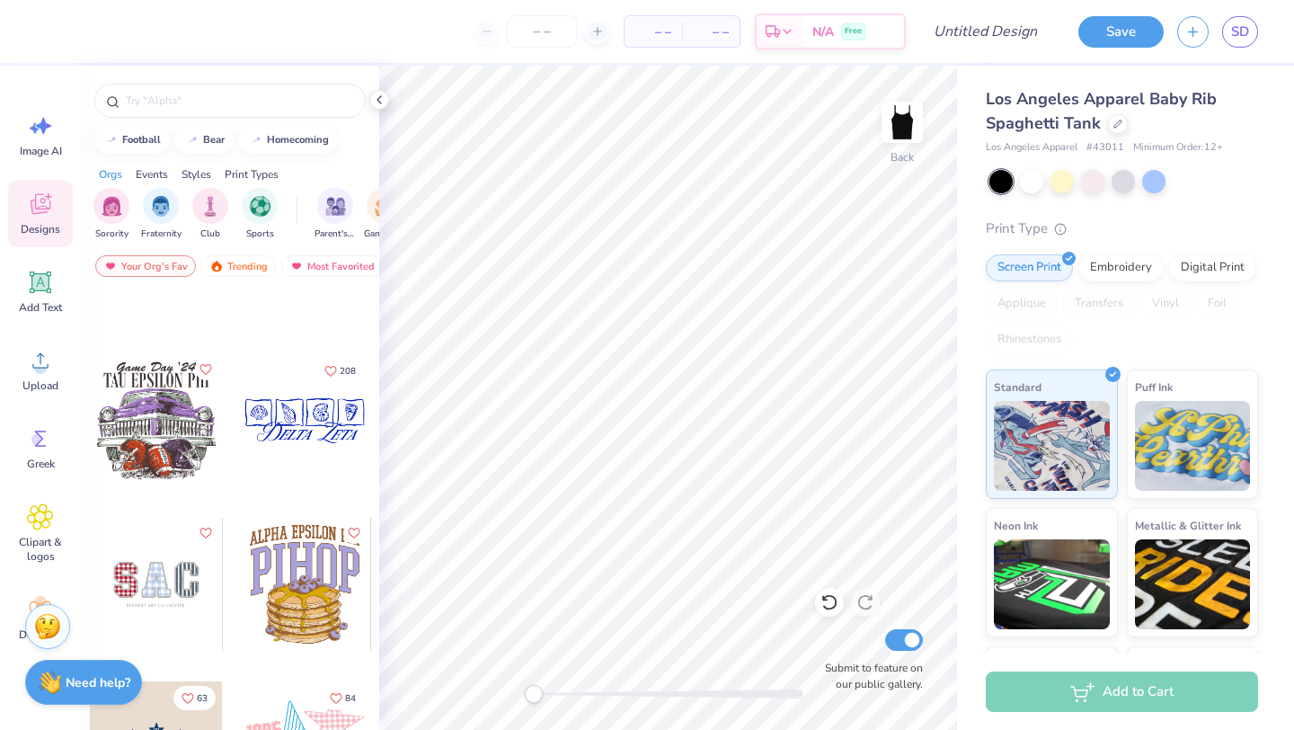
scroll to position [4035, 0]
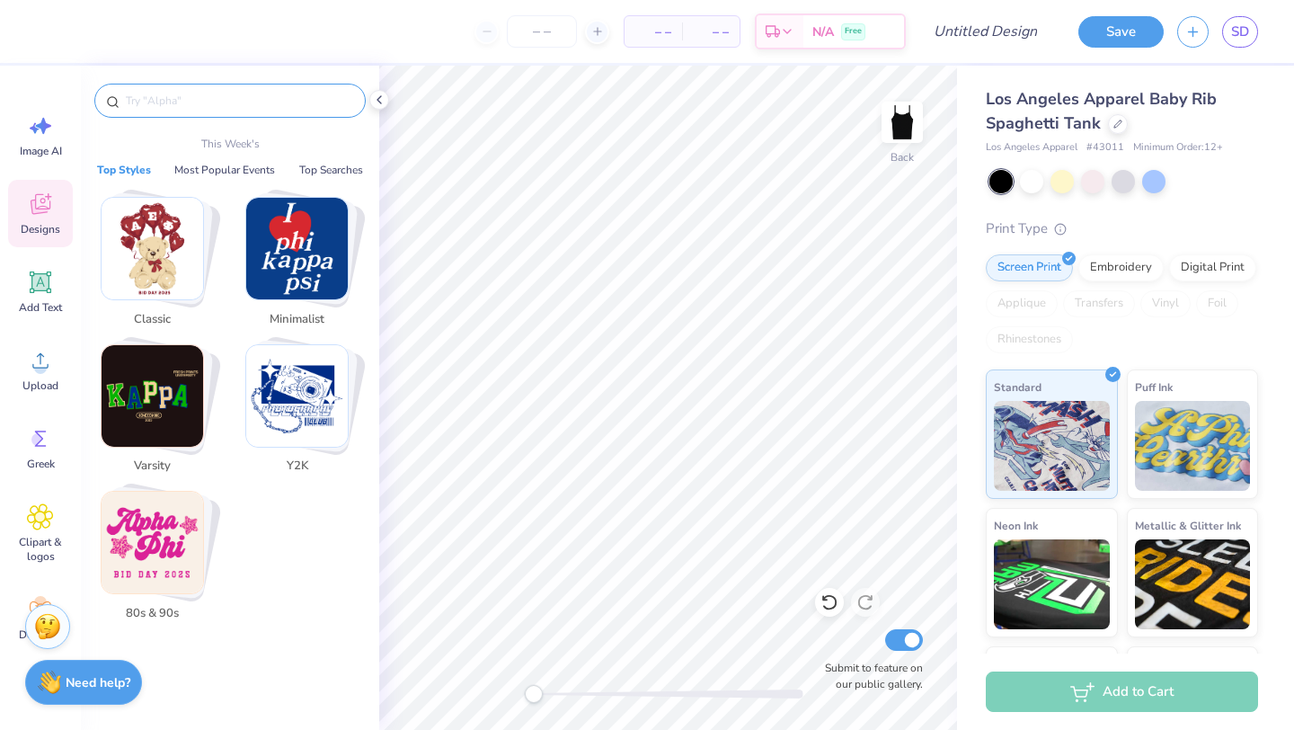
click at [206, 102] on input "text" at bounding box center [239, 101] width 230 height 18
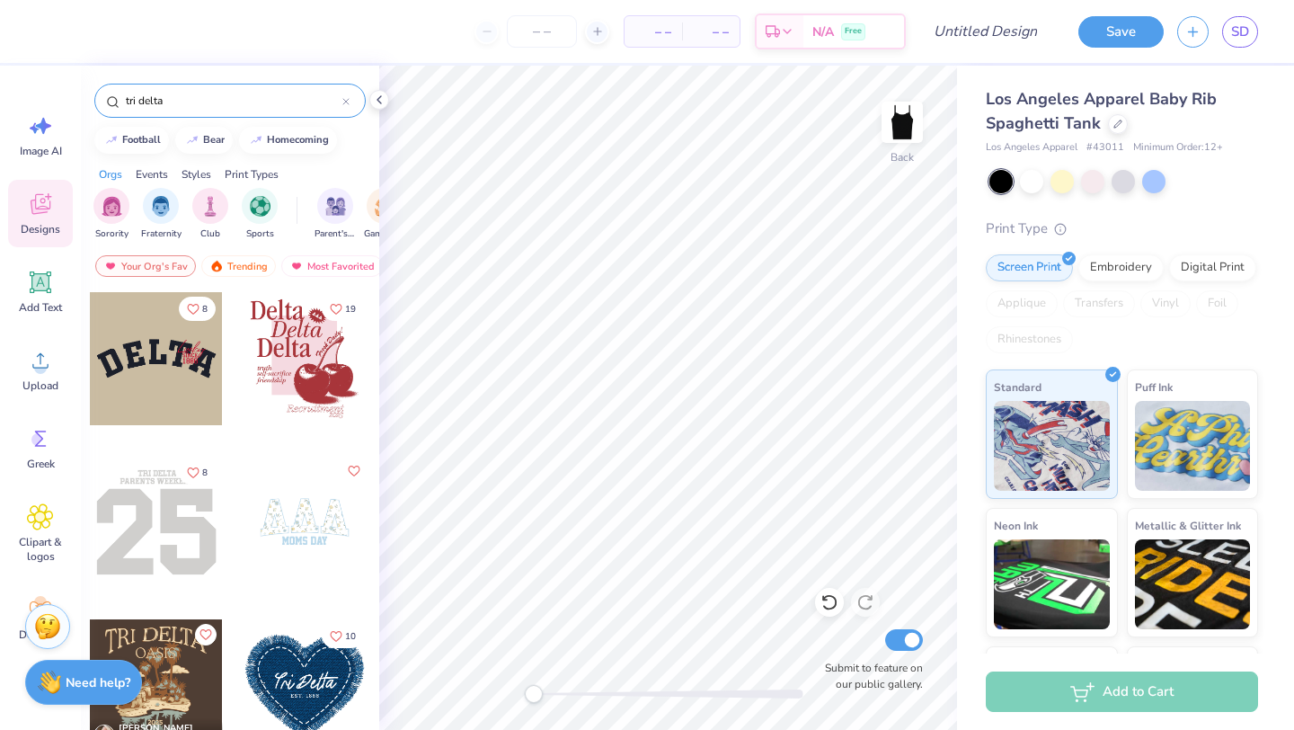
type input "tri delta"
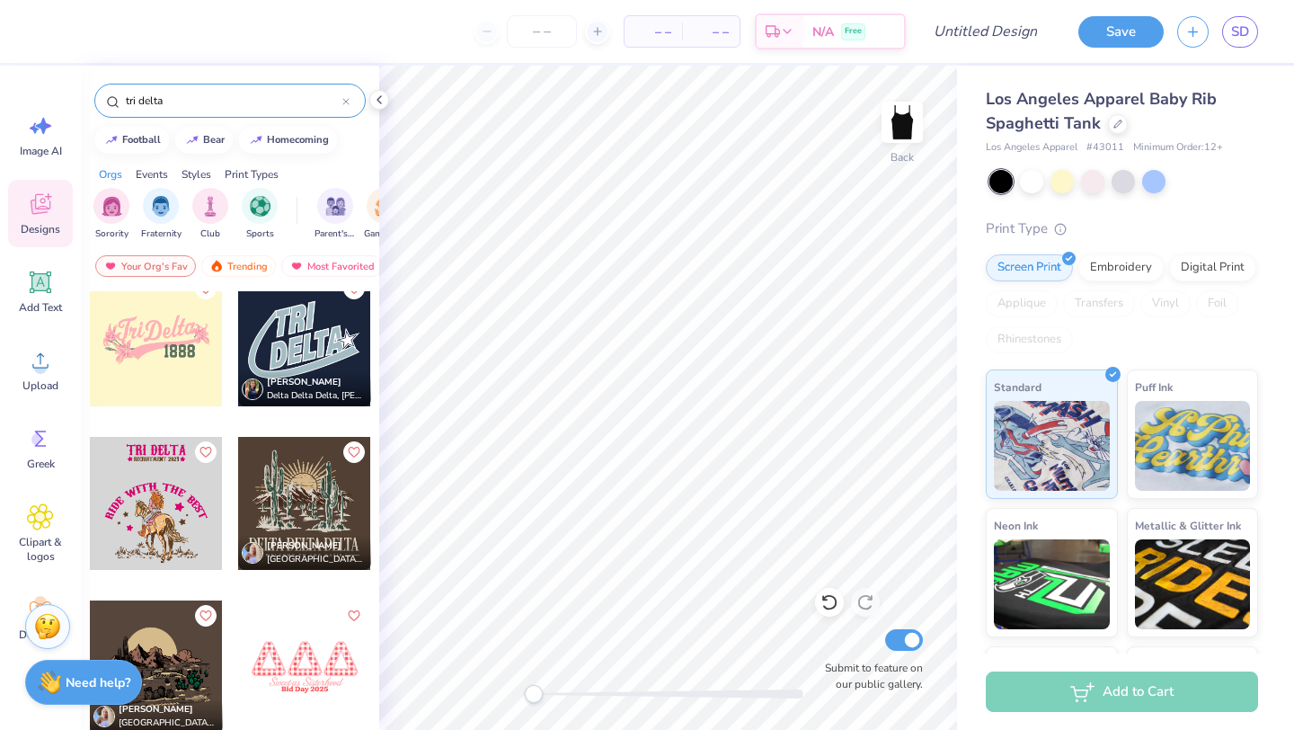
scroll to position [2787, 0]
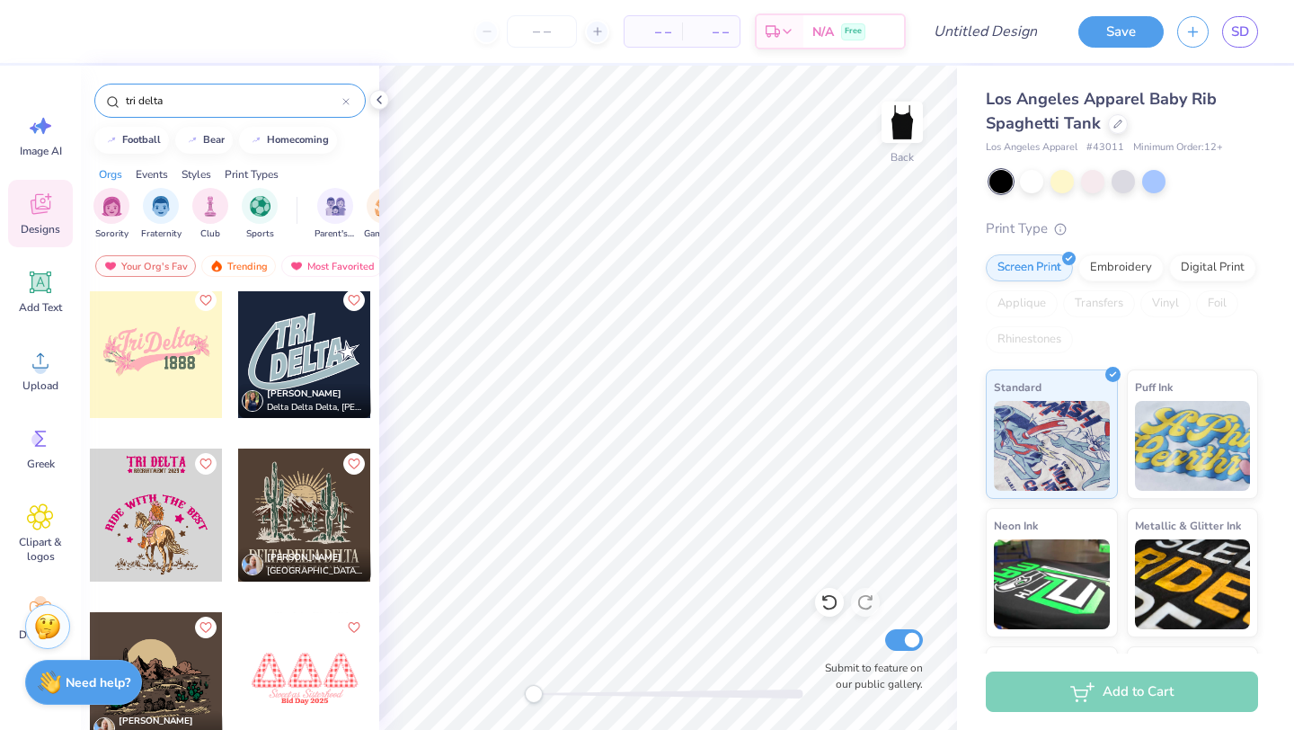
click at [173, 353] on div at bounding box center [156, 351] width 133 height 133
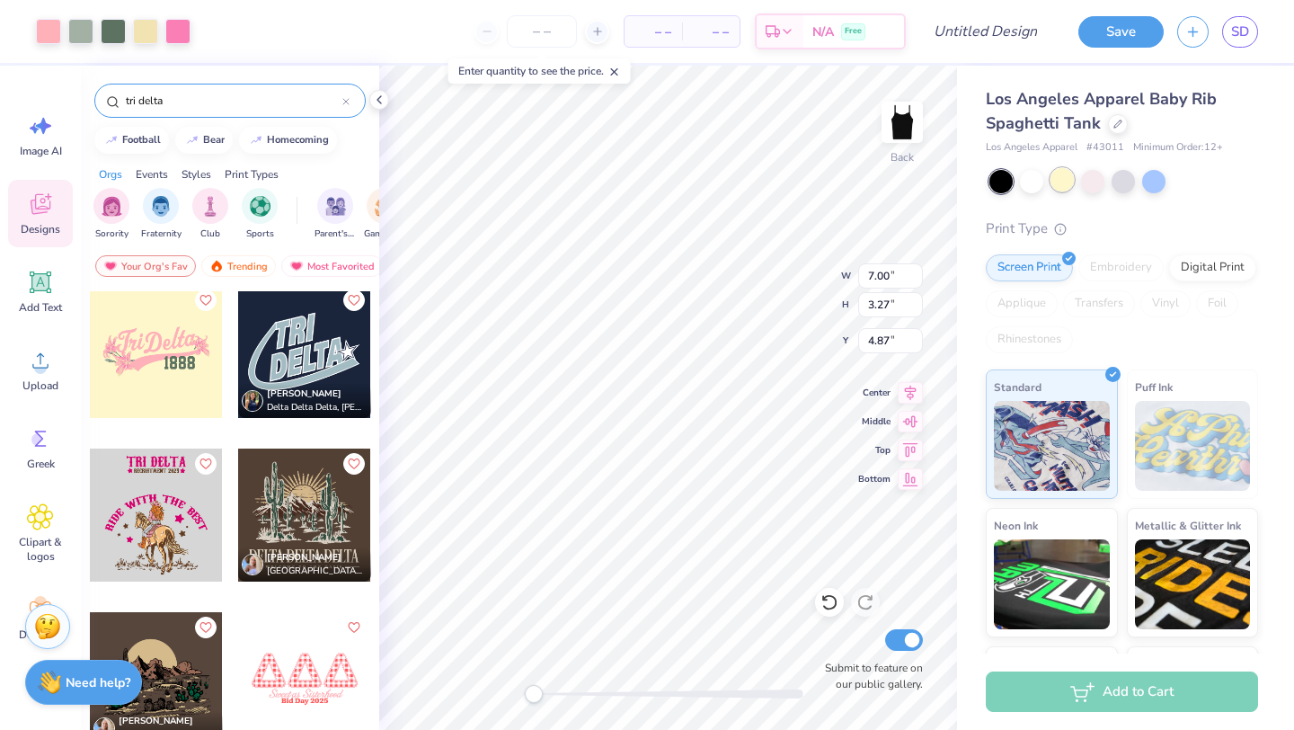
click at [1057, 189] on div at bounding box center [1061, 179] width 23 height 23
type input "1.66"
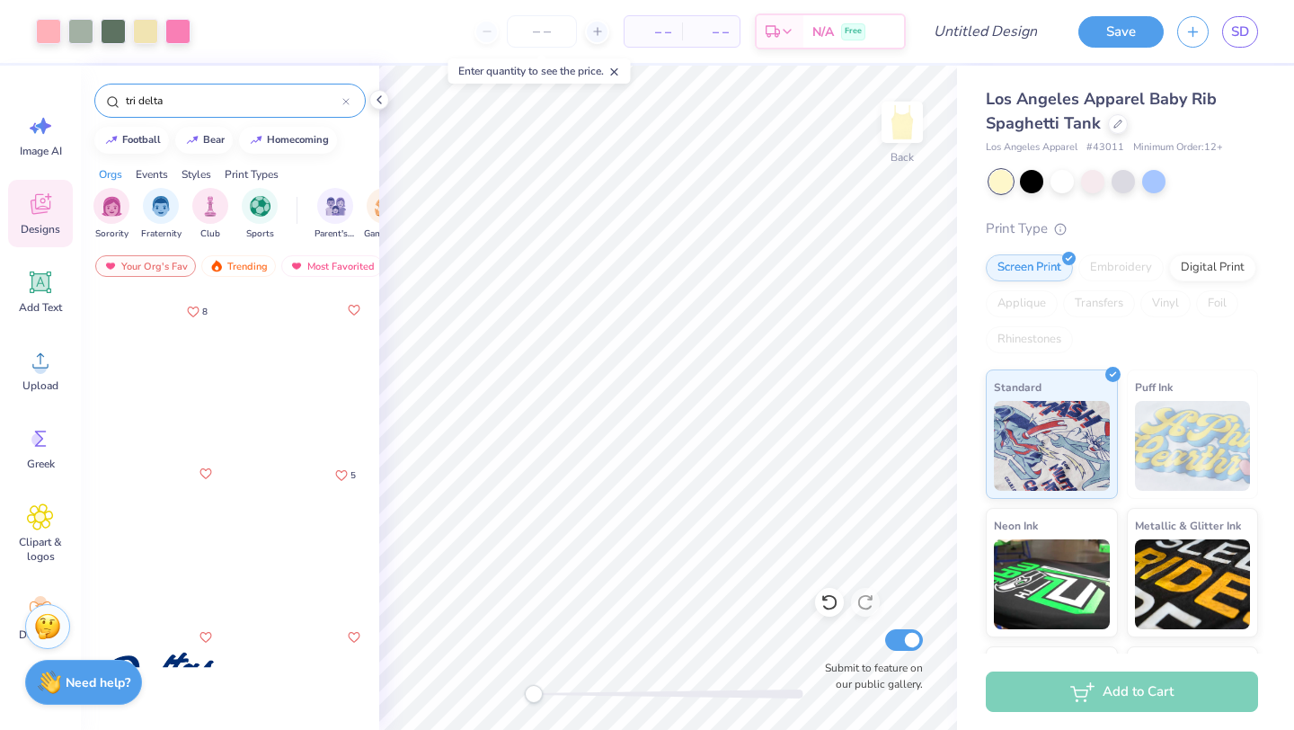
scroll to position [5886, 0]
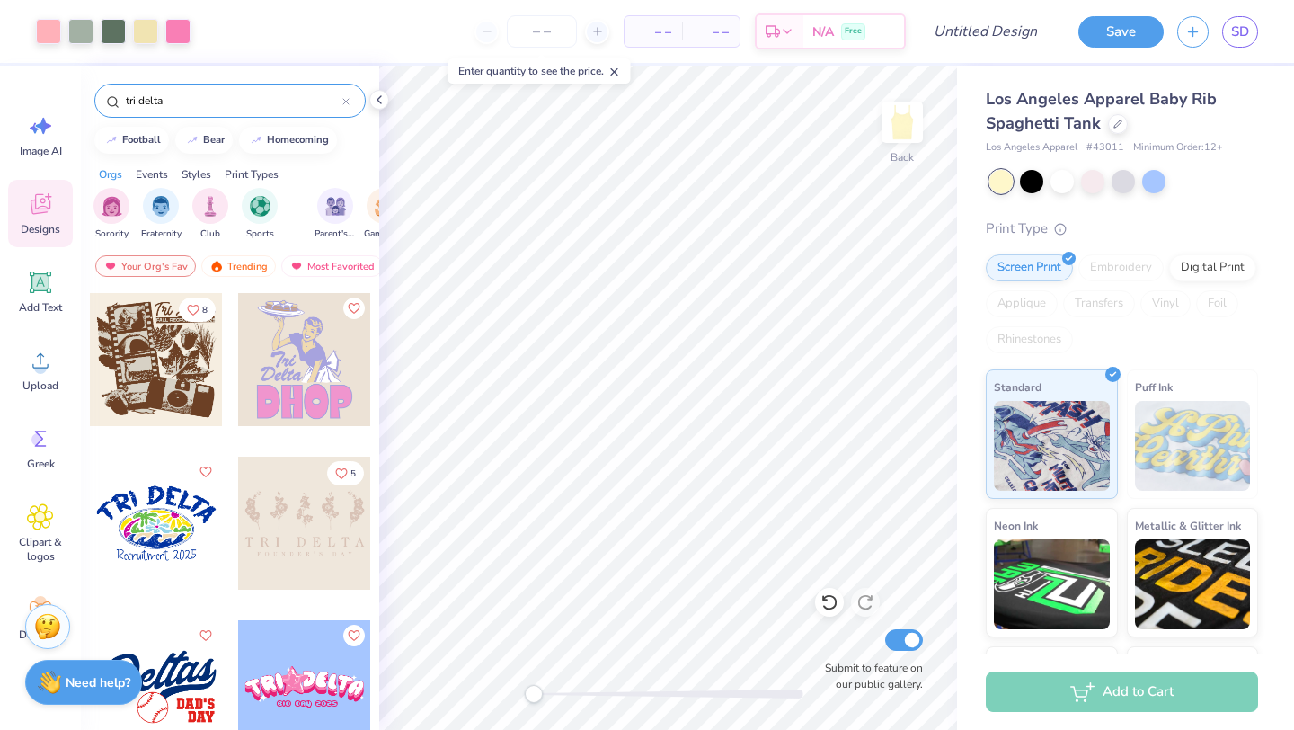
click at [173, 348] on div at bounding box center [156, 359] width 133 height 133
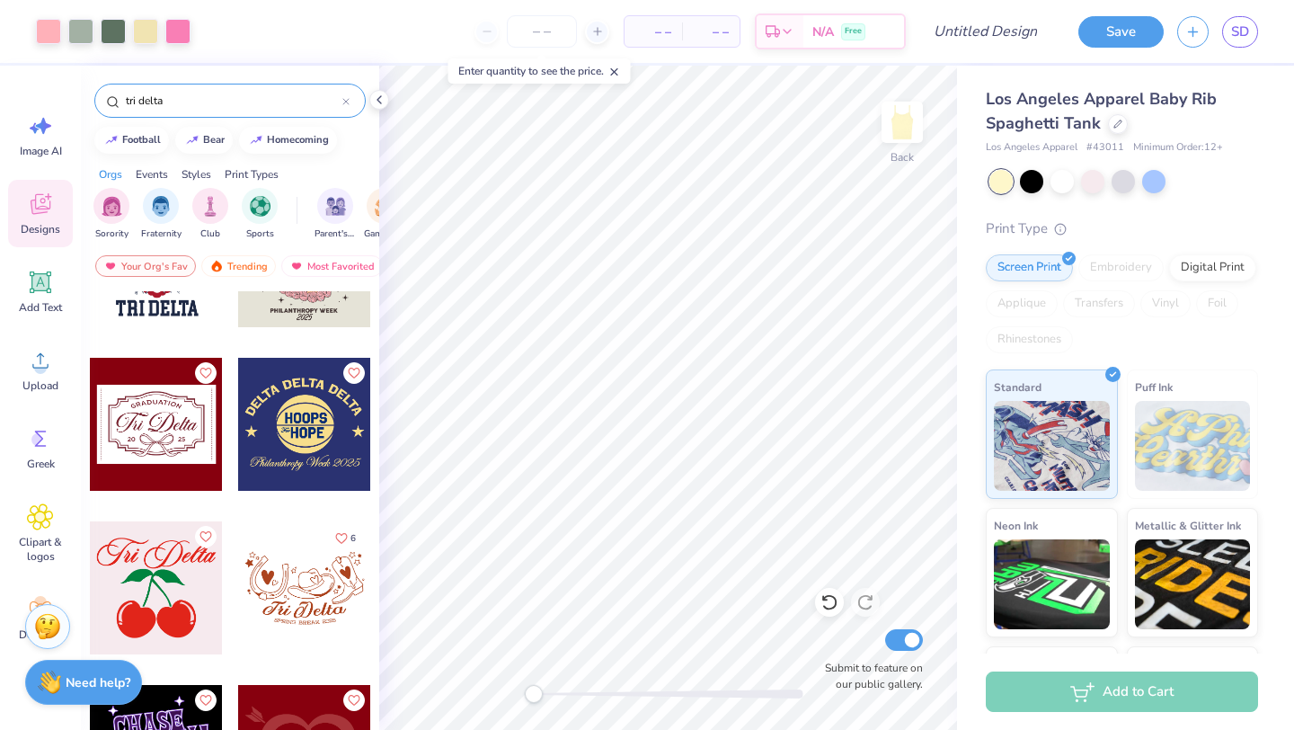
scroll to position [6815, 0]
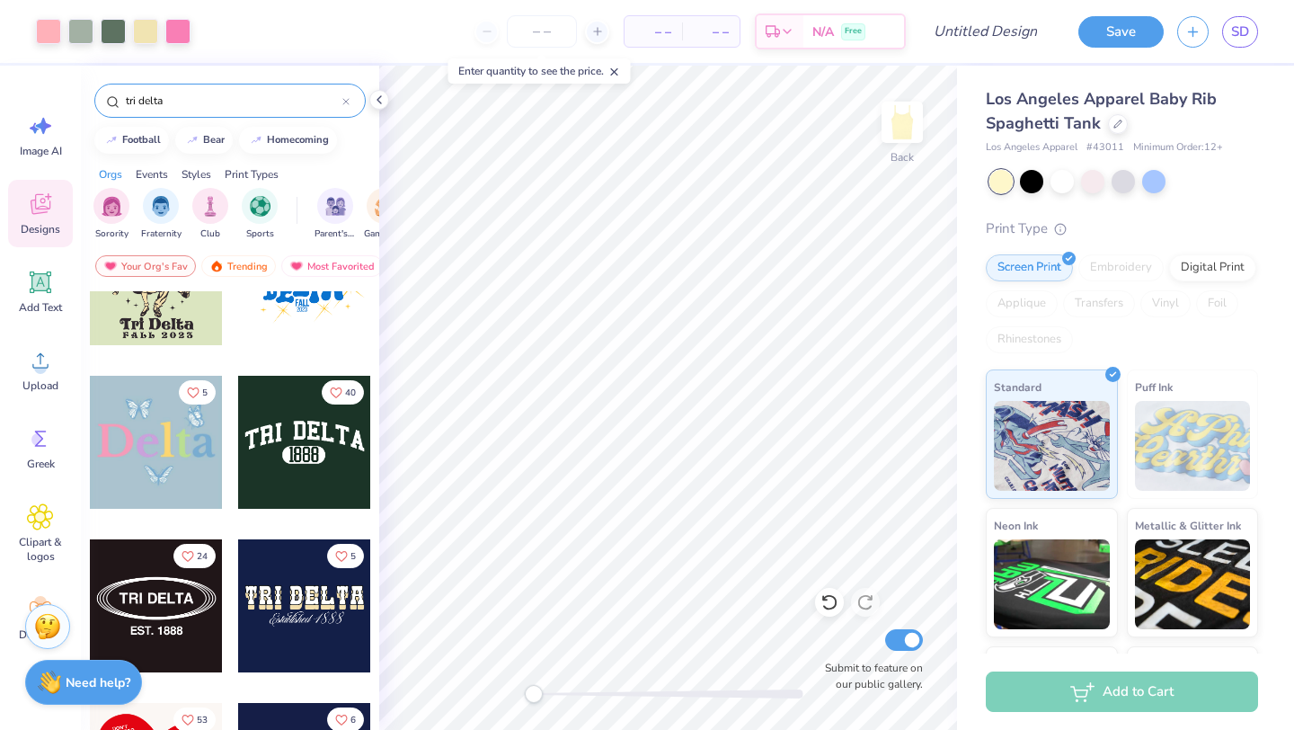
scroll to position [16606, 0]
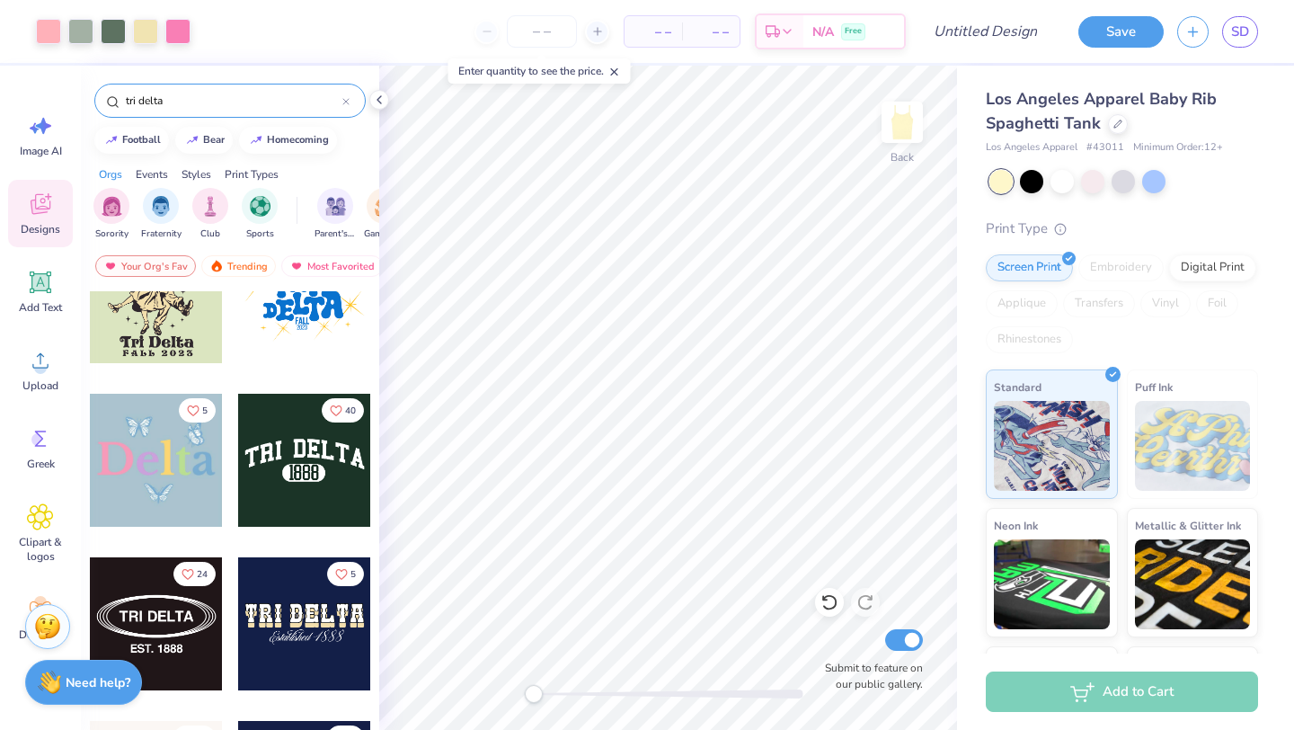
scroll to position [16576, 0]
click at [301, 472] on div at bounding box center [304, 460] width 133 height 133
type input "7.00"
type input "3.27"
type input "1.66"
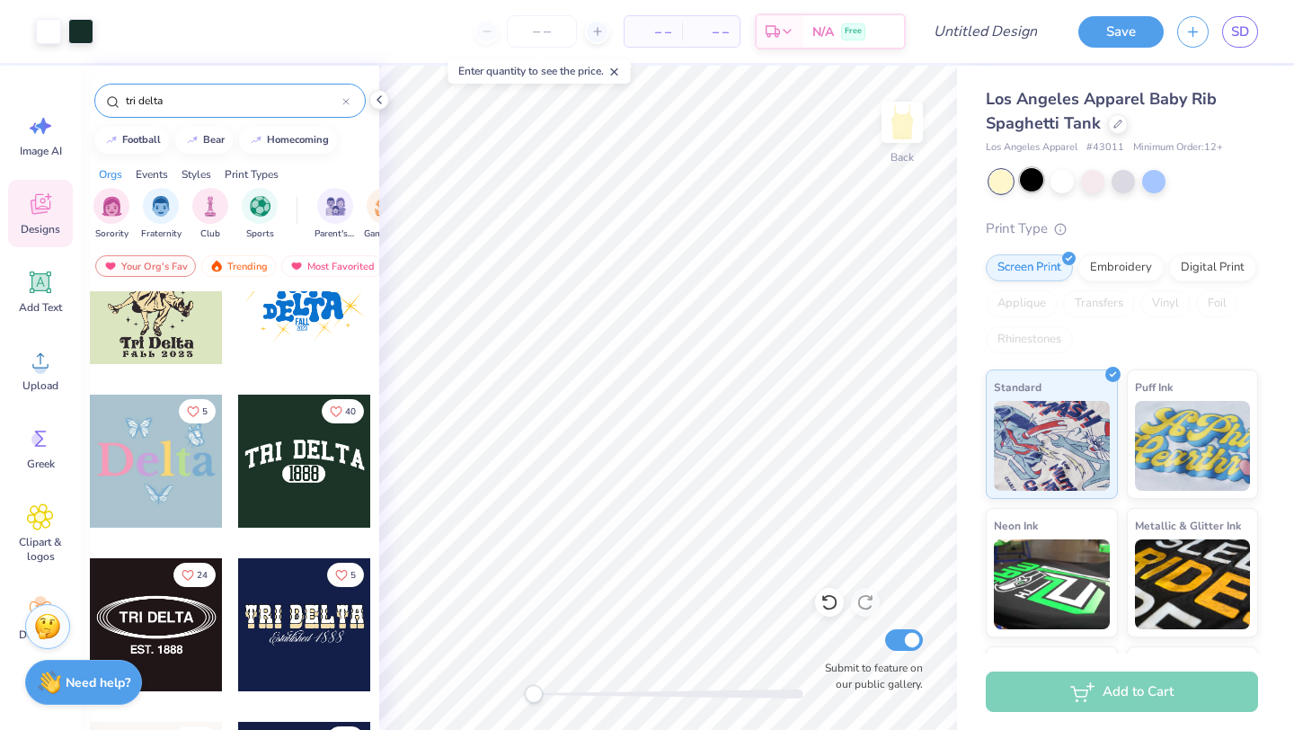
click at [1031, 184] on div at bounding box center [1031, 179] width 23 height 23
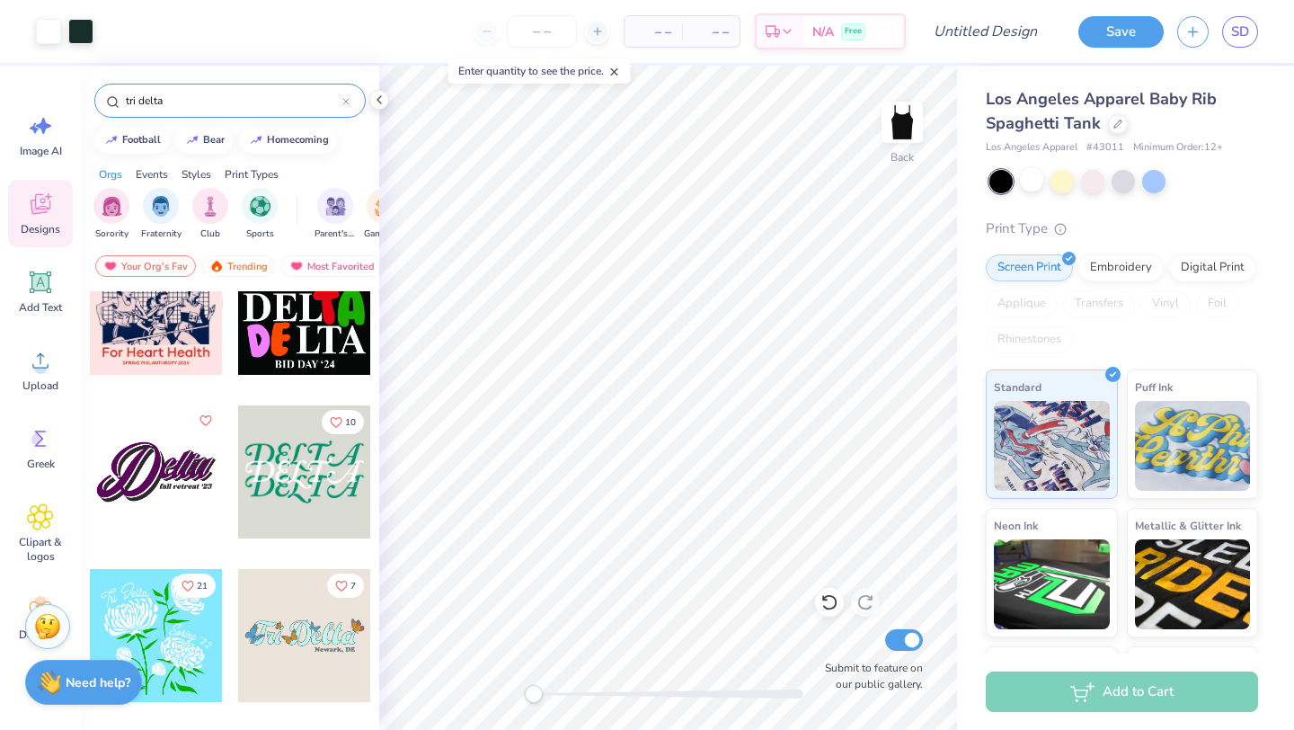
scroll to position [11821, 0]
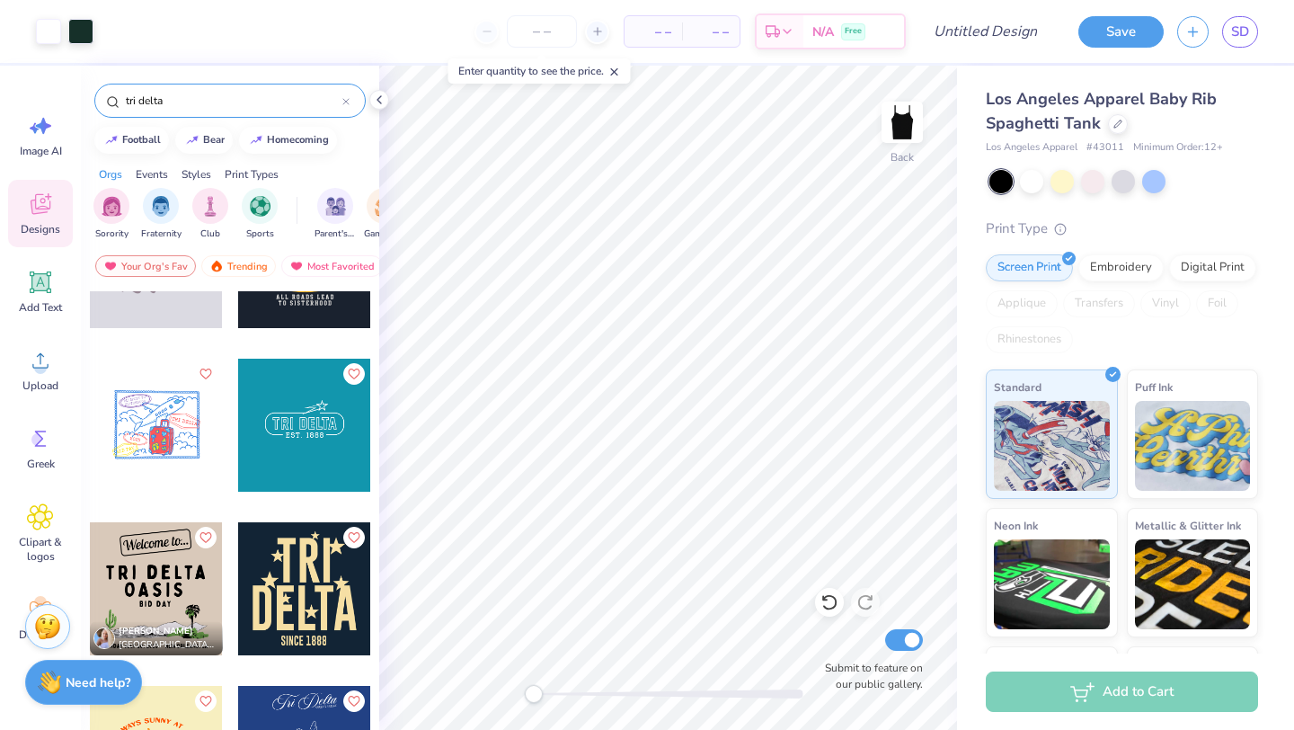
scroll to position [10064, 0]
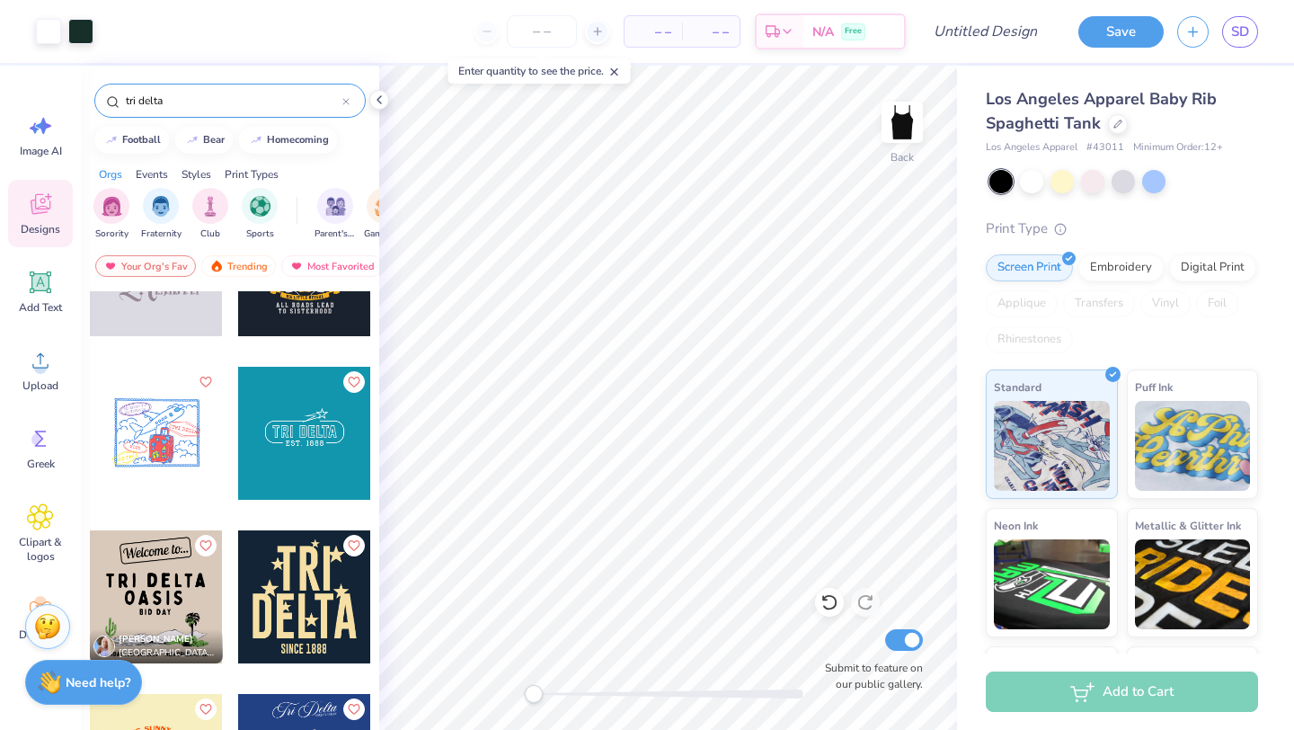
click at [303, 434] on div at bounding box center [304, 433] width 133 height 133
type input "5.30"
type input "1.92"
type input "5.54"
click at [184, 97] on input "tri delta" at bounding box center [233, 101] width 218 height 18
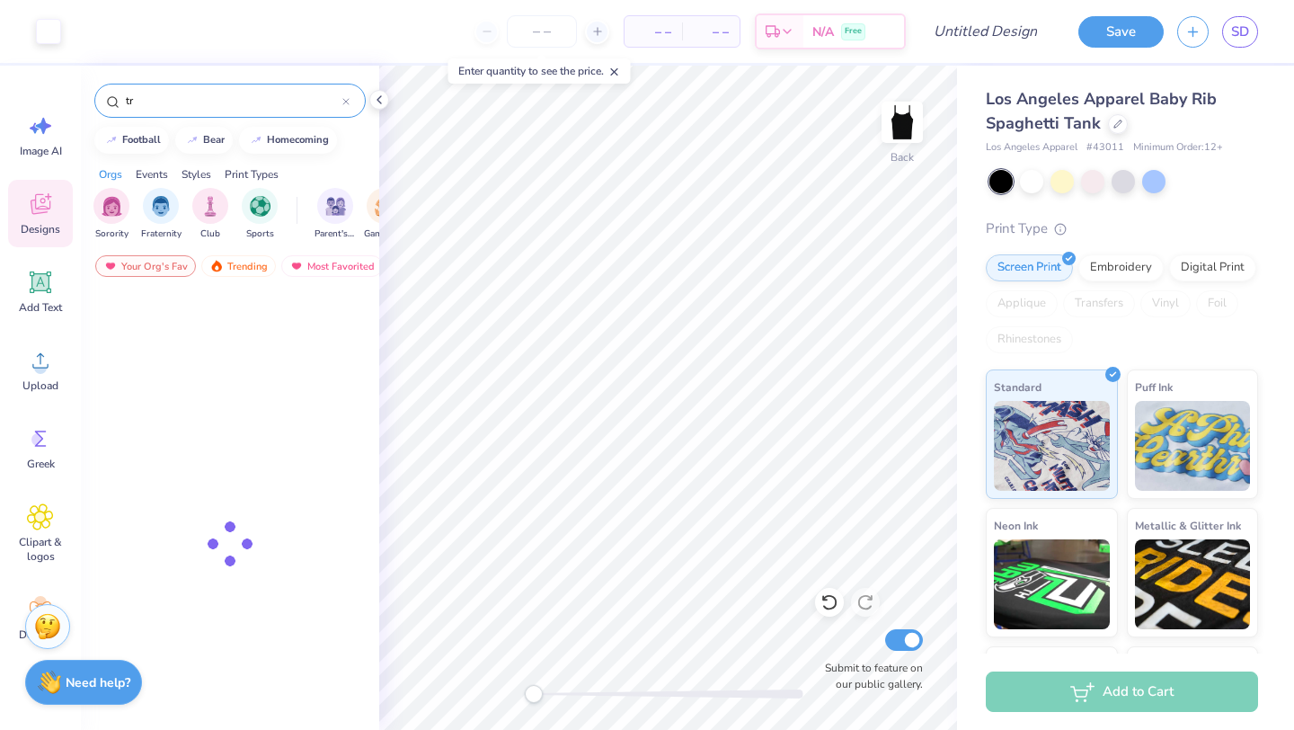
type input "t"
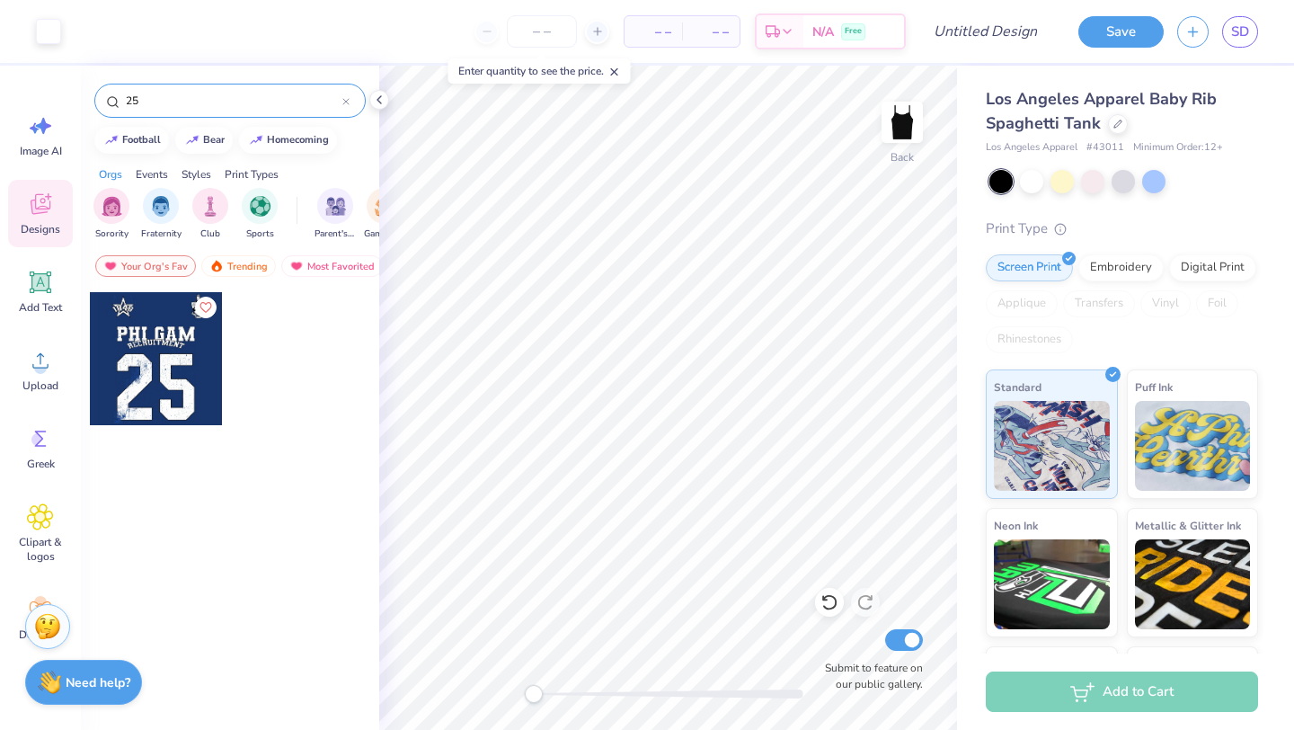
type input "2"
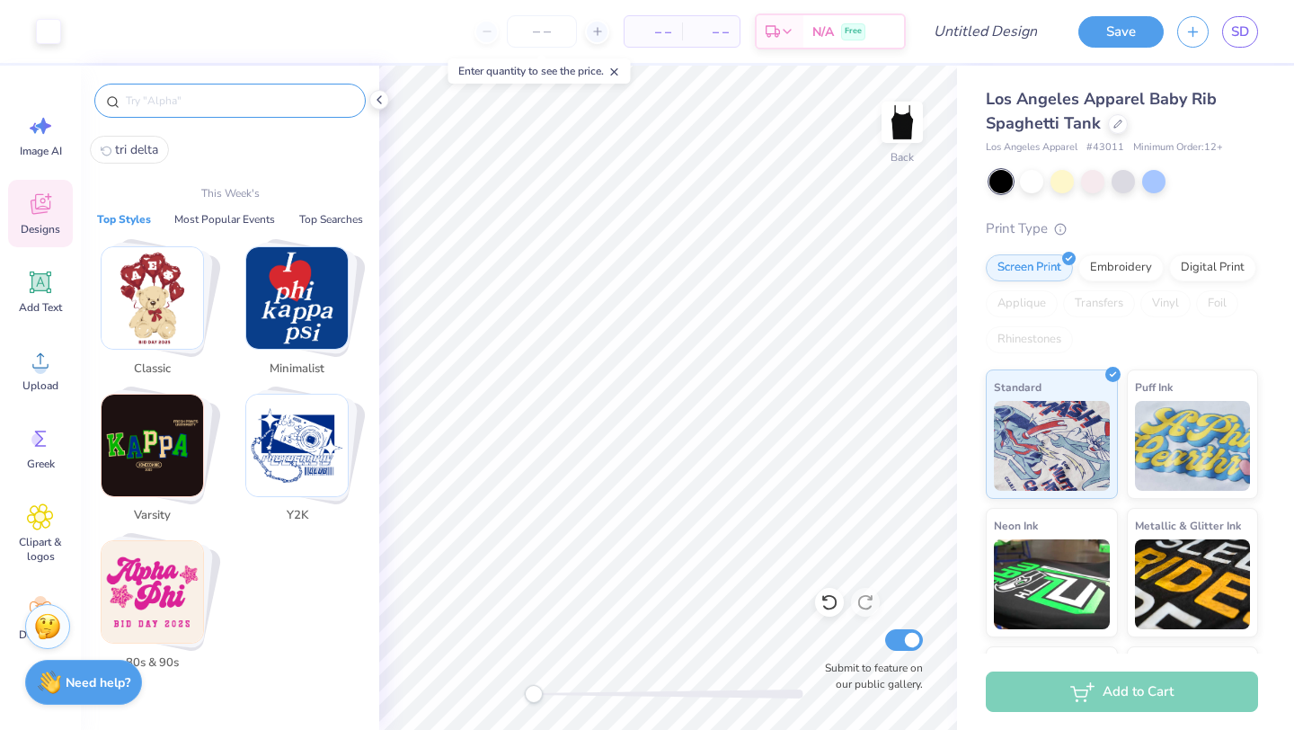
click at [141, 141] on span "tri delta" at bounding box center [136, 149] width 43 height 17
type input "tri delta"
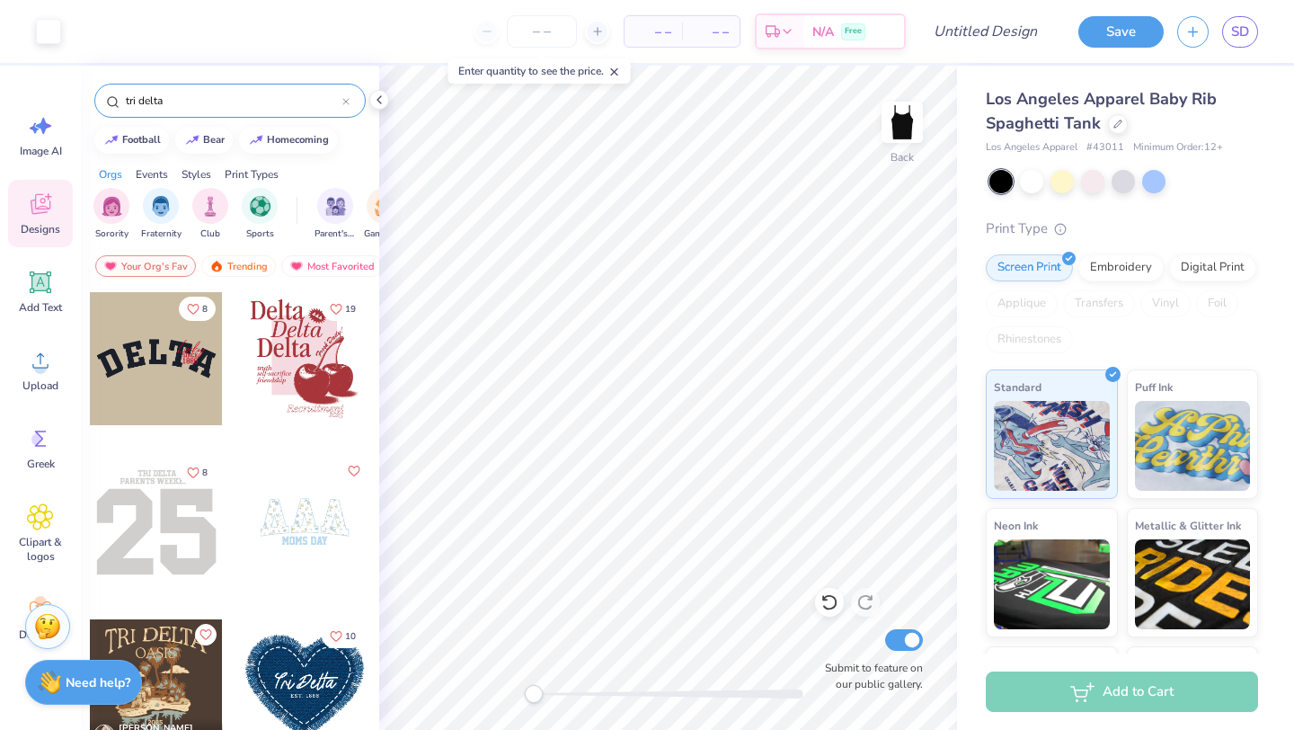
click at [176, 508] on div at bounding box center [156, 522] width 133 height 133
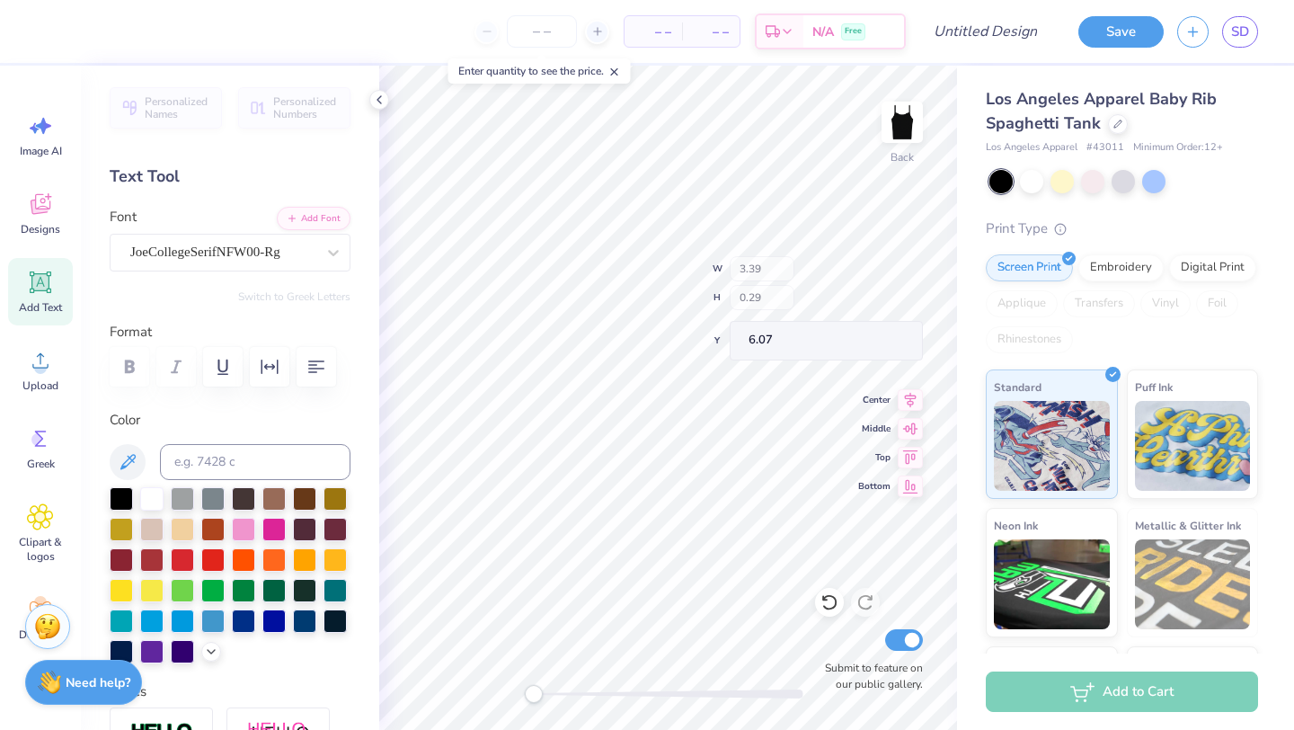
type input "3.39"
type input "6.07"
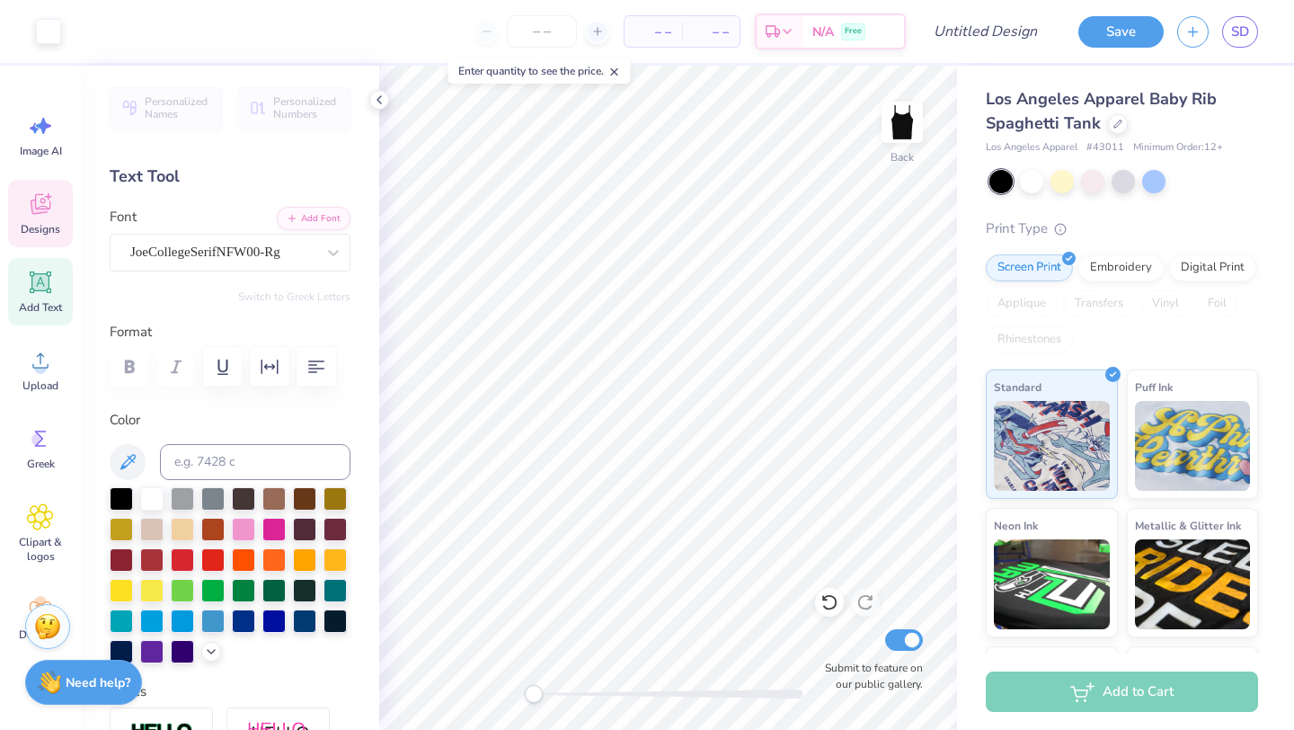
click at [39, 212] on icon at bounding box center [39, 206] width 17 height 14
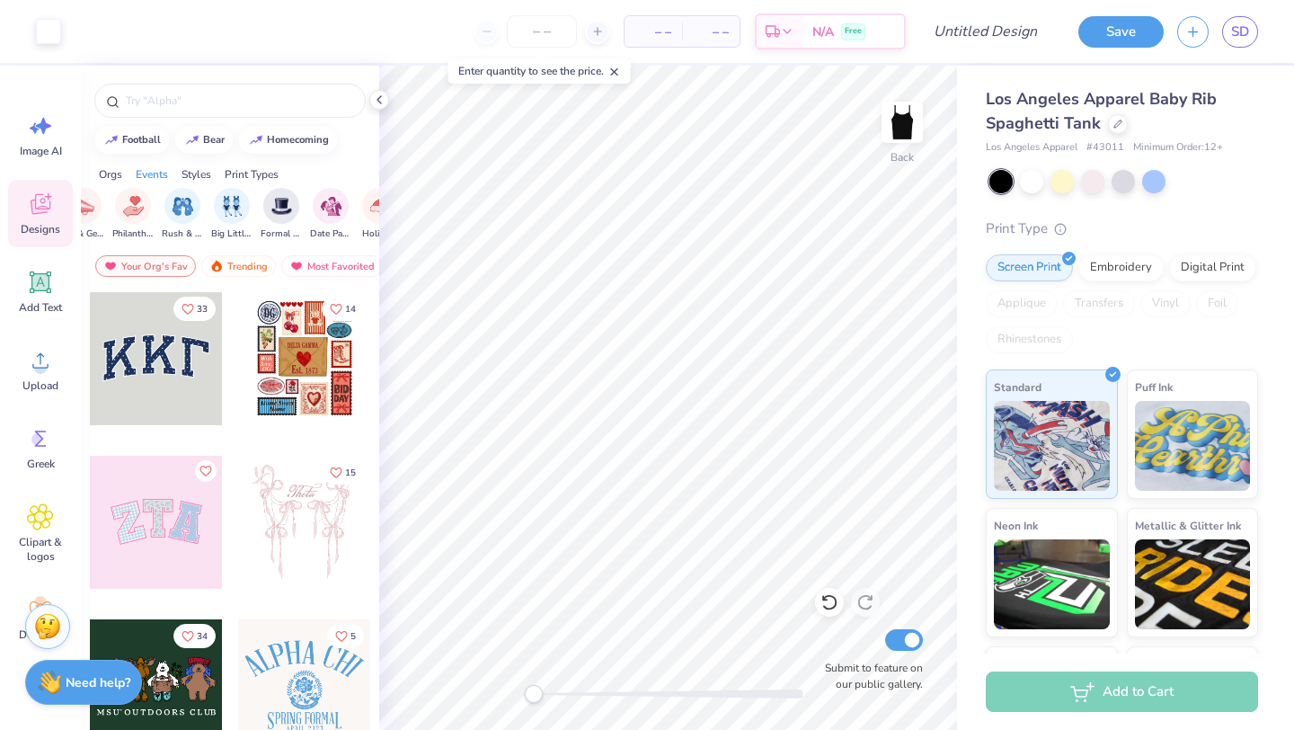
scroll to position [0, 354]
click at [224, 199] on img "filter for Big Little Reveal" at bounding box center [228, 204] width 20 height 21
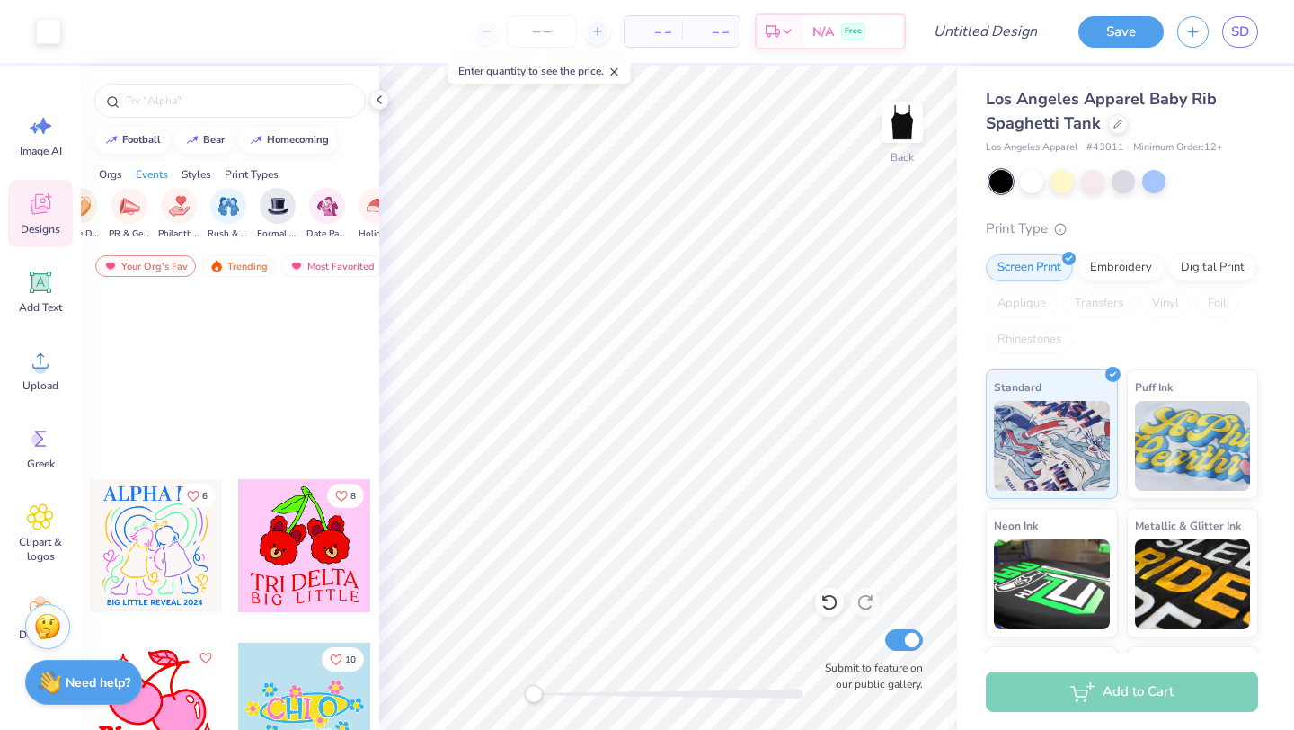
scroll to position [10842, 0]
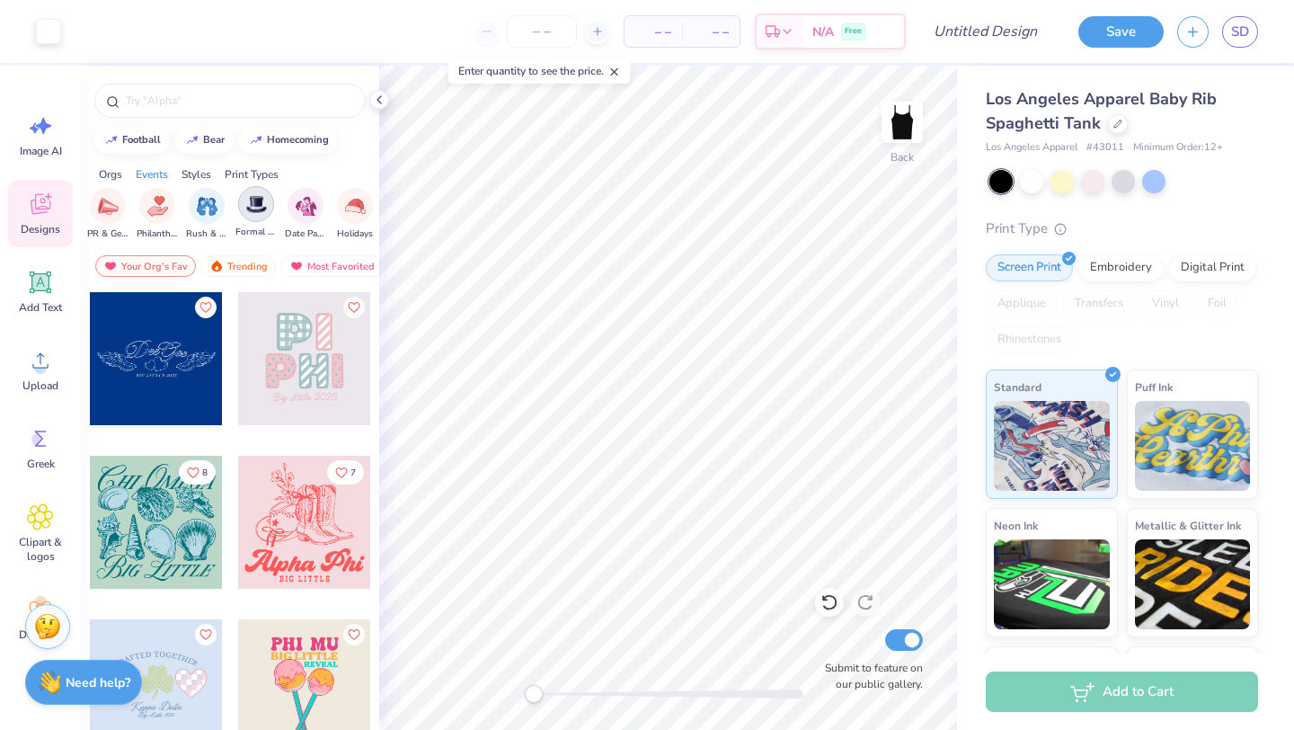
scroll to position [0, 385]
click at [197, 202] on img "filter for Rush & Bid" at bounding box center [198, 206] width 21 height 21
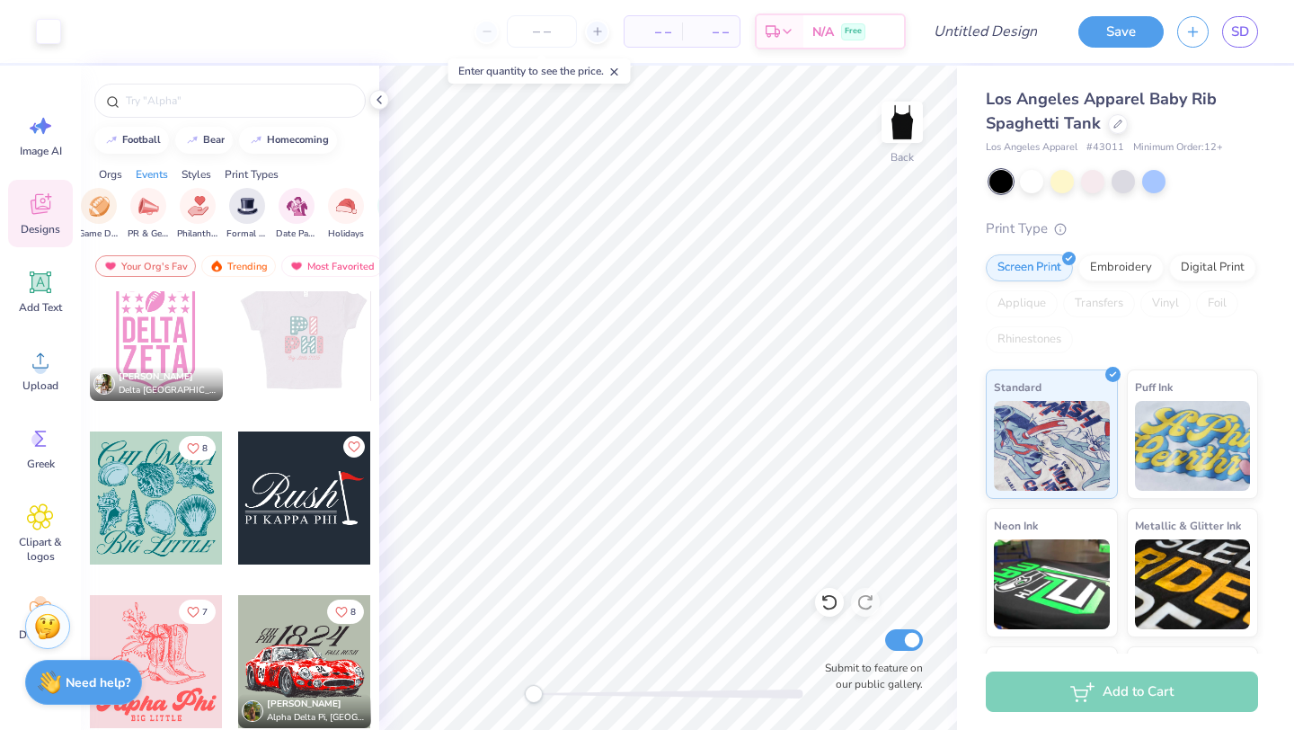
scroll to position [1596, 0]
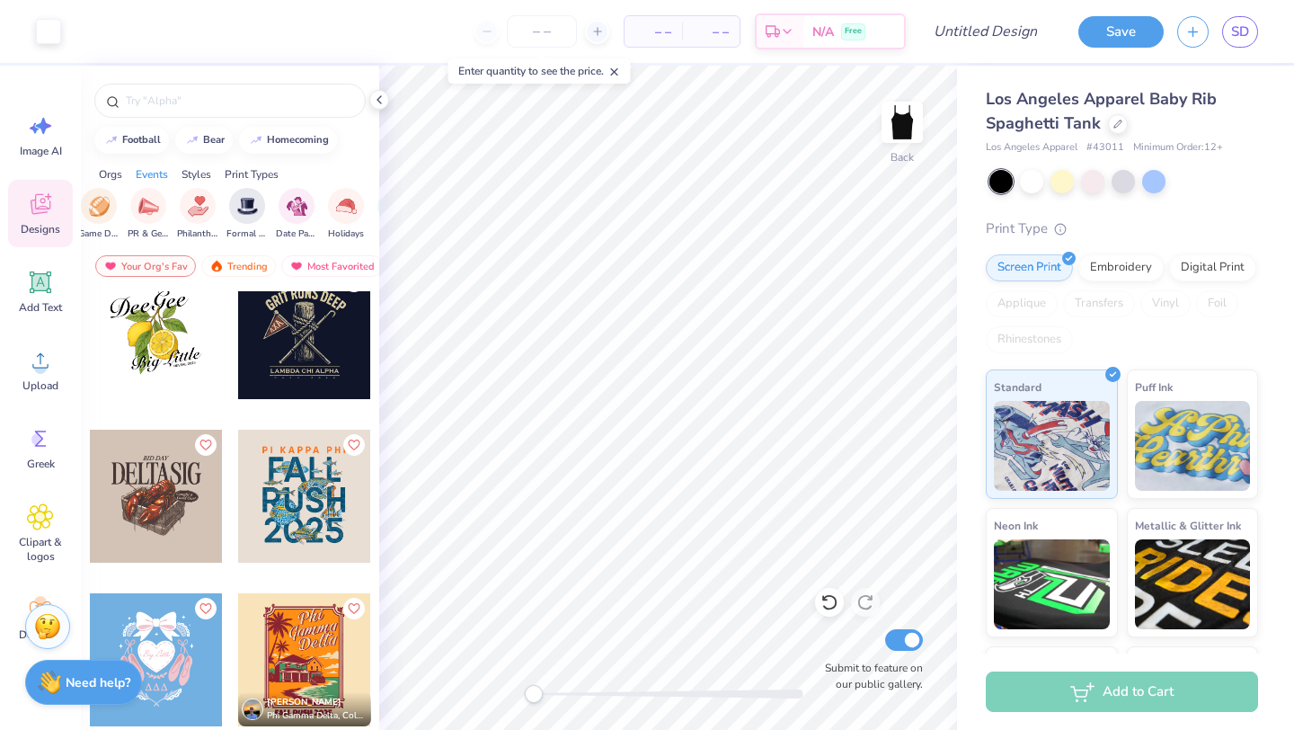
scroll to position [13545, 0]
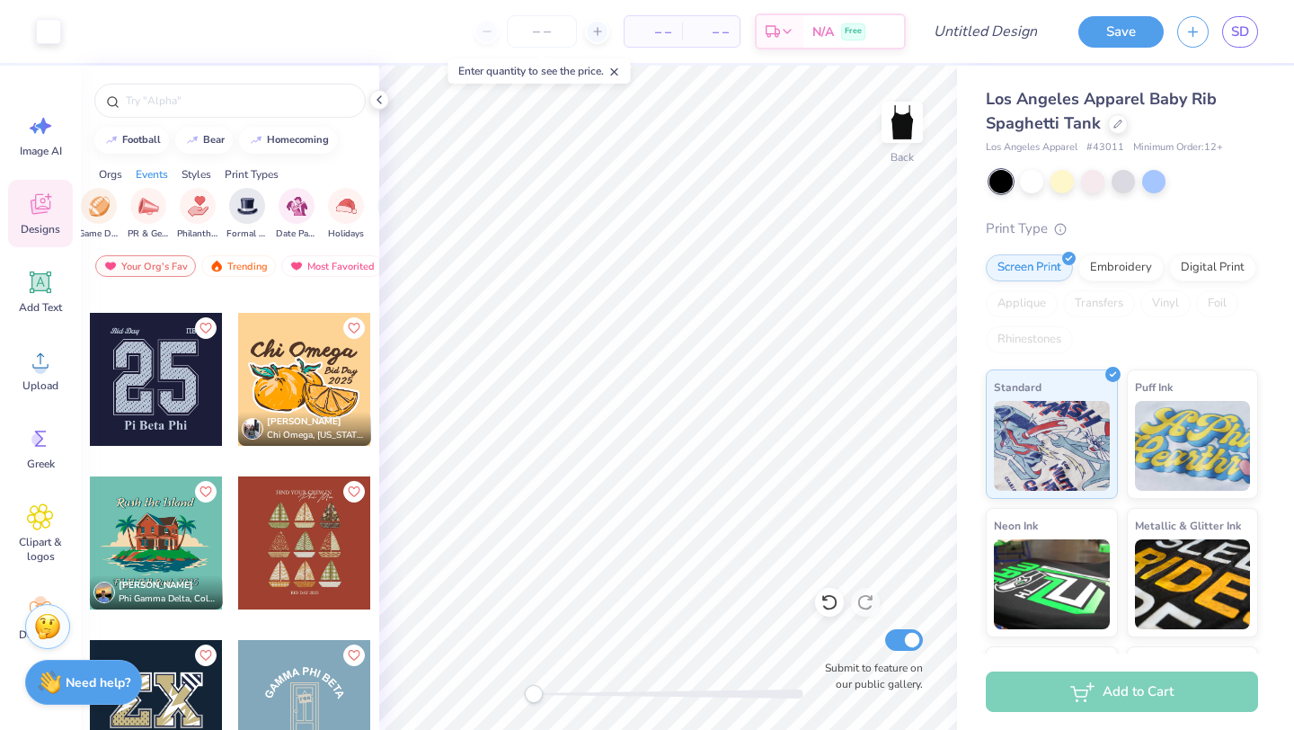
scroll to position [16491, 0]
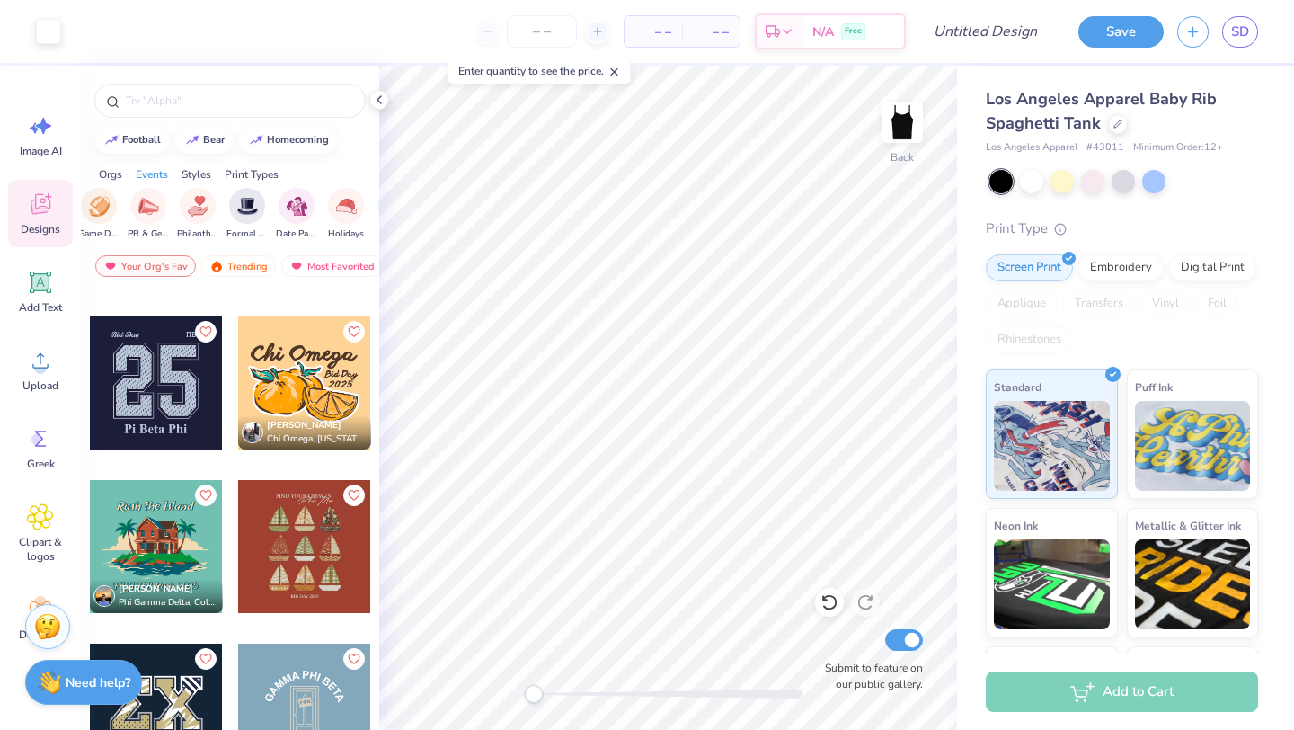
click at [173, 393] on div at bounding box center [156, 382] width 133 height 133
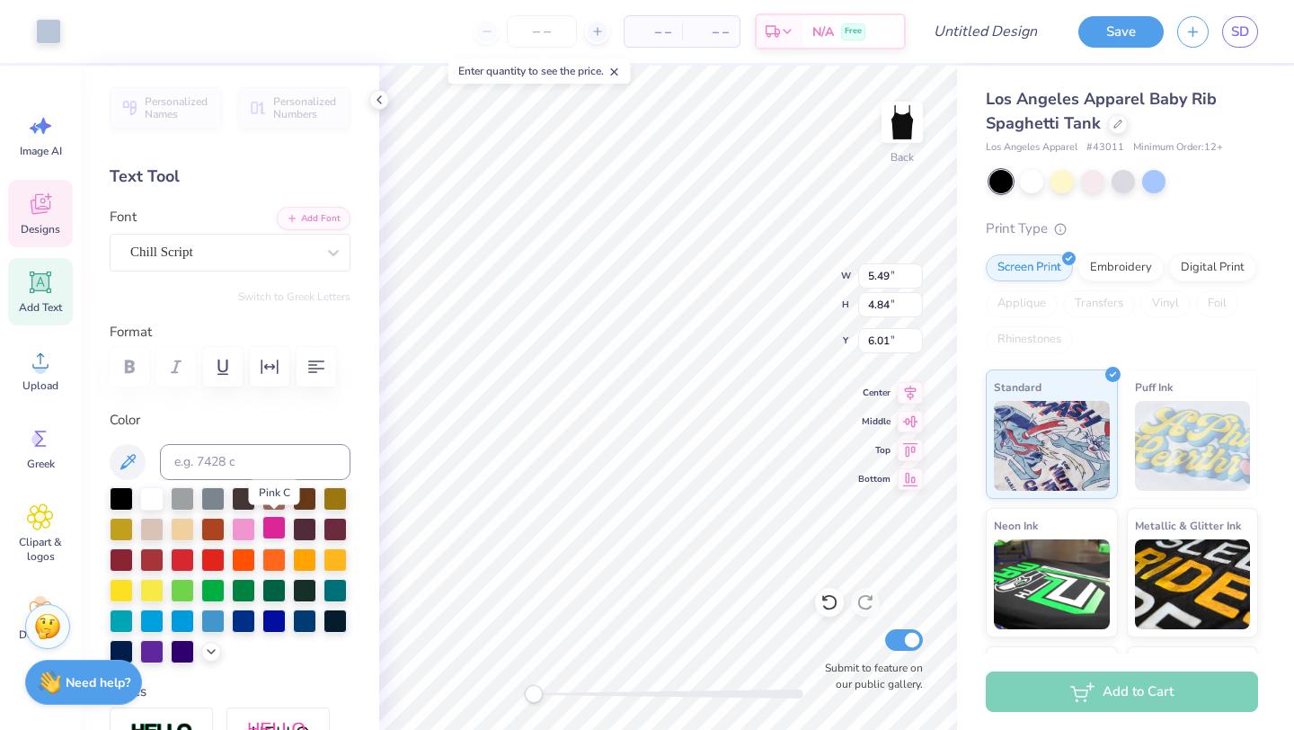
click at [271, 526] on div at bounding box center [273, 527] width 23 height 23
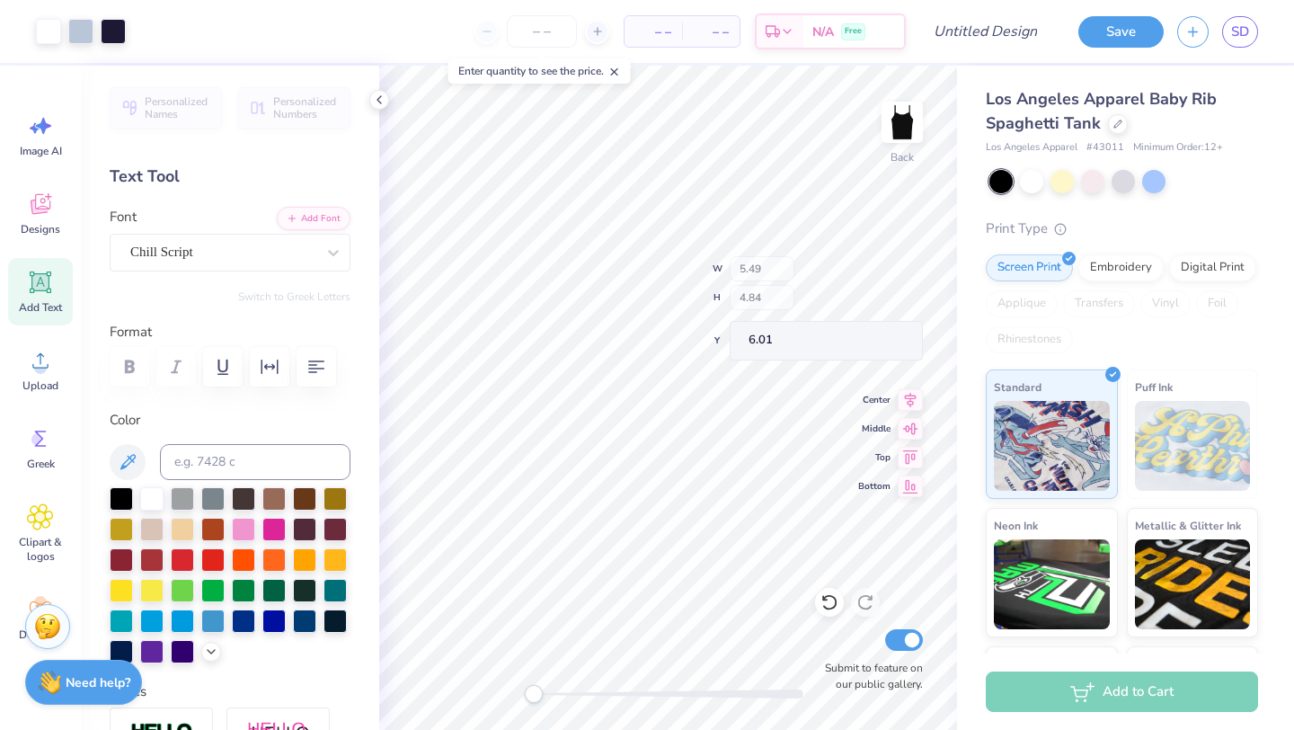
type input "5.73"
type input "5.11"
type input "5.88"
type input "5.49"
type input "4.84"
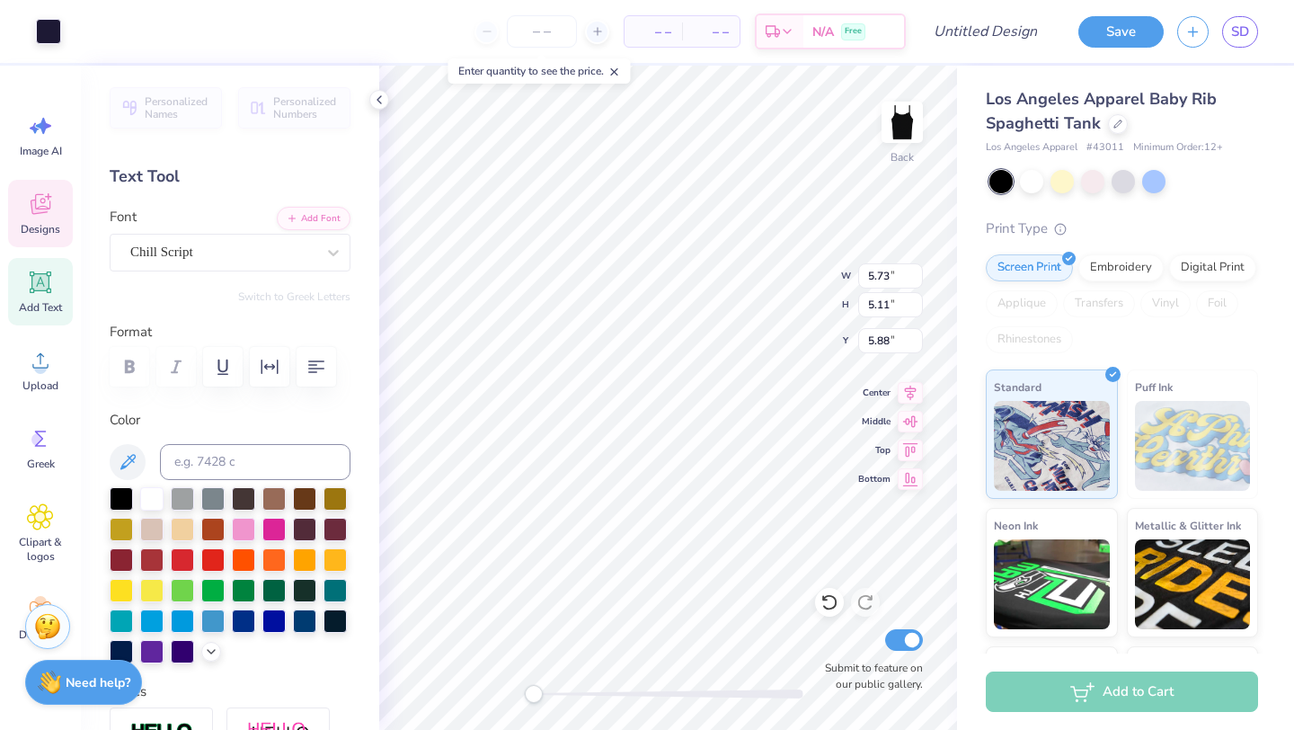
type input "6.01"
type input "5.80"
type input "5.19"
click at [245, 534] on div at bounding box center [243, 527] width 23 height 23
click at [127, 456] on icon at bounding box center [127, 461] width 15 height 15
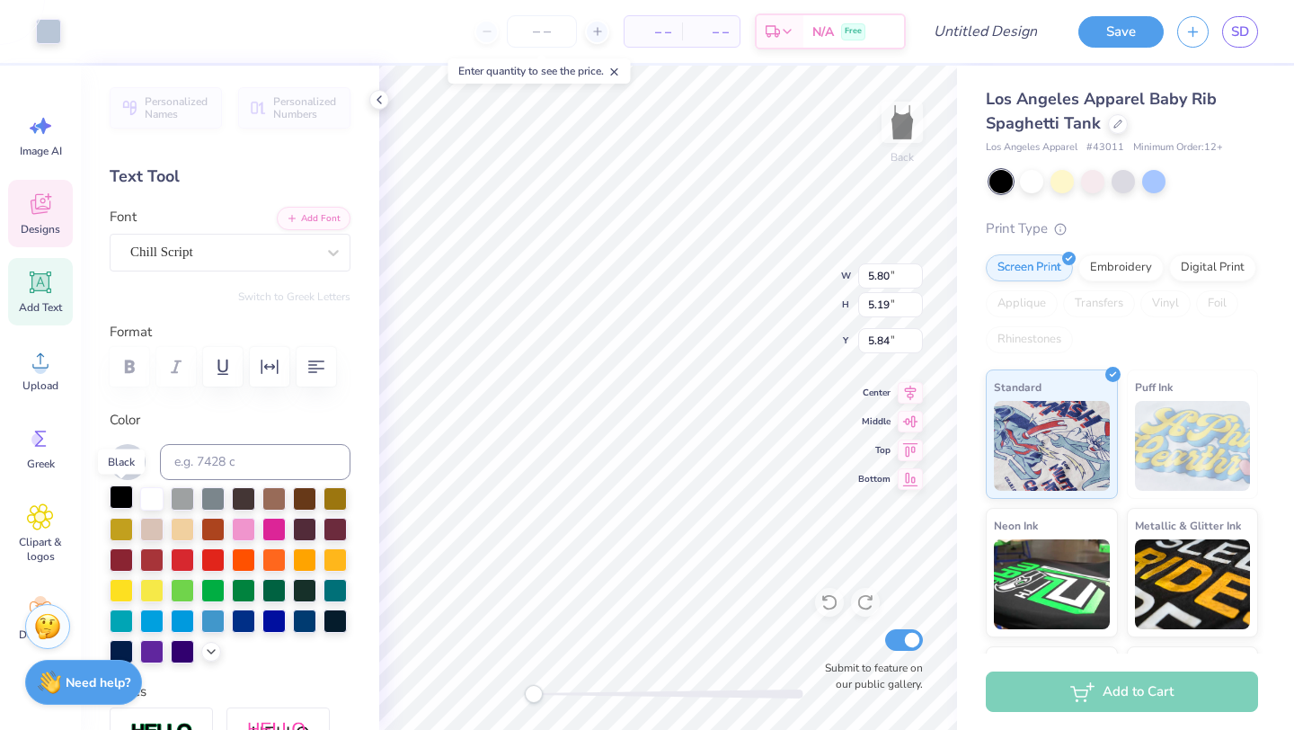
click at [126, 498] on div at bounding box center [121, 496] width 23 height 23
click at [172, 495] on div at bounding box center [182, 496] width 23 height 23
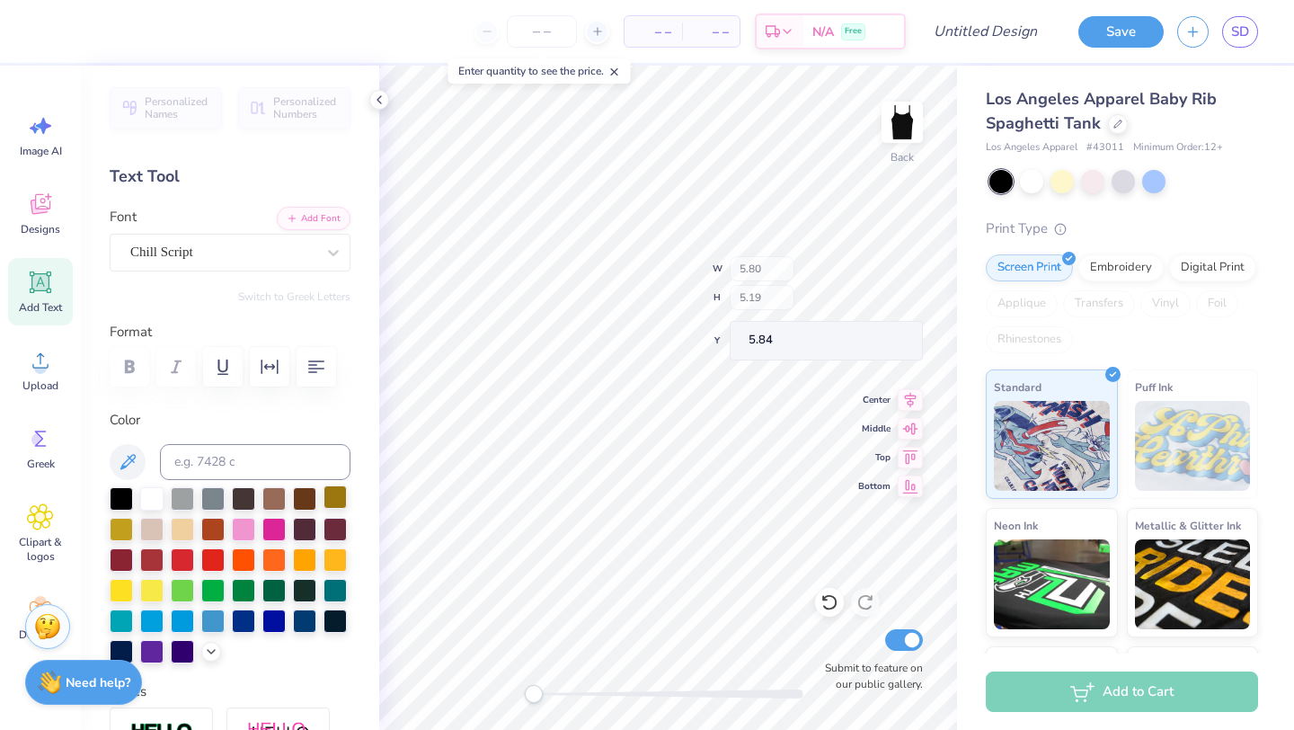
type input "5.83"
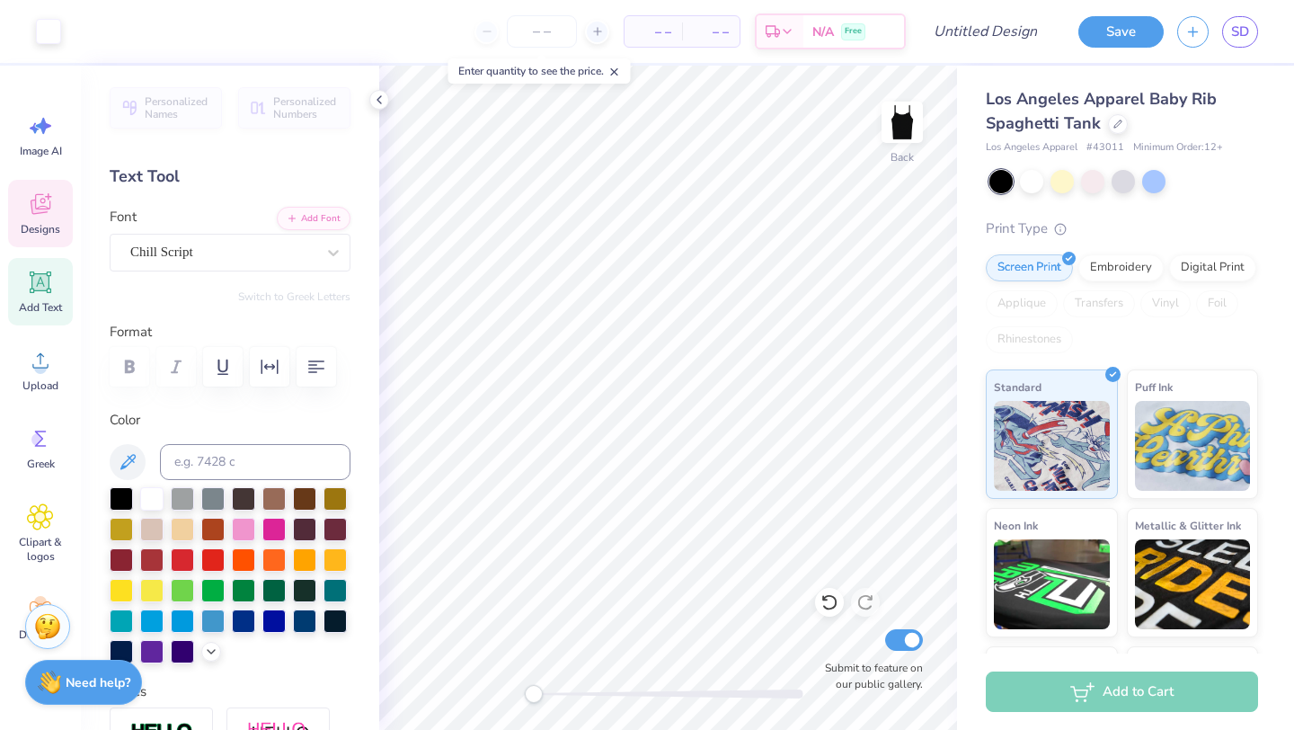
click at [48, 217] on icon at bounding box center [40, 203] width 27 height 27
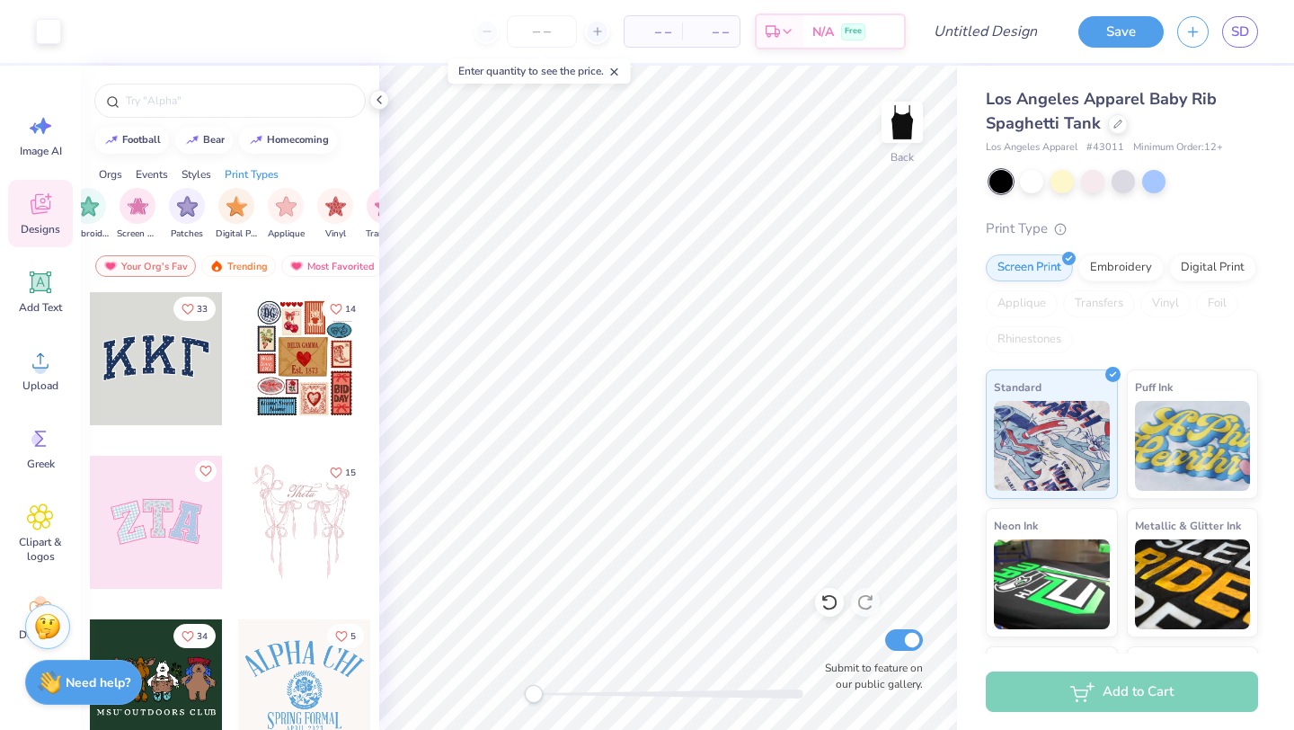
scroll to position [0, 1486]
click at [289, 212] on img "filter for Y2K" at bounding box center [284, 206] width 20 height 21
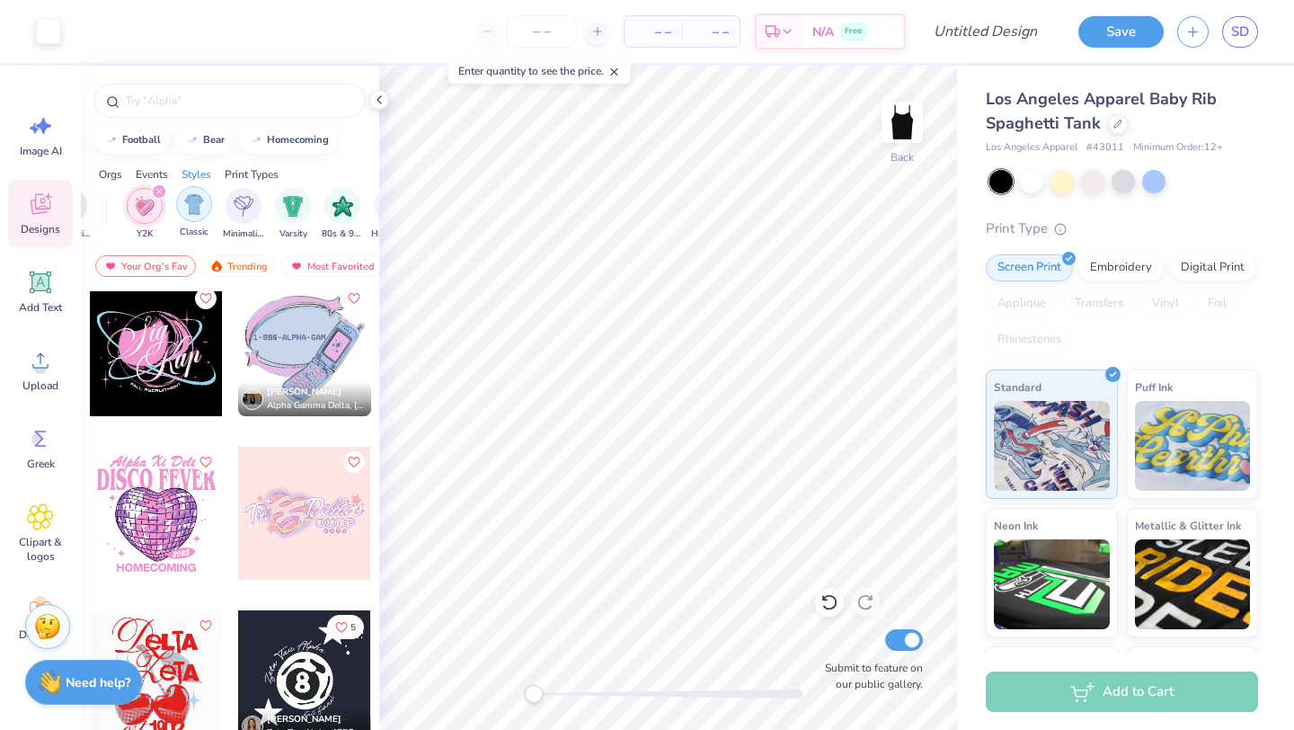
scroll to position [0, 925]
click at [230, 208] on img "filter for Minimalist" at bounding box center [227, 204] width 20 height 21
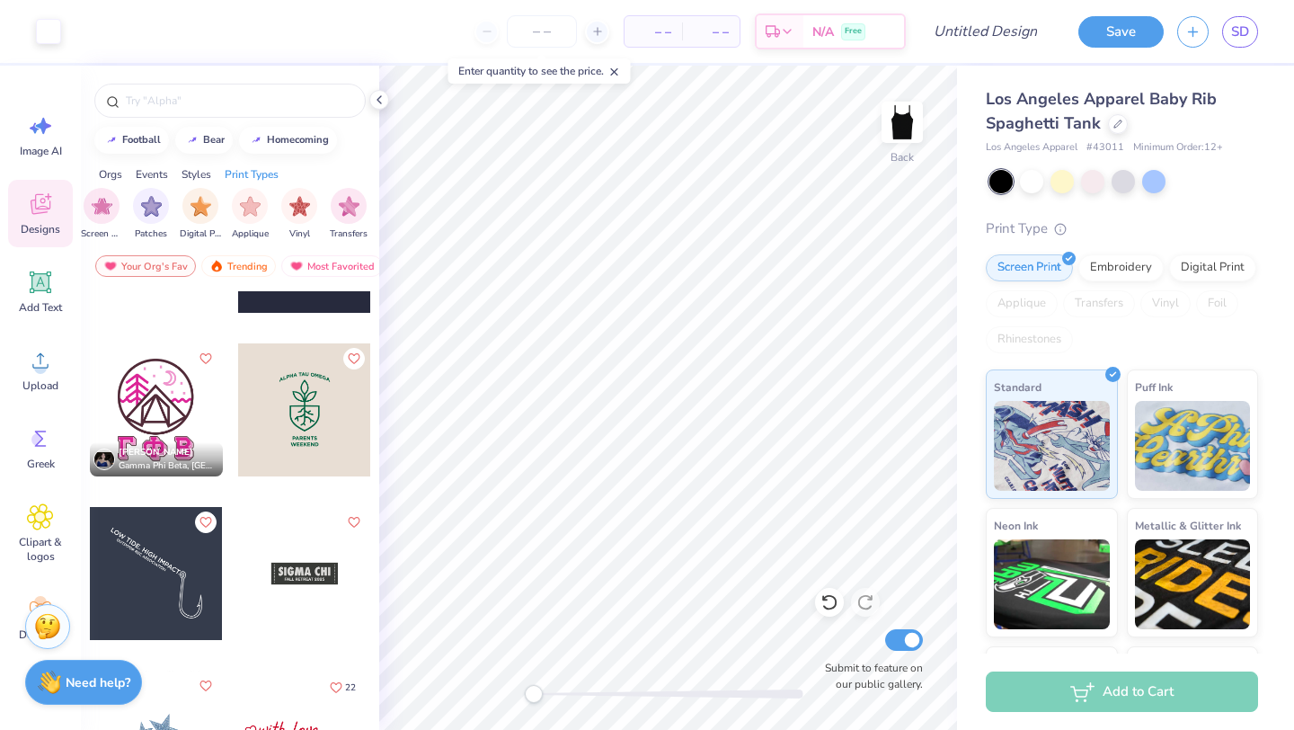
scroll to position [2739, 0]
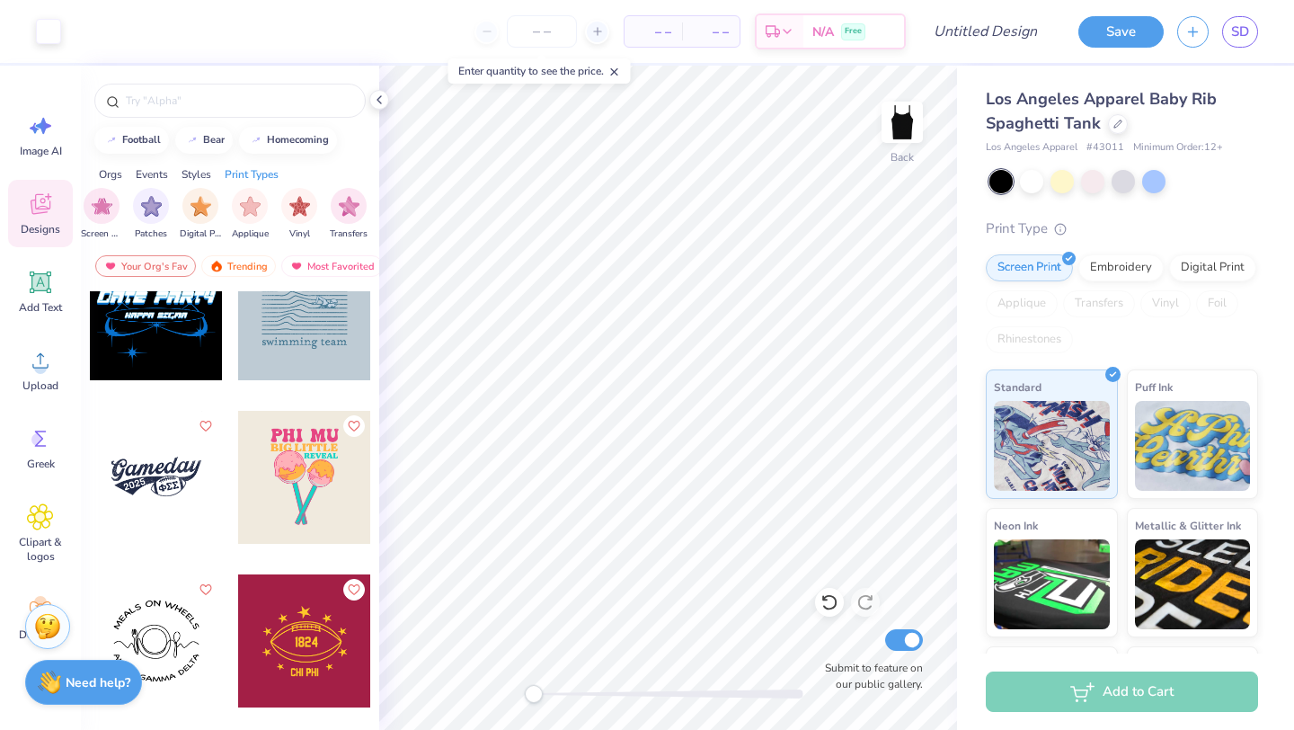
scroll to position [3816, 0]
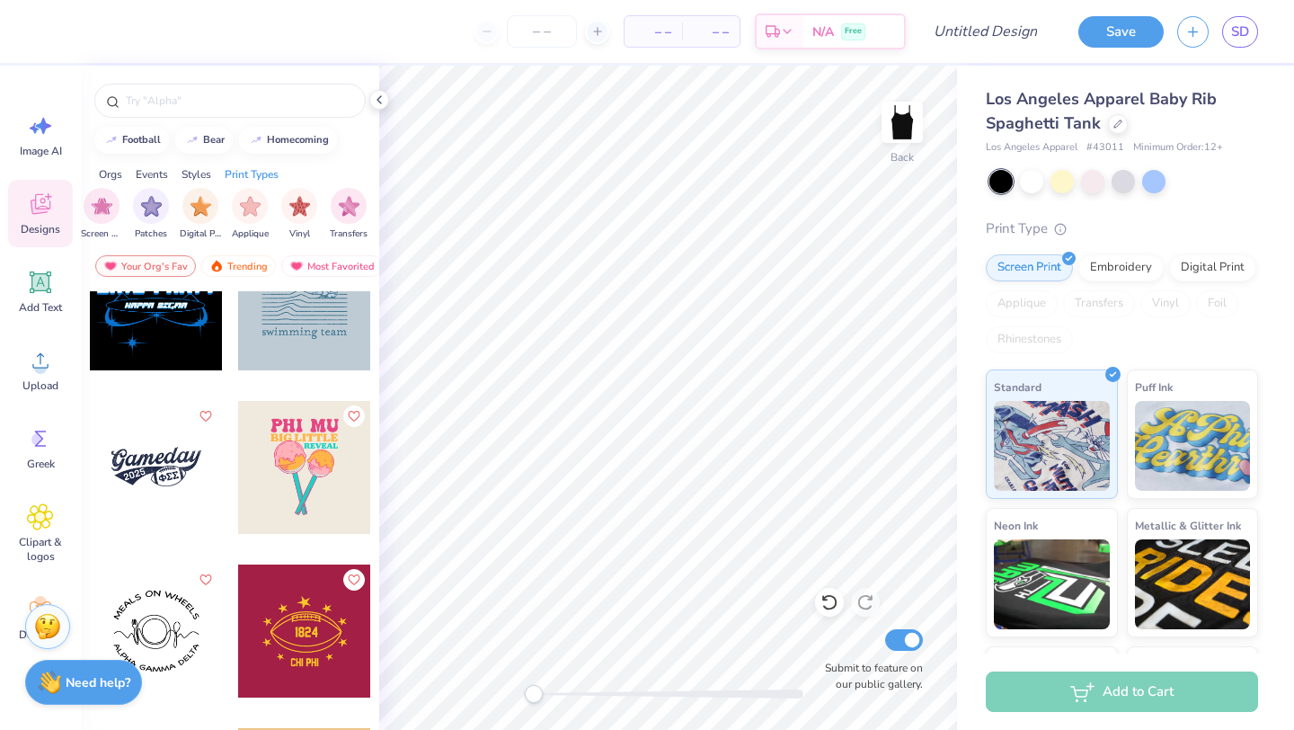
click at [34, 217] on icon at bounding box center [40, 203] width 27 height 27
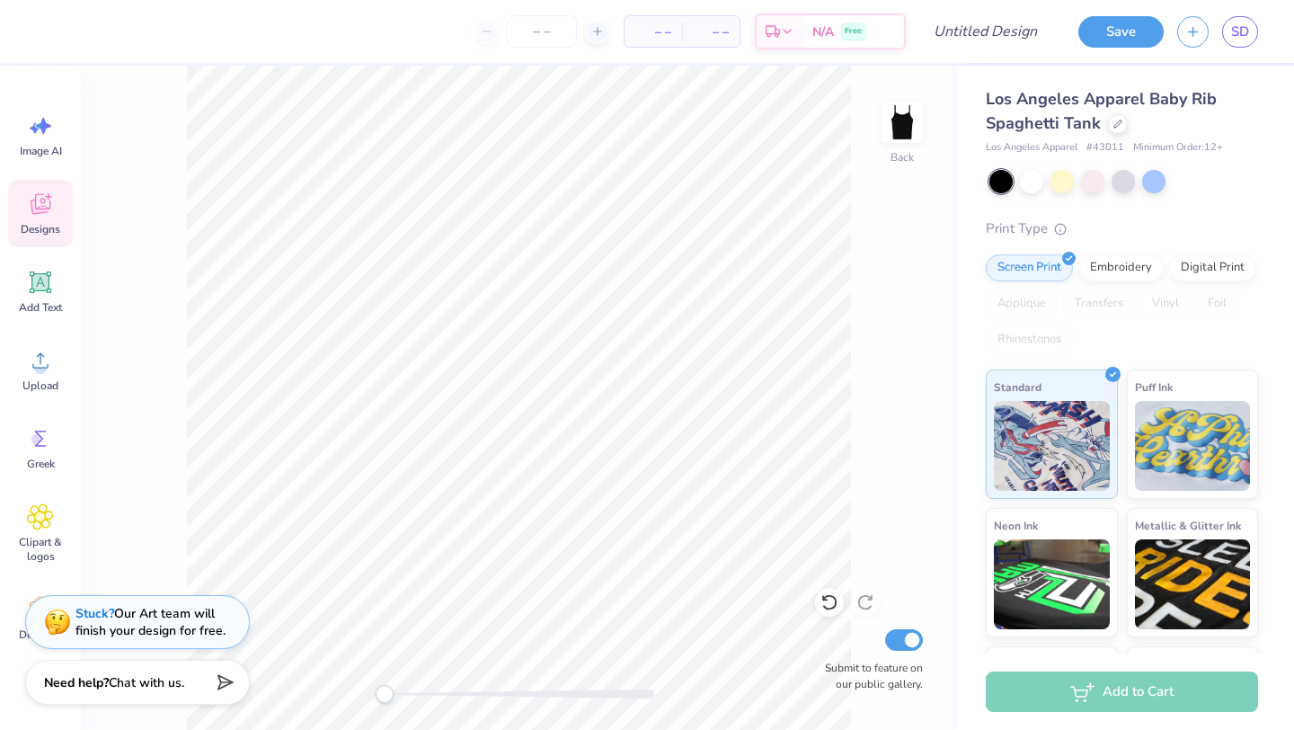
click at [39, 226] on span "Designs" at bounding box center [41, 229] width 40 height 14
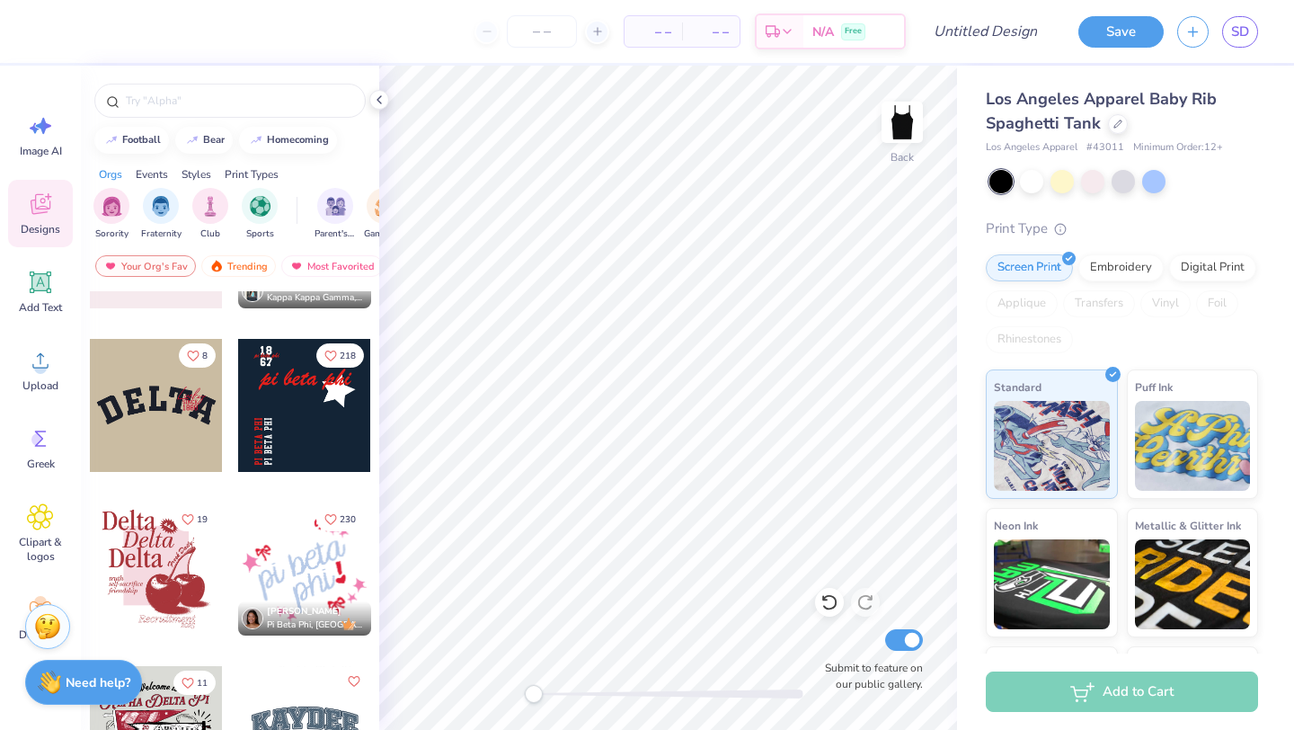
scroll to position [2245, 0]
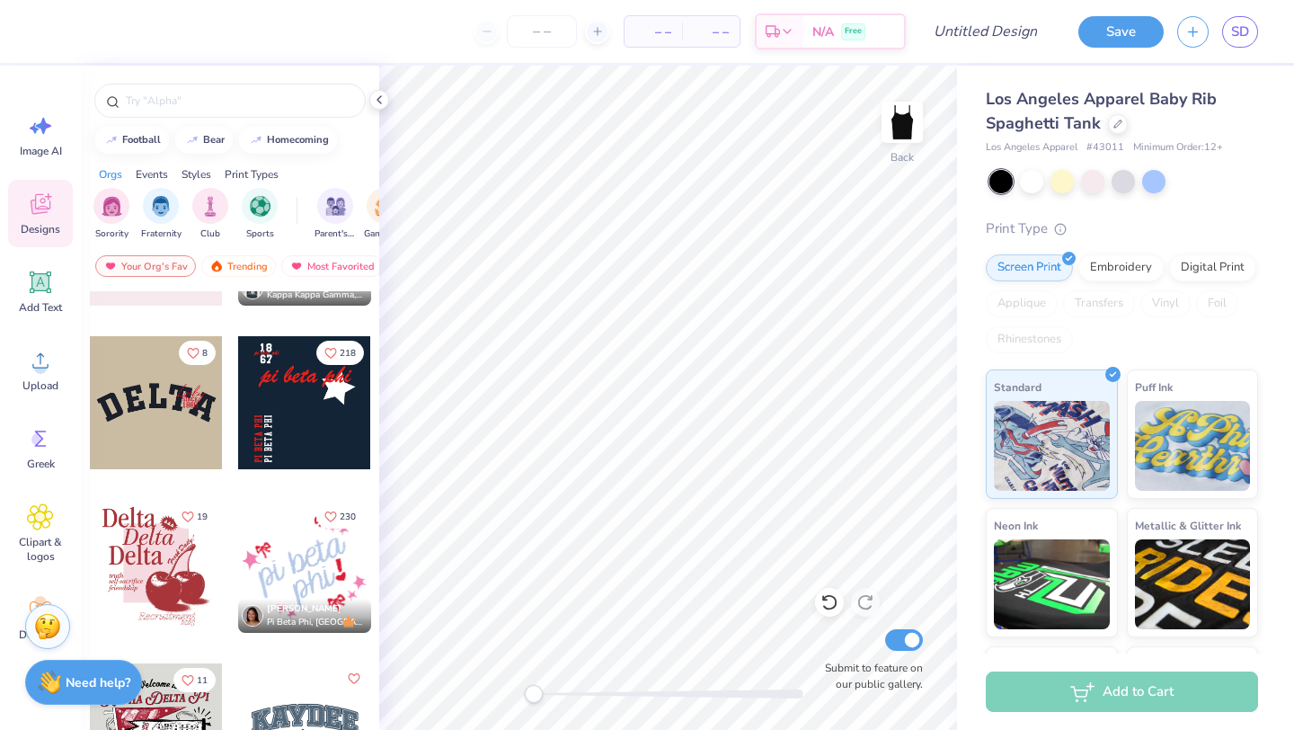
click at [278, 420] on div at bounding box center [304, 402] width 133 height 133
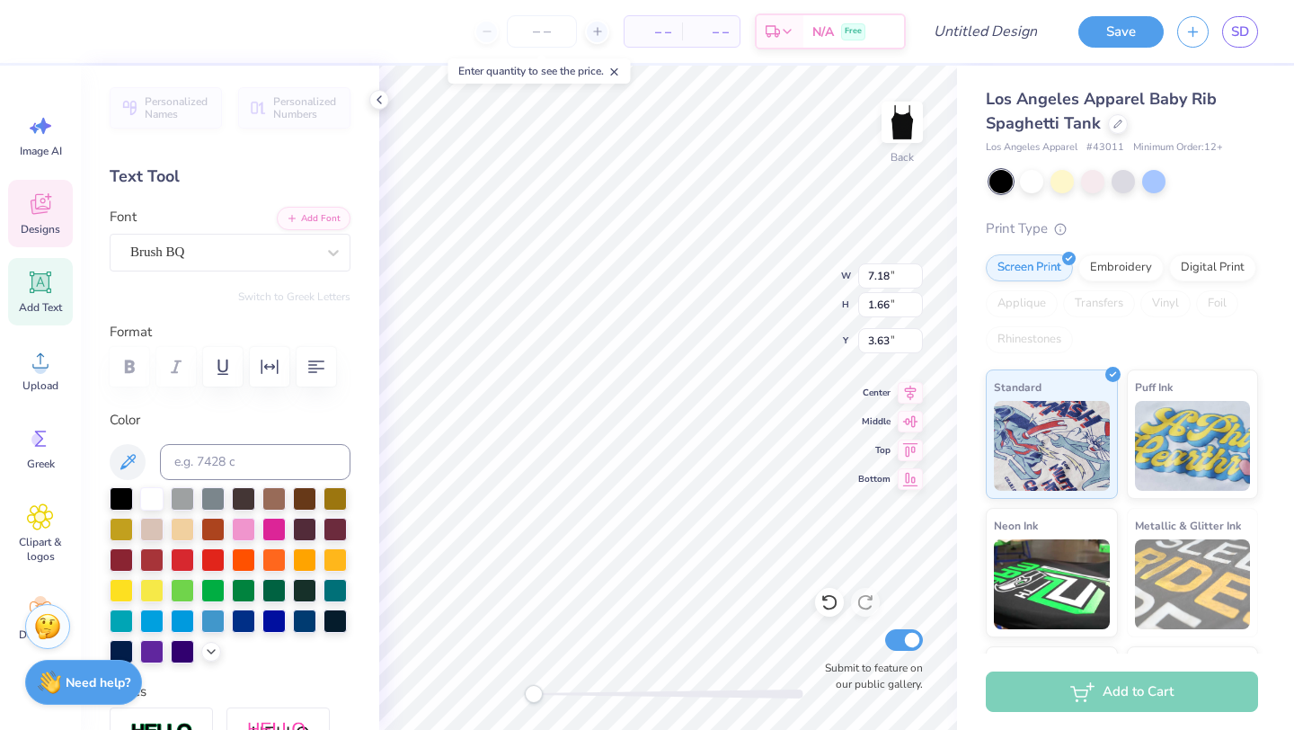
scroll to position [0, 0]
type textarea "p"
type input "2.58"
type input "2.66"
type input "4.00"
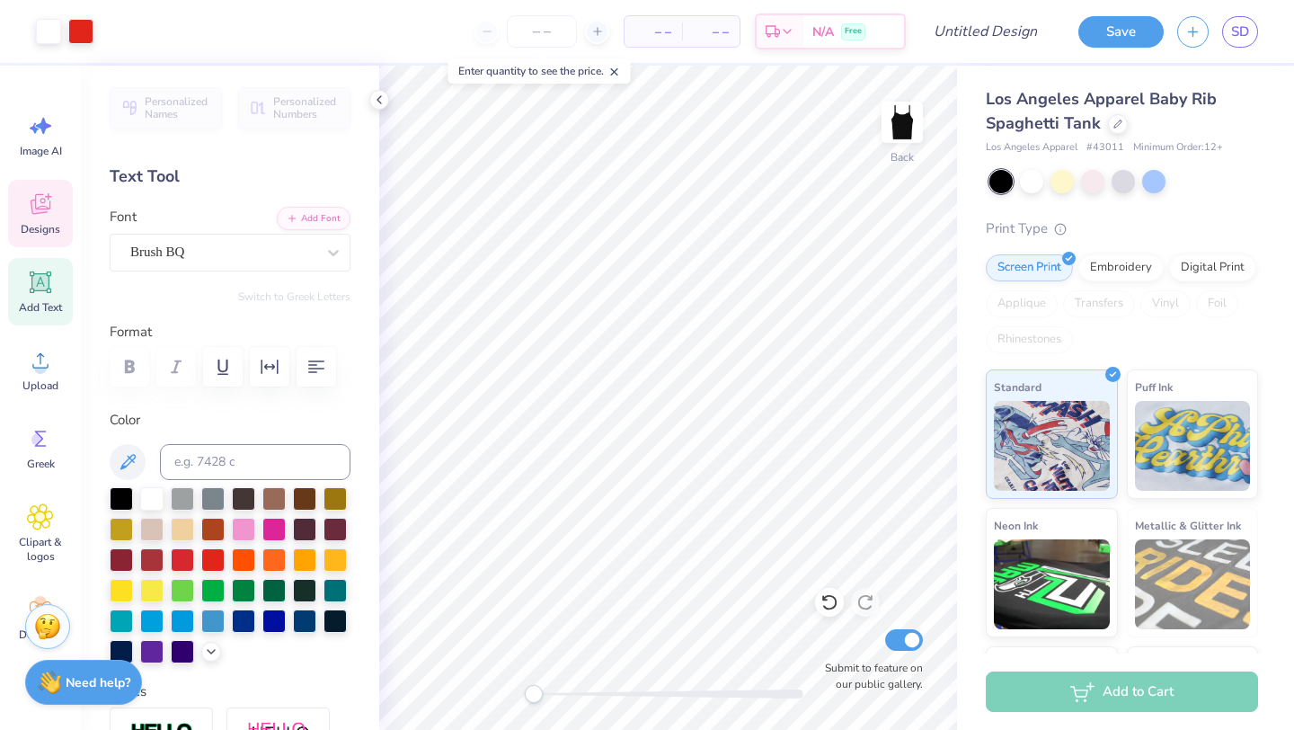
click at [47, 203] on icon at bounding box center [40, 203] width 27 height 27
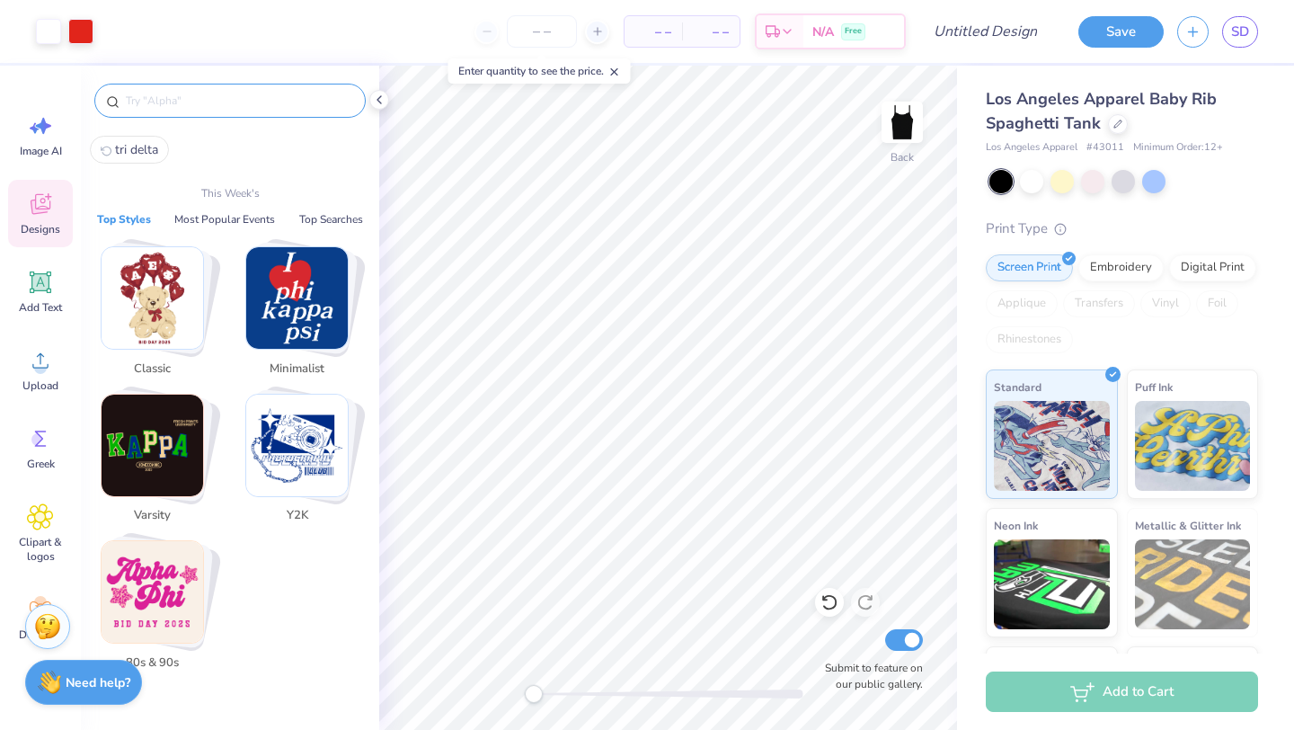
click at [186, 103] on input "text" at bounding box center [239, 101] width 230 height 18
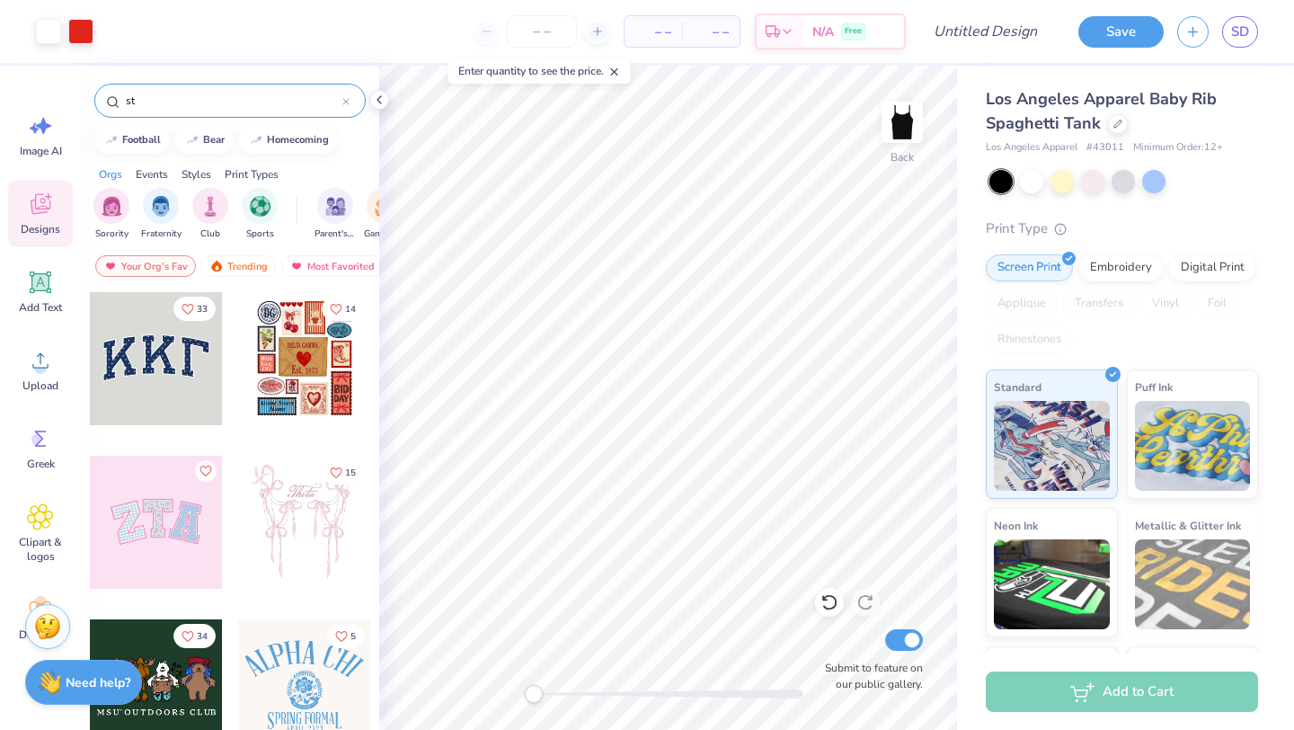
type input "sta"
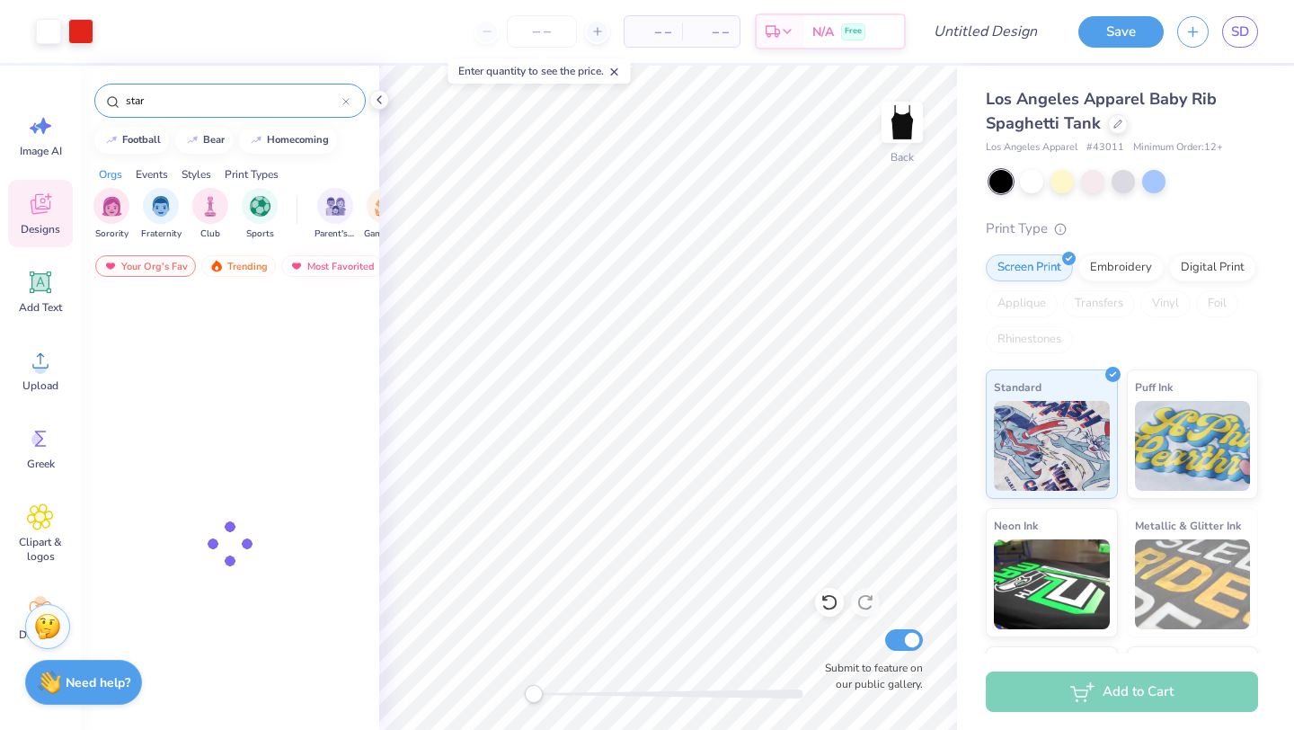
type input "☆★"
drag, startPoint x: 0, startPoint y: 0, endPoint x: 42, endPoint y: 522, distance: 523.7
click at [42, 522] on icon at bounding box center [40, 516] width 11 height 11
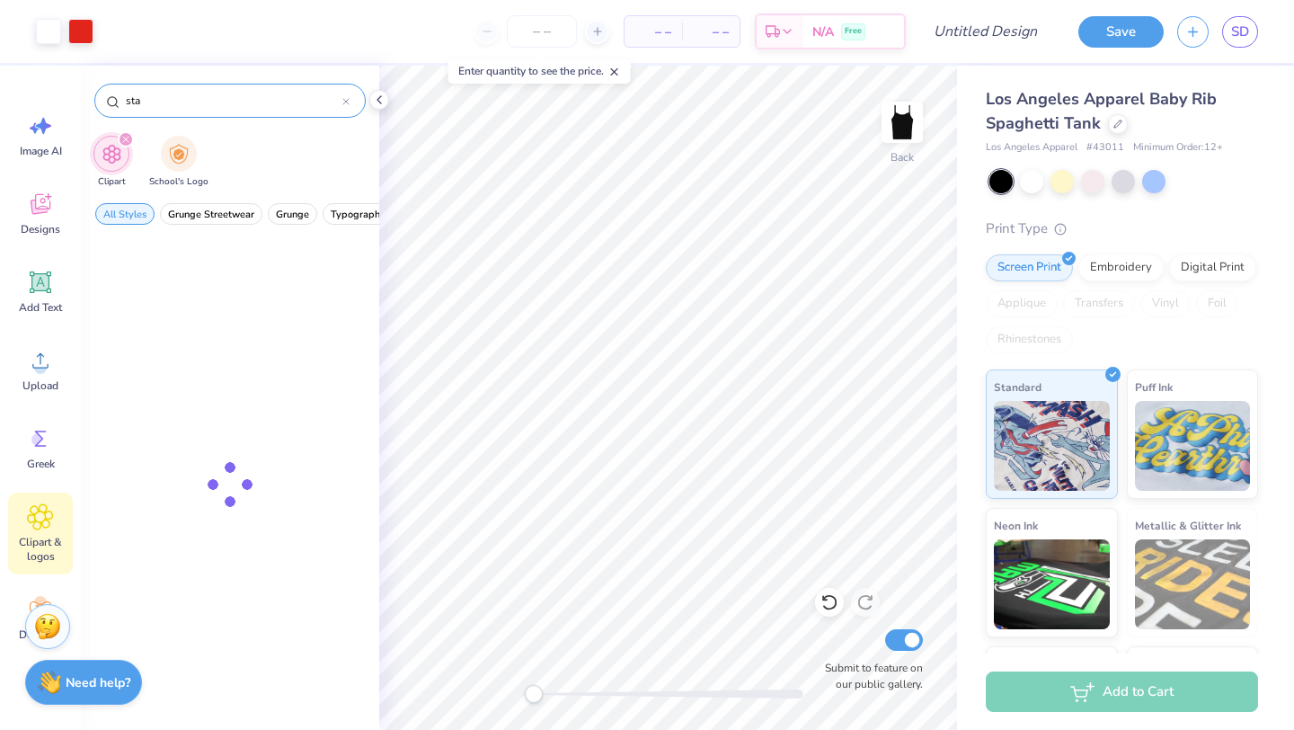
type input "star"
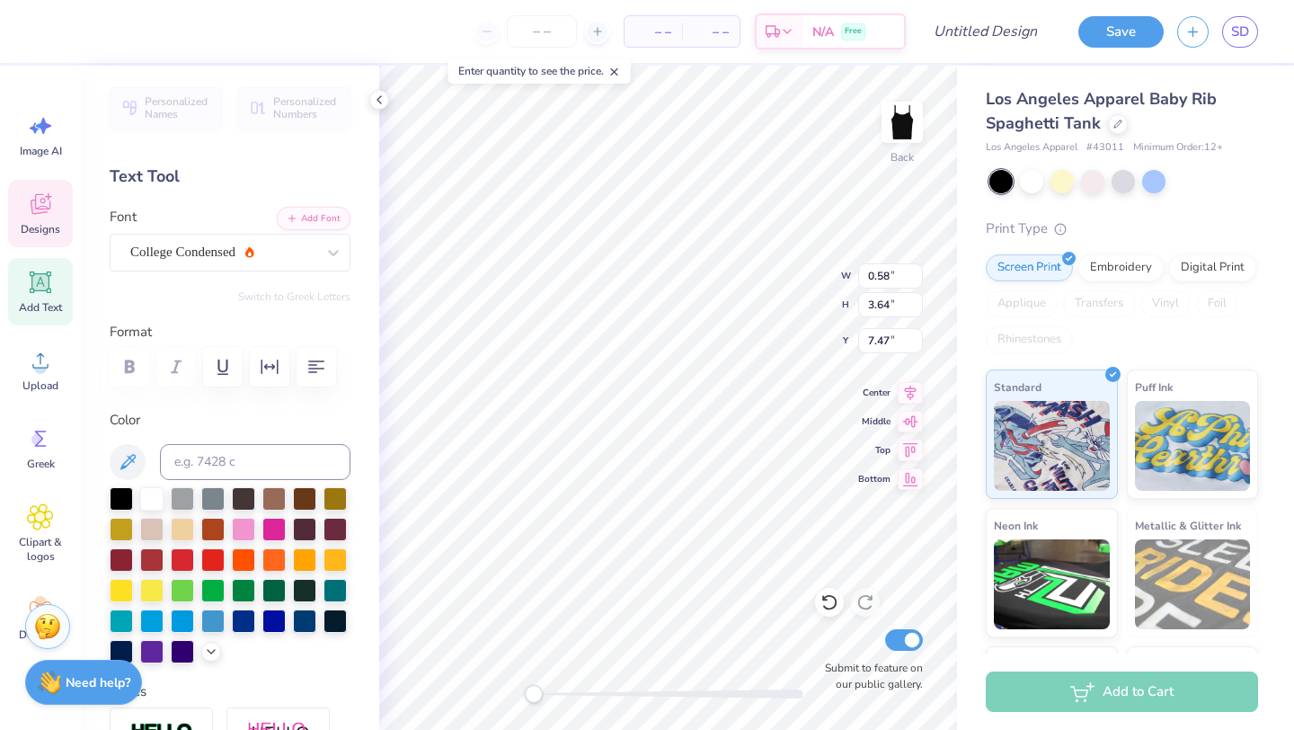
type textarea "P"
type textarea "DELTA DELTA DELTA"
type textarea "P"
type textarea "DELTA DELTA DELTA"
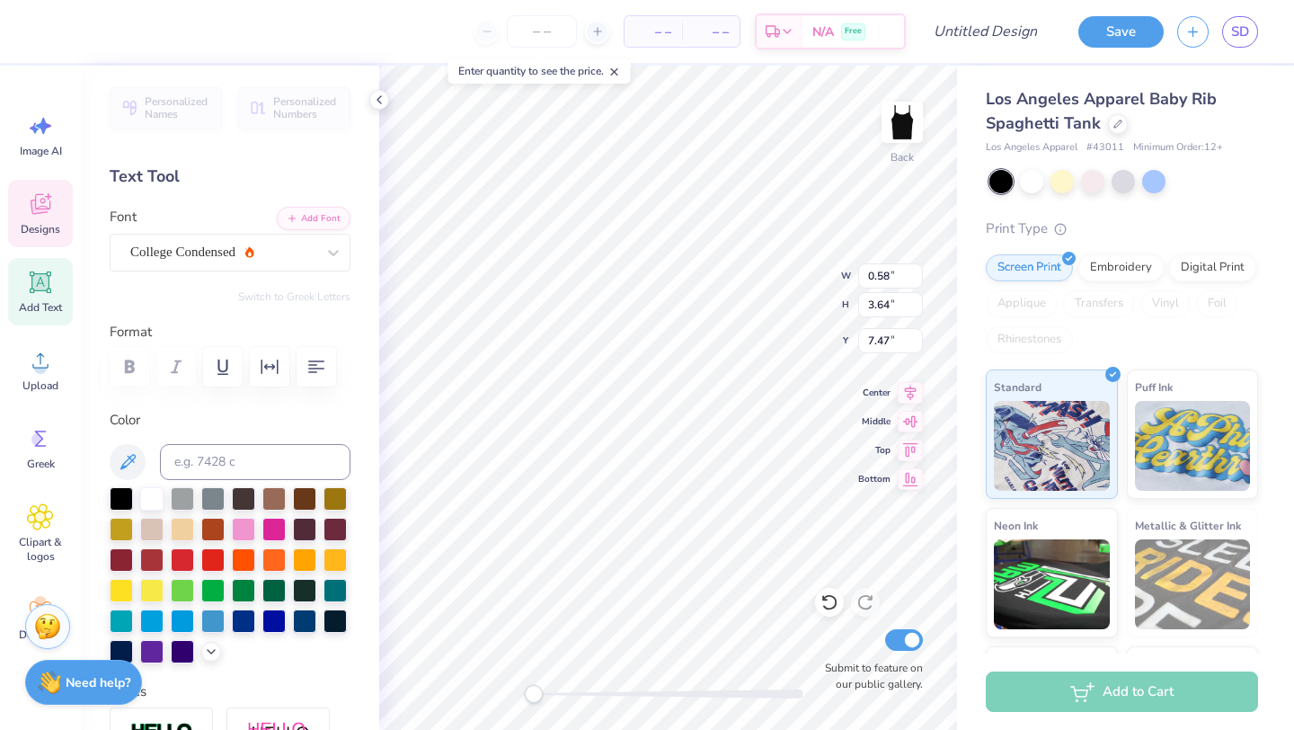
scroll to position [0, 6]
type input "1.96"
type input "0.45"
type input "2.42"
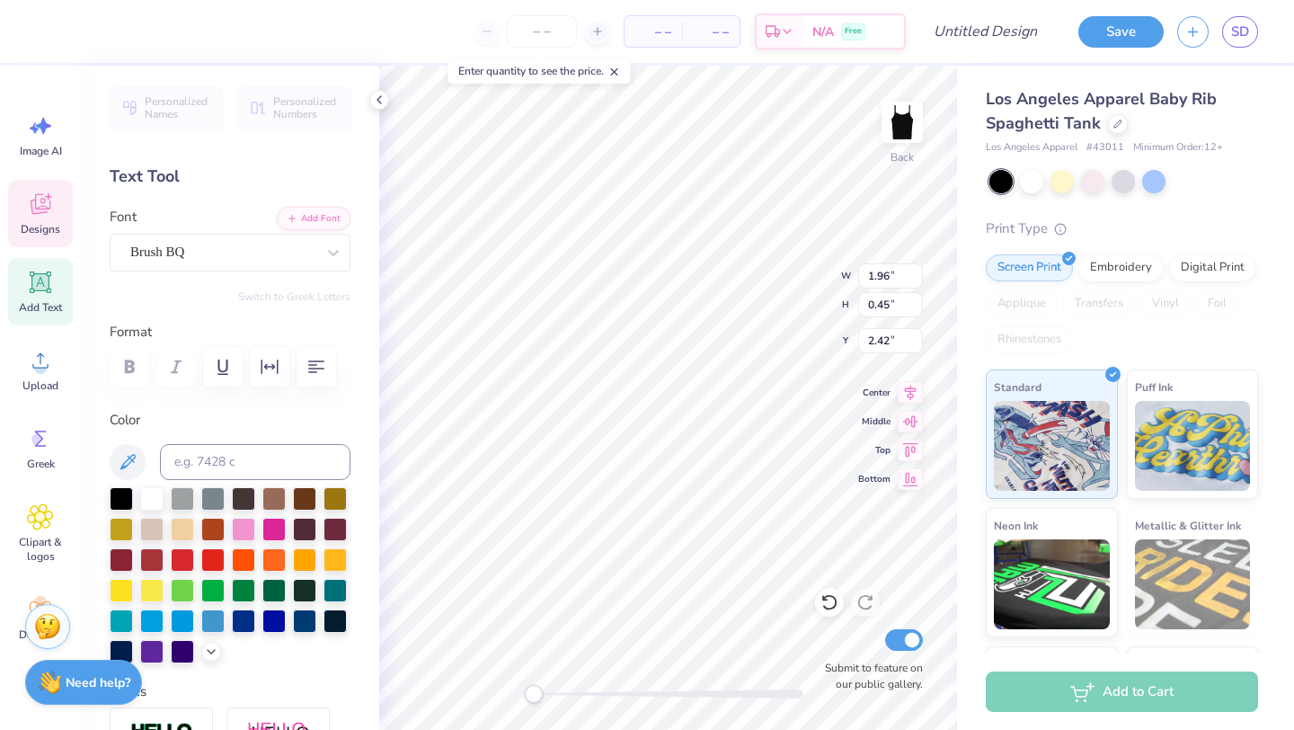
type textarea "p"
type textarea "tri delta"
click at [540, 24] on input "number" at bounding box center [542, 31] width 70 height 32
type input "7"
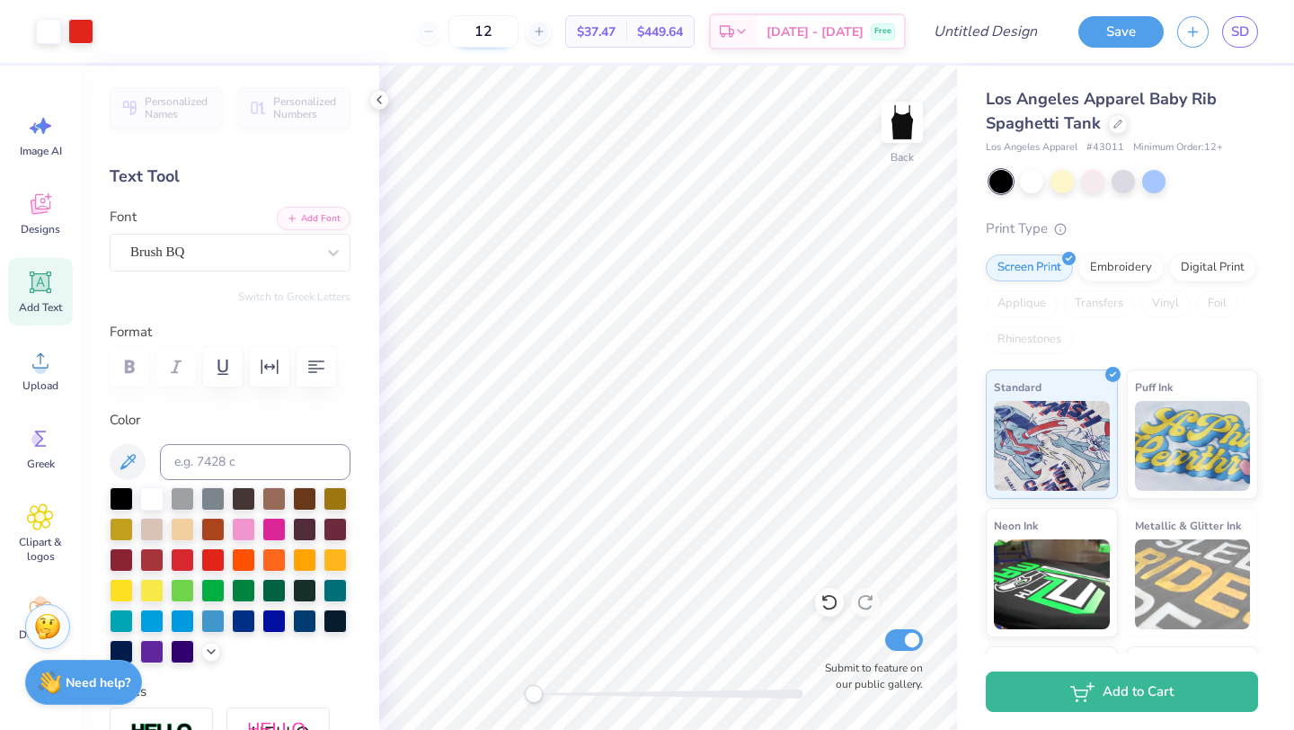
click at [518, 31] on input "12" at bounding box center [483, 31] width 70 height 32
type input "1"
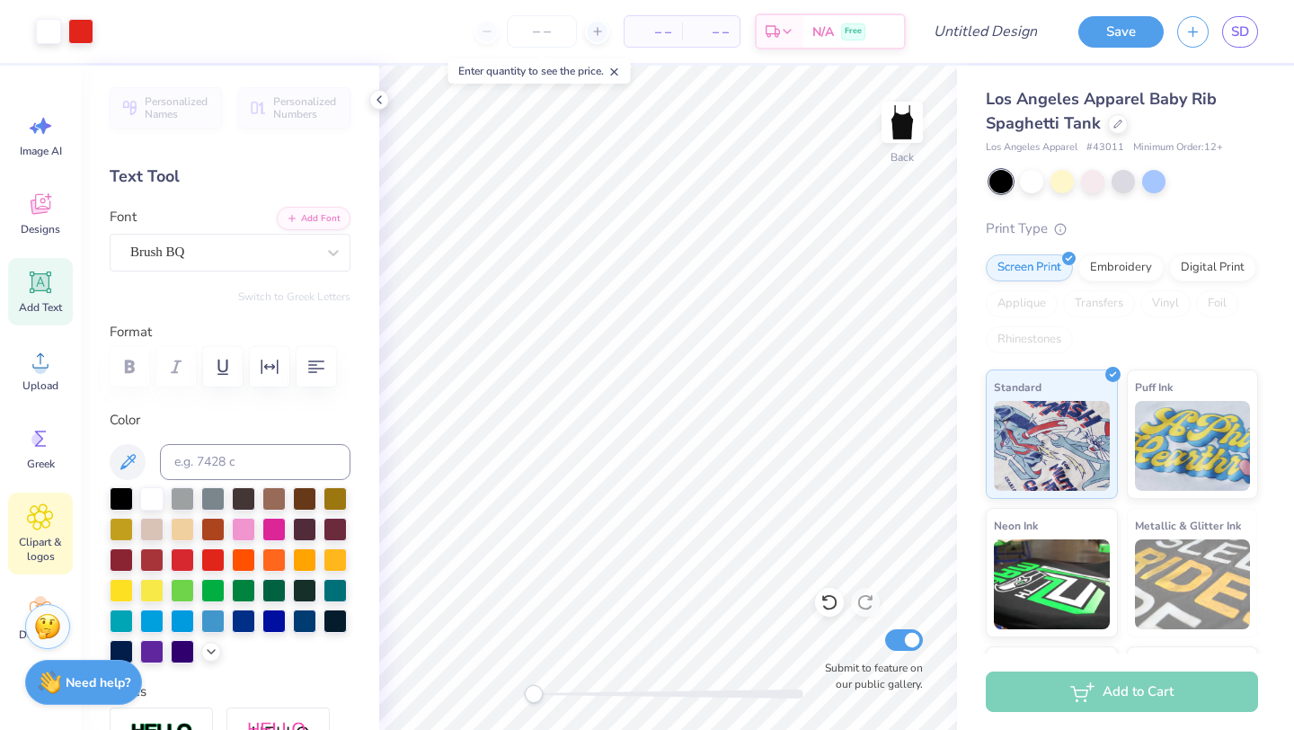
click at [38, 523] on icon at bounding box center [40, 516] width 26 height 27
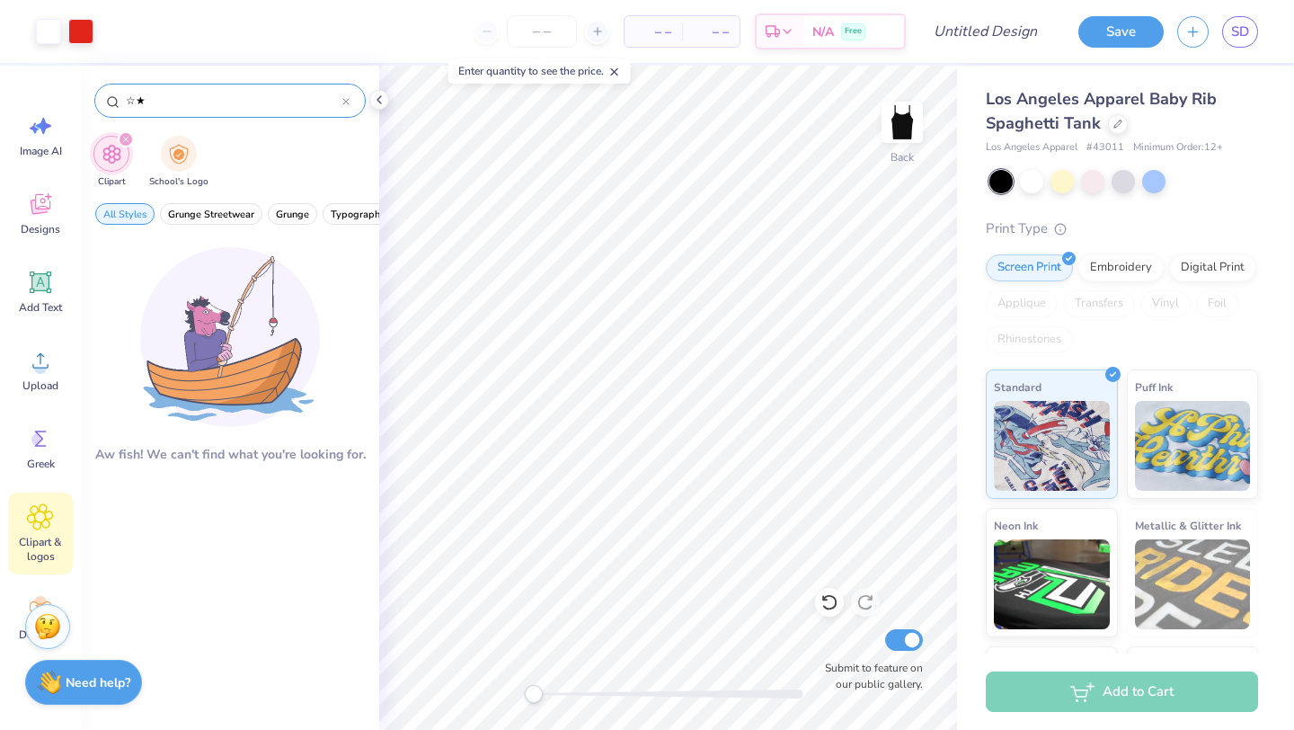
type input "☆"
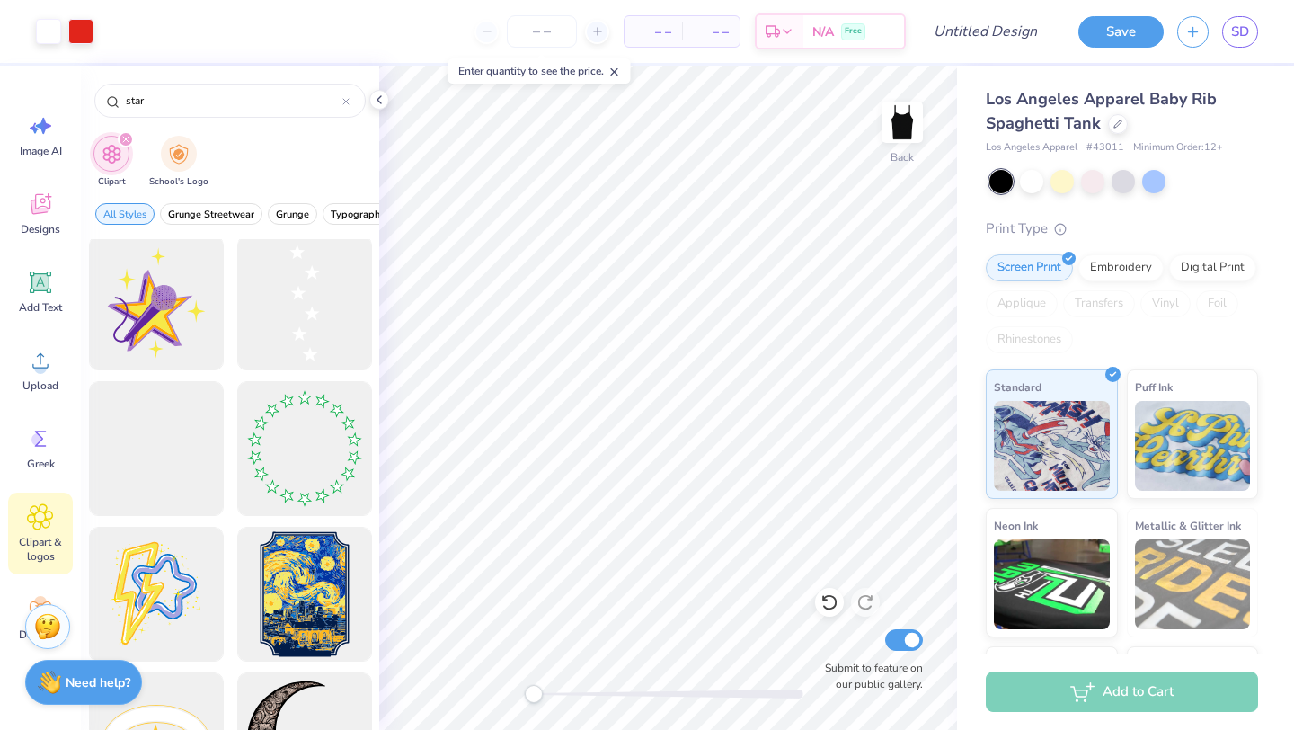
scroll to position [2043, 0]
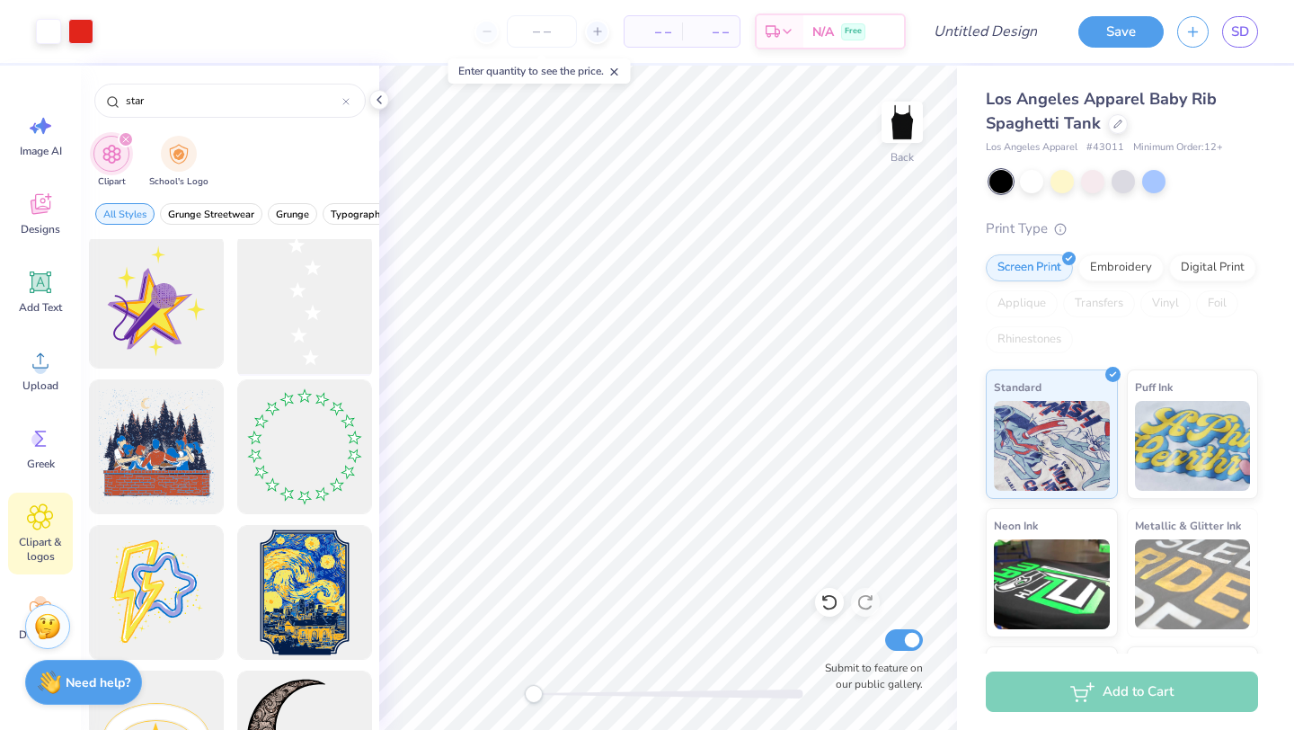
type input "star"
click at [314, 309] on div at bounding box center [304, 301] width 148 height 148
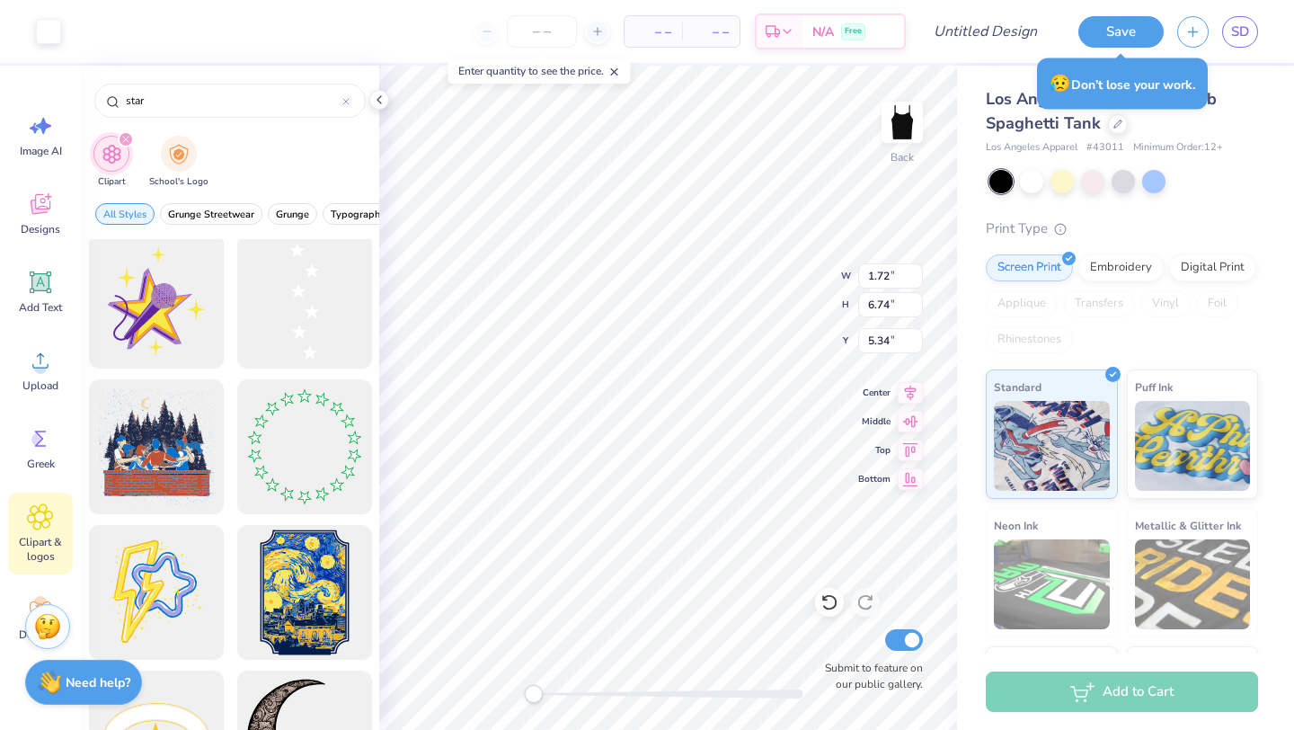
type input "1.72"
type input "6.74"
type input "5.34"
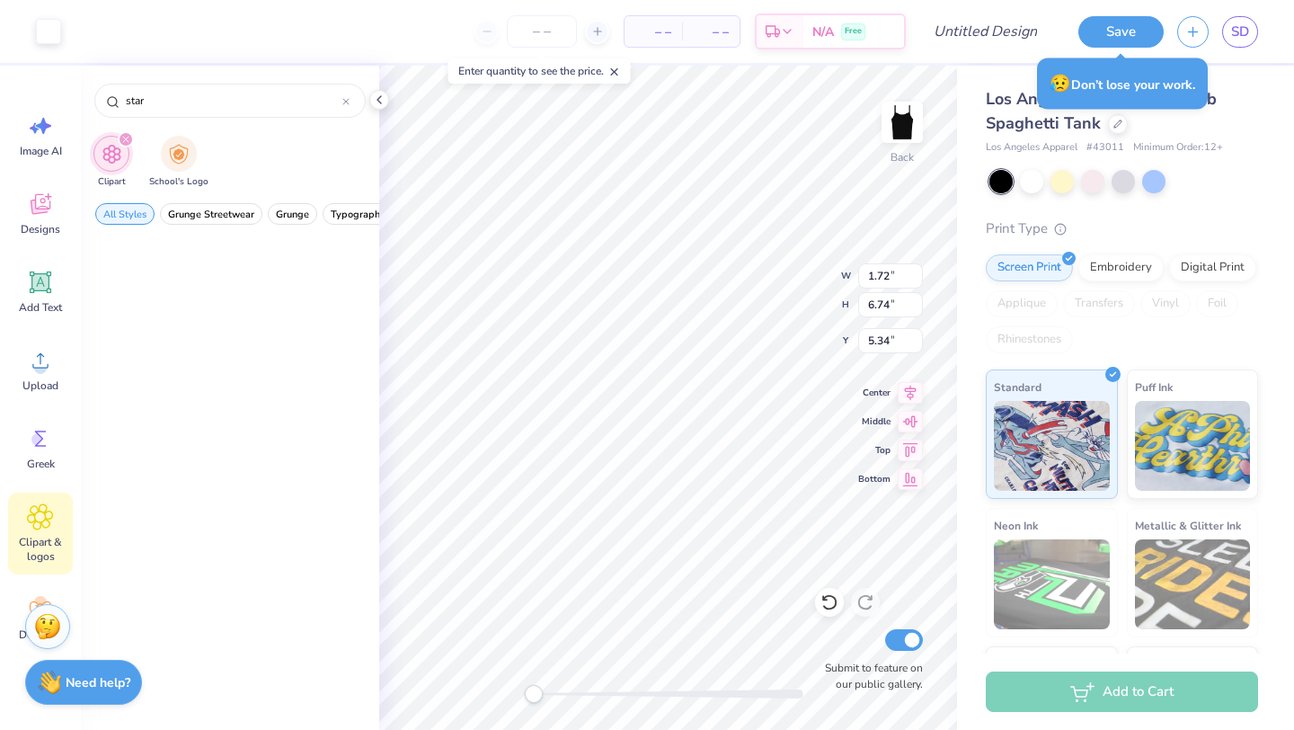
scroll to position [2043, 0]
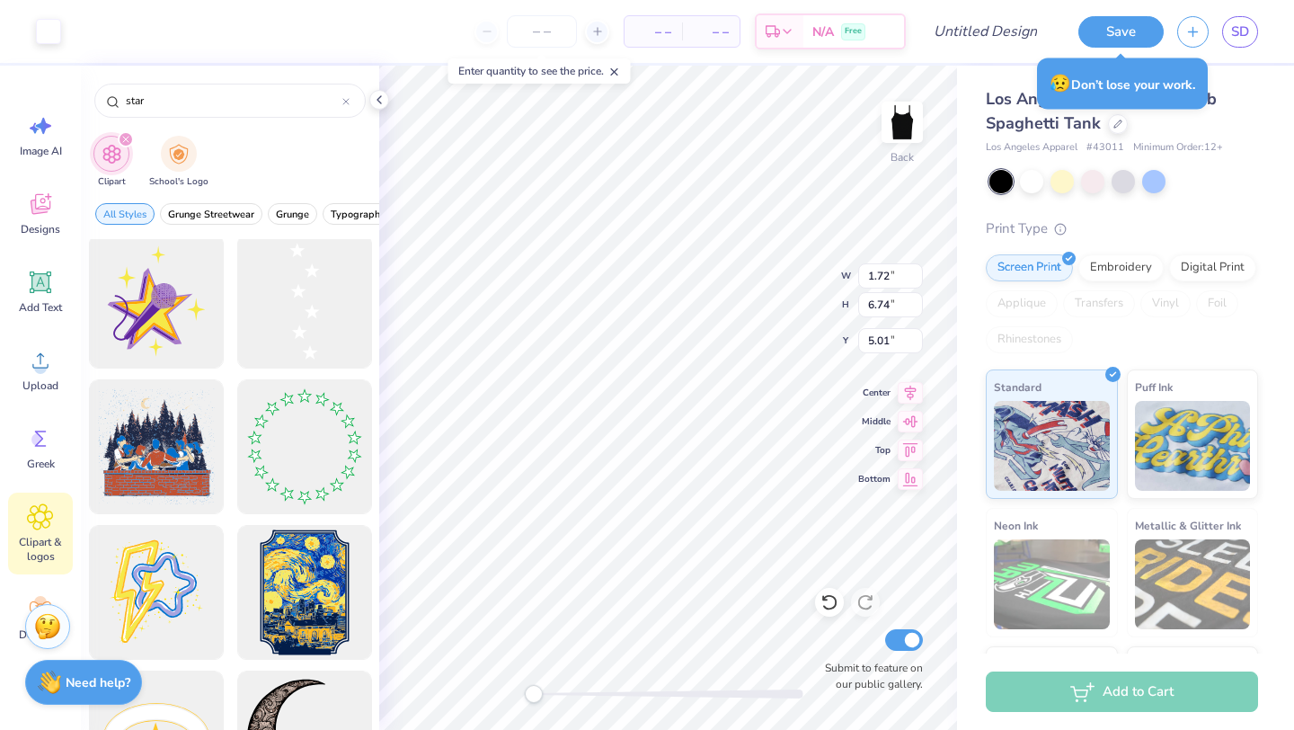
type input "5.01"
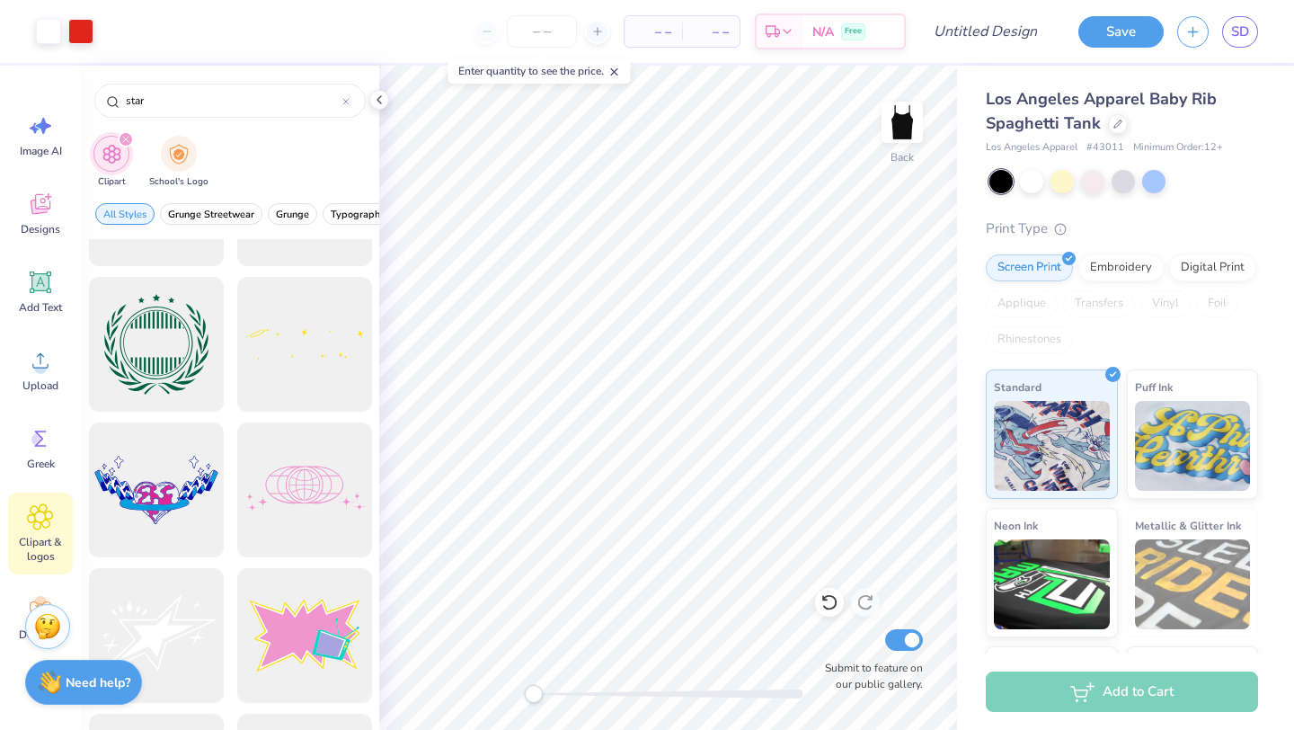
scroll to position [17871, 0]
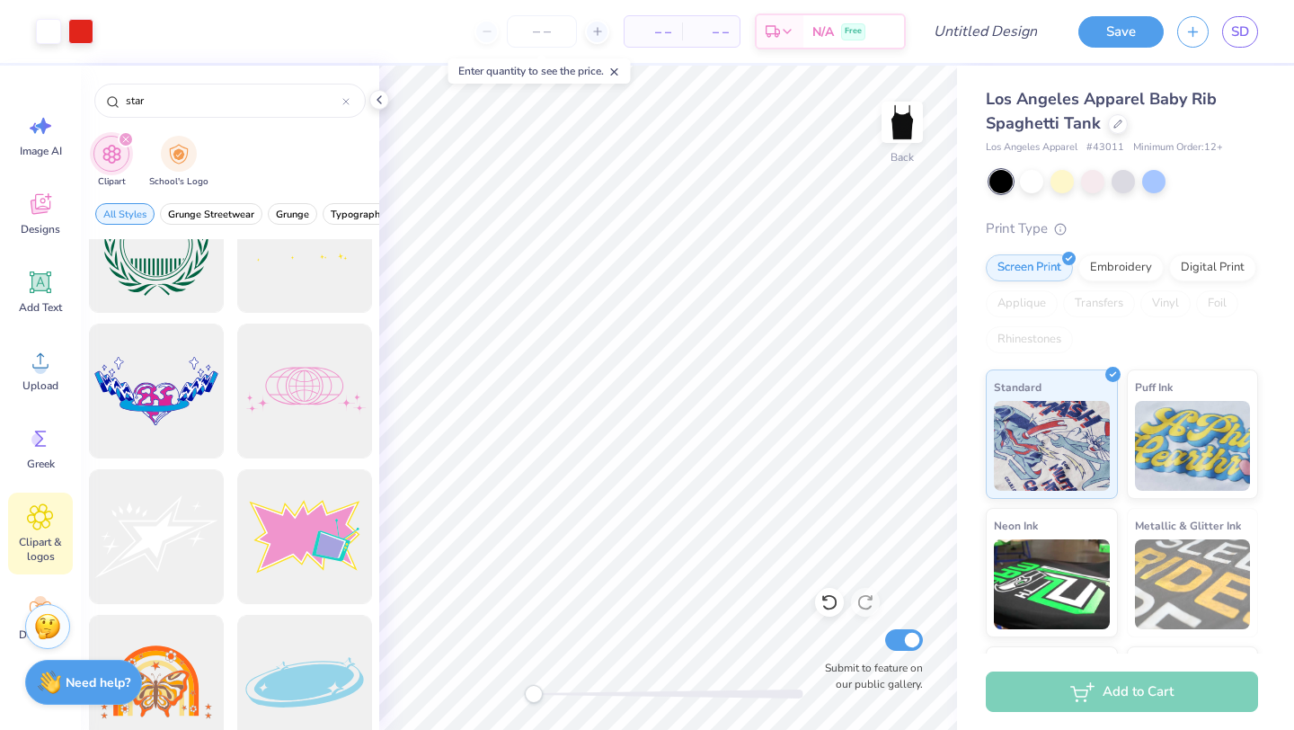
scroll to position [17980, 0]
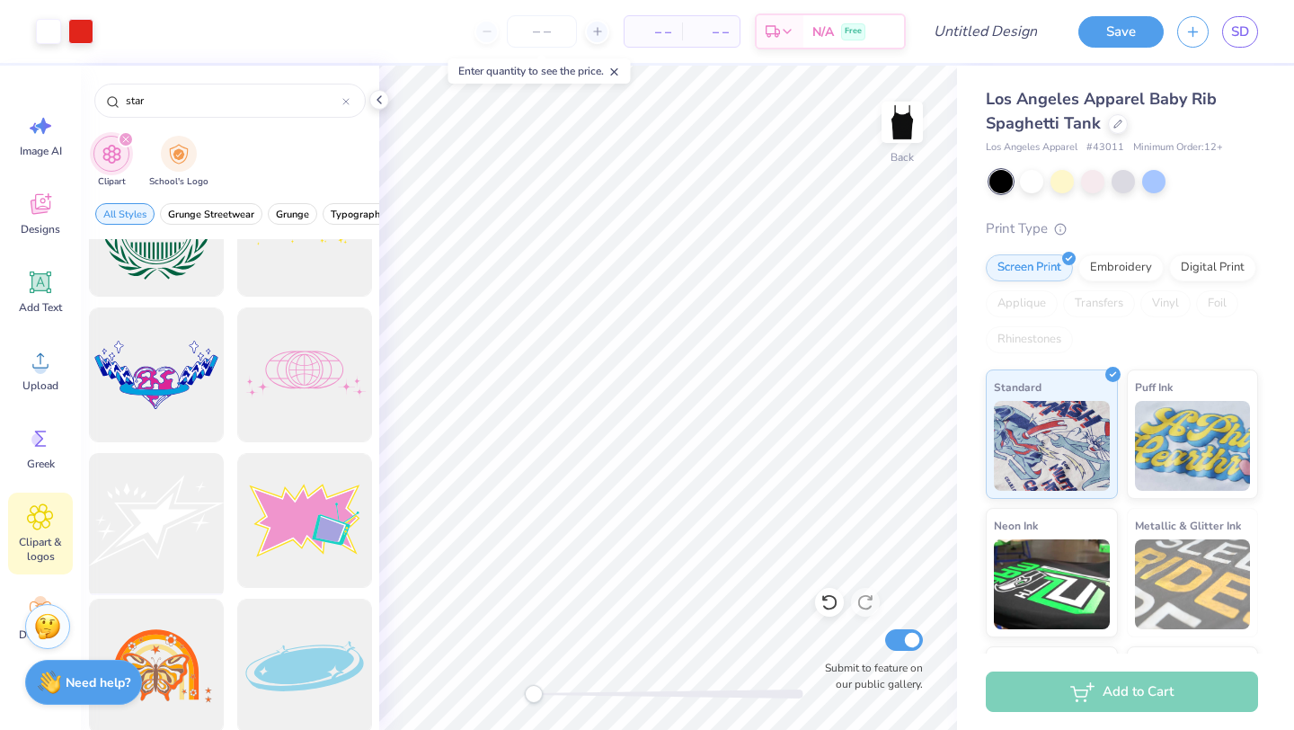
click at [177, 519] on div at bounding box center [156, 521] width 148 height 148
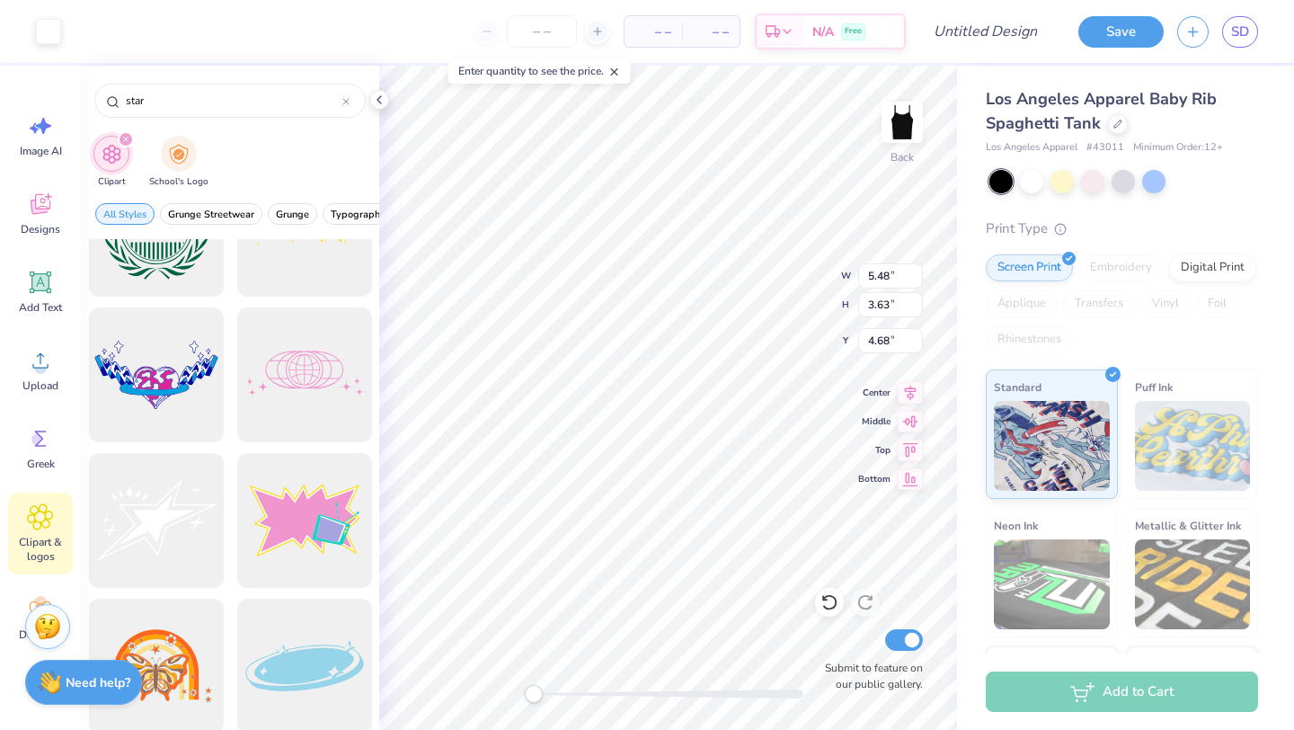
type input "2.58"
type input "2.66"
type input "4.01"
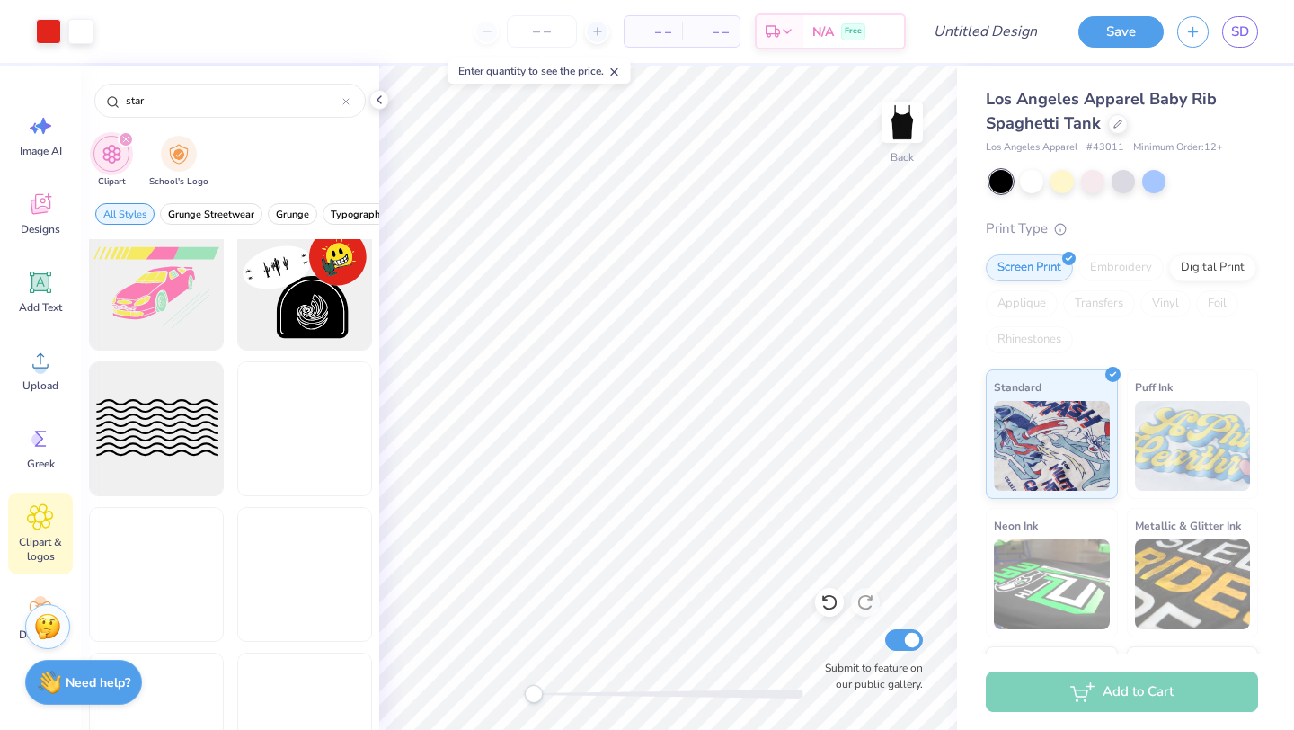
scroll to position [27881, 0]
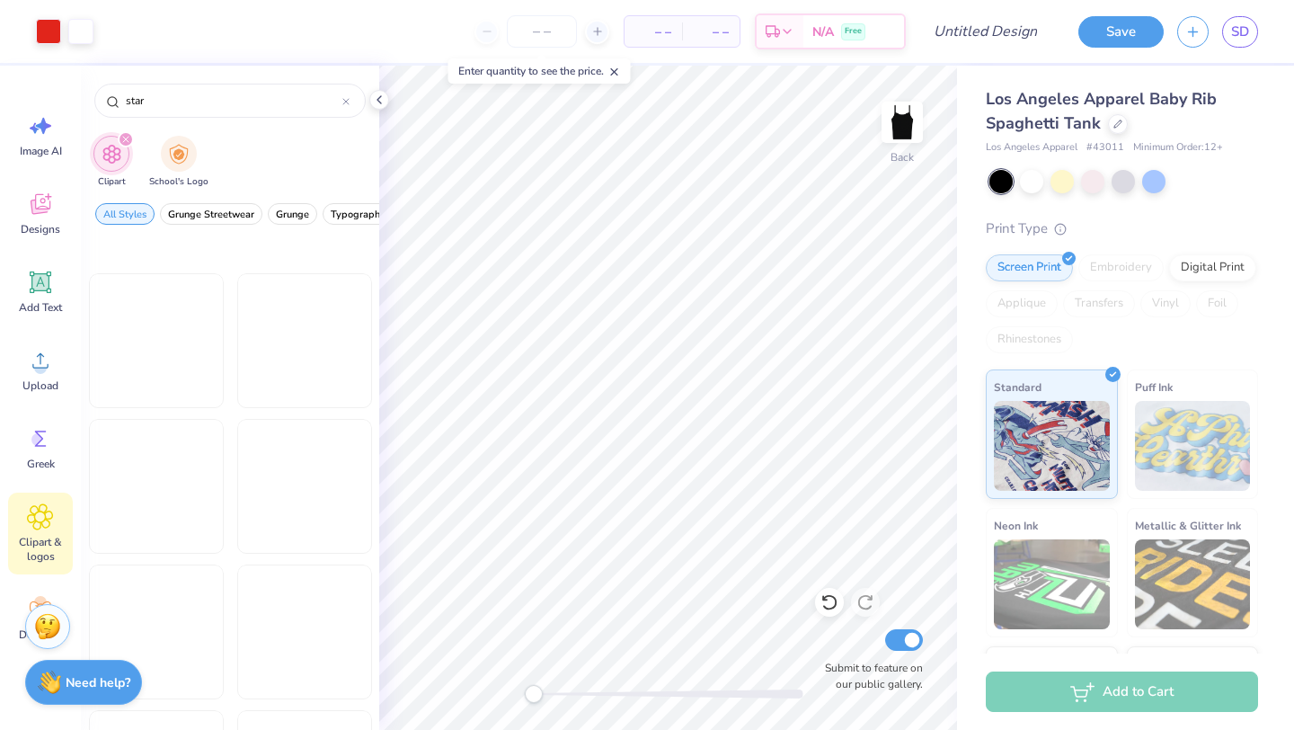
scroll to position [44511, 0]
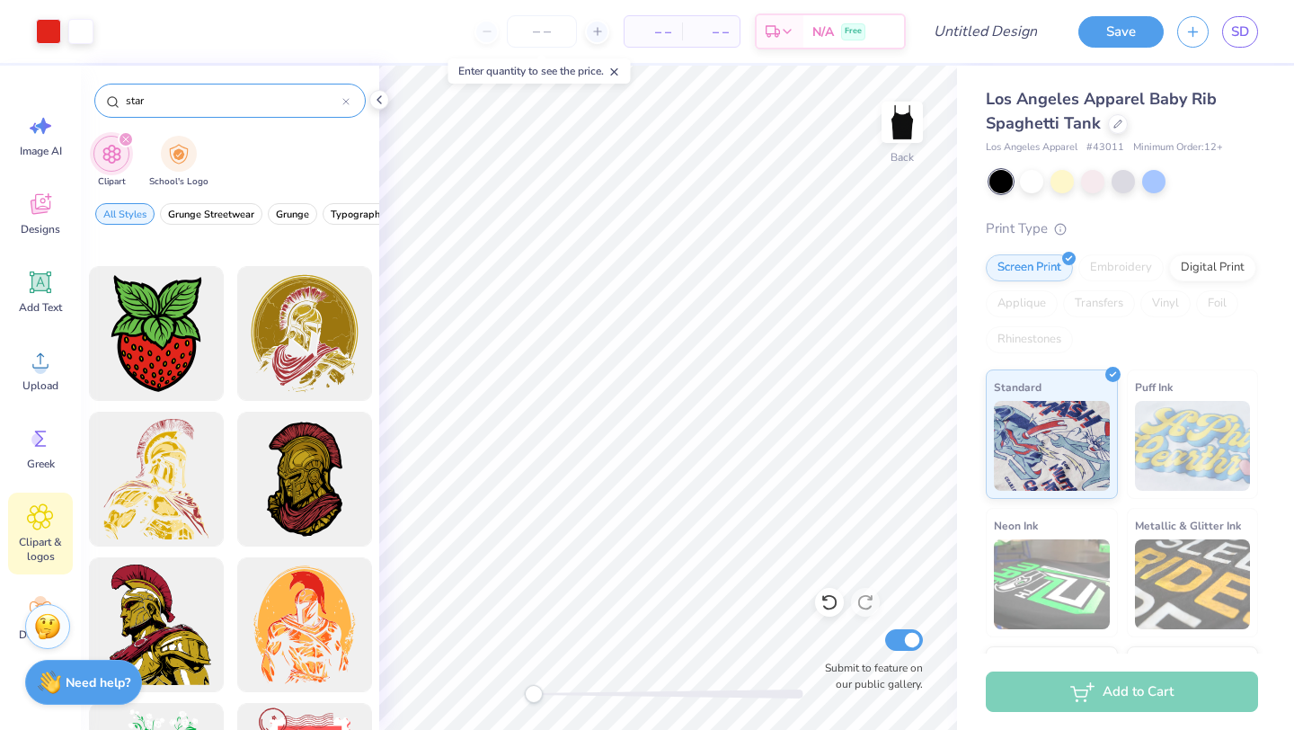
click at [164, 101] on input "star" at bounding box center [233, 101] width 218 height 18
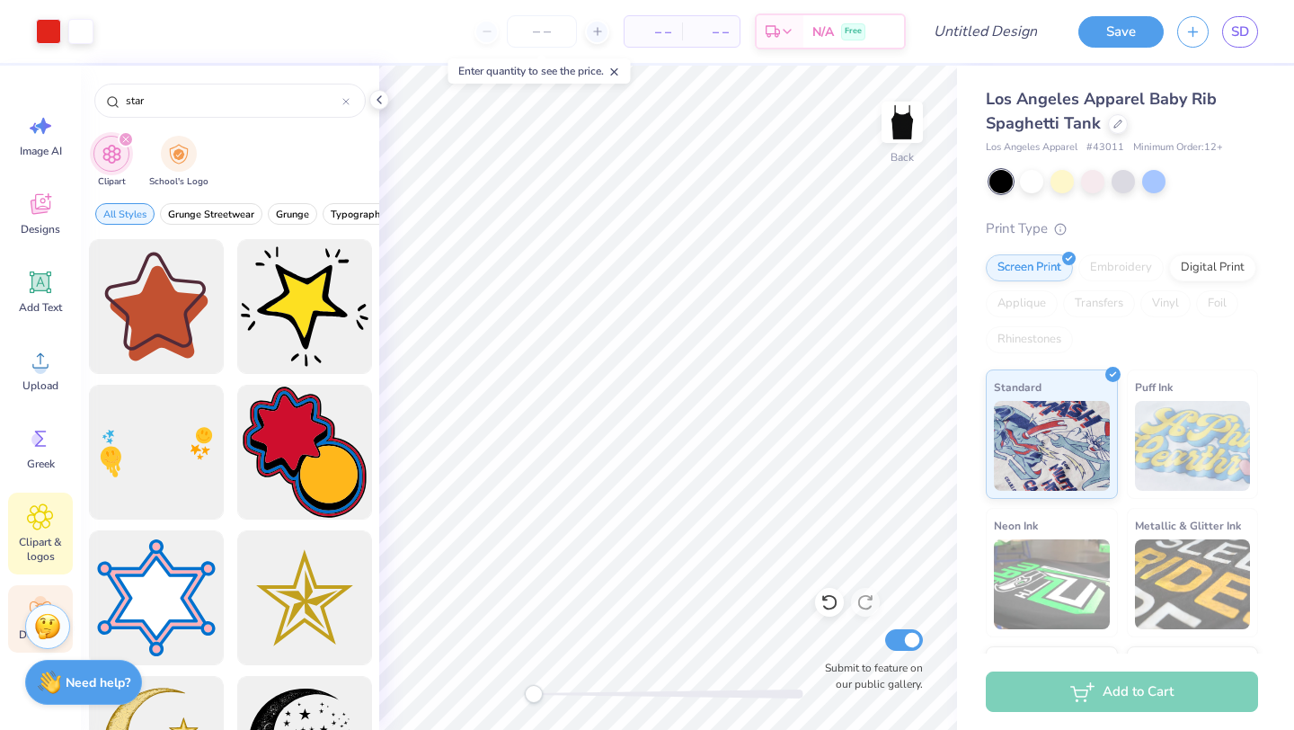
click at [38, 594] on div "Decorate" at bounding box center [40, 618] width 65 height 67
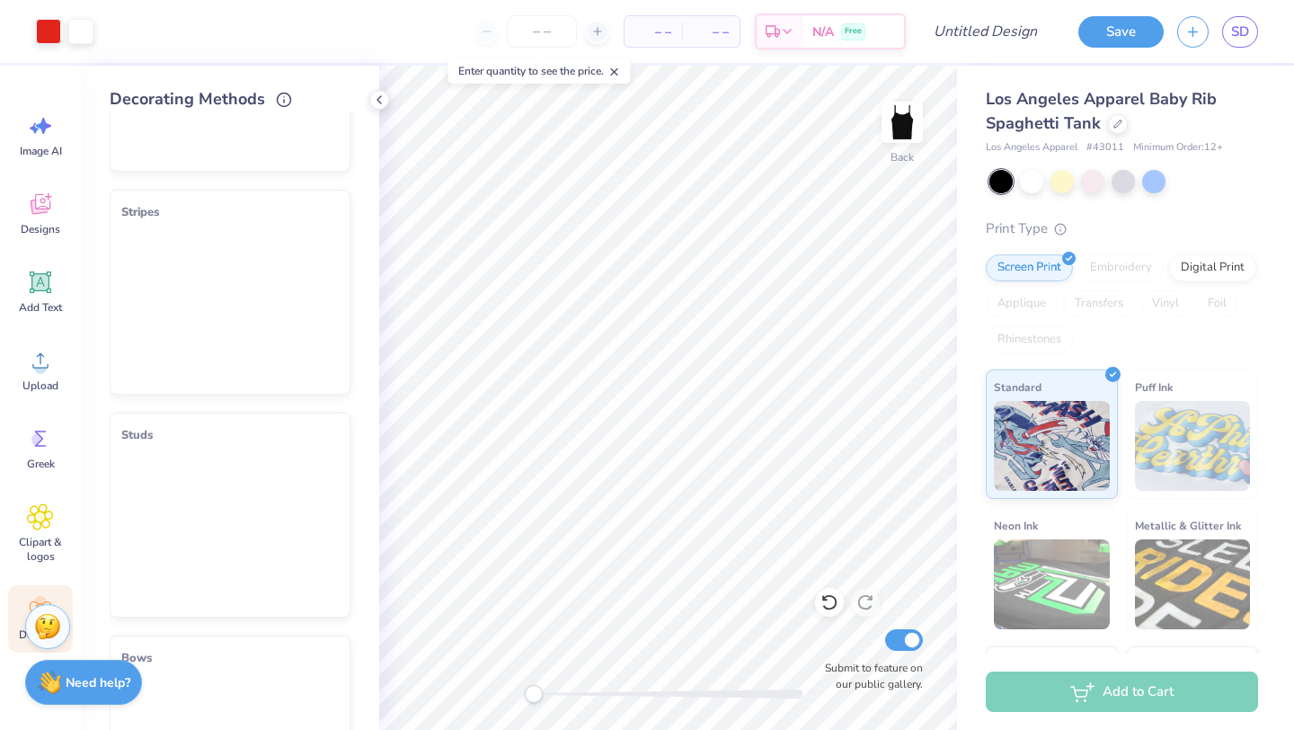
scroll to position [396, 0]
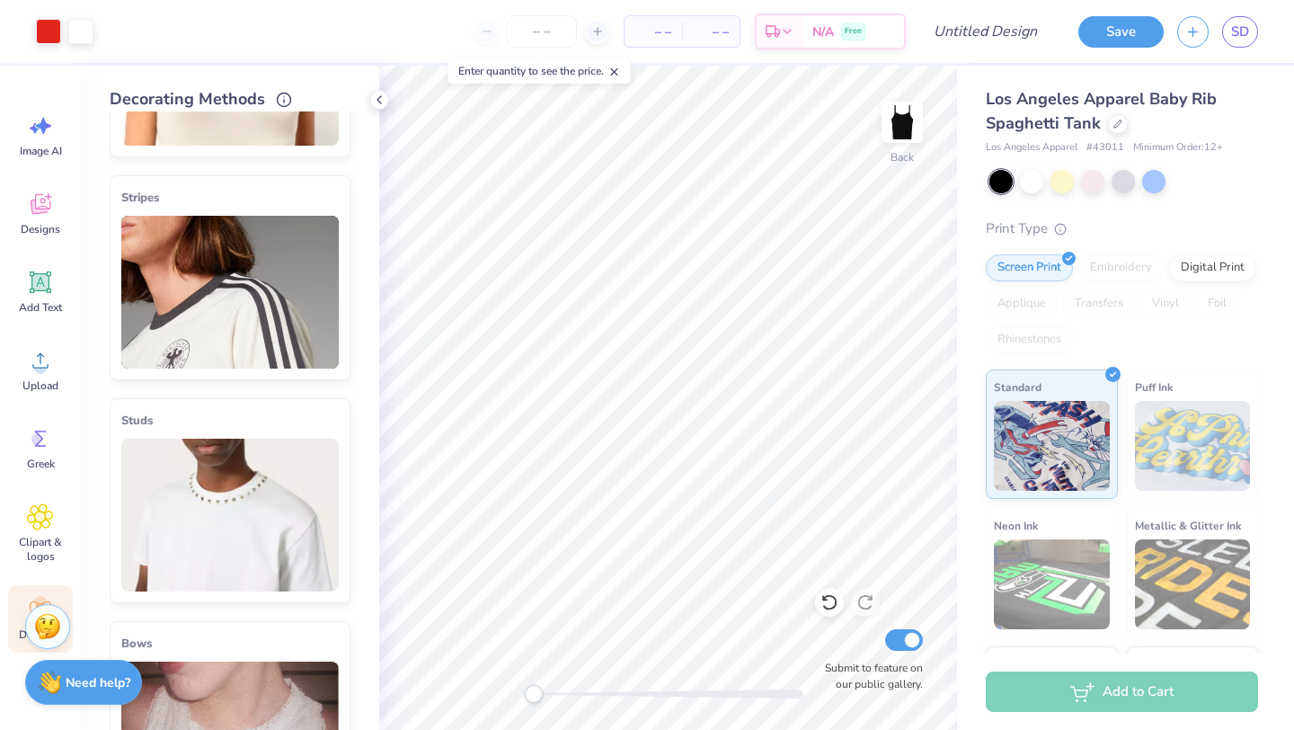
click at [254, 297] on img at bounding box center [229, 292] width 217 height 153
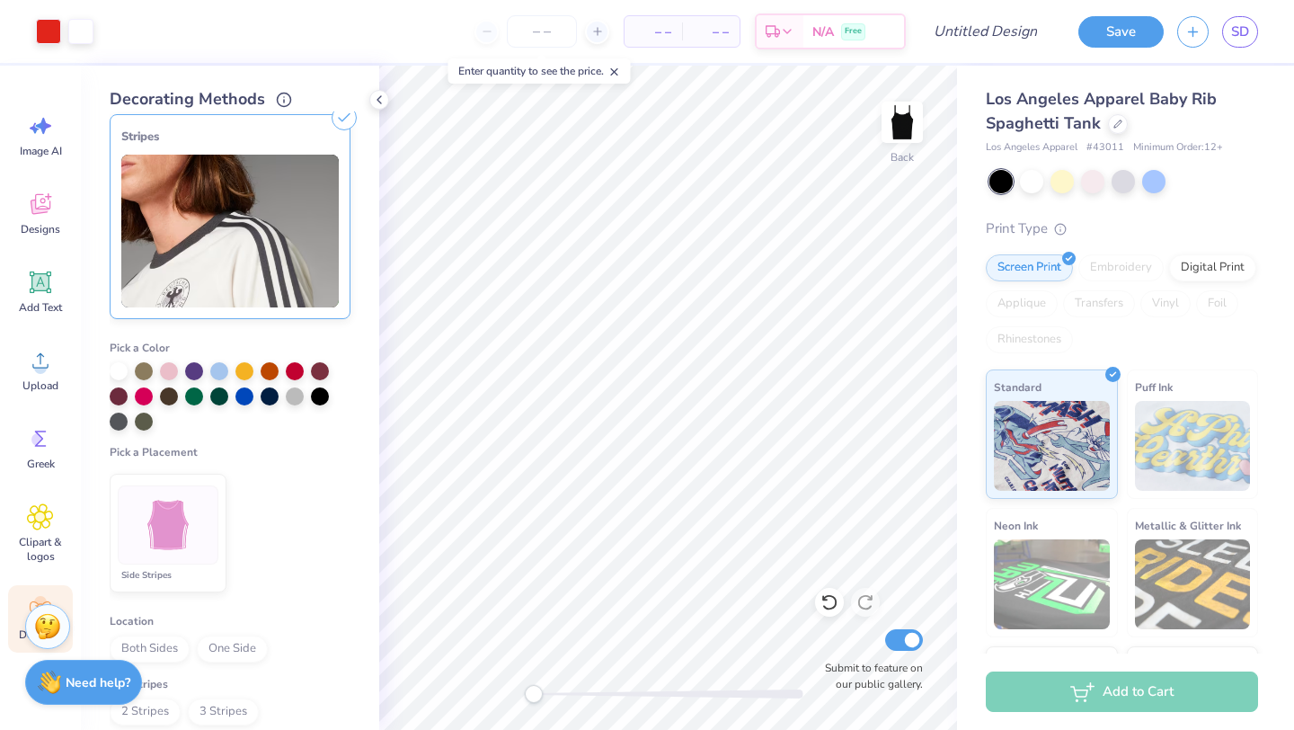
scroll to position [474, 0]
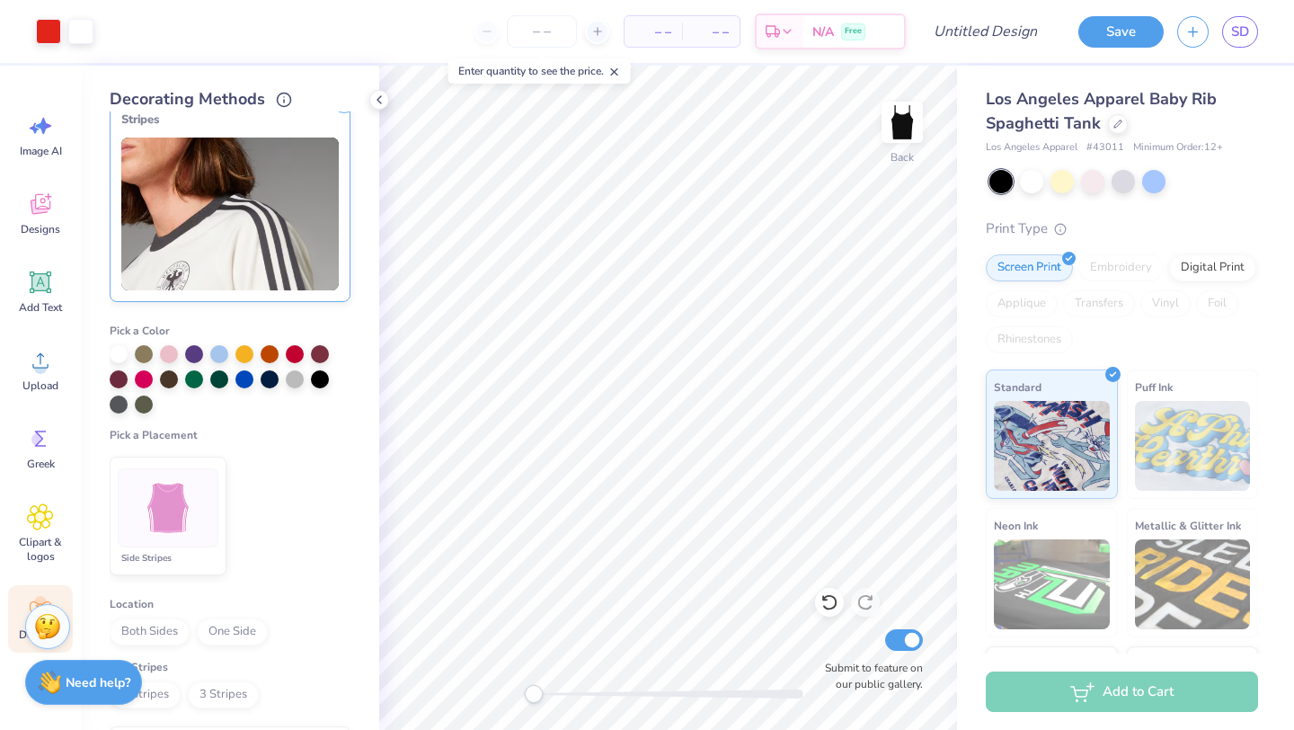
click at [218, 526] on li "Side Stripes" at bounding box center [168, 515] width 117 height 119
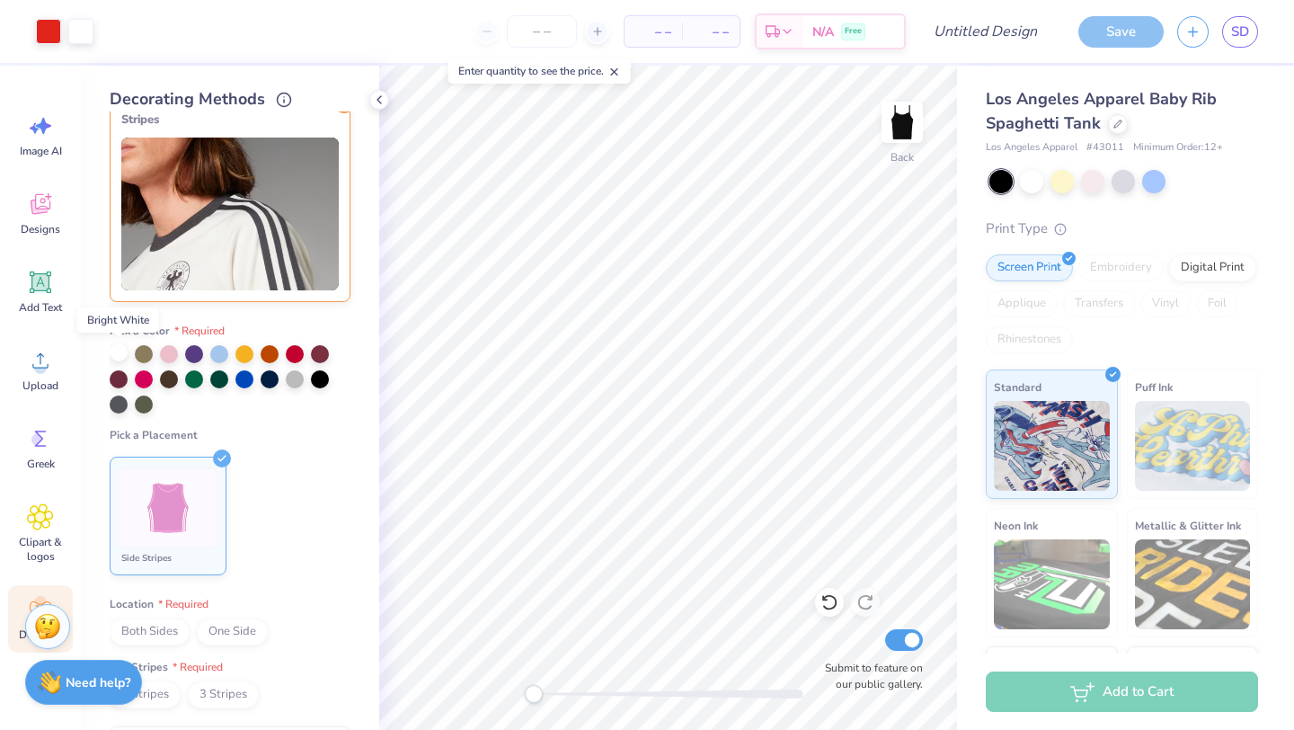
click at [121, 352] on div at bounding box center [119, 352] width 18 height 18
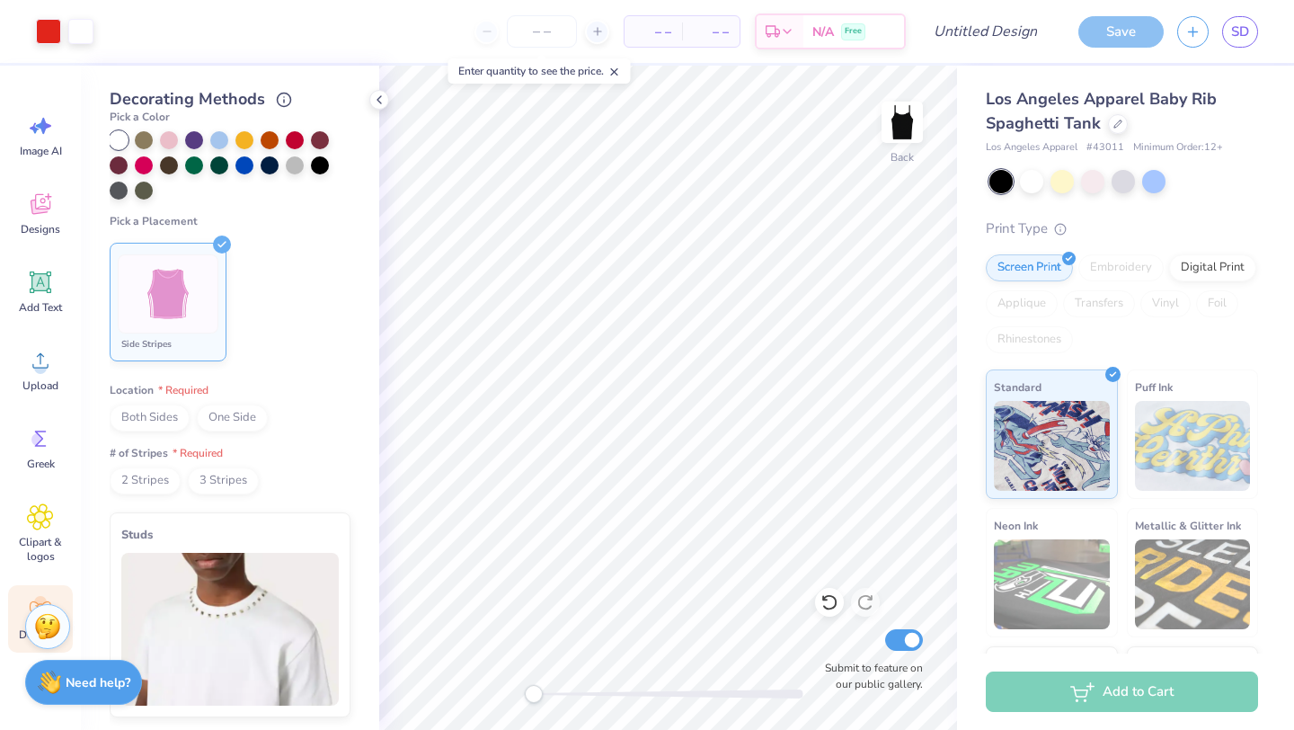
scroll to position [668, 0]
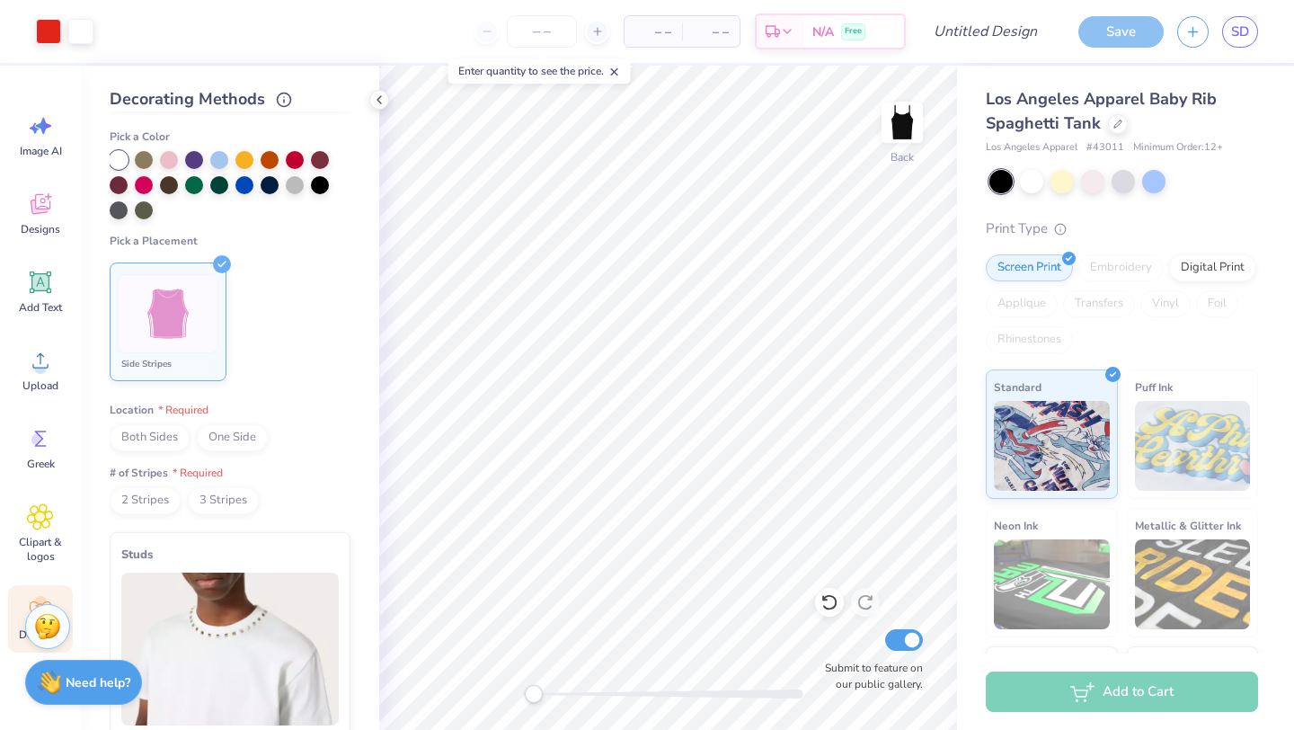
click at [150, 503] on span "2 Stripes" at bounding box center [145, 500] width 71 height 27
click at [156, 442] on span "Both Sides" at bounding box center [150, 437] width 80 height 27
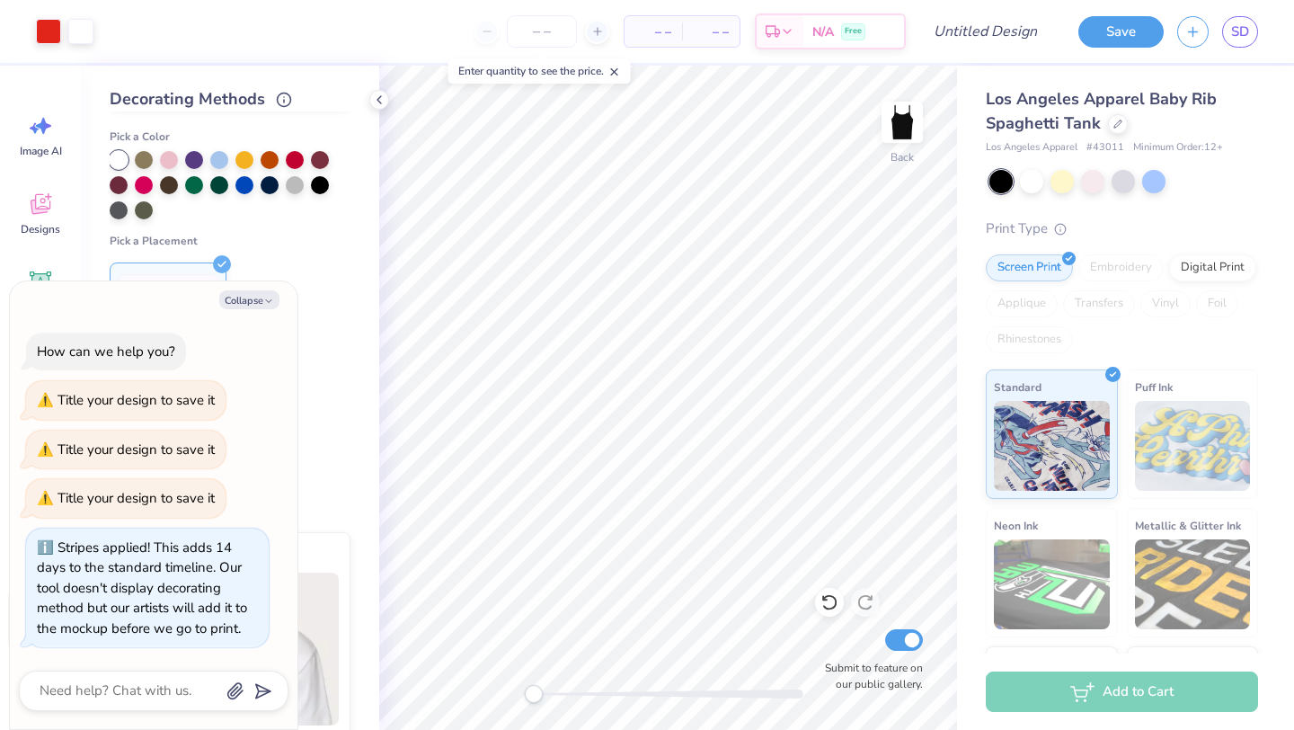
click at [318, 341] on ul "Side Stripes" at bounding box center [230, 321] width 241 height 133
click at [254, 303] on button "Collapse" at bounding box center [249, 299] width 60 height 19
type textarea "x"
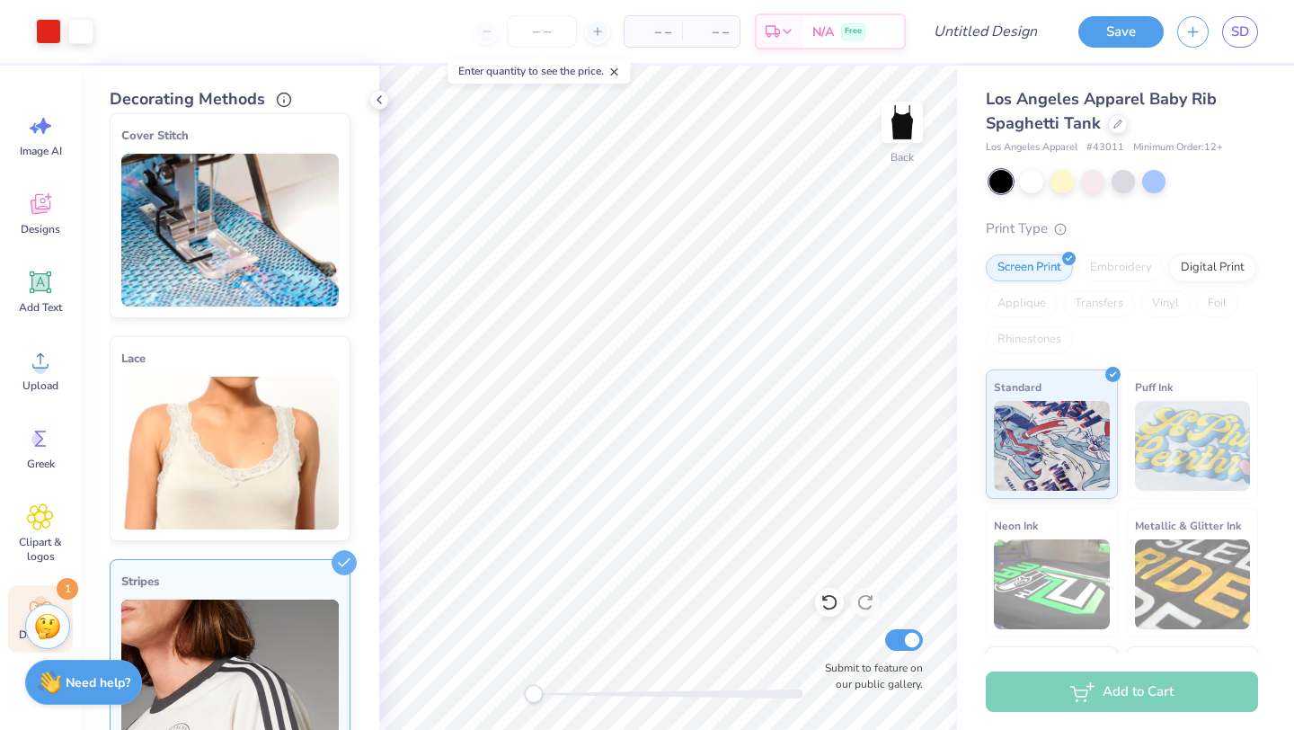
scroll to position [0, 0]
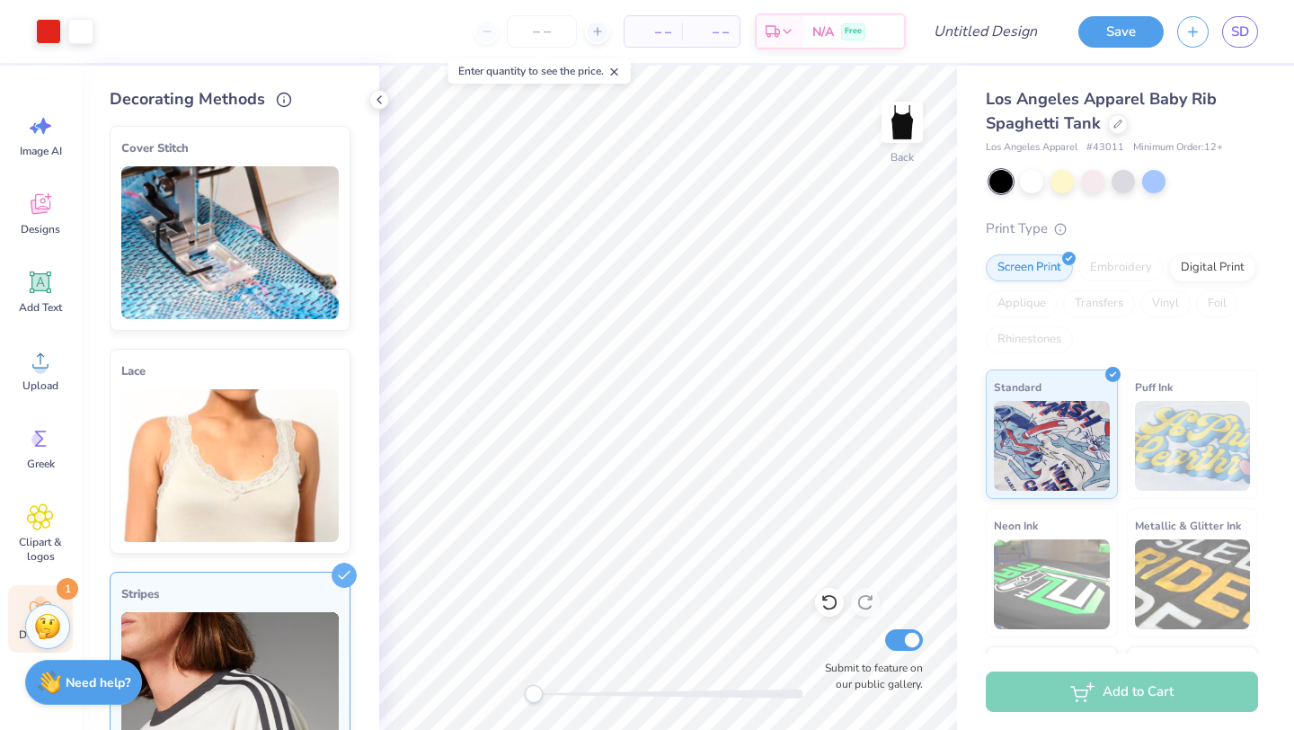
click at [240, 597] on div "Stripes" at bounding box center [229, 594] width 217 height 22
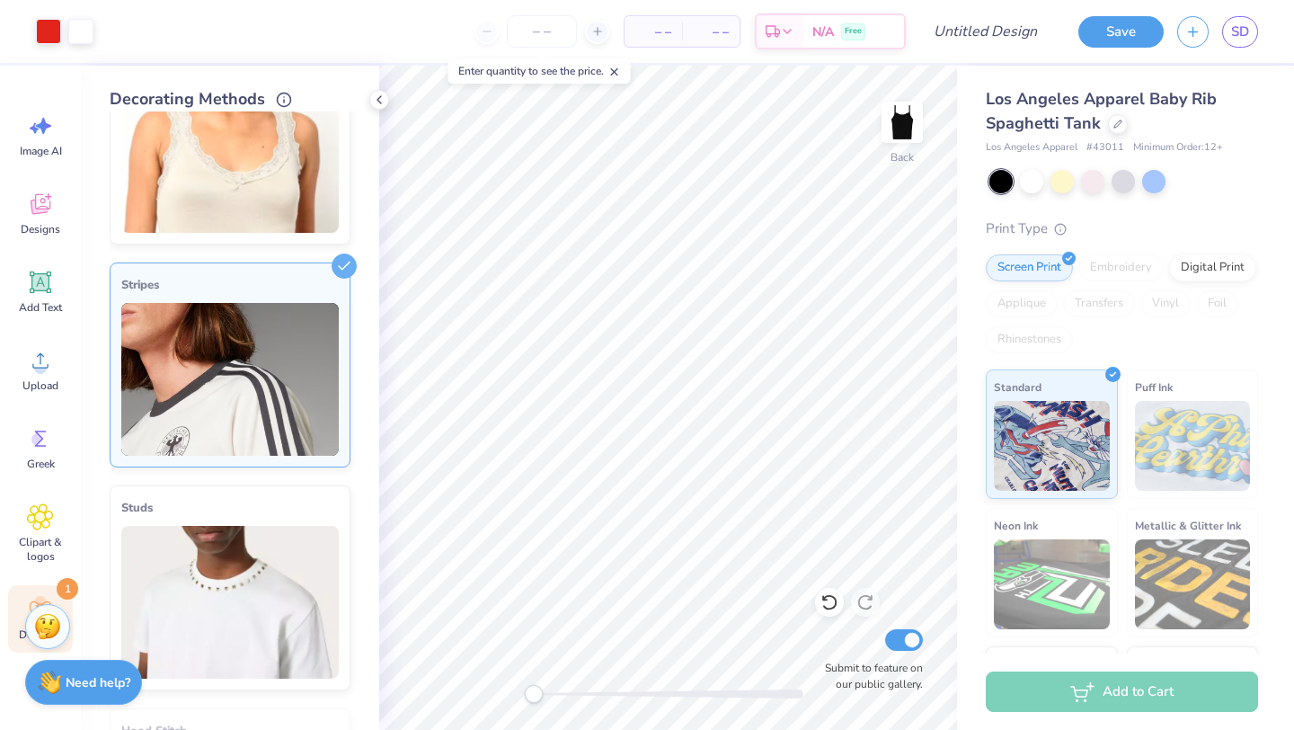
scroll to position [310, 0]
click at [828, 600] on icon at bounding box center [829, 602] width 18 height 18
click at [835, 604] on icon at bounding box center [828, 603] width 15 height 16
click at [349, 257] on icon at bounding box center [344, 264] width 25 height 25
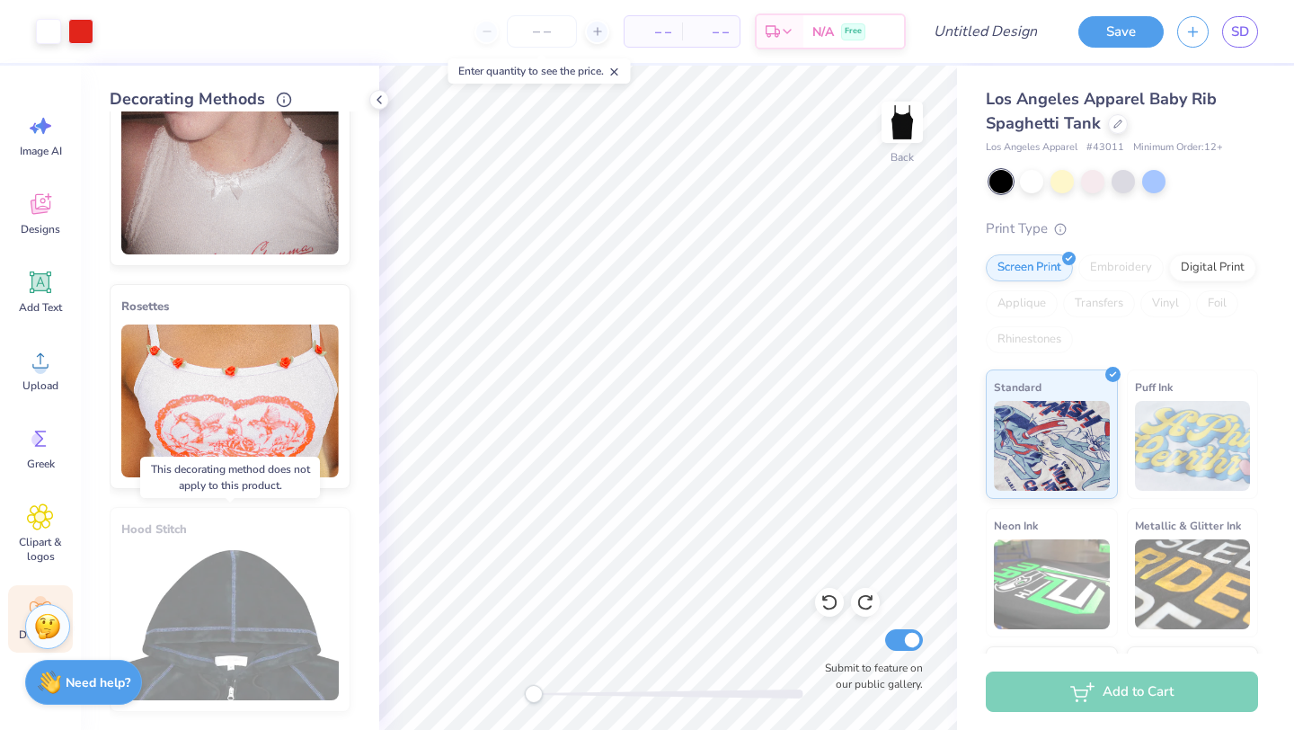
scroll to position [0, 0]
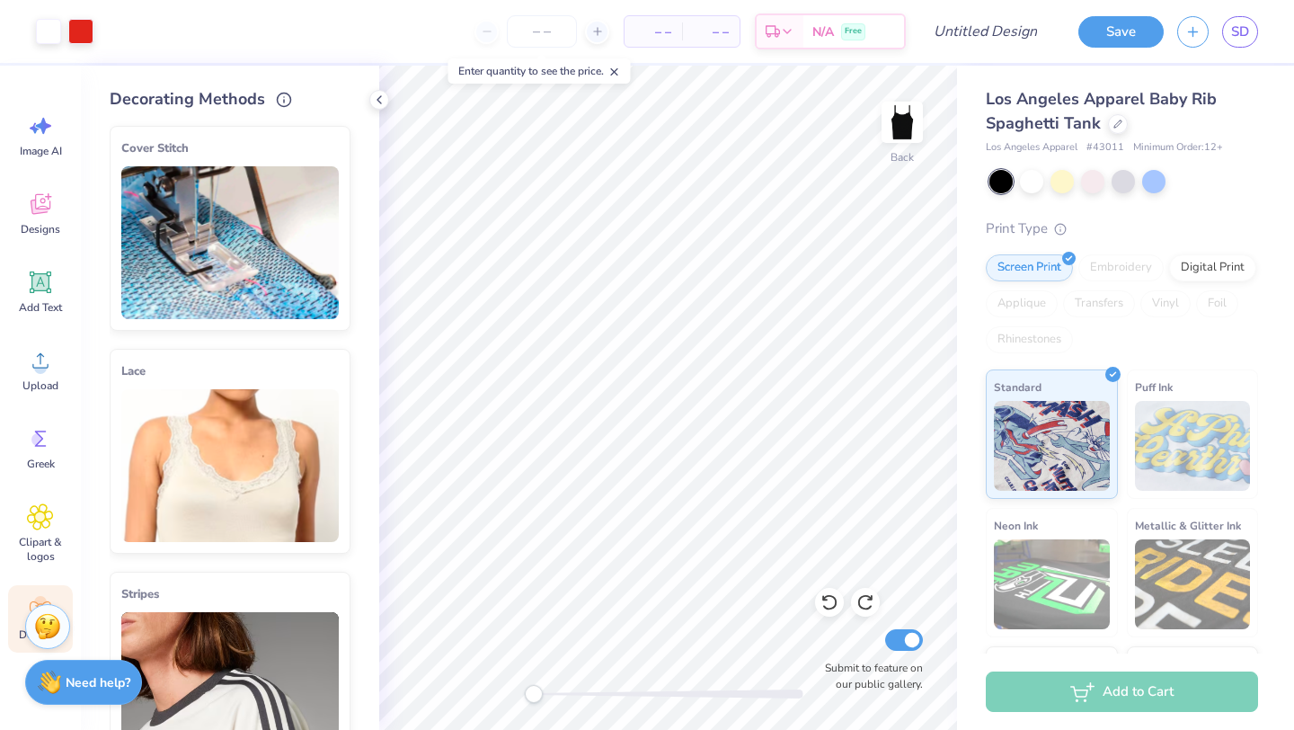
click at [344, 574] on line at bounding box center [345, 578] width 8 height 8
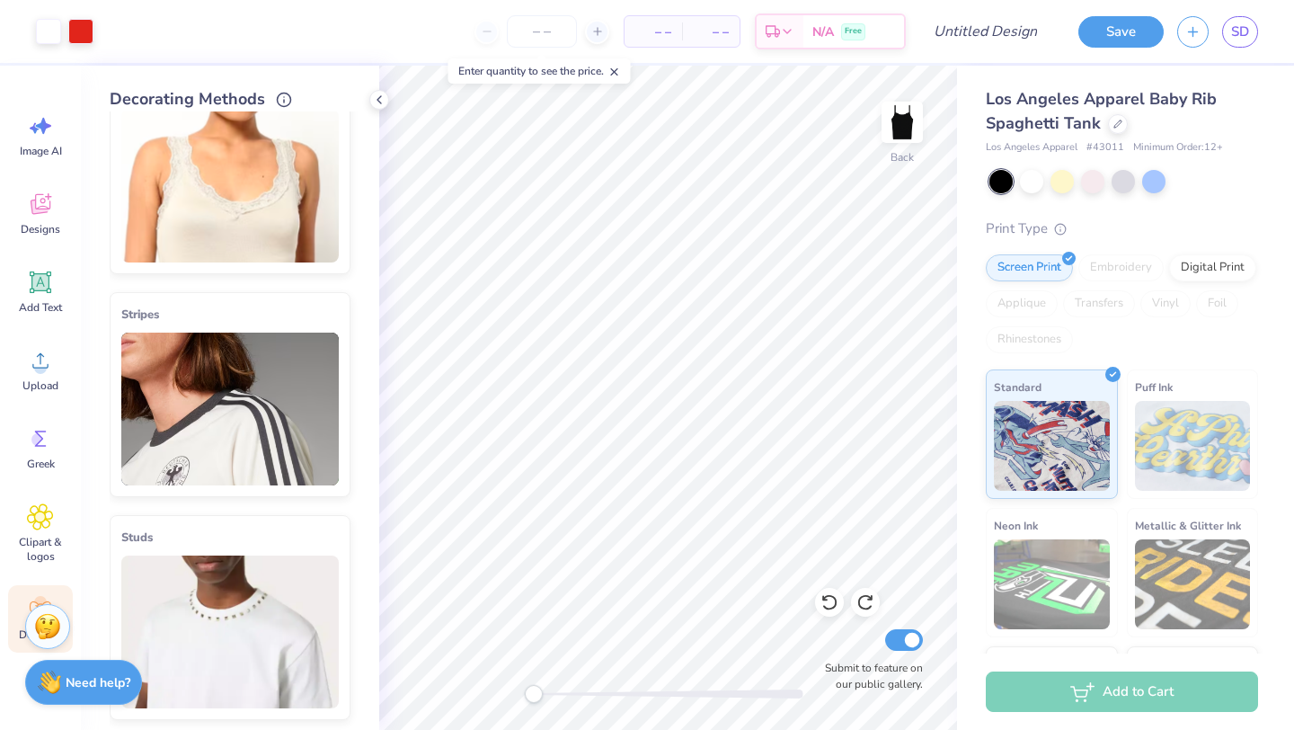
scroll to position [280, 0]
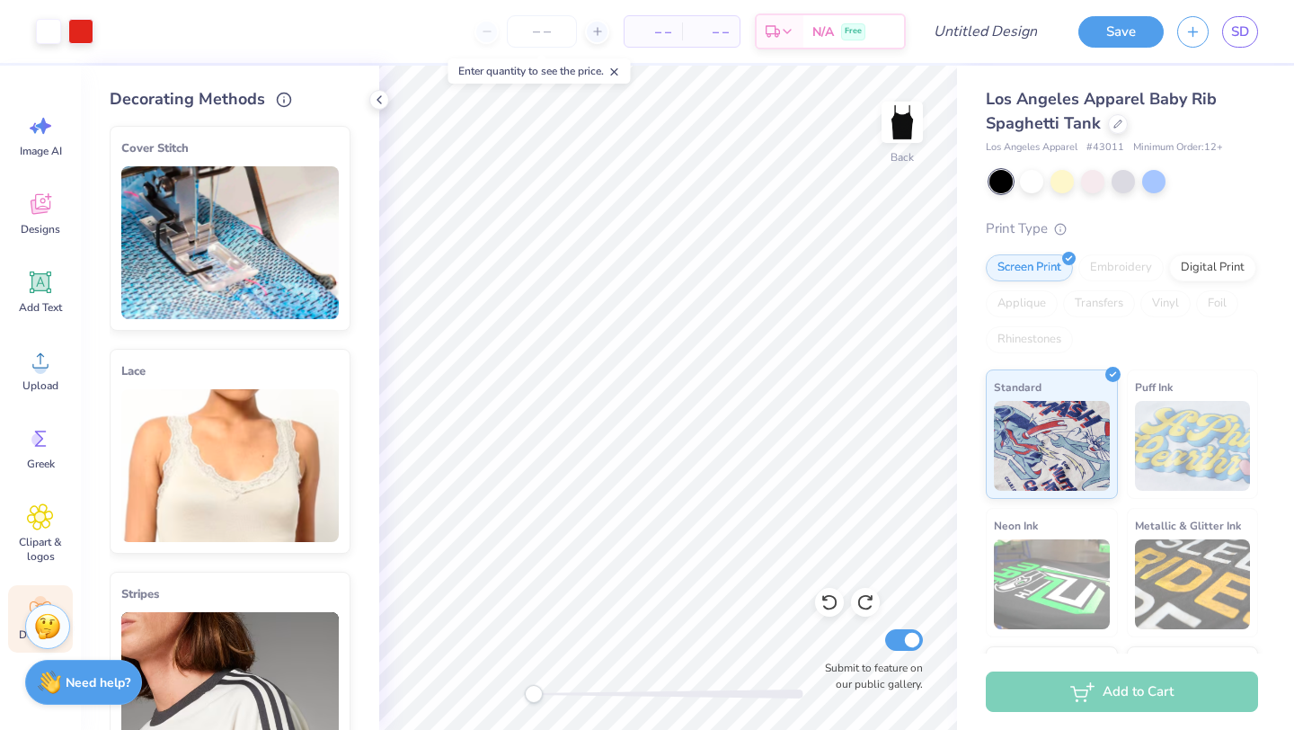
click at [42, 531] on div "Clipart & logos" at bounding box center [40, 533] width 65 height 82
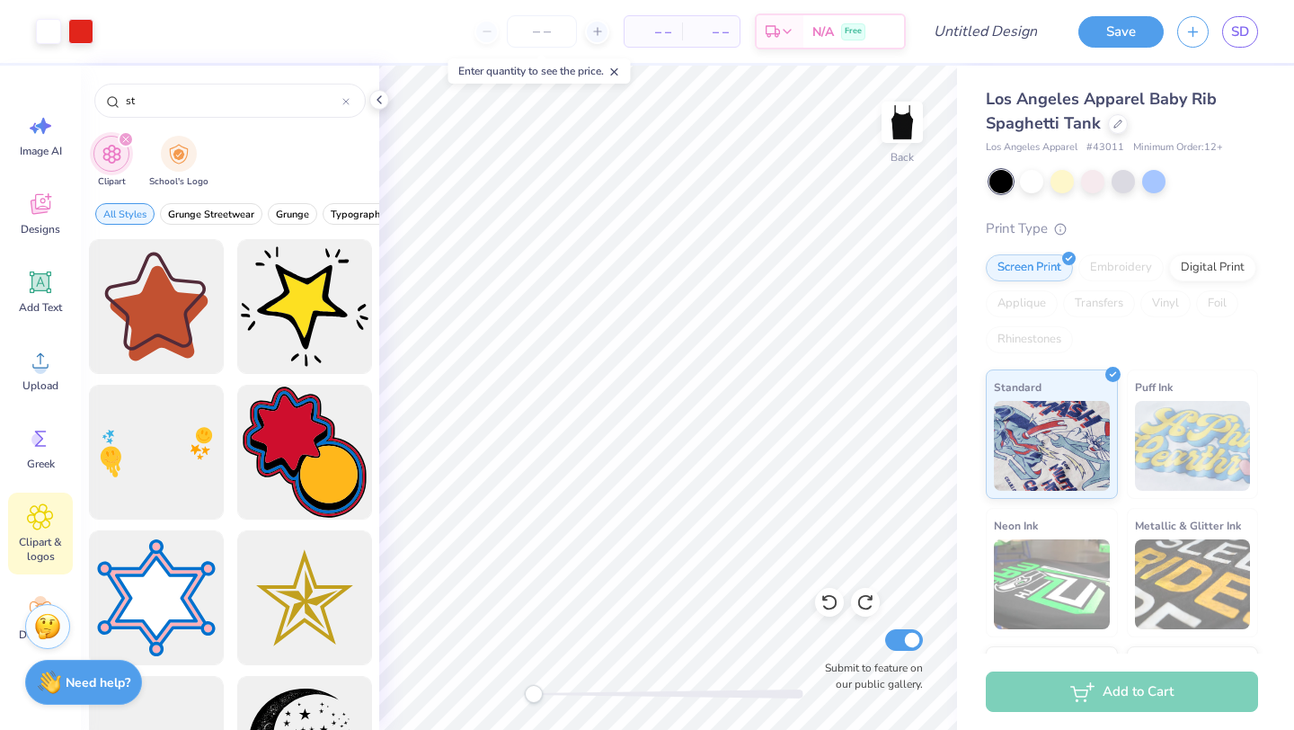
type input "s"
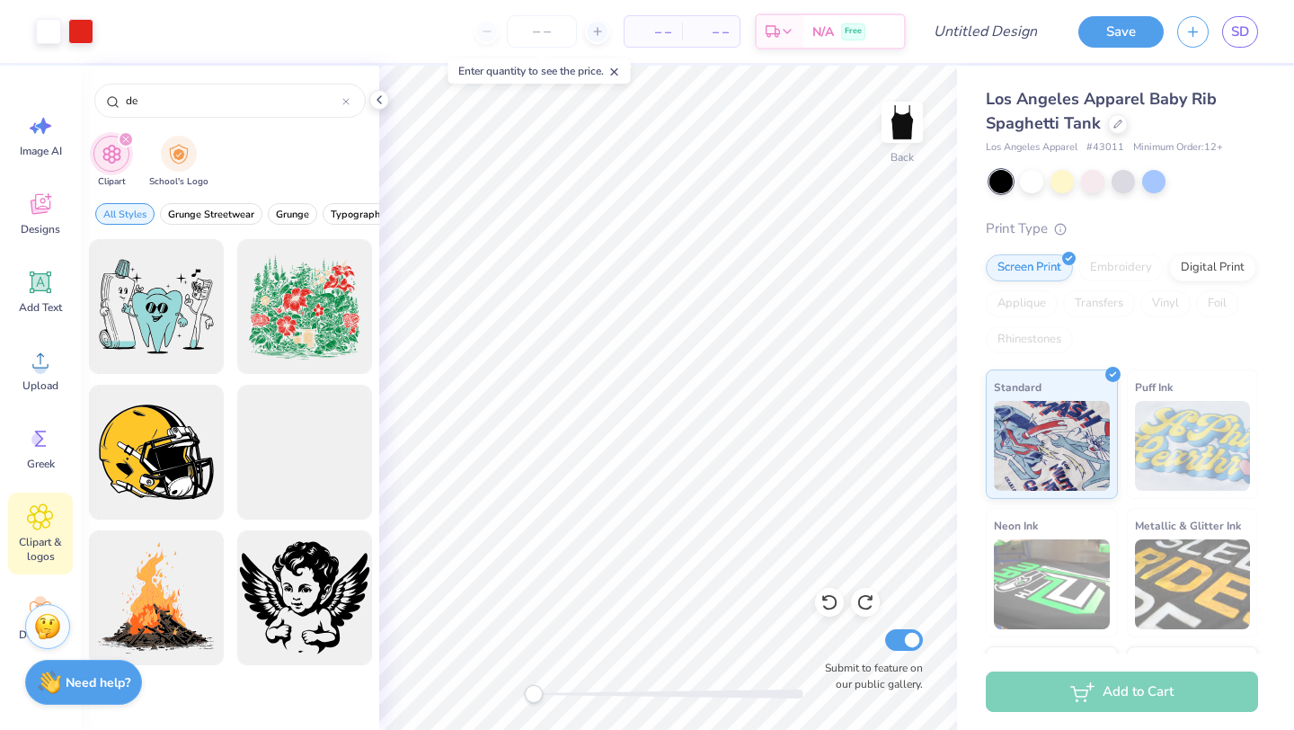
type input "d"
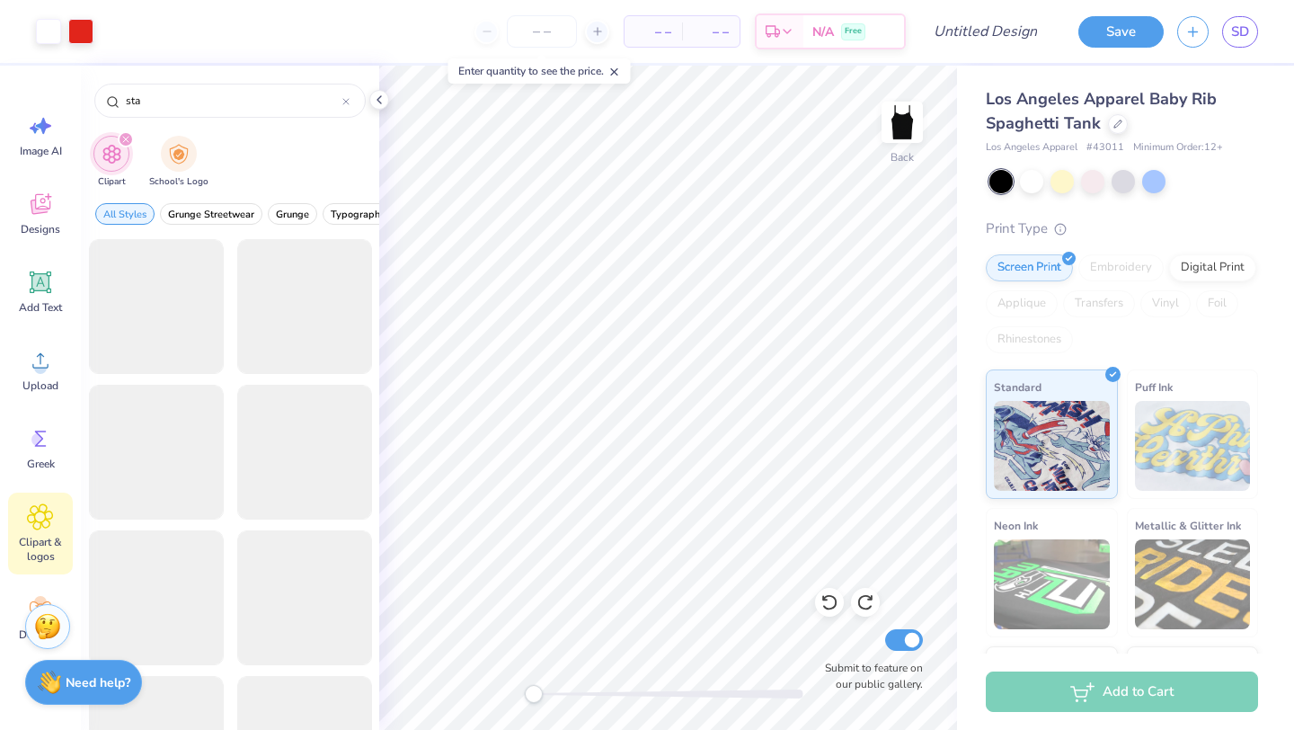
type input "star"
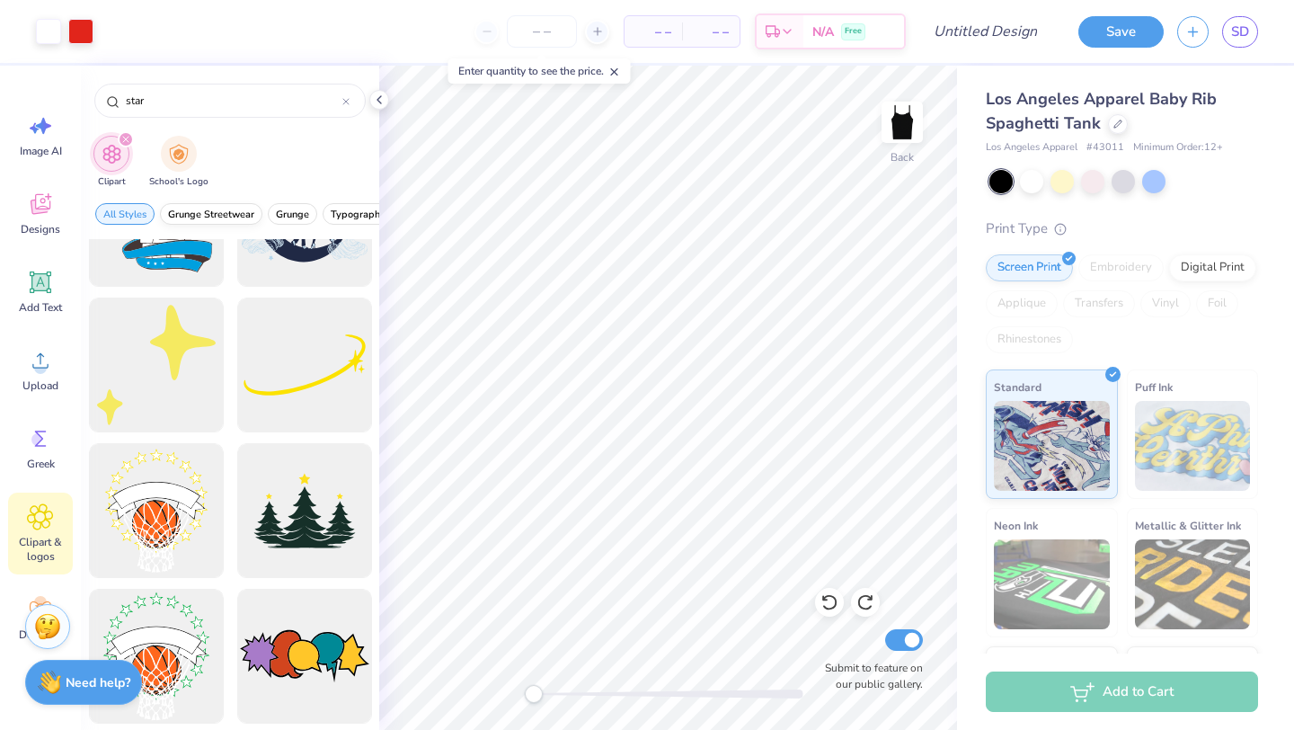
click at [202, 212] on span "Grunge Streetwear" at bounding box center [211, 214] width 86 height 13
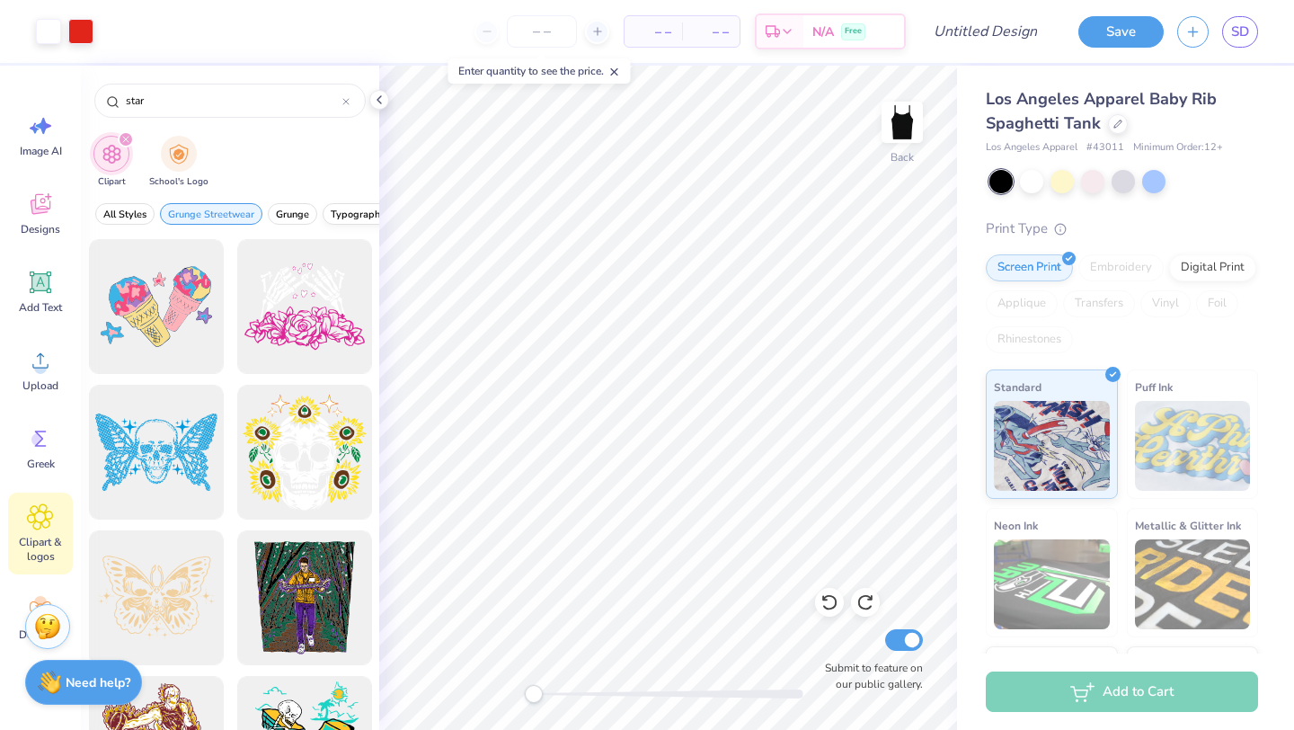
click at [344, 214] on span "Typography" at bounding box center [358, 214] width 55 height 13
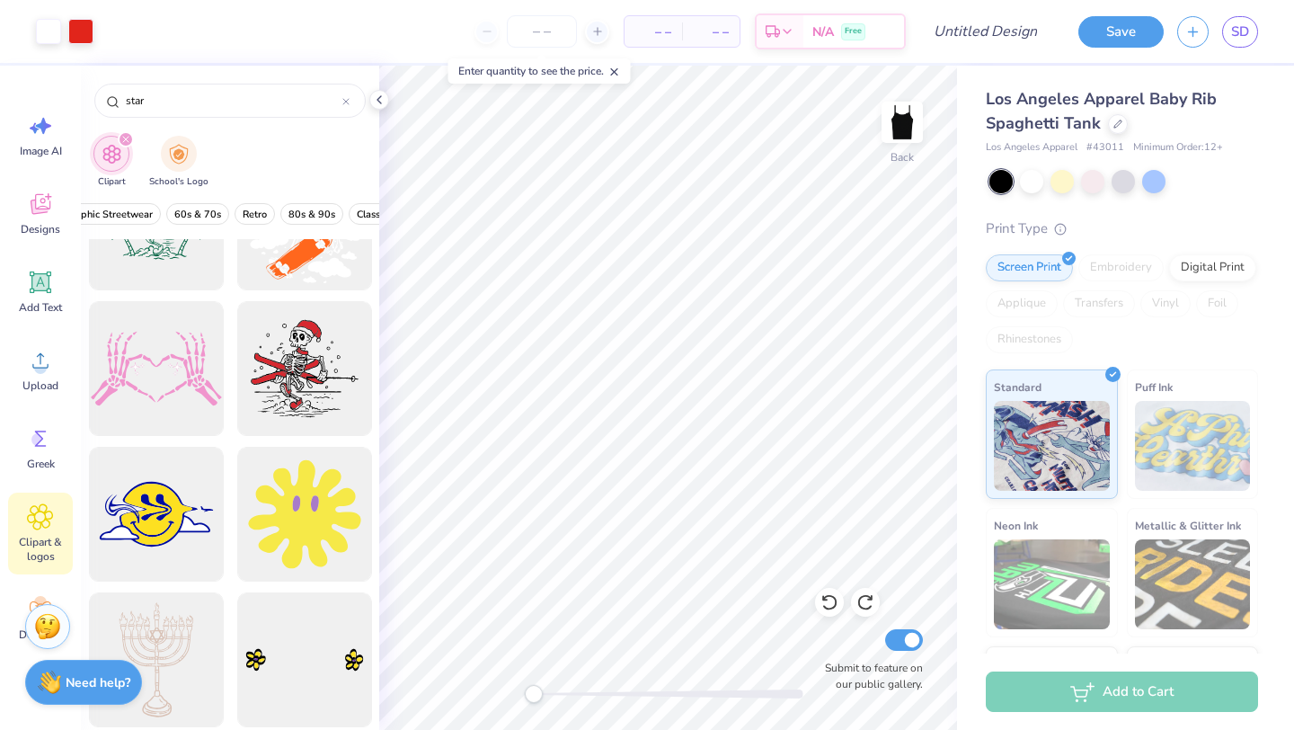
scroll to position [0, 334]
click at [264, 211] on span "Retro" at bounding box center [263, 214] width 24 height 13
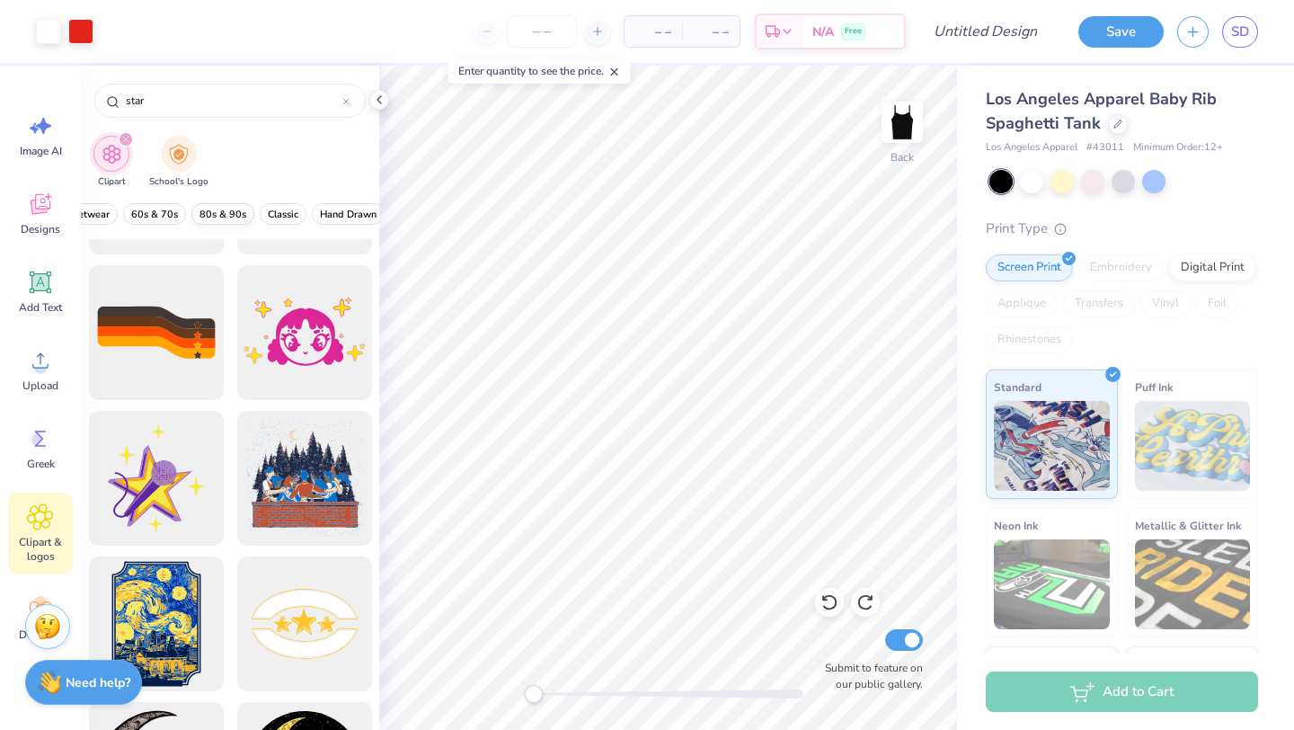
scroll to position [0, 493]
click at [170, 211] on span "80s & 90s" at bounding box center [160, 214] width 47 height 13
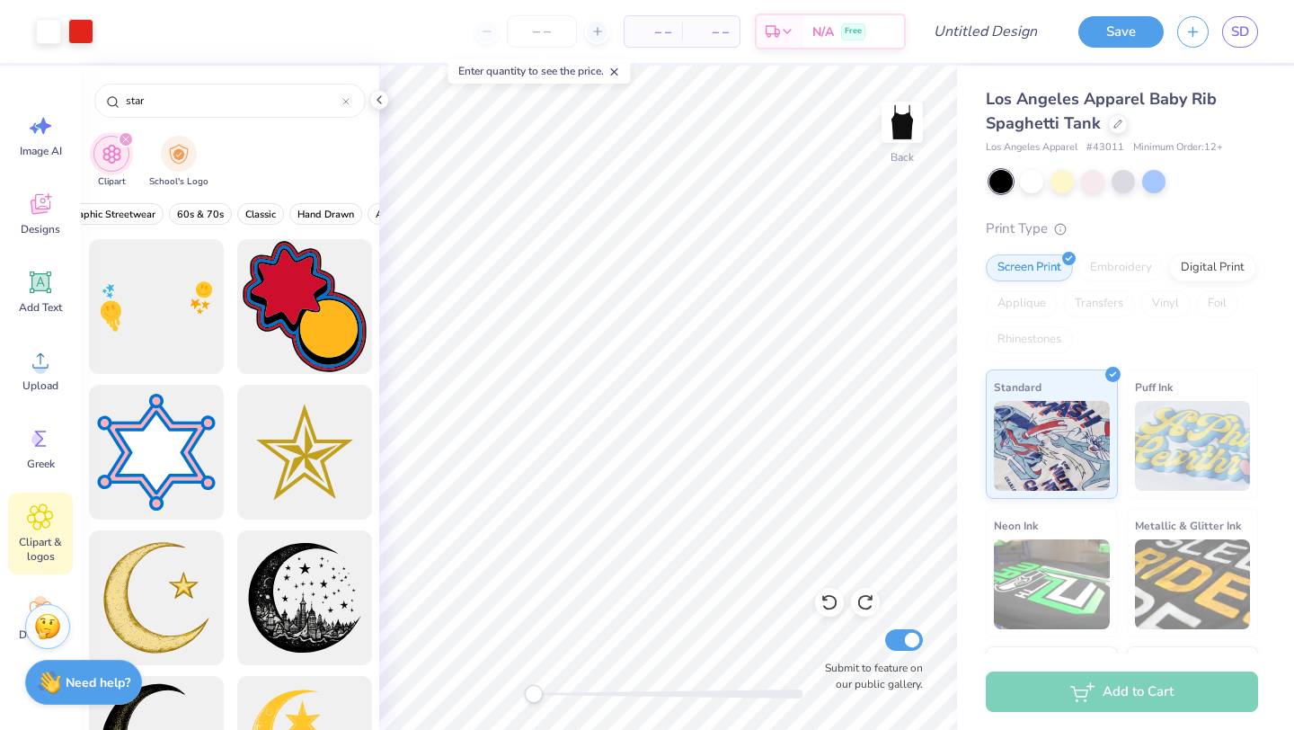
scroll to position [0, 455]
click at [218, 211] on span "60s & 70s" at bounding box center [199, 214] width 47 height 13
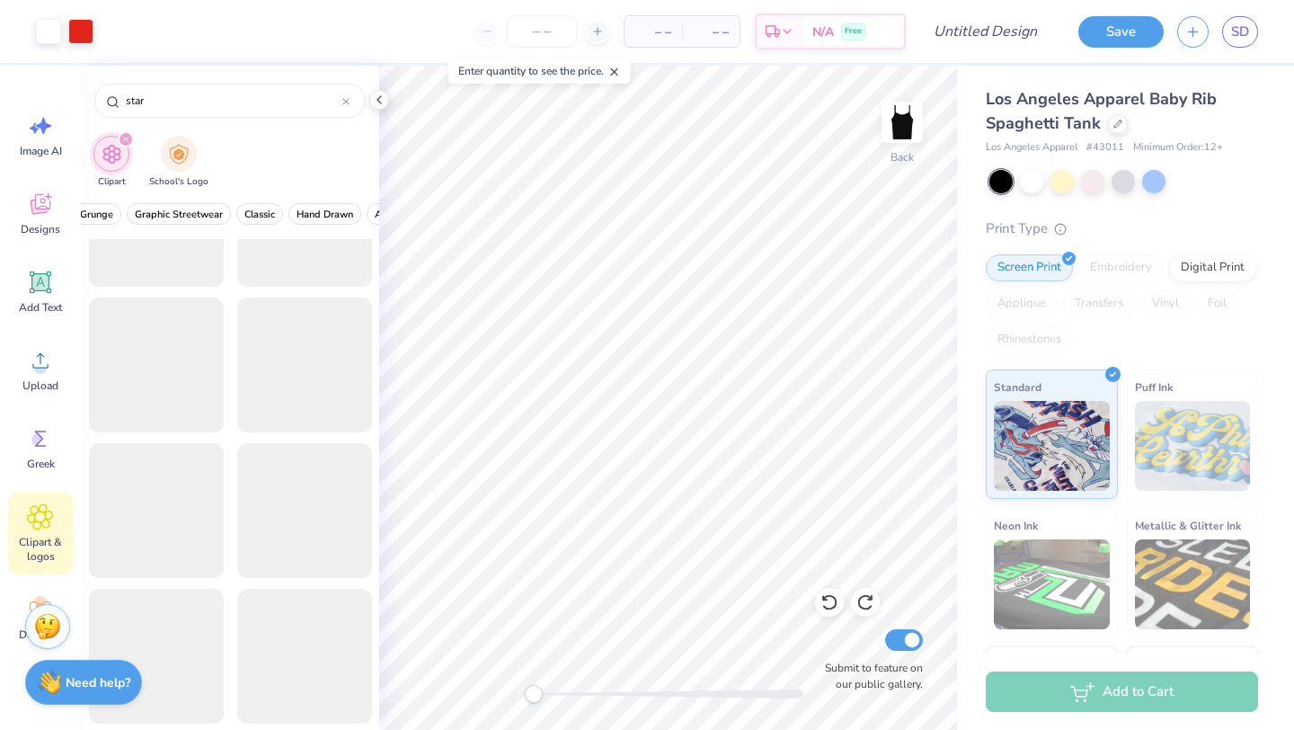
scroll to position [4216, 0]
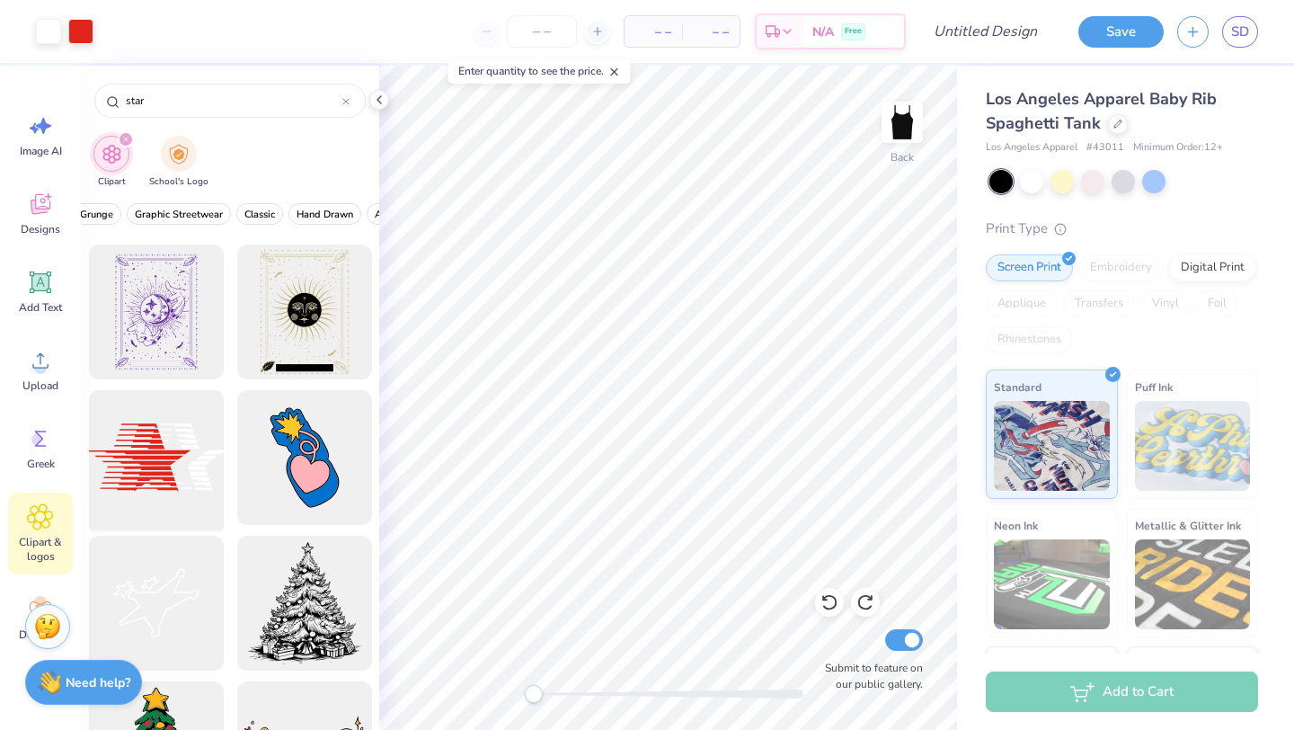
click at [178, 459] on div at bounding box center [156, 458] width 148 height 148
type input "5.48"
type input "3.63"
type input "7.14"
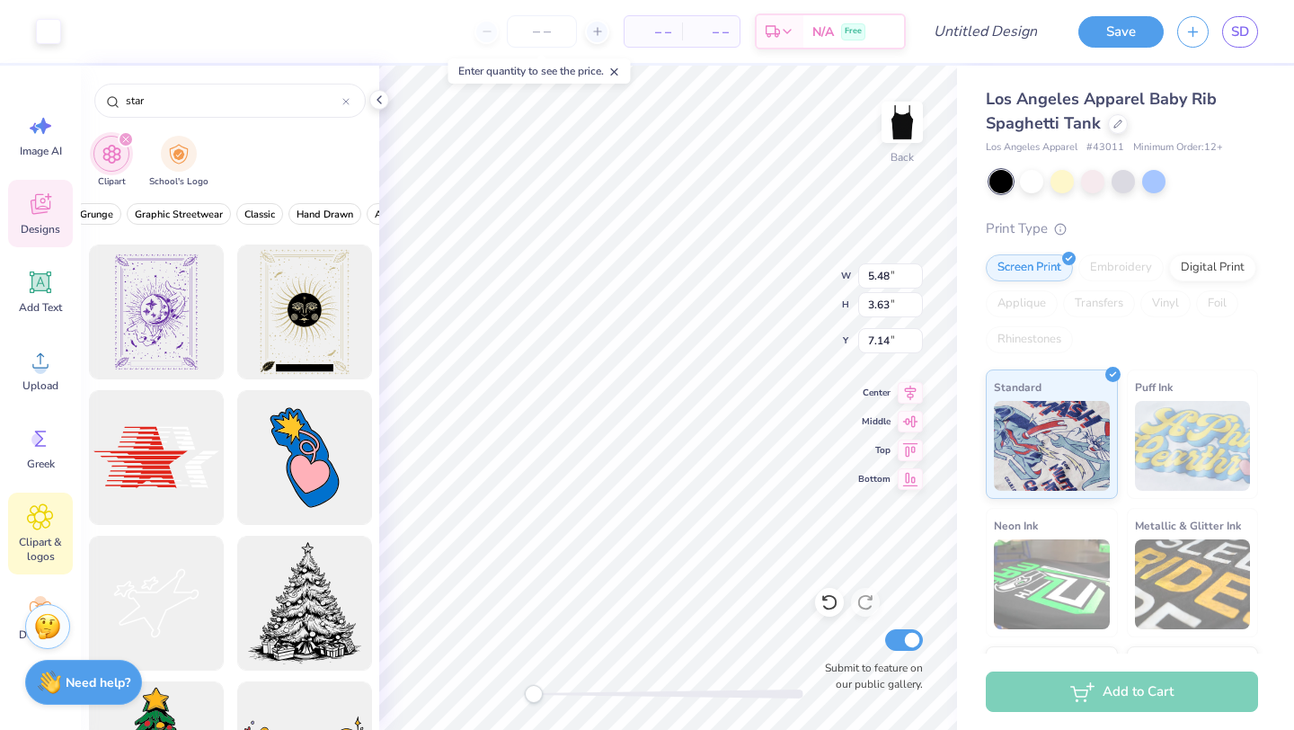
type input "2.58"
type input "2.66"
type input "4.01"
type input "6.26"
type input "3.07"
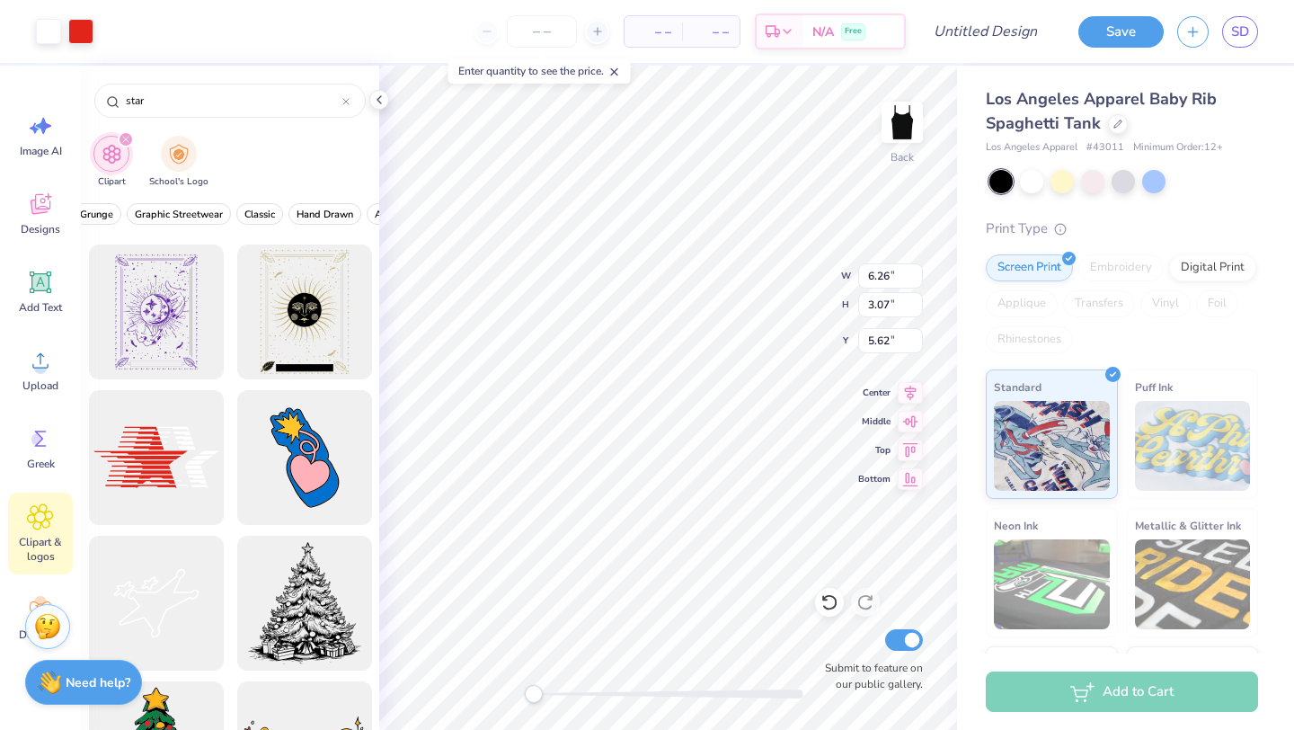
type input "5.62"
